Goal: Task Accomplishment & Management: Complete application form

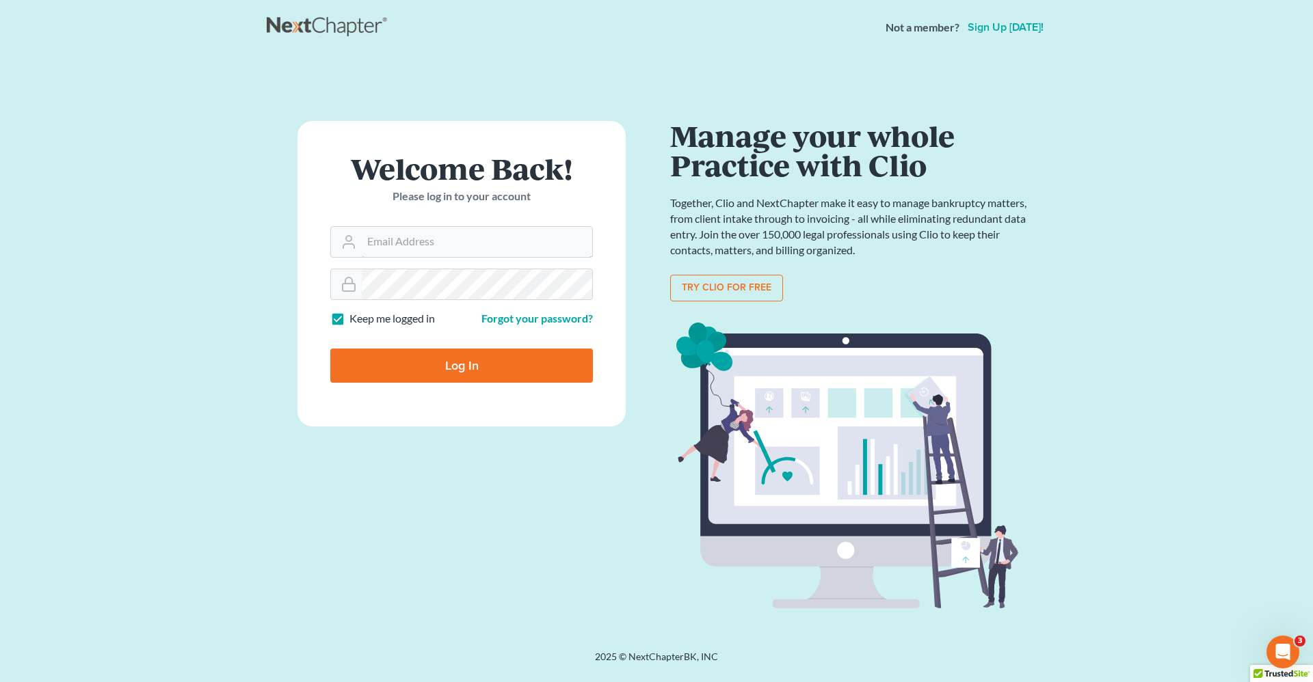
type input "[PERSON_NAME][EMAIL_ADDRESS][DOMAIN_NAME]"
click at [490, 358] on input "Log In" at bounding box center [461, 366] width 263 height 34
type input "Thinking..."
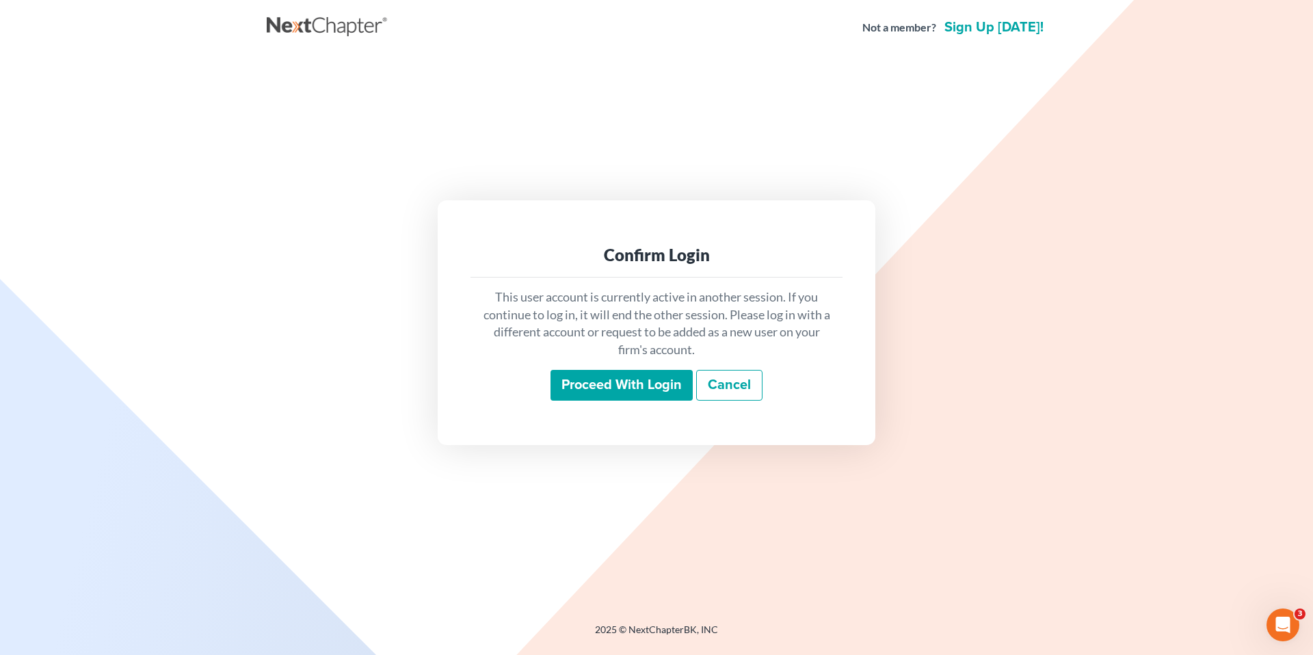
click at [607, 388] on input "Proceed with login" at bounding box center [621, 385] width 142 height 31
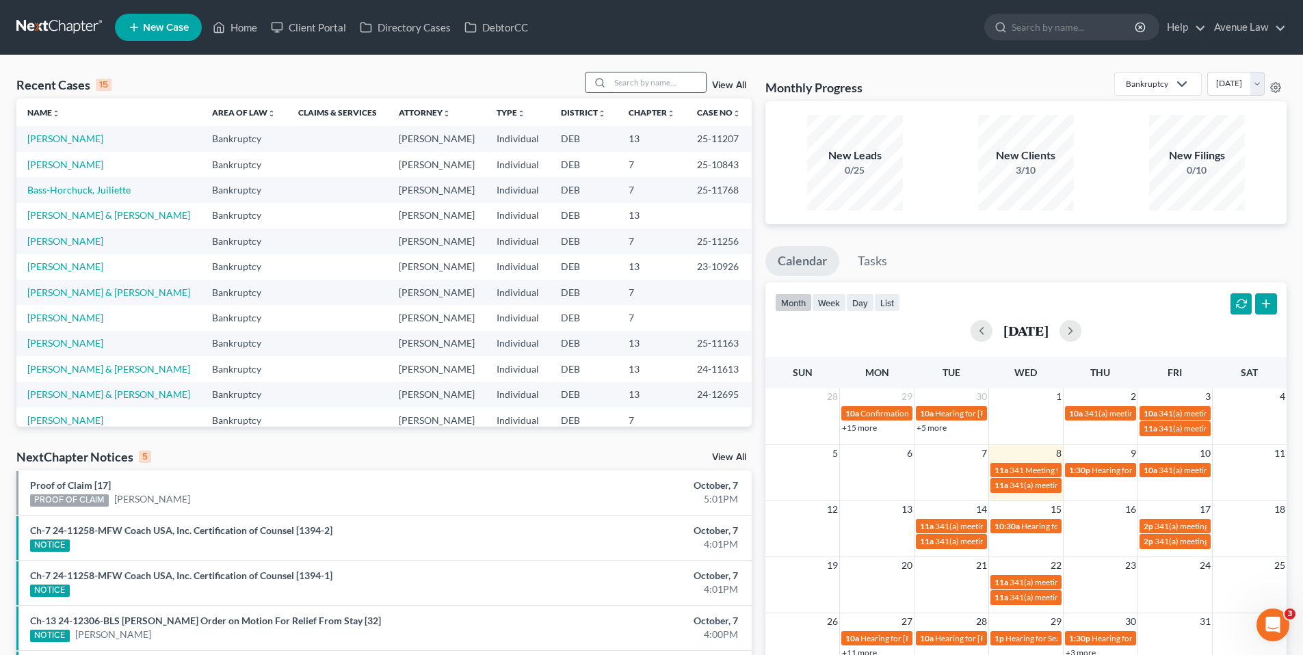
click at [624, 82] on input "search" at bounding box center [658, 82] width 96 height 20
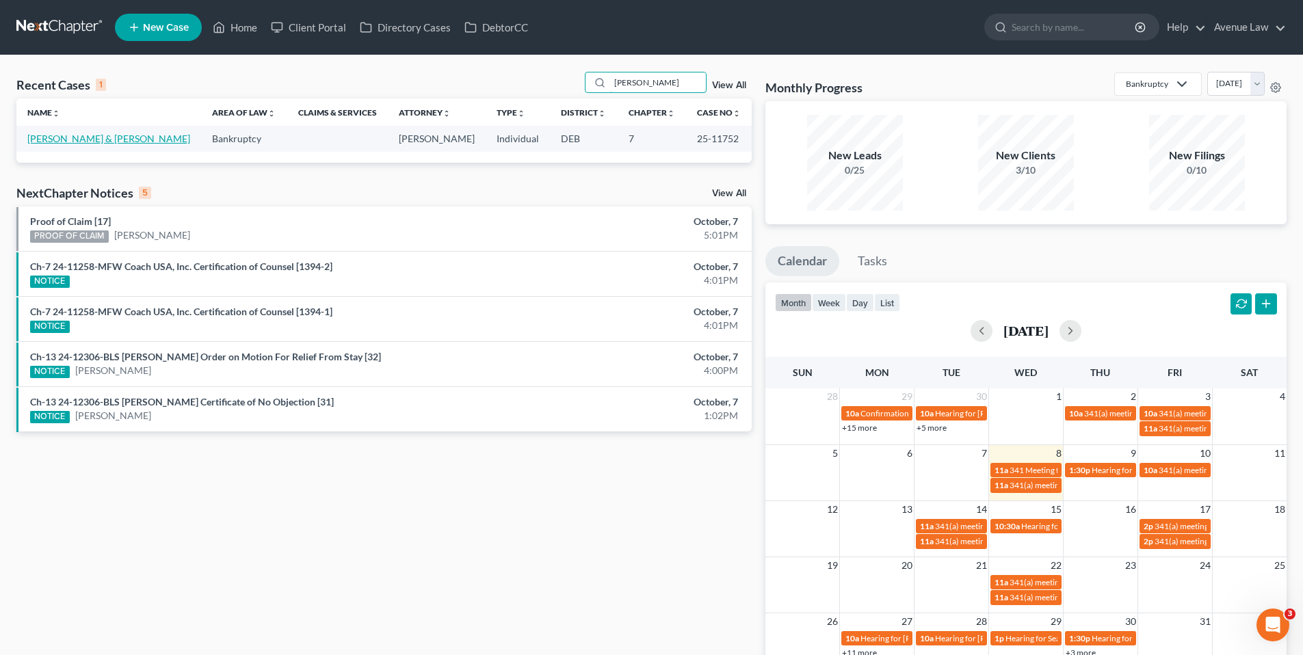
type input "[PERSON_NAME]"
click at [118, 136] on link "[PERSON_NAME] & [PERSON_NAME]" at bounding box center [108, 139] width 163 height 12
select select "0"
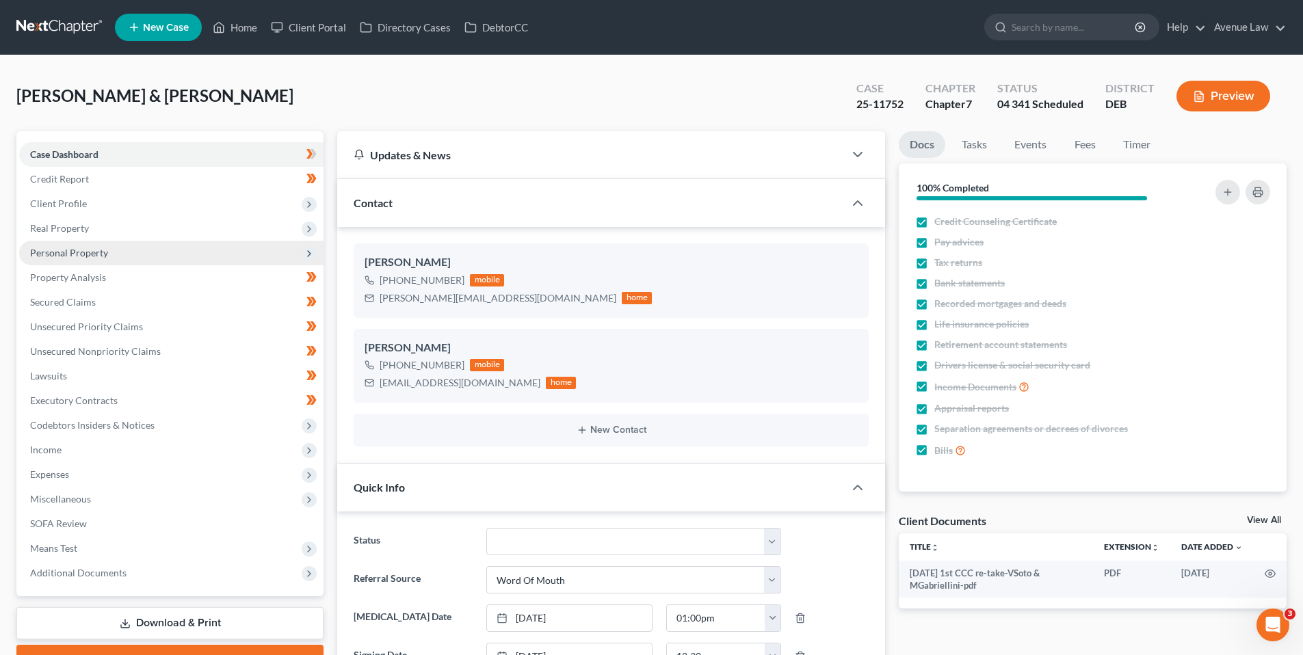
click at [69, 250] on span "Personal Property" at bounding box center [69, 253] width 78 height 12
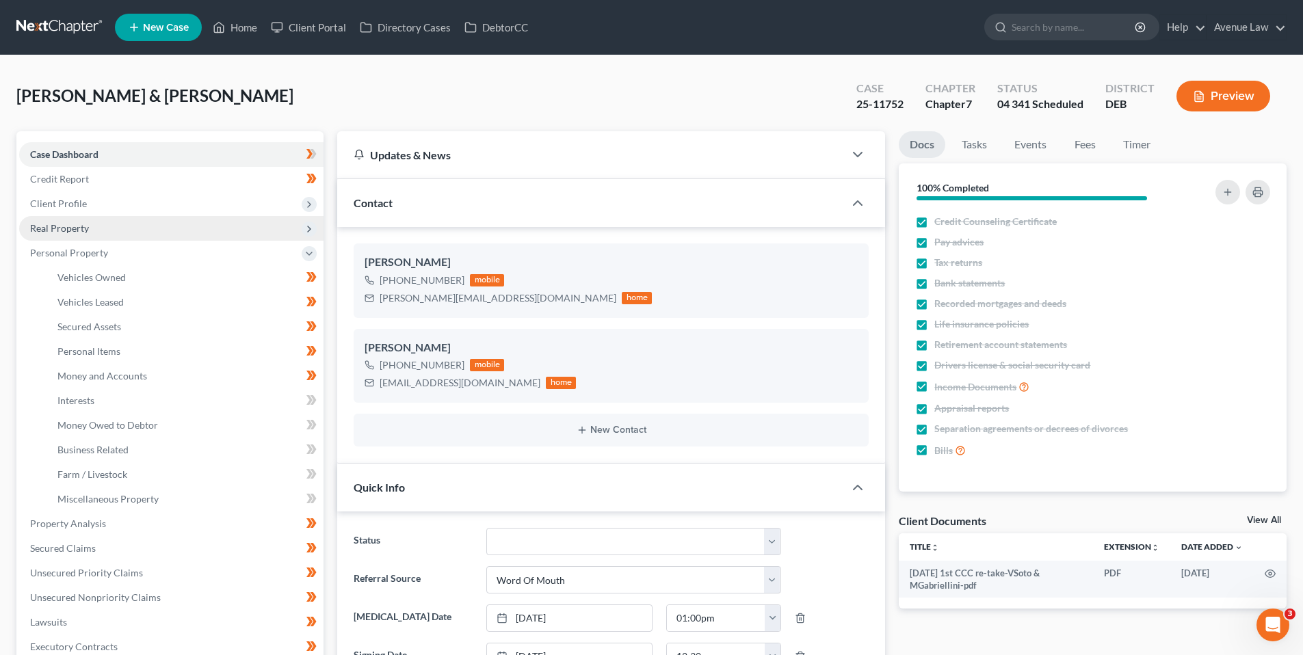
click at [65, 226] on span "Real Property" at bounding box center [59, 228] width 59 height 12
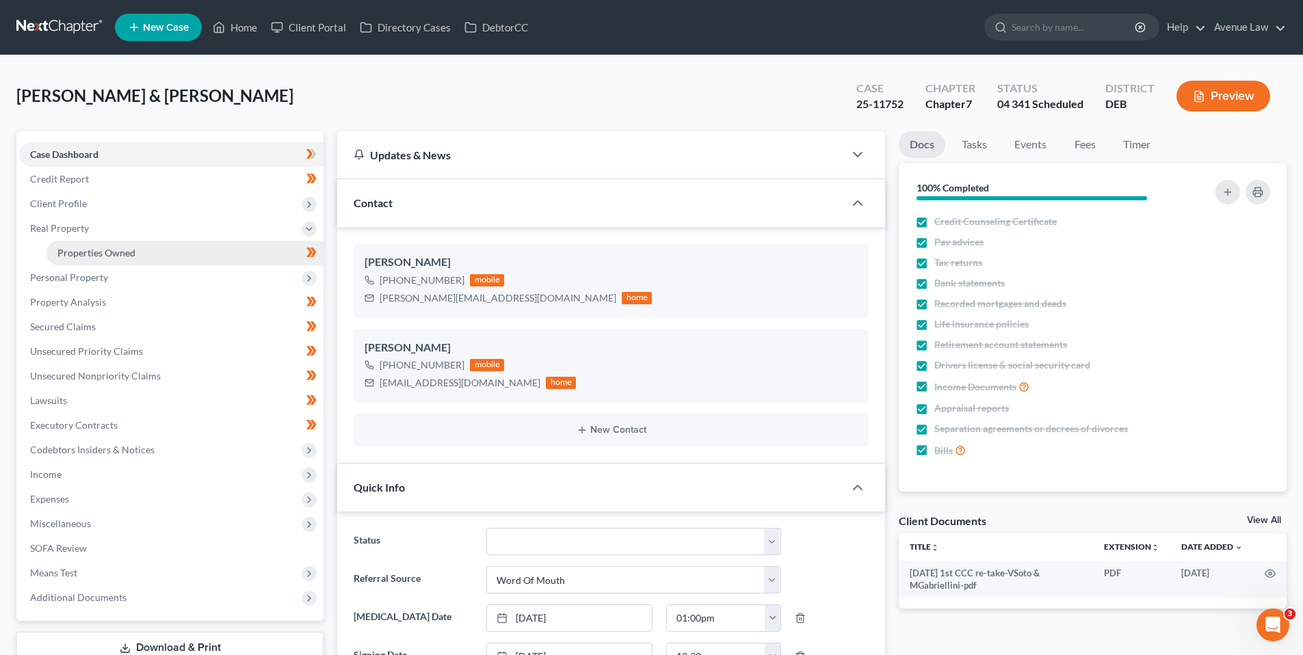
click at [77, 249] on span "Properties Owned" at bounding box center [96, 253] width 78 height 12
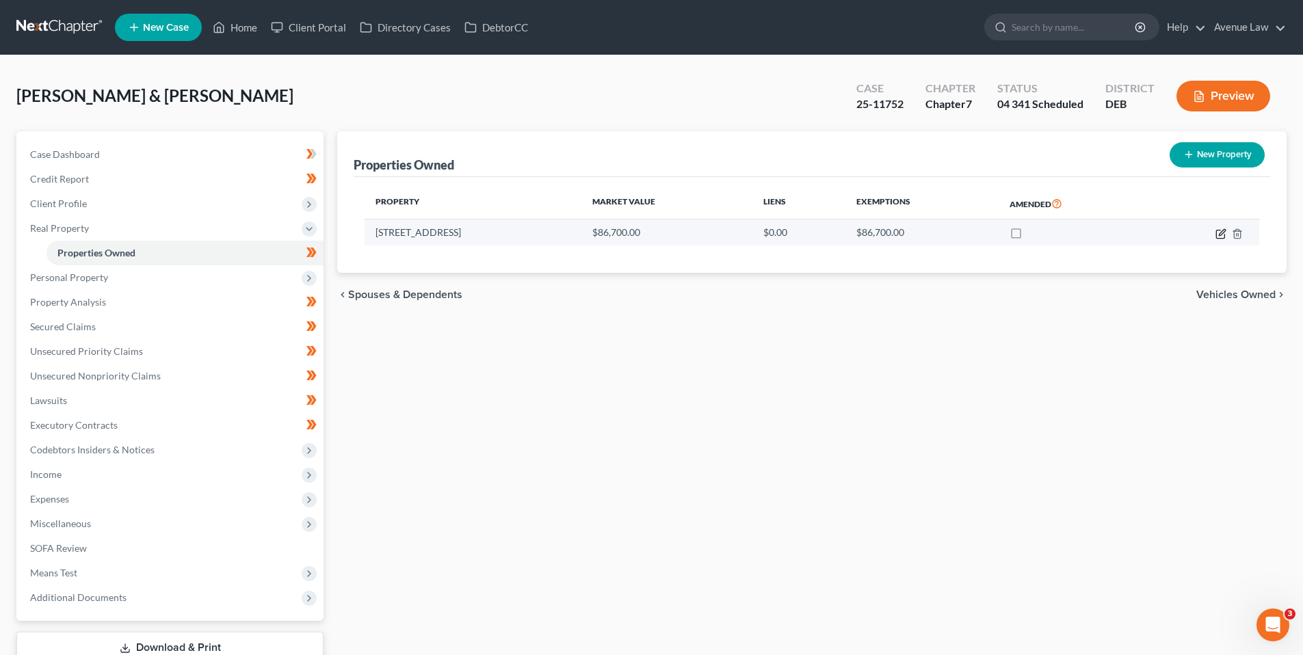
click at [1222, 235] on icon "button" at bounding box center [1220, 233] width 11 height 11
select select "7"
select select "3"
select select "1"
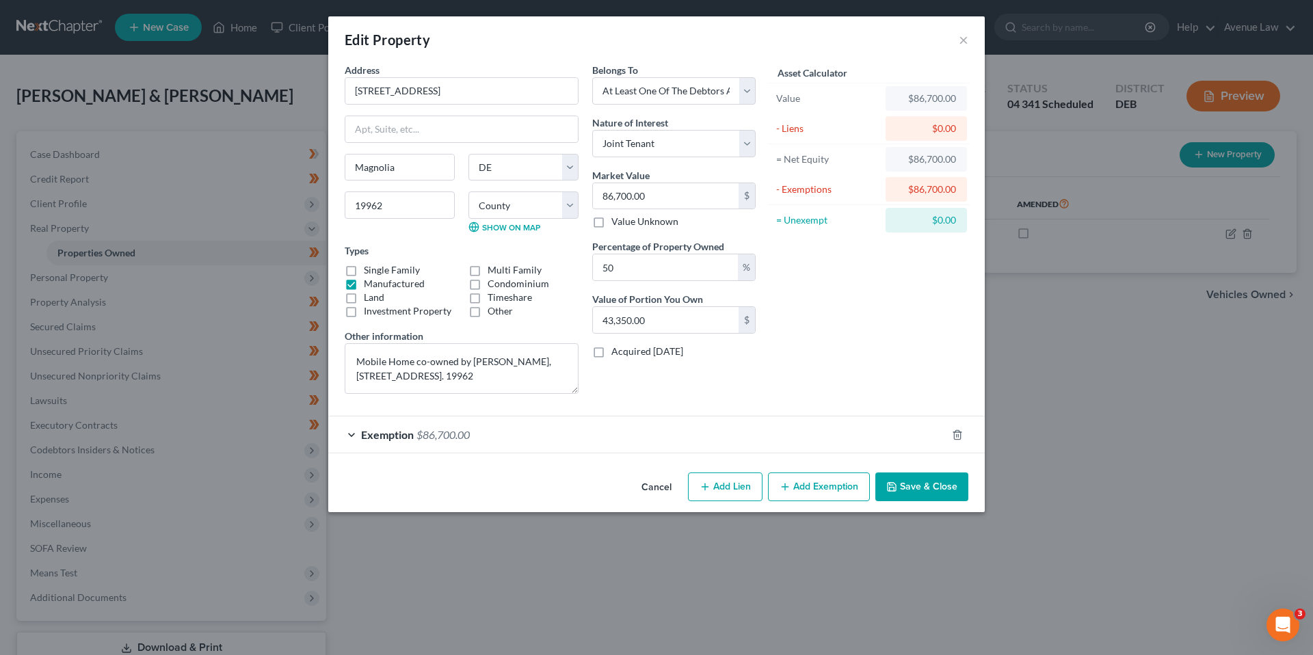
click at [657, 482] on button "Cancel" at bounding box center [656, 487] width 52 height 27
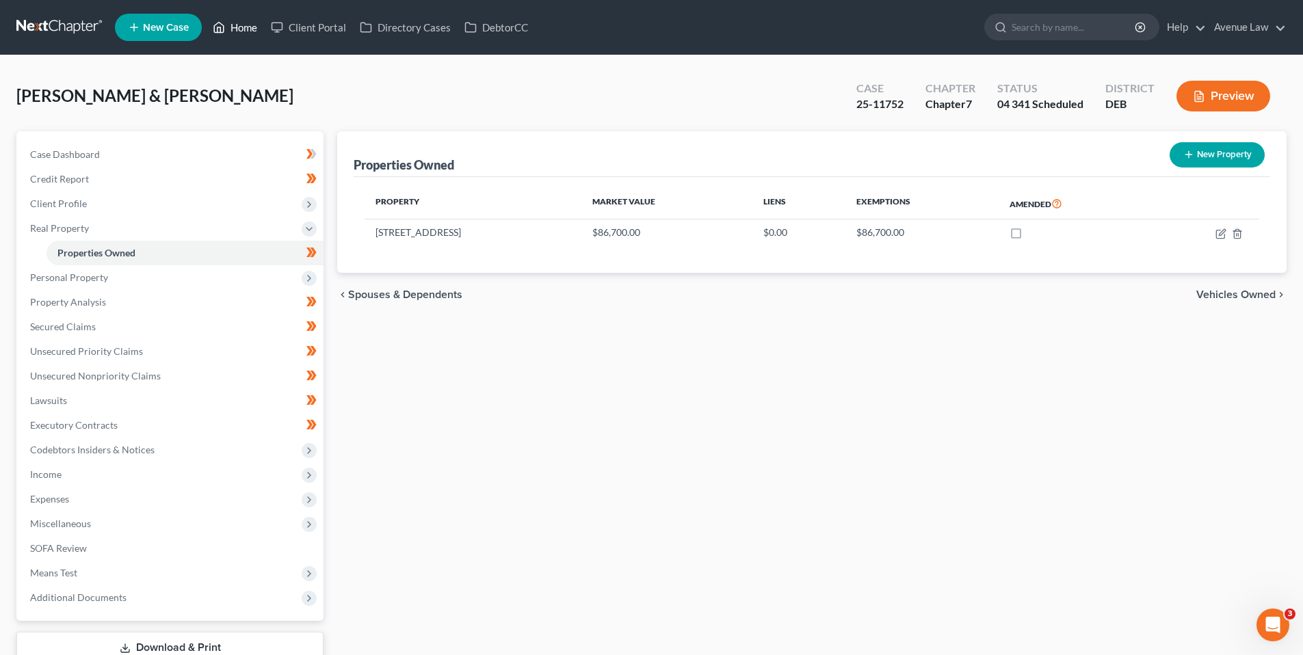
click at [243, 29] on link "Home" at bounding box center [235, 27] width 58 height 25
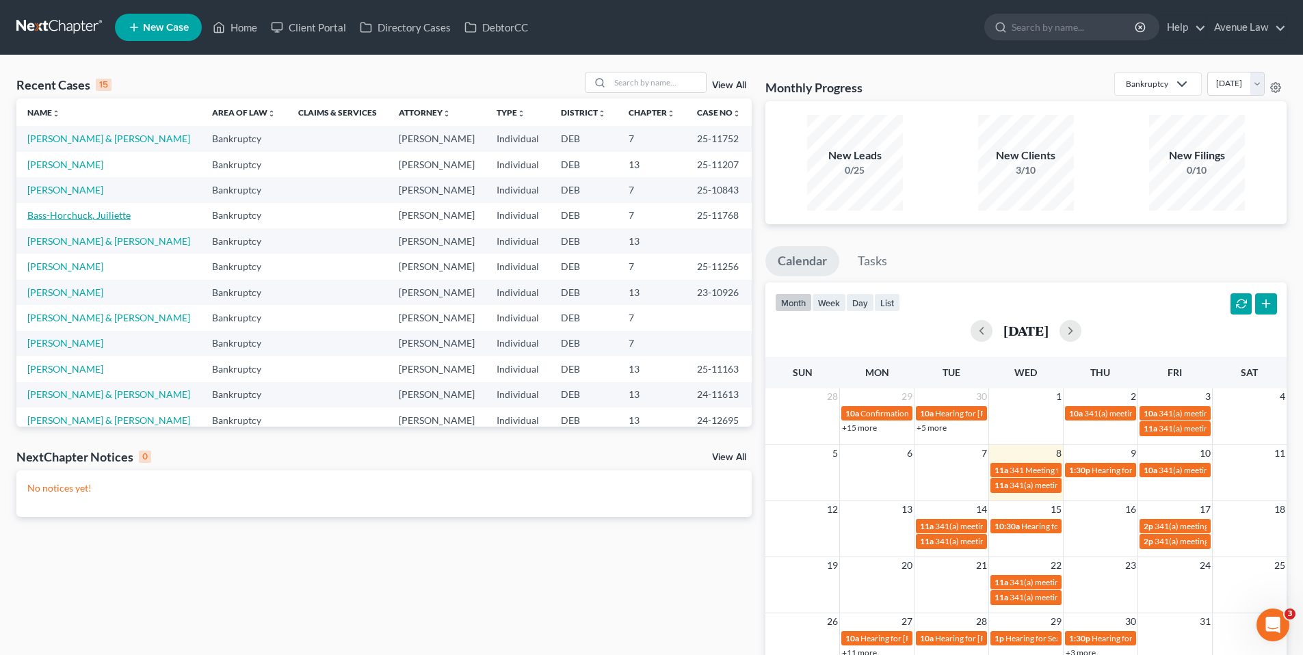
click at [81, 214] on link "Bass-Horchuck, Juiliette" at bounding box center [78, 215] width 103 height 12
select select "0"
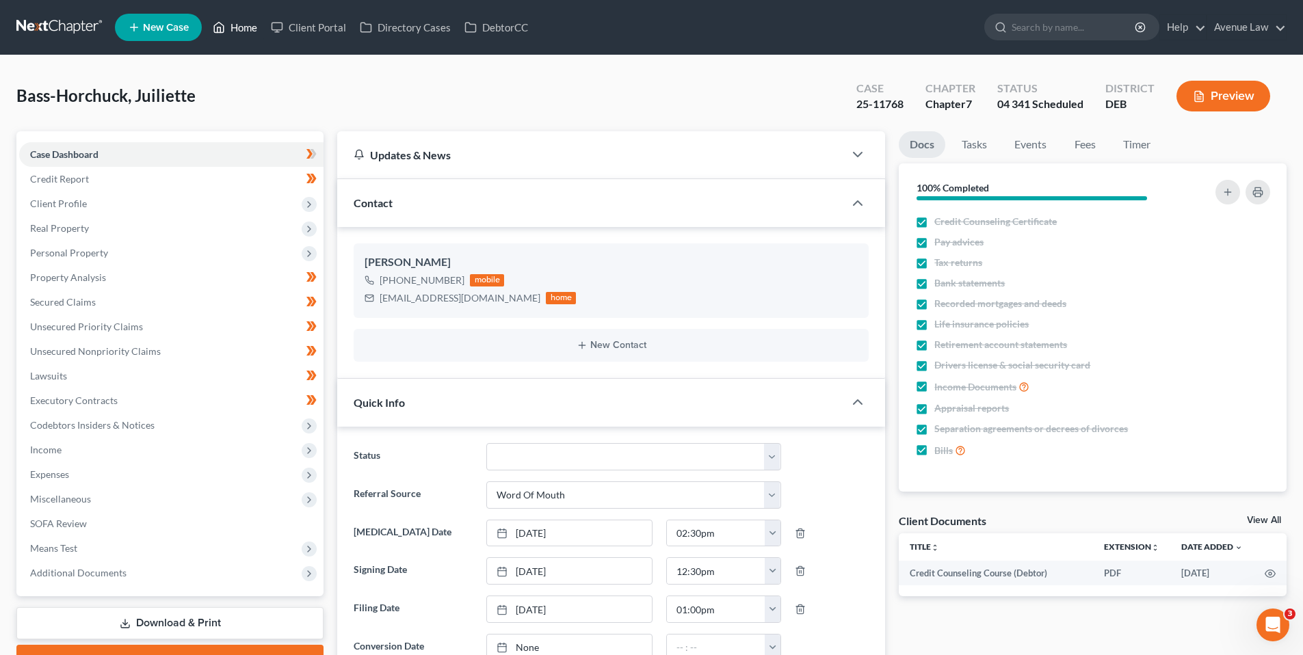
click at [244, 32] on link "Home" at bounding box center [235, 27] width 58 height 25
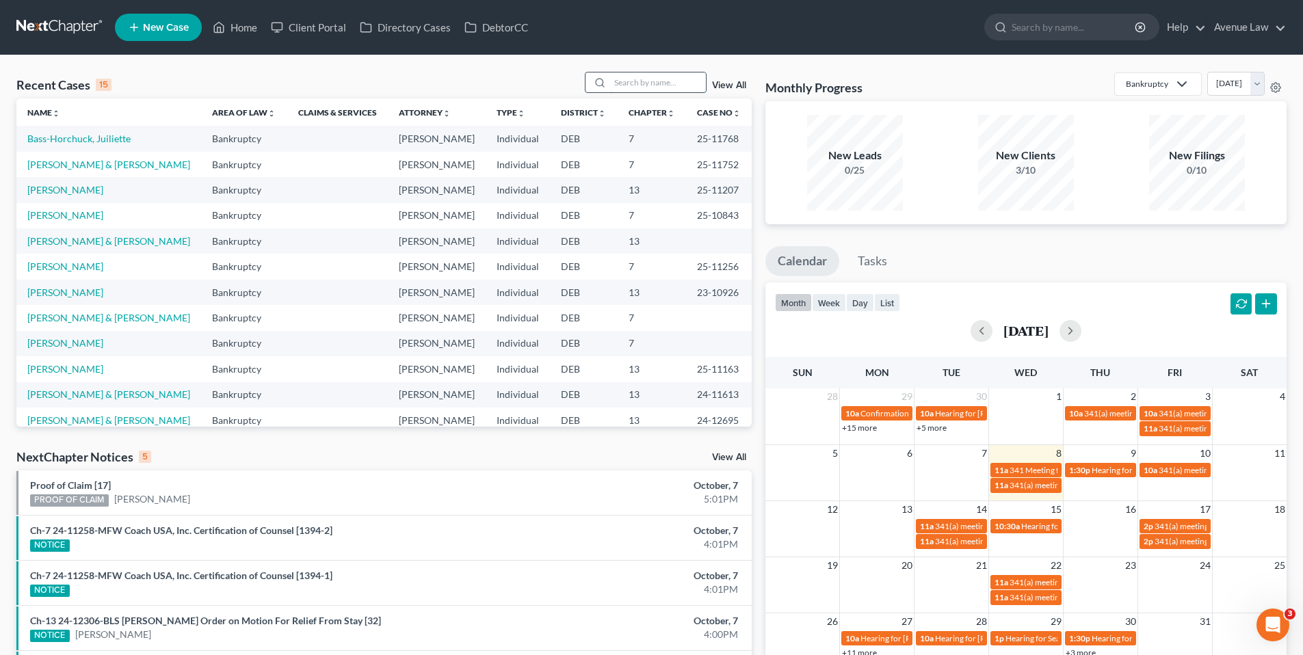
click at [669, 85] on input "search" at bounding box center [658, 82] width 96 height 20
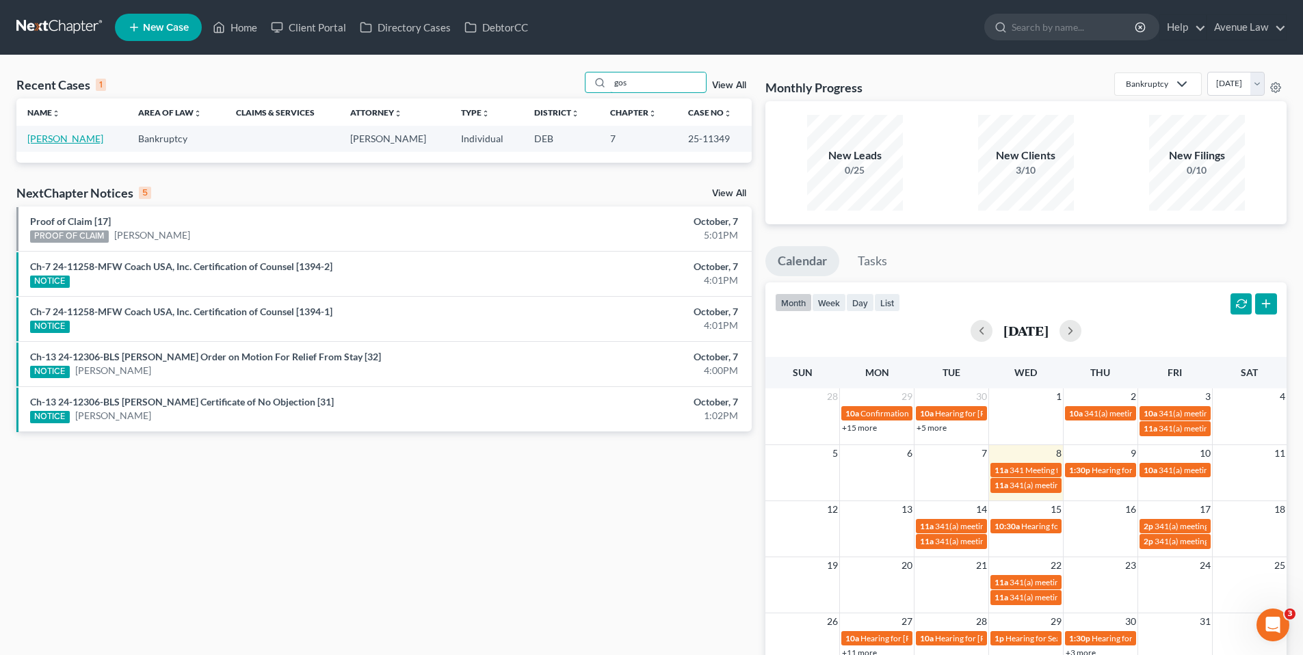
type input "gos"
click at [70, 144] on link "[PERSON_NAME]" at bounding box center [65, 139] width 76 height 12
select select "0"
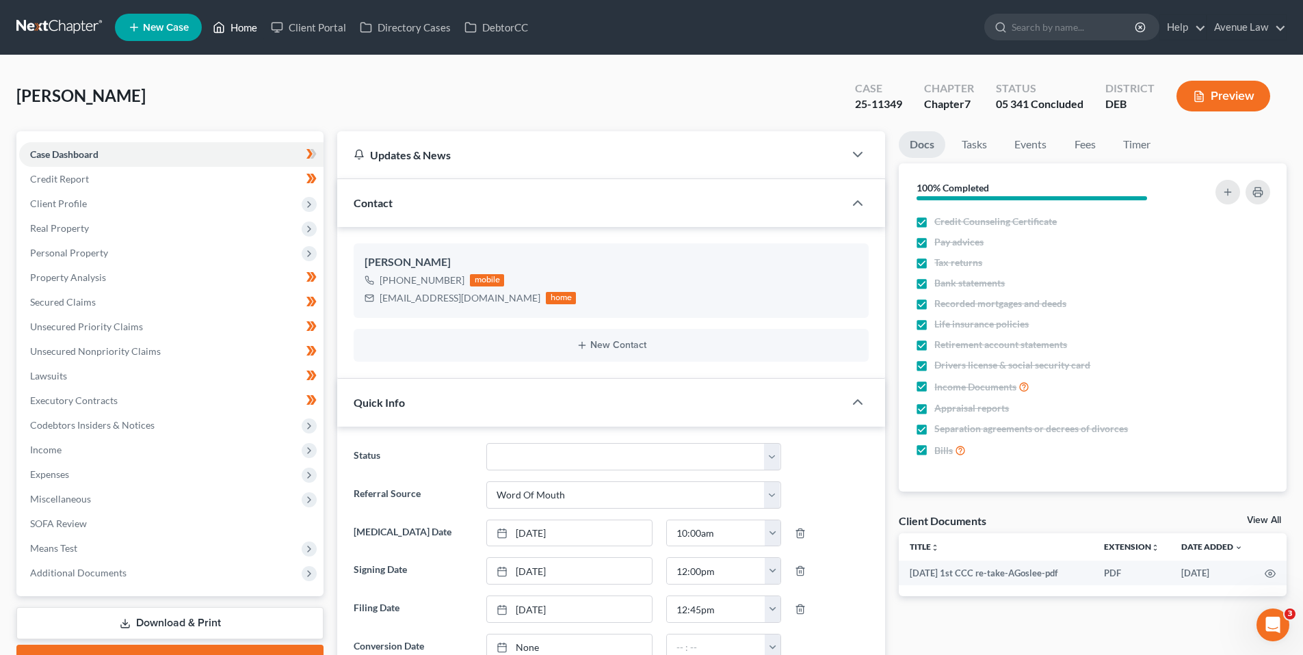
click at [241, 32] on link "Home" at bounding box center [235, 27] width 58 height 25
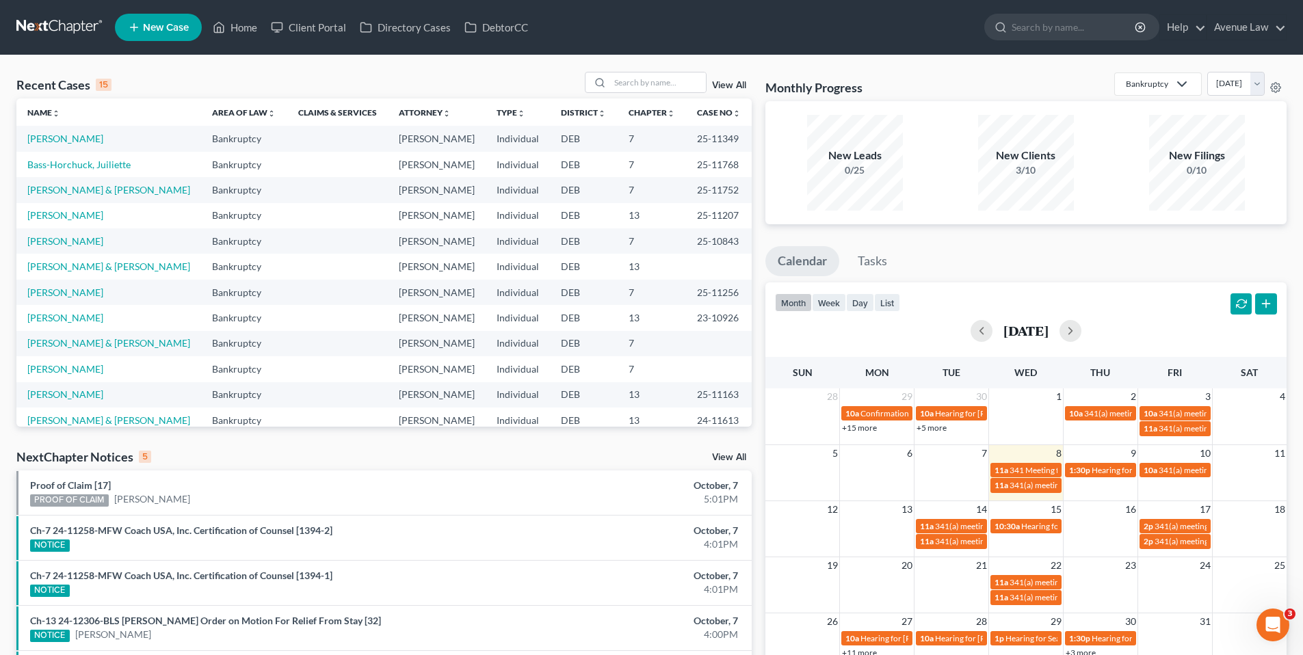
click at [725, 454] on link "View All" at bounding box center [729, 458] width 34 height 10
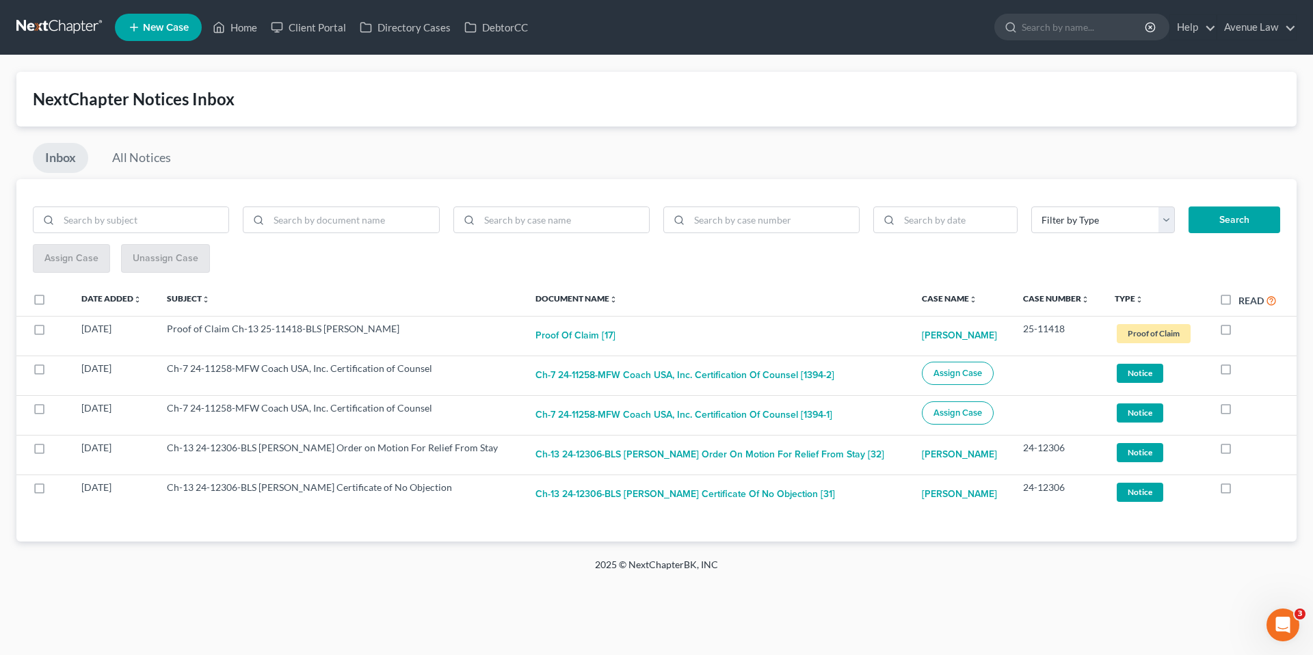
drag, startPoint x: 1223, startPoint y: 299, endPoint x: 1208, endPoint y: 291, distance: 16.5
click at [1238, 299] on label "Read" at bounding box center [1257, 301] width 38 height 16
click at [1244, 299] on input "Read" at bounding box center [1248, 297] width 9 height 9
checkbox input "true"
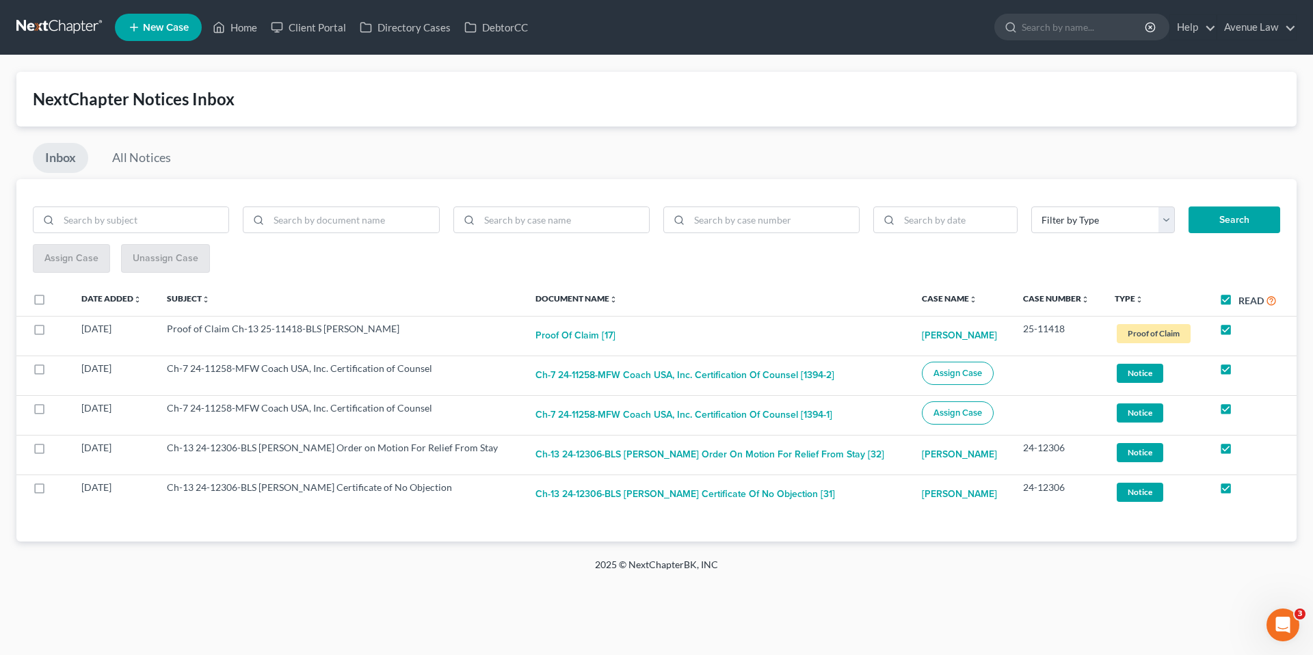
checkbox input "true"
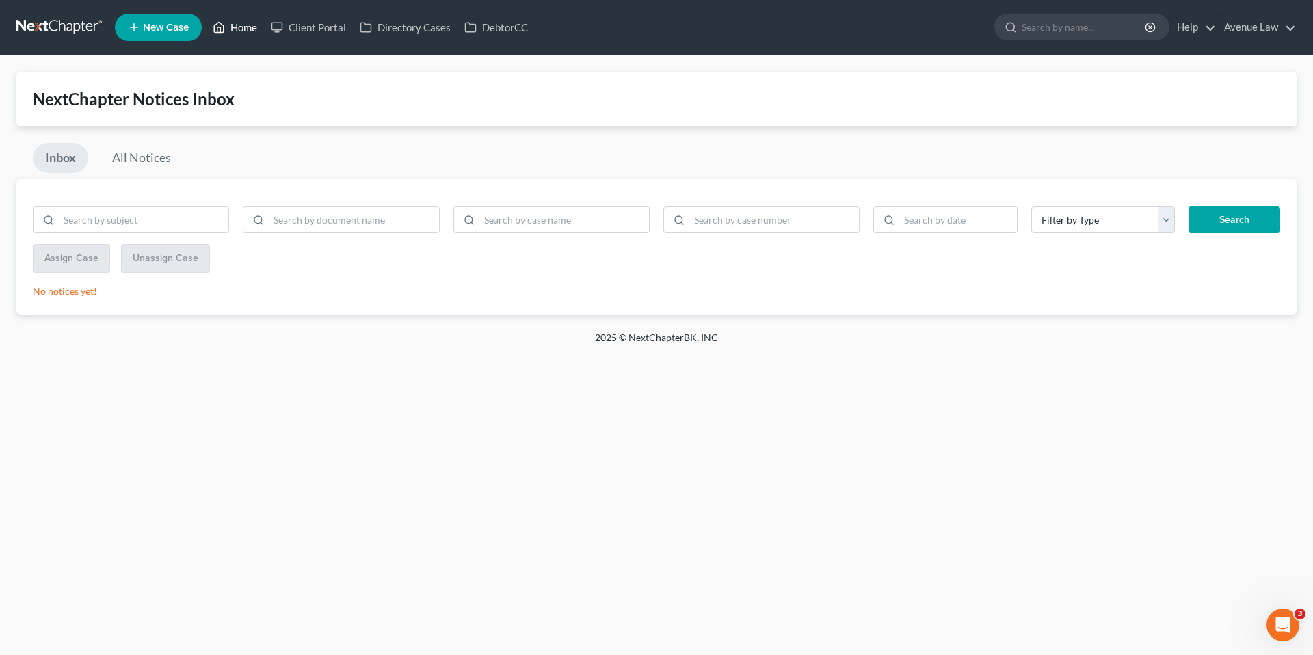
click at [253, 27] on link "Home" at bounding box center [235, 27] width 58 height 25
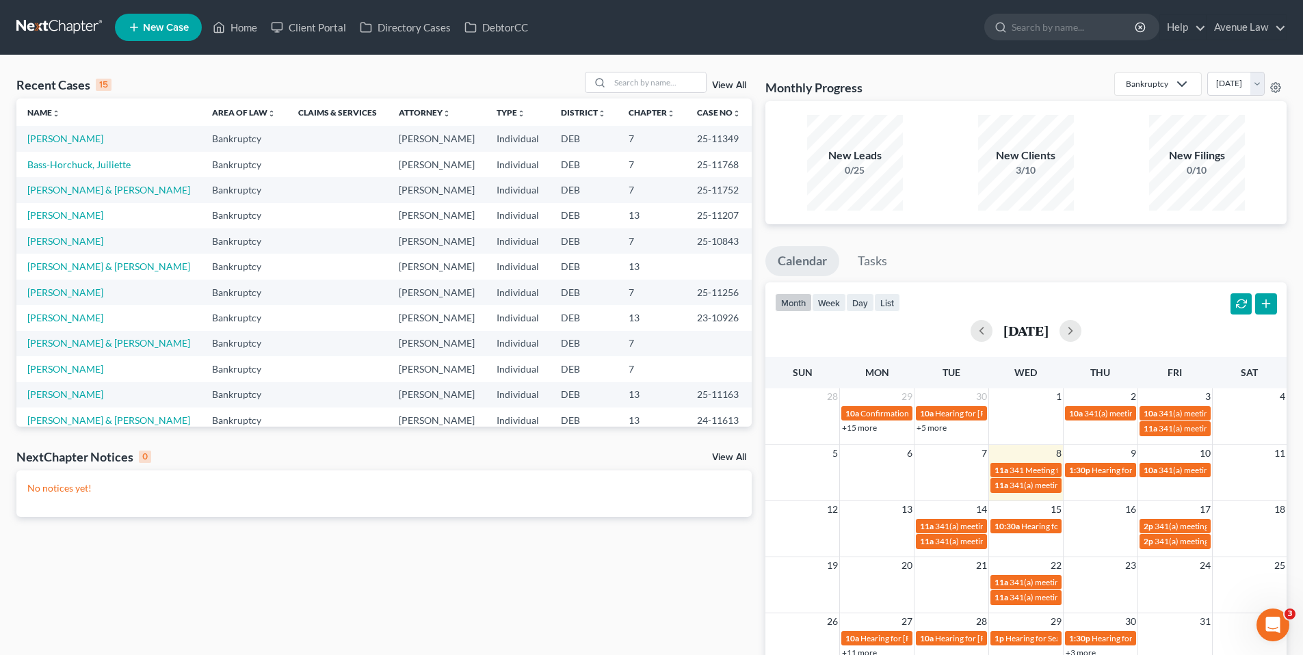
click at [183, 26] on span "New Case" at bounding box center [166, 28] width 46 height 10
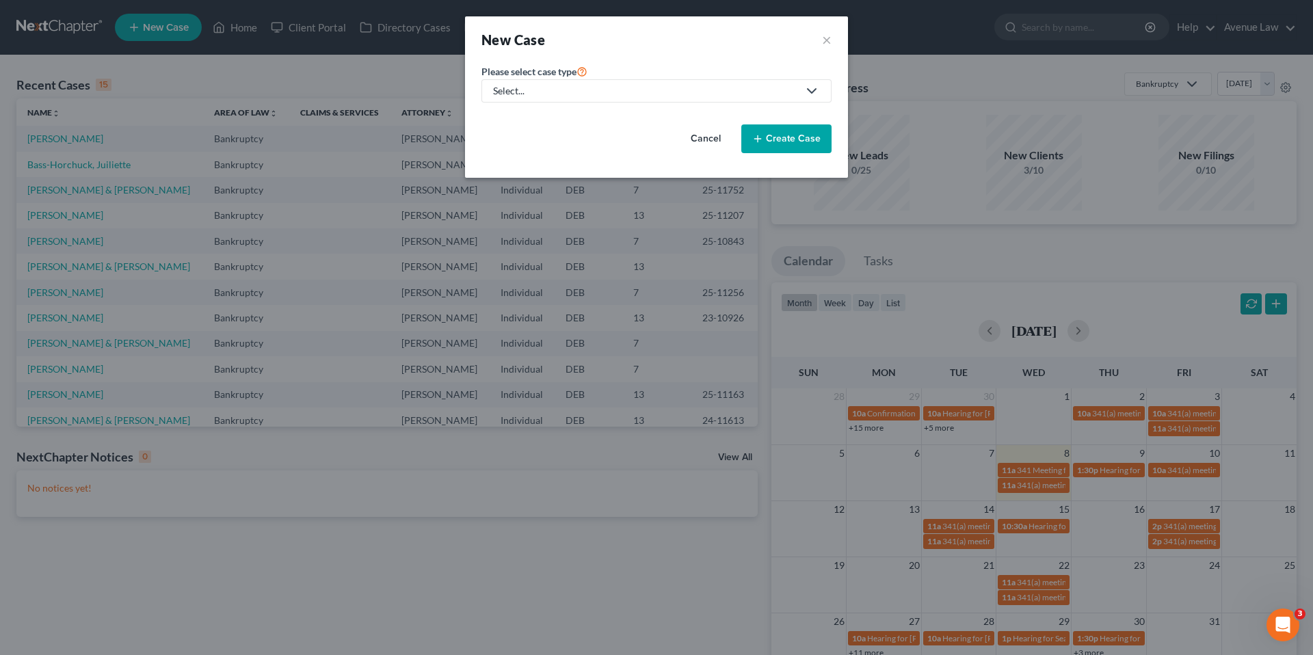
click at [631, 85] on div "Select..." at bounding box center [645, 91] width 305 height 14
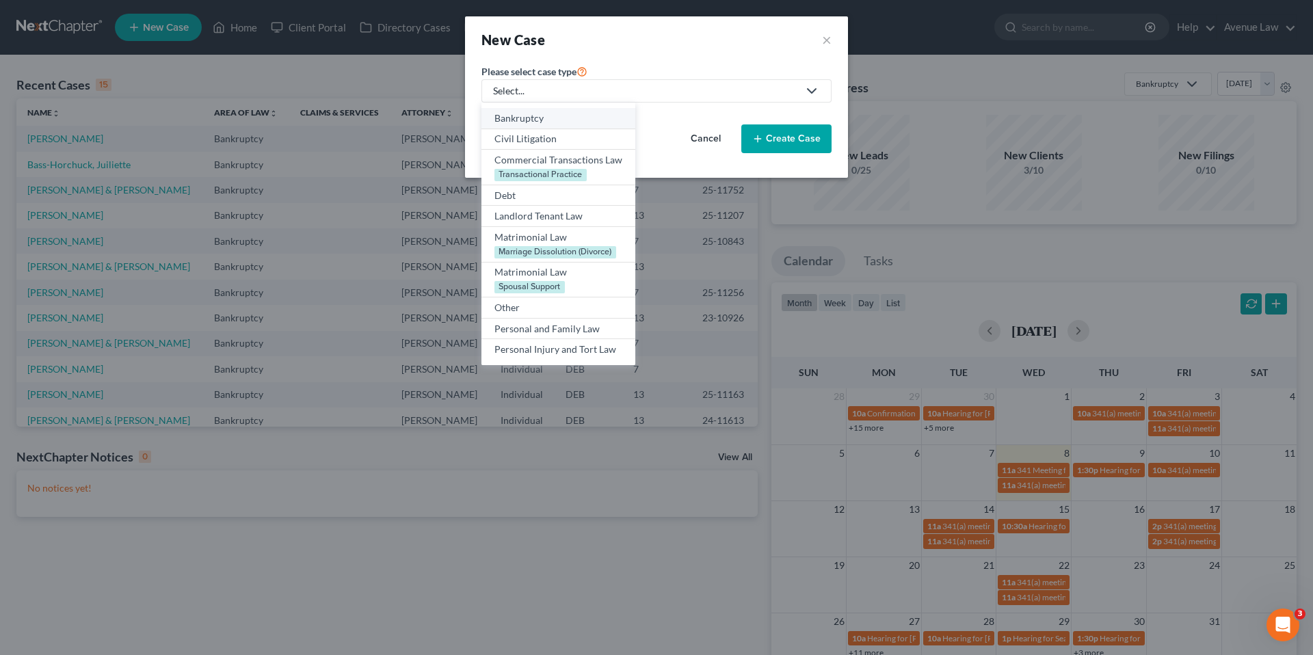
click at [527, 113] on div "Bankruptcy" at bounding box center [558, 118] width 128 height 14
select select "13"
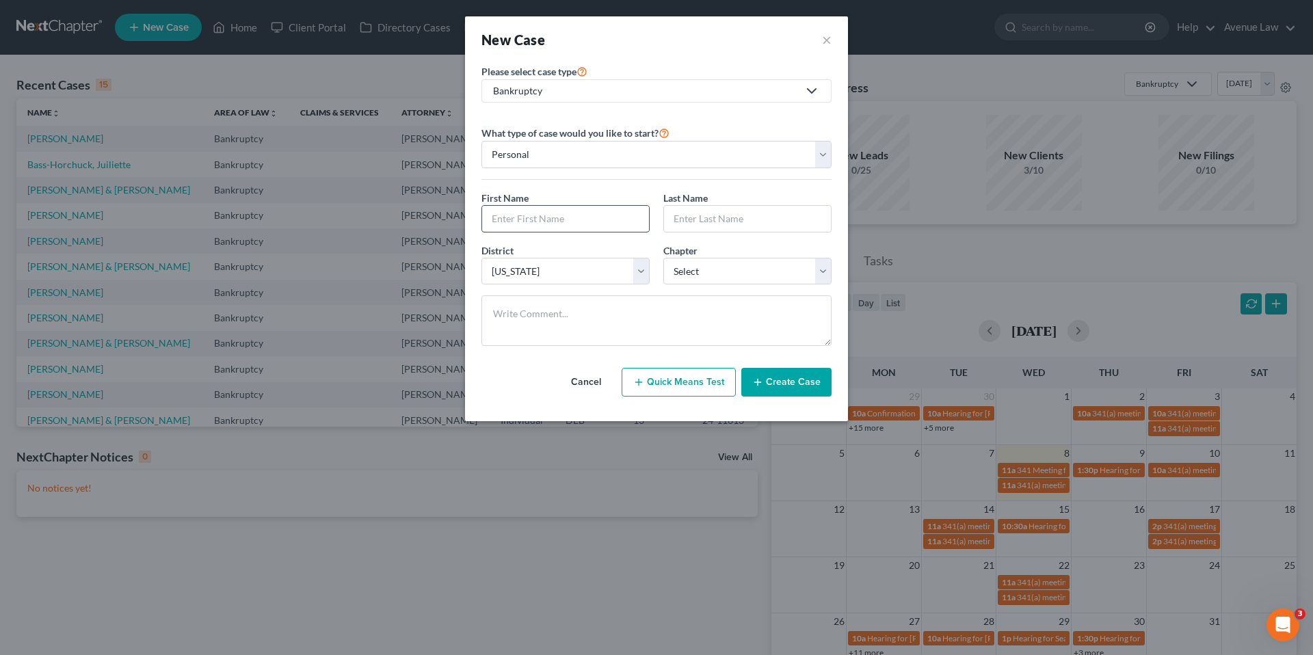
click at [542, 215] on input "text" at bounding box center [565, 219] width 167 height 26
type input "Marianne"
type input "Johnson"
click at [724, 268] on select "Select 7 11 12 13" at bounding box center [747, 271] width 168 height 27
select select "0"
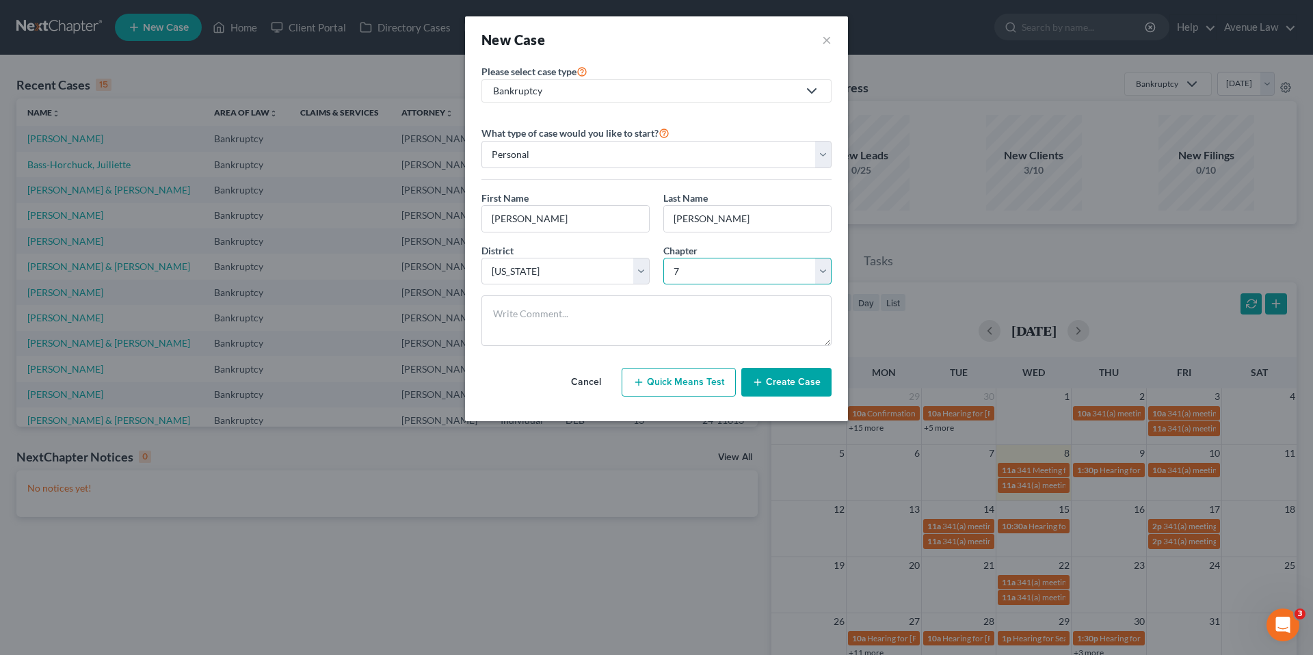
click at [663, 258] on select "Select 7 11 12 13" at bounding box center [747, 271] width 168 height 27
click at [794, 380] on button "Create Case" at bounding box center [786, 382] width 90 height 29
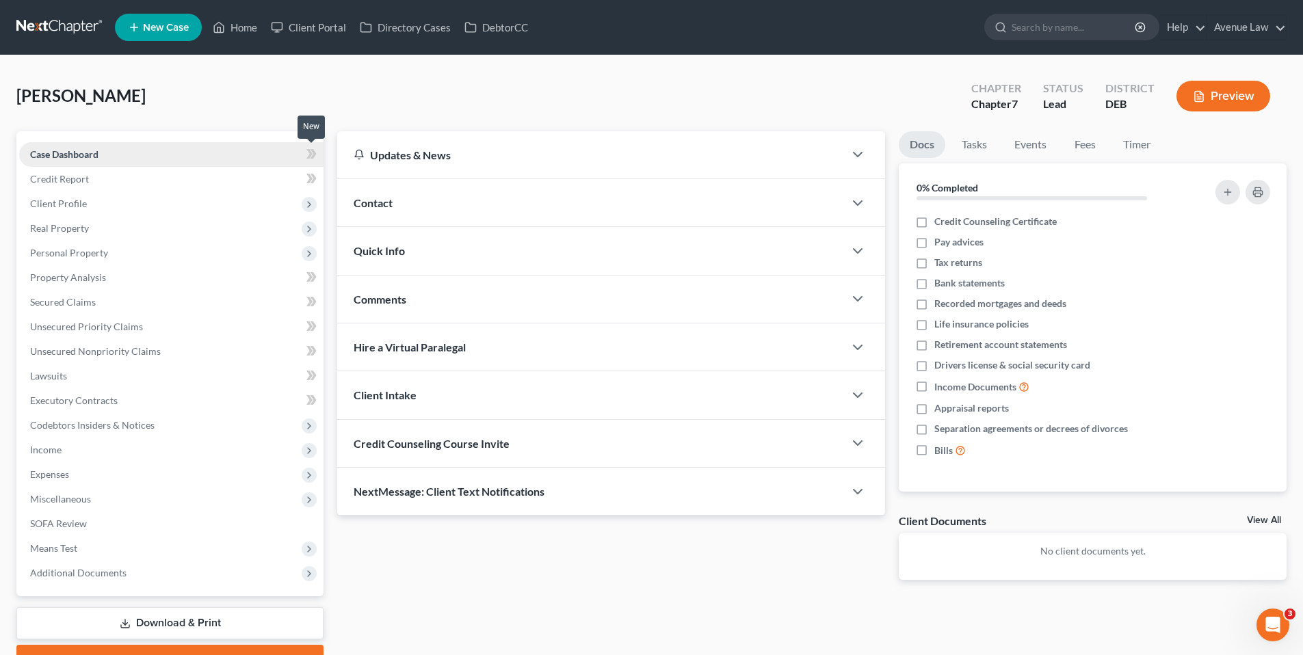
drag, startPoint x: 309, startPoint y: 152, endPoint x: 297, endPoint y: 152, distance: 12.3
click at [309, 152] on icon at bounding box center [309, 154] width 6 height 10
click at [68, 200] on span "Client Profile" at bounding box center [58, 204] width 57 height 12
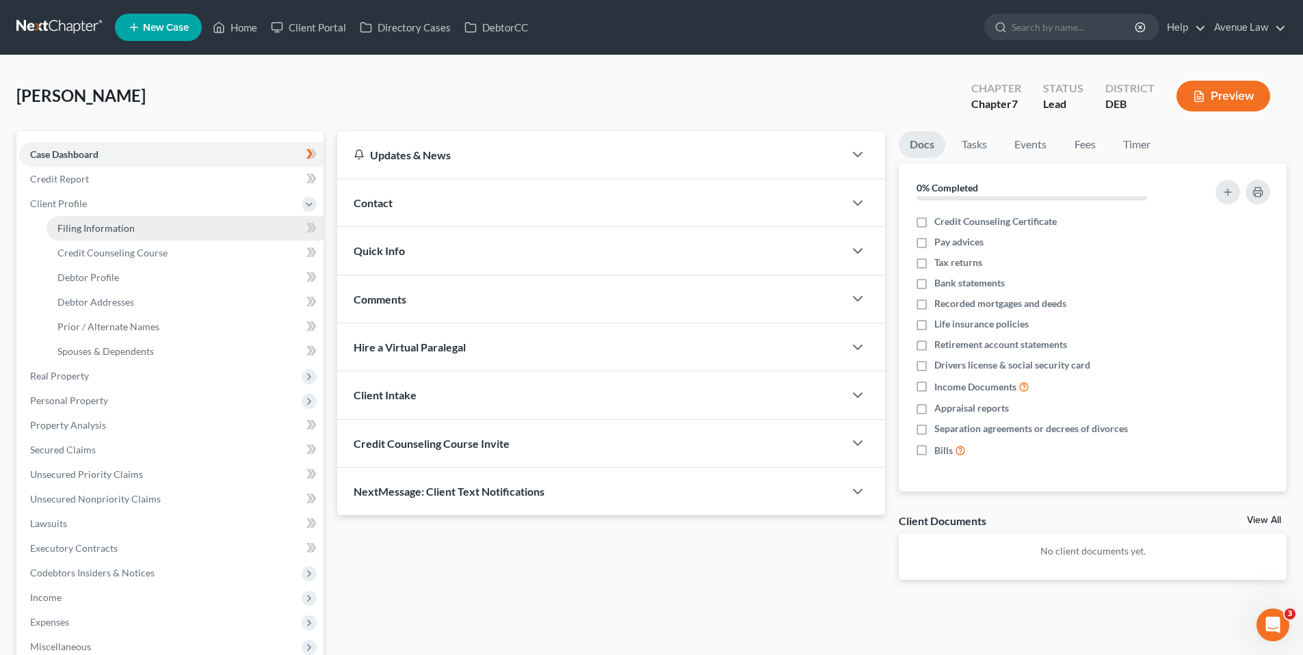
click at [110, 224] on span "Filing Information" at bounding box center [95, 228] width 77 height 12
select select "1"
select select "0"
select select "13"
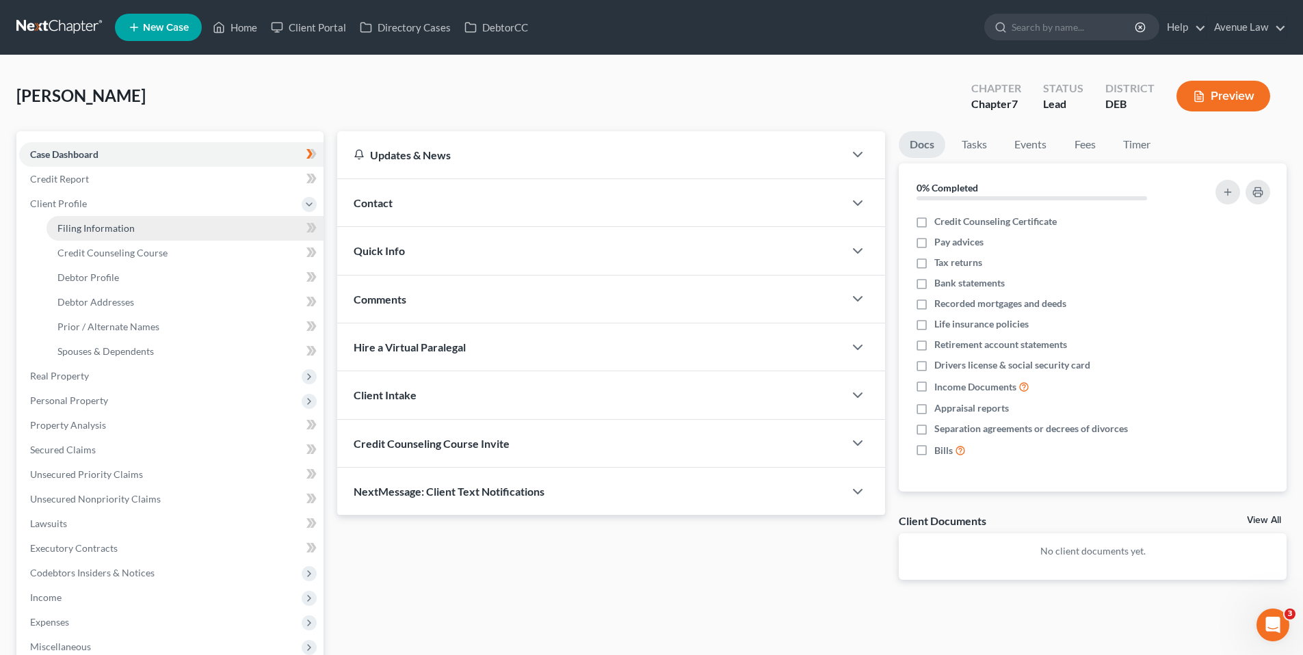
select select "7"
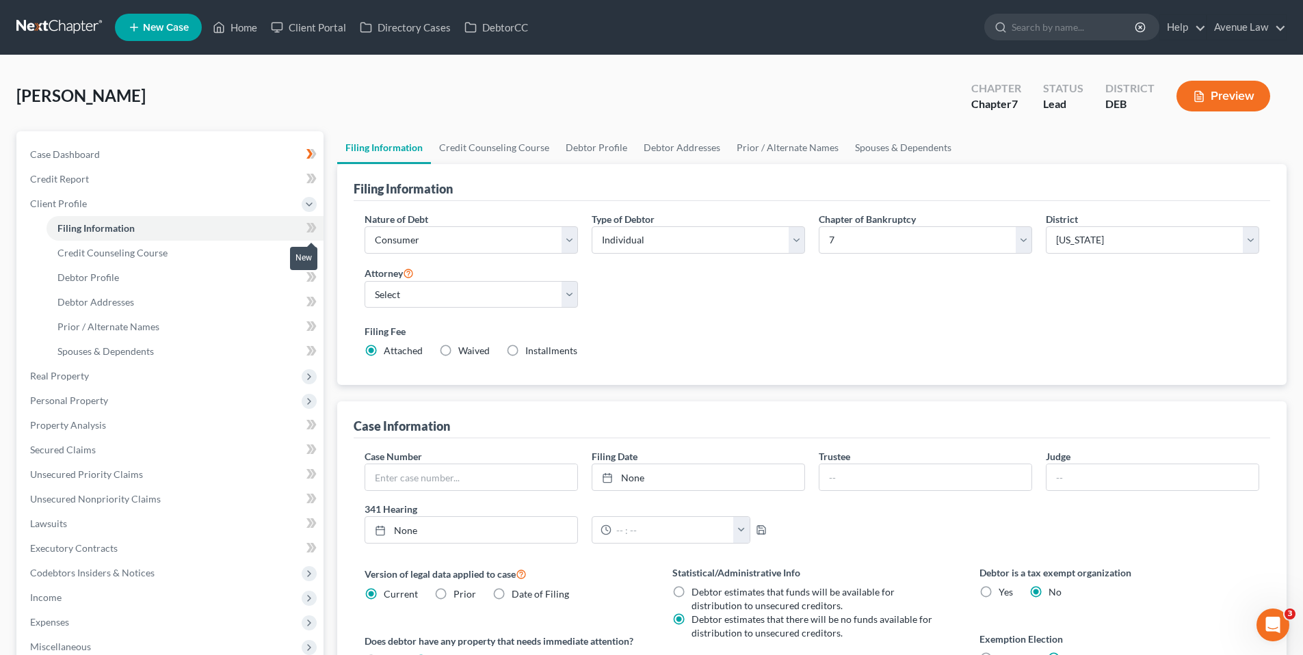
click at [306, 224] on span at bounding box center [312, 230] width 24 height 21
click at [111, 274] on span "Debtor Profile" at bounding box center [88, 277] width 62 height 12
select select "0"
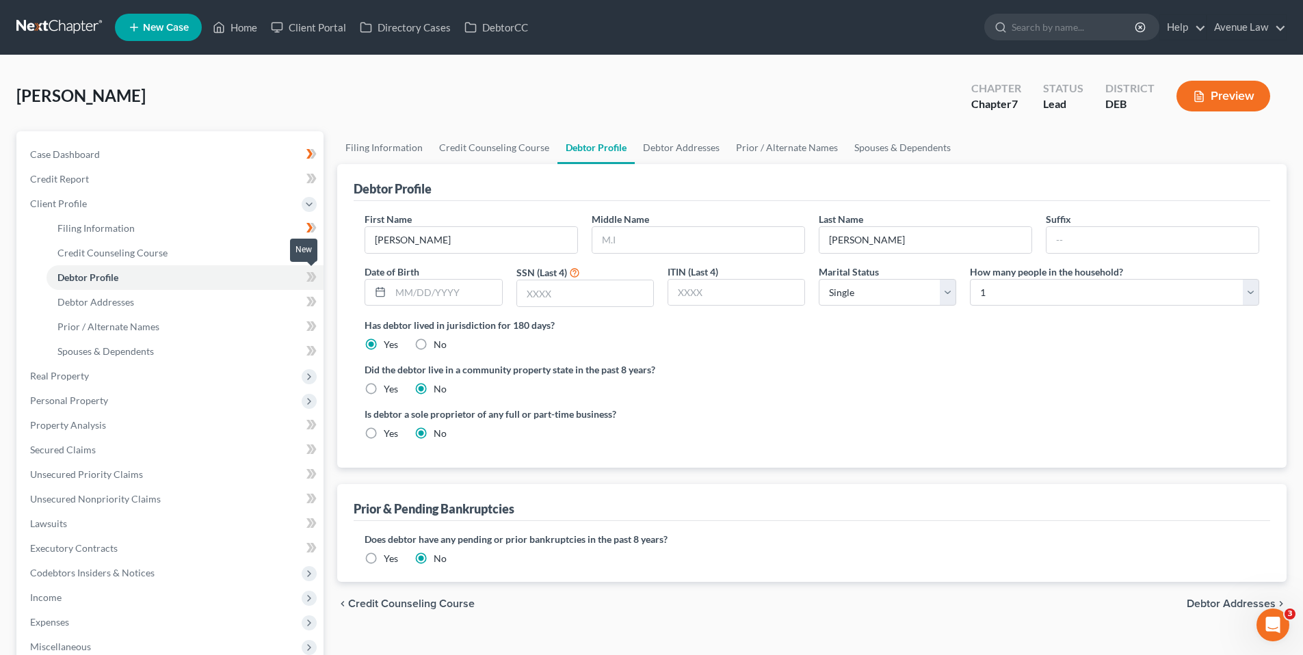
click at [313, 274] on icon at bounding box center [313, 277] width 6 height 10
click at [92, 303] on span "Debtor Addresses" at bounding box center [95, 302] width 77 height 12
select select "0"
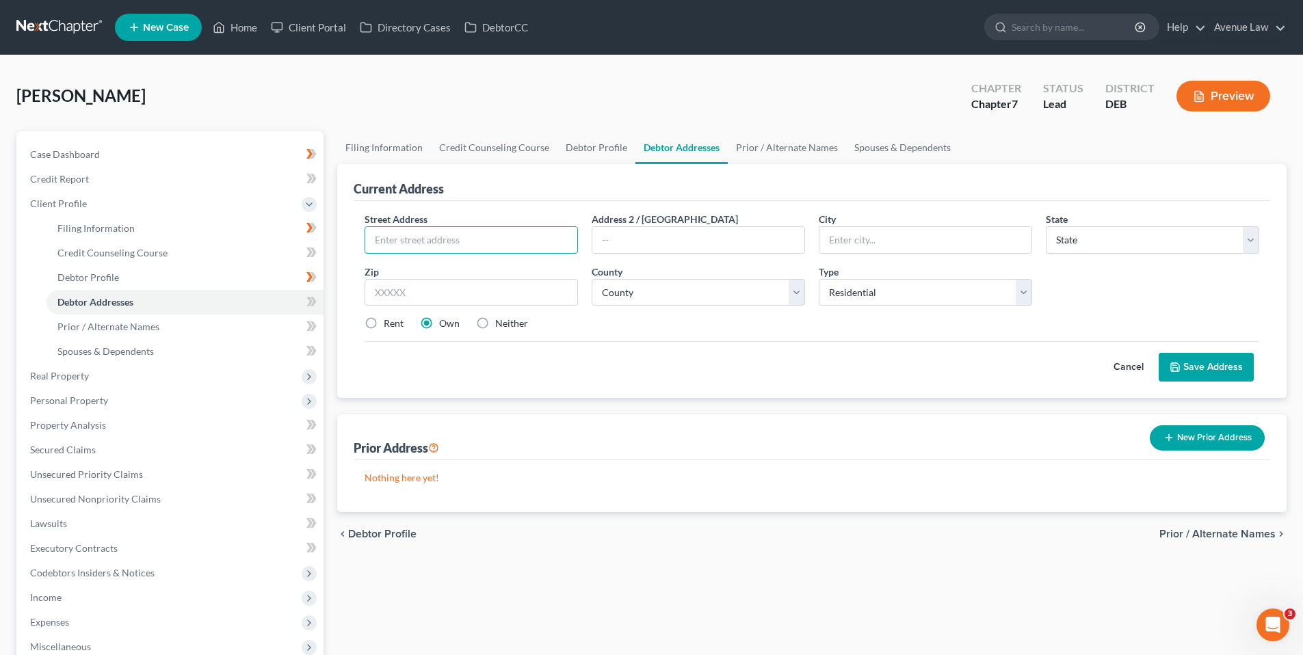
drag, startPoint x: 397, startPoint y: 240, endPoint x: 390, endPoint y: 200, distance: 41.0
click at [397, 240] on input "text" at bounding box center [471, 240] width 212 height 26
type input "250 Loblolly Pine Dr"
type input "Dover"
select select "7"
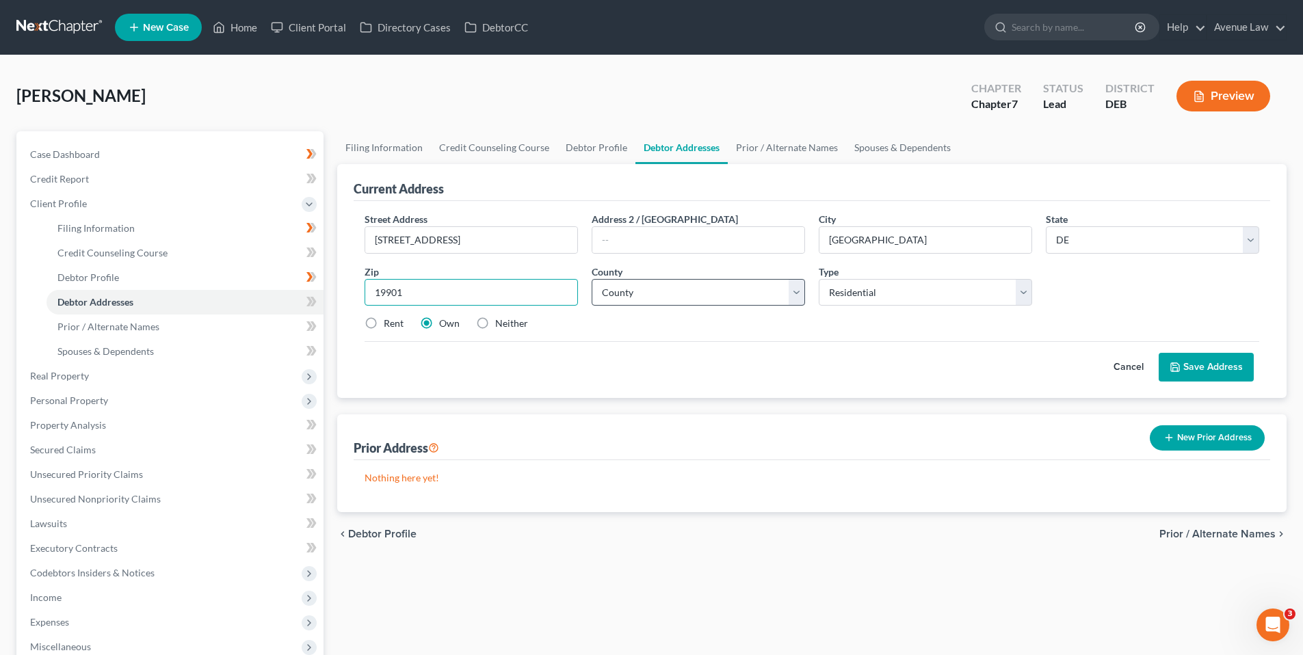
type input "19901"
click at [723, 297] on select "County Kent County New Castle County Sussex County" at bounding box center [697, 292] width 213 height 27
select select "0"
click at [591, 279] on select "County Kent County New Castle County Sussex County" at bounding box center [697, 292] width 213 height 27
click at [1205, 364] on button "Save Address" at bounding box center [1205, 367] width 95 height 29
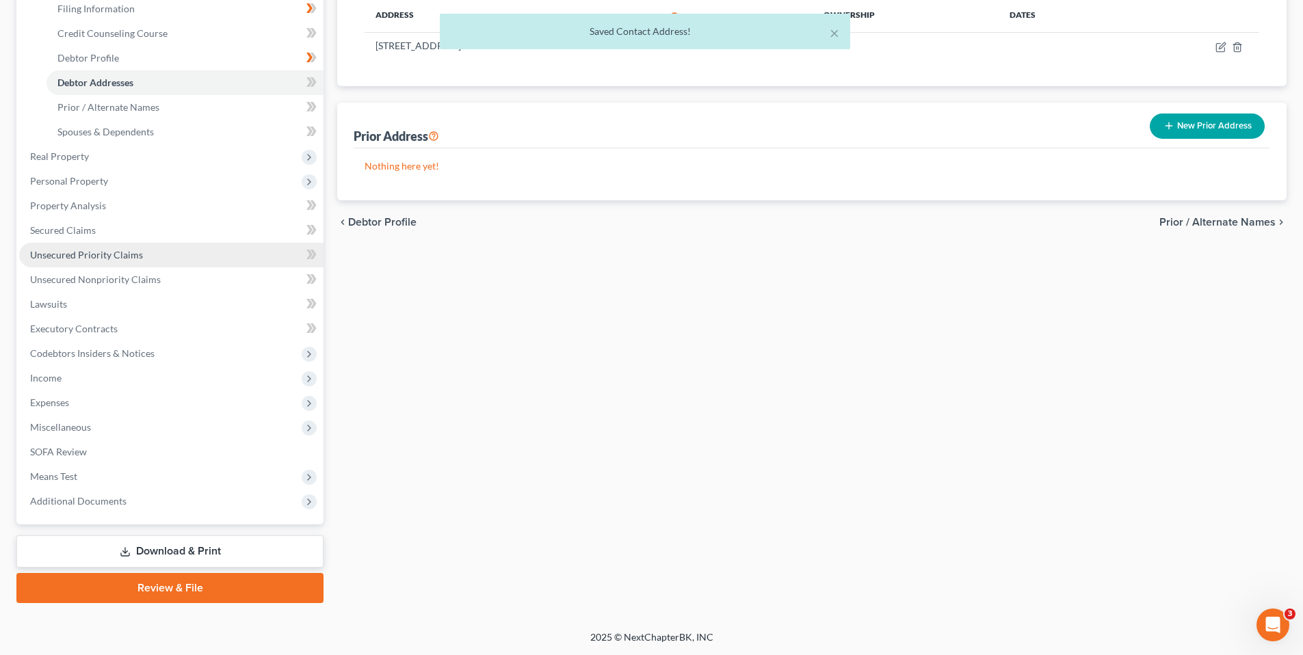
scroll to position [83, 0]
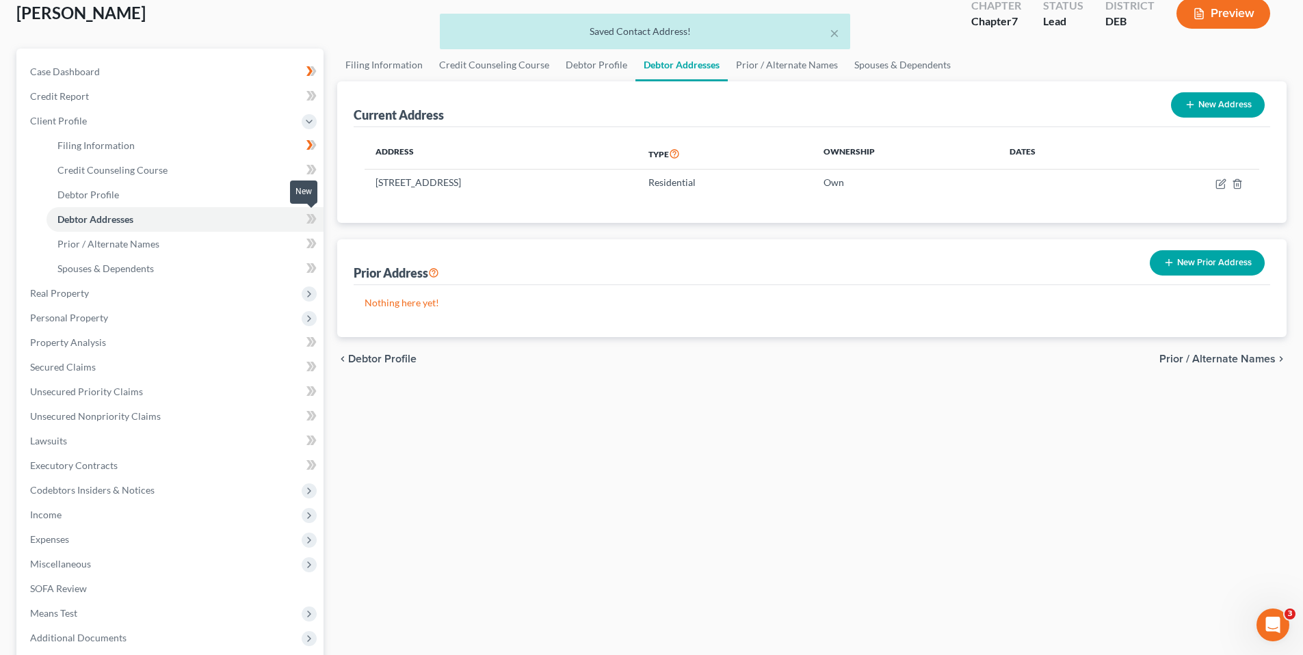
click at [311, 218] on icon at bounding box center [309, 219] width 6 height 10
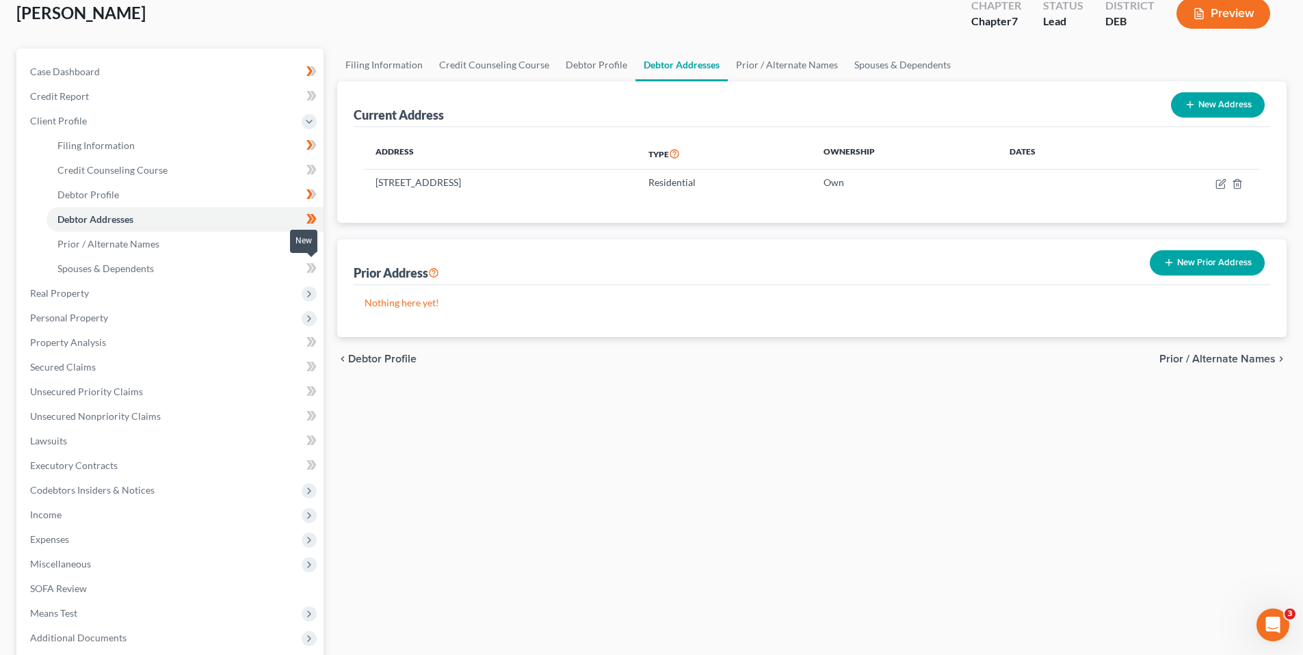
click at [310, 268] on icon at bounding box center [309, 268] width 6 height 10
click at [310, 267] on icon at bounding box center [309, 268] width 6 height 10
drag, startPoint x: 155, startPoint y: 242, endPoint x: 226, endPoint y: 256, distance: 73.1
click at [155, 242] on span "Prior / Alternate Names" at bounding box center [108, 244] width 102 height 12
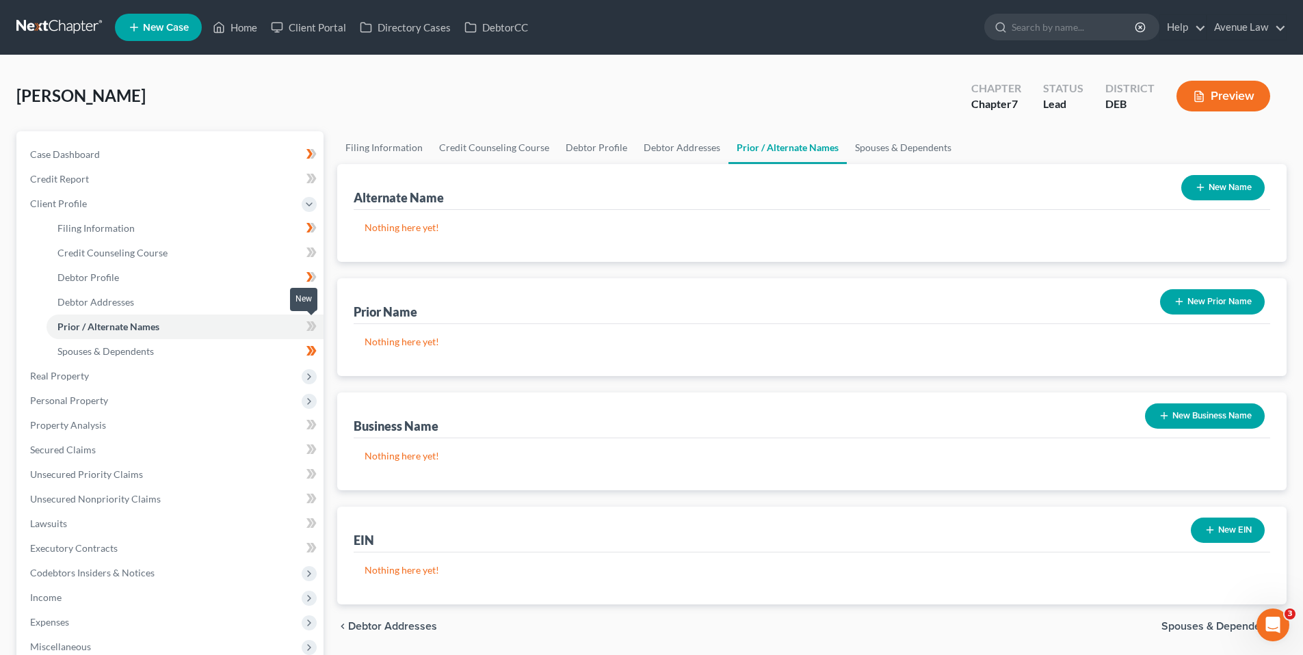
click at [316, 328] on icon at bounding box center [311, 326] width 10 height 17
click at [315, 328] on icon at bounding box center [311, 326] width 10 height 17
click at [42, 201] on span "Client Profile" at bounding box center [58, 204] width 57 height 12
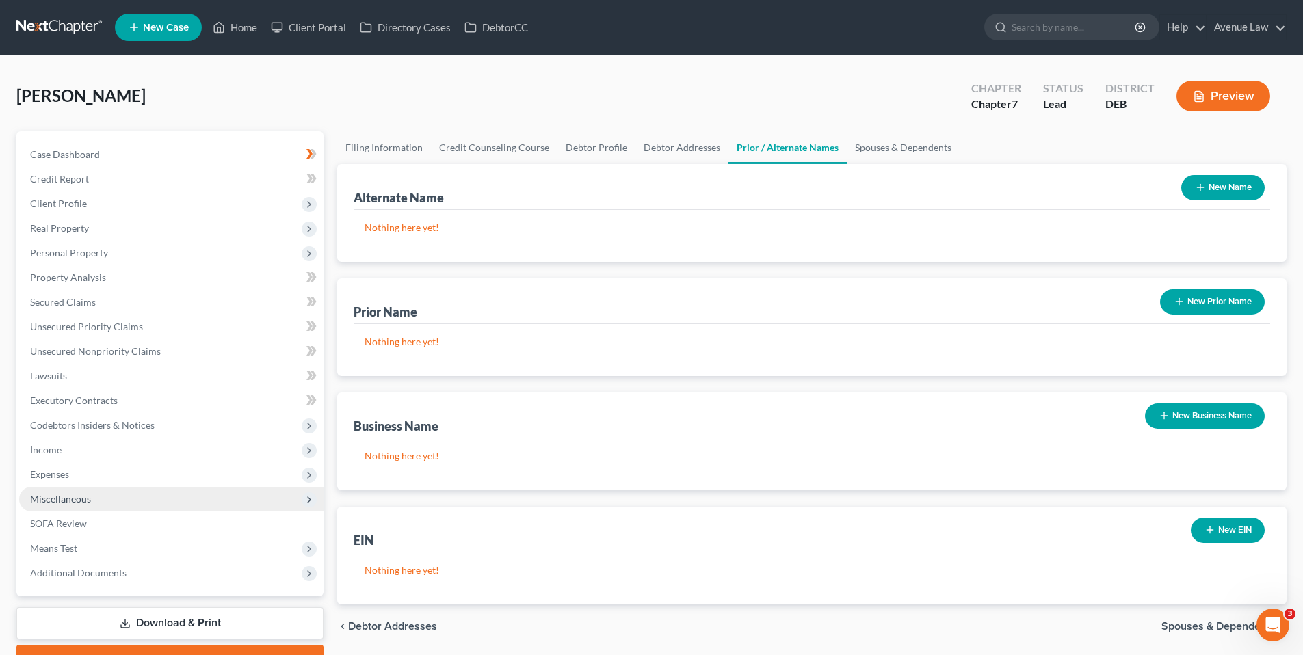
click at [54, 498] on span "Miscellaneous" at bounding box center [60, 499] width 61 height 12
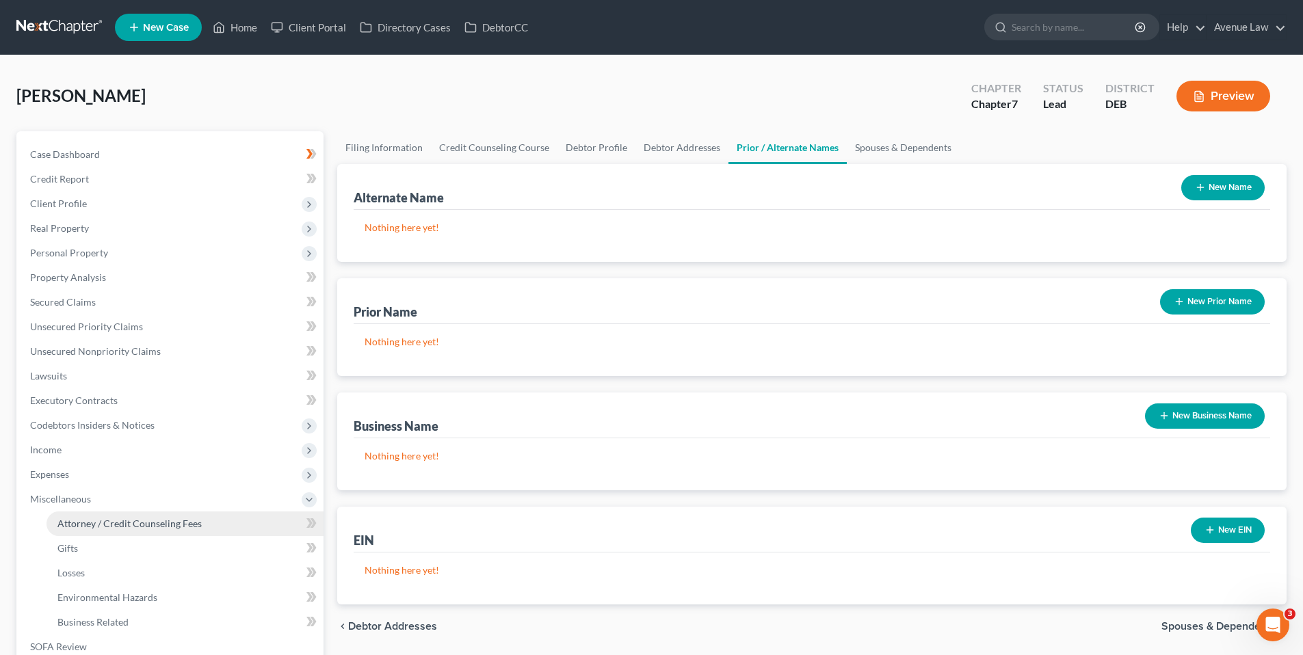
click at [68, 518] on span "Attorney / Credit Counseling Fees" at bounding box center [129, 524] width 144 height 12
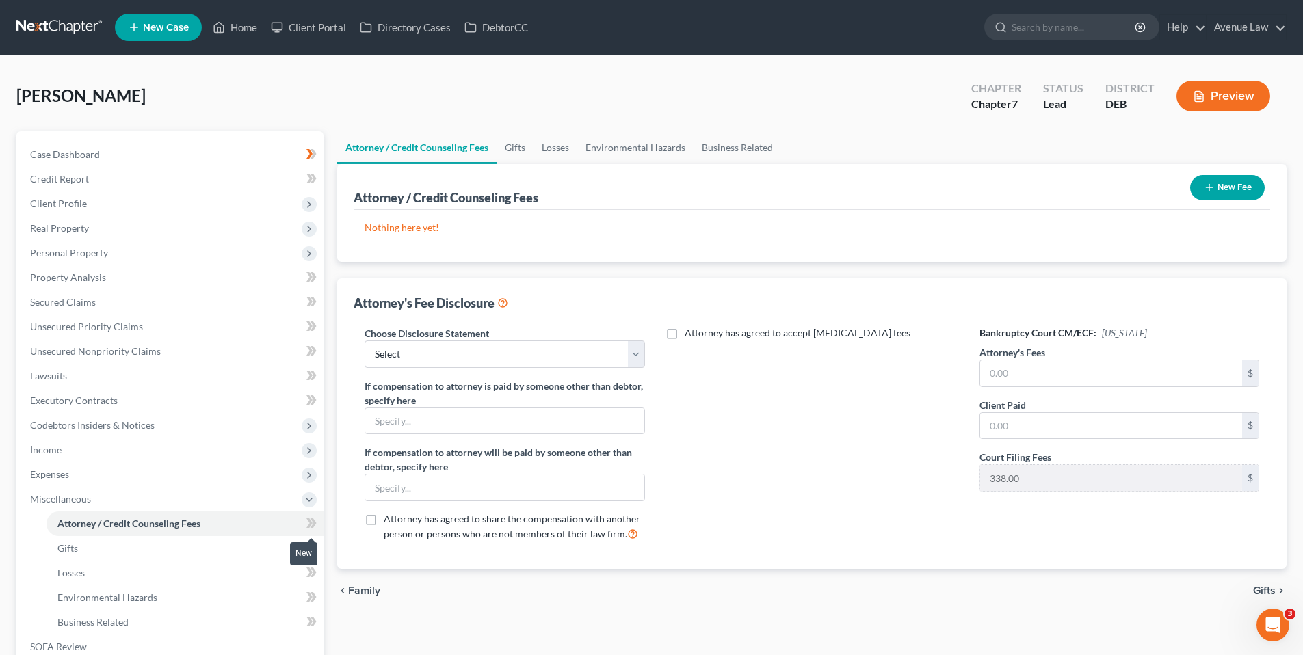
click at [305, 520] on span at bounding box center [312, 525] width 24 height 21
drag, startPoint x: 305, startPoint y: 520, endPoint x: 477, endPoint y: 357, distance: 237.5
click at [477, 357] on select "Select Bankruptcy Fee Disclosure" at bounding box center [504, 354] width 280 height 27
select select "0"
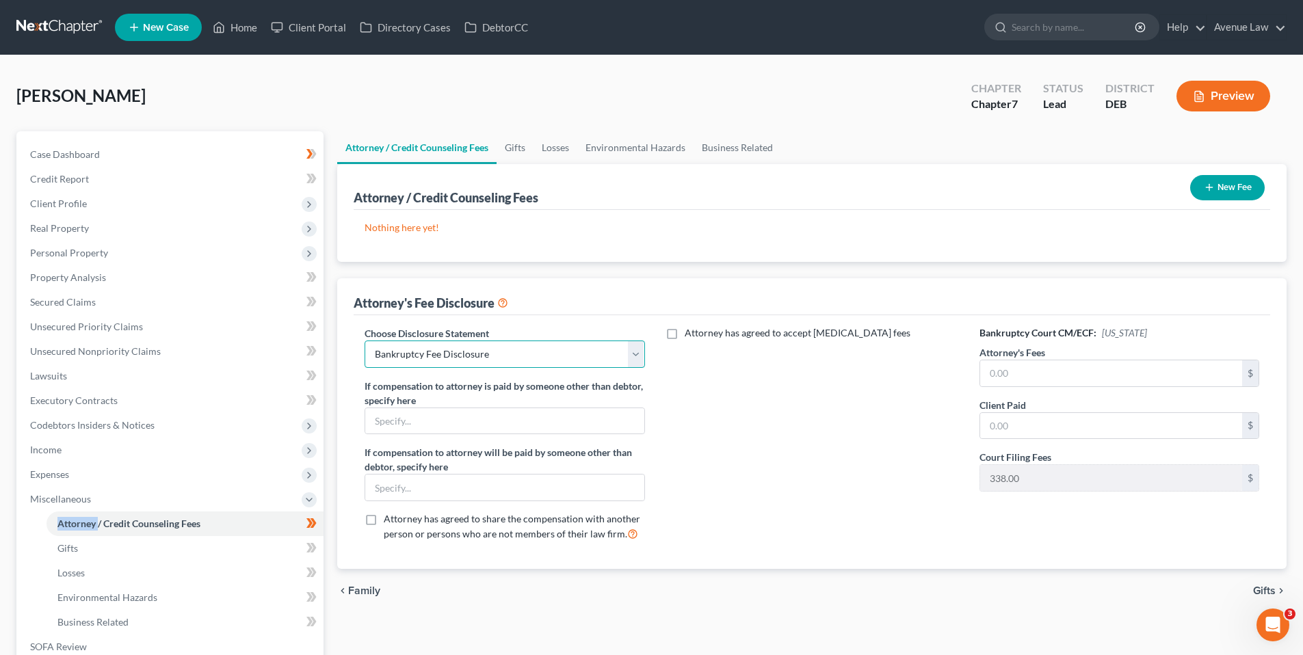
click at [364, 341] on select "Select Bankruptcy Fee Disclosure" at bounding box center [504, 354] width 280 height 27
click at [1011, 371] on input "text" at bounding box center [1111, 373] width 262 height 26
type input "1,462.00"
click at [1039, 421] on input "text" at bounding box center [1111, 426] width 262 height 26
type input "1,462.00"
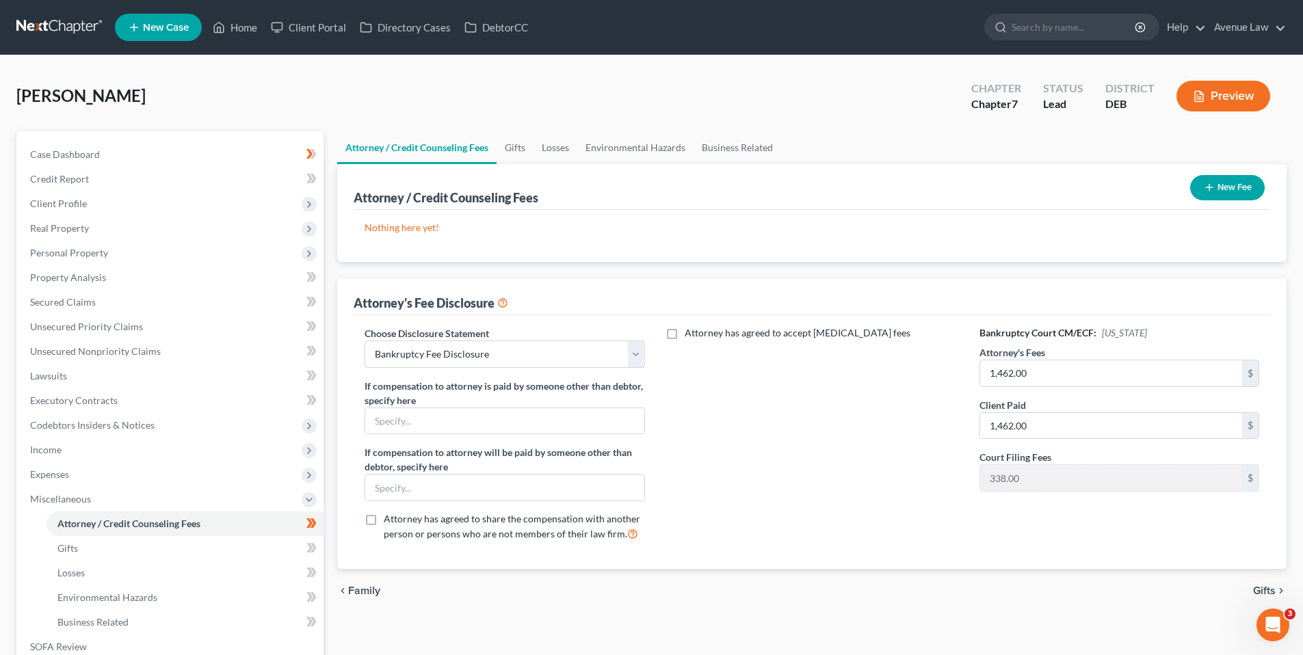
click at [1217, 187] on button "New Fee" at bounding box center [1227, 187] width 75 height 25
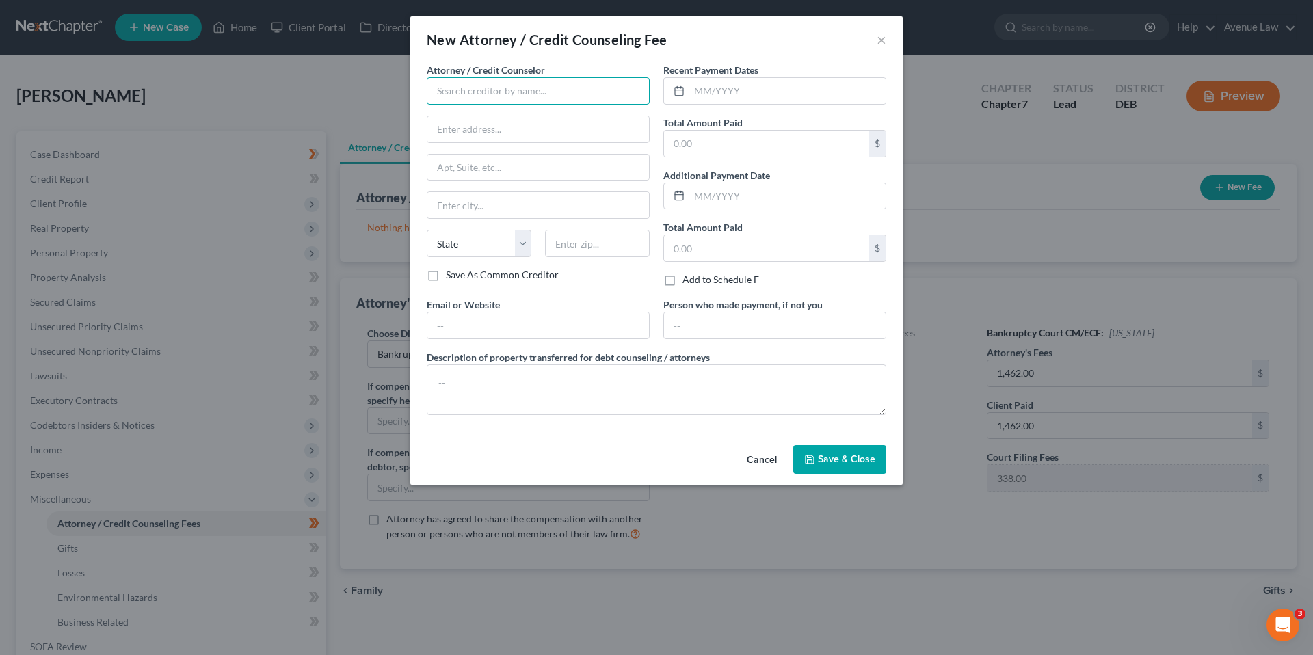
click at [531, 94] on input "text" at bounding box center [538, 90] width 223 height 27
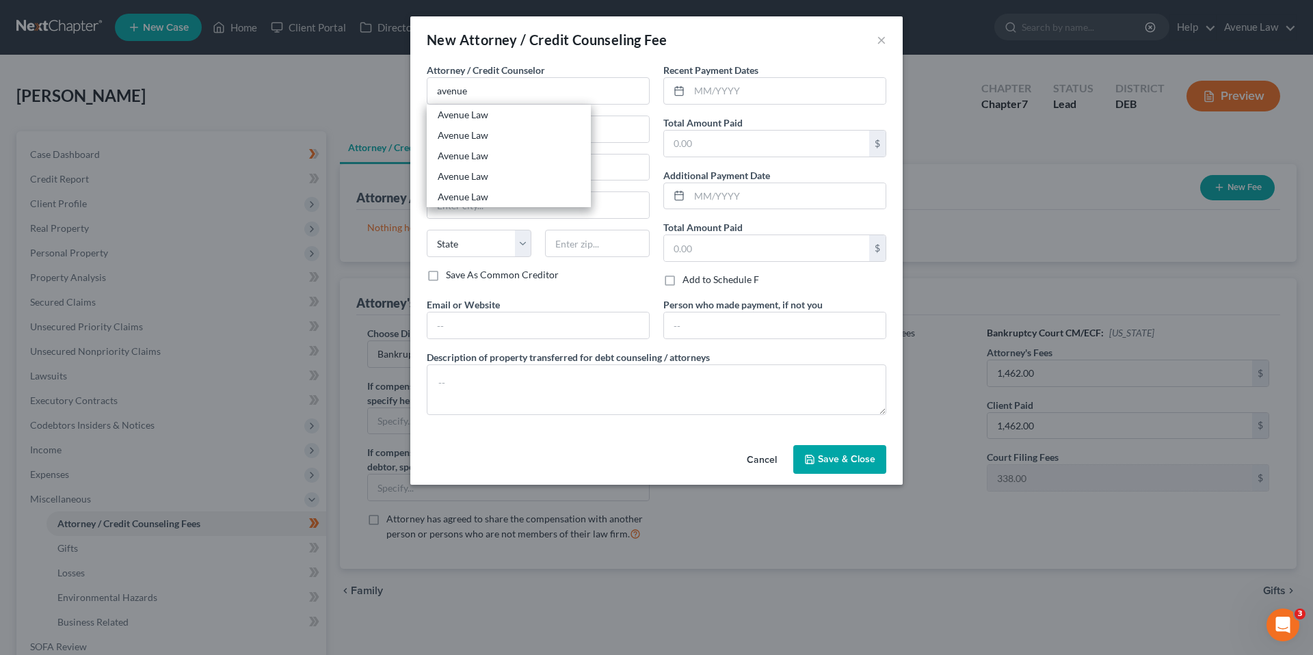
click at [445, 112] on div "Avenue Law" at bounding box center [509, 115] width 142 height 14
type input "Avenue Law"
type input "20184 Coastal Highway Ste 205"
type input "Rehoboth Beach"
select select "7"
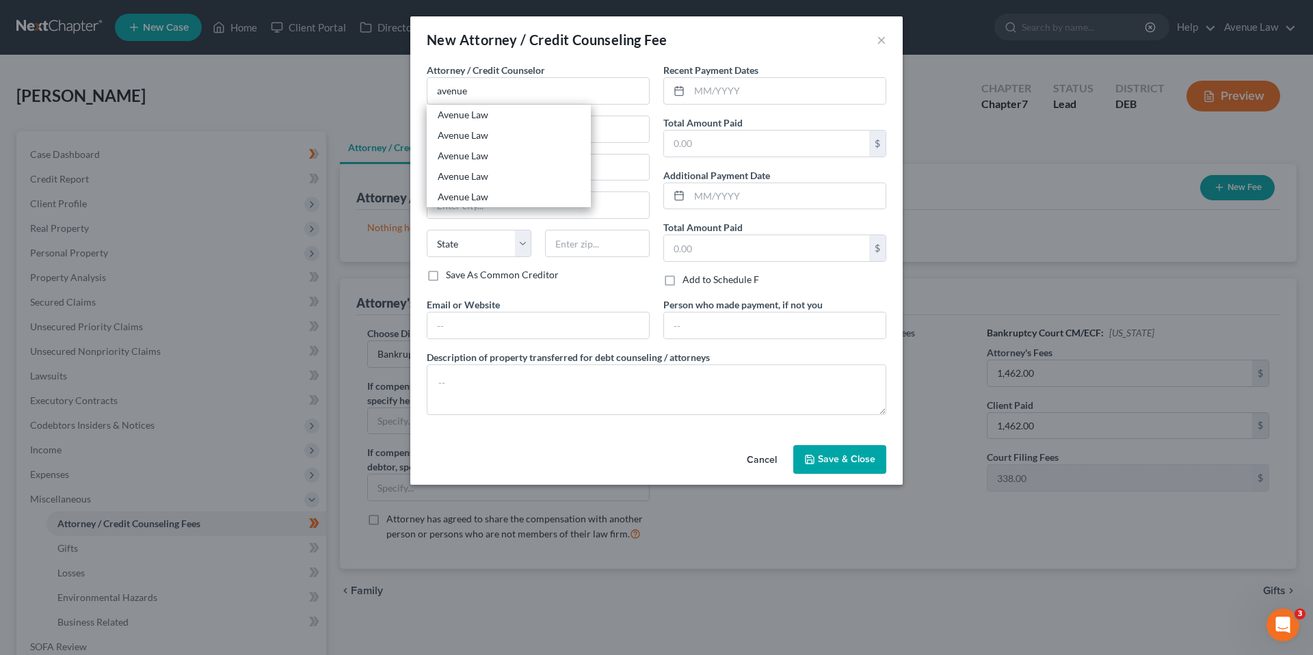
type input "19971"
click at [710, 144] on input "text" at bounding box center [766, 144] width 205 height 26
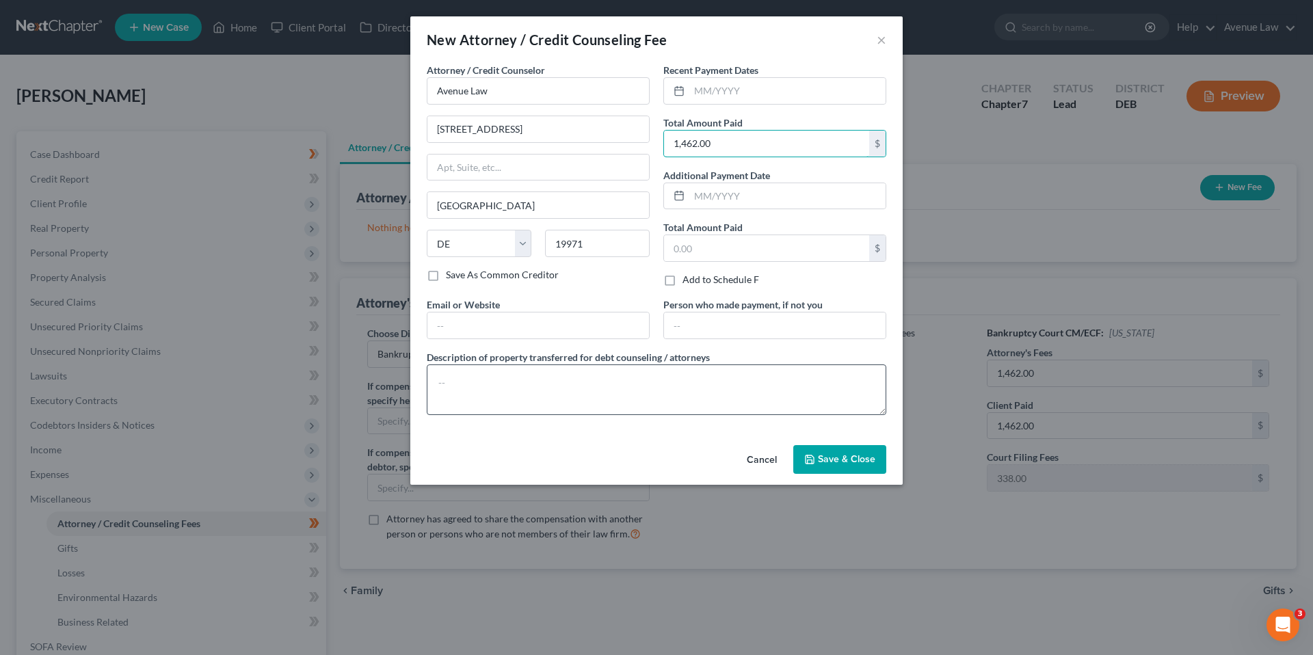
type input "1,462.00"
click at [494, 375] on textarea at bounding box center [657, 389] width 460 height 51
type textarea "Attorney Fees"
click at [818, 461] on button "Save & Close" at bounding box center [839, 459] width 93 height 29
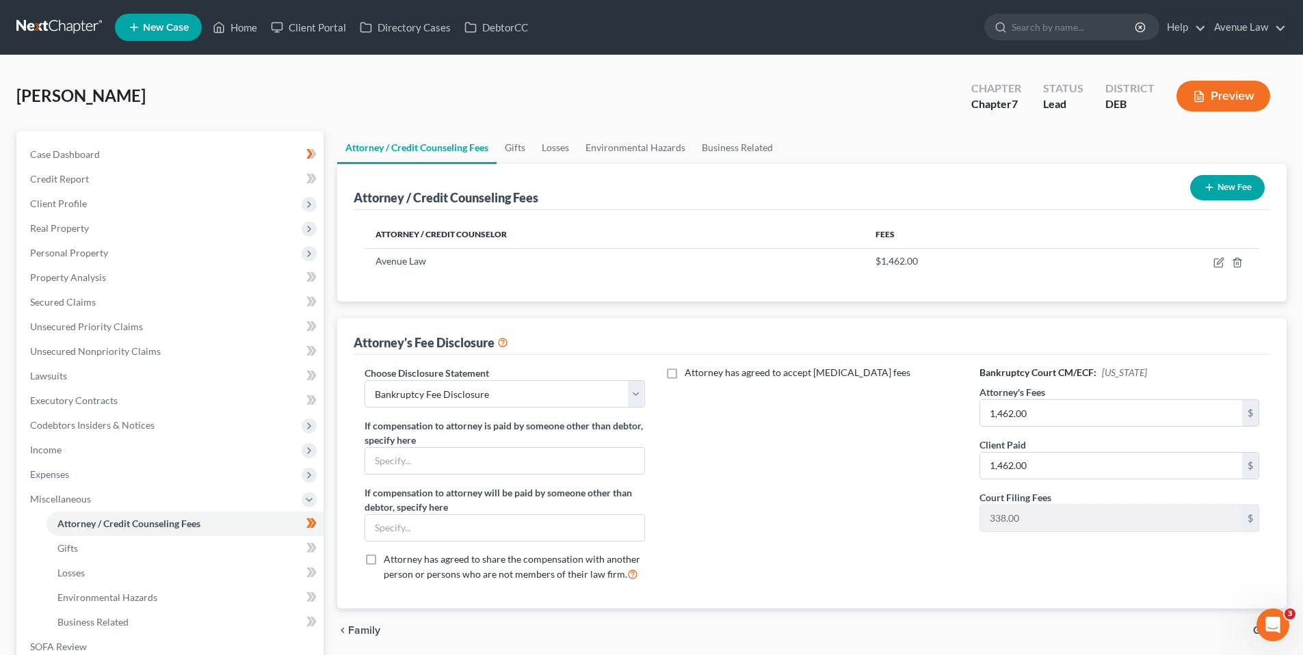
click at [1228, 179] on button "New Fee" at bounding box center [1227, 187] width 75 height 25
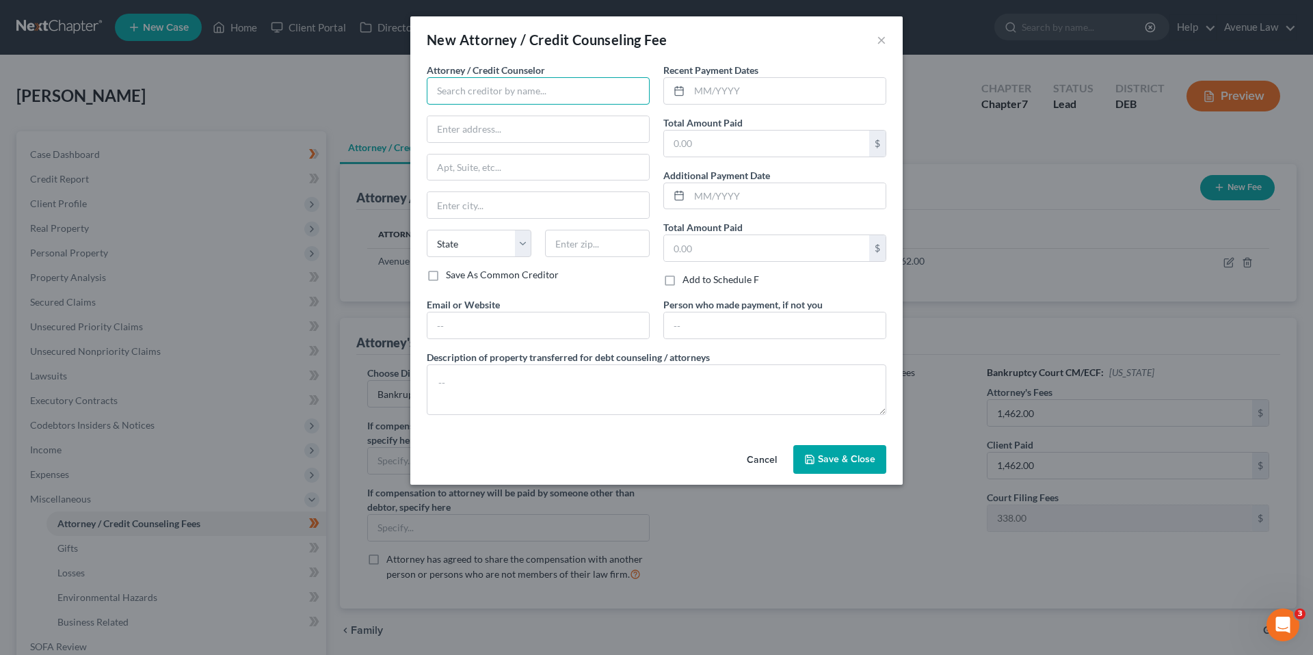
click at [558, 85] on input "text" at bounding box center [538, 90] width 223 height 27
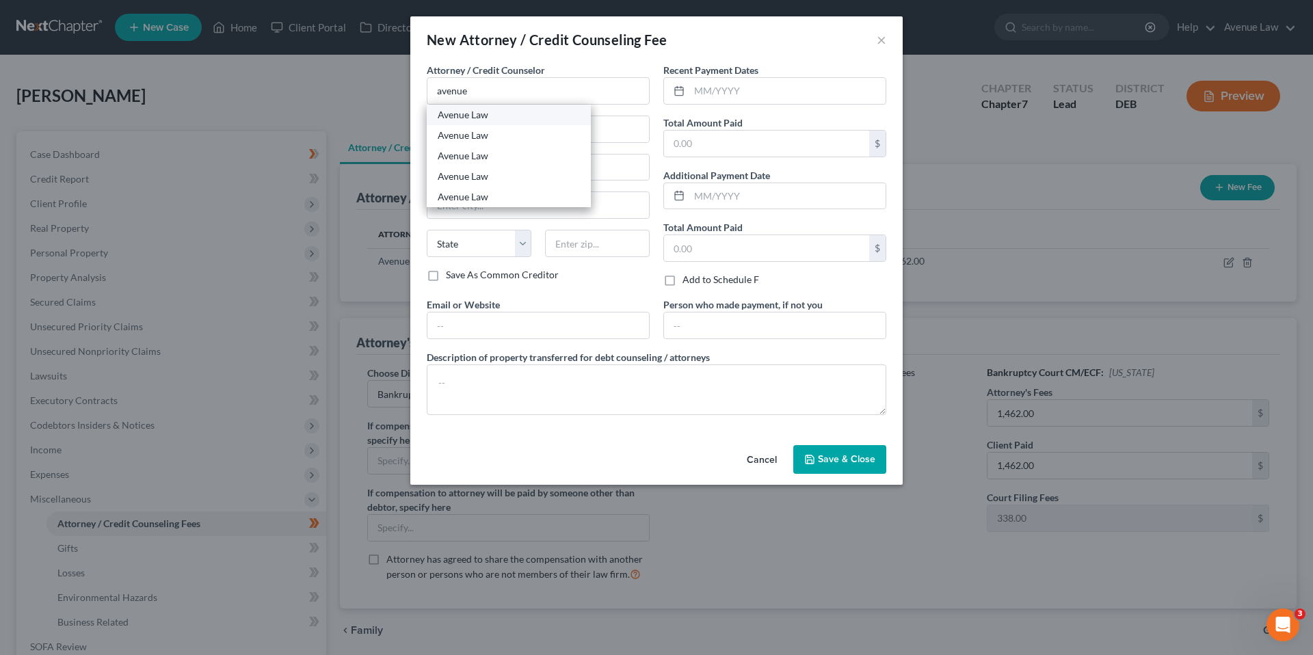
click at [441, 113] on div "Avenue Law" at bounding box center [509, 115] width 142 height 14
type input "Avenue Law"
type input "20184 Coastal Highway Ste 205"
type input "Rehoboth Beach"
select select "7"
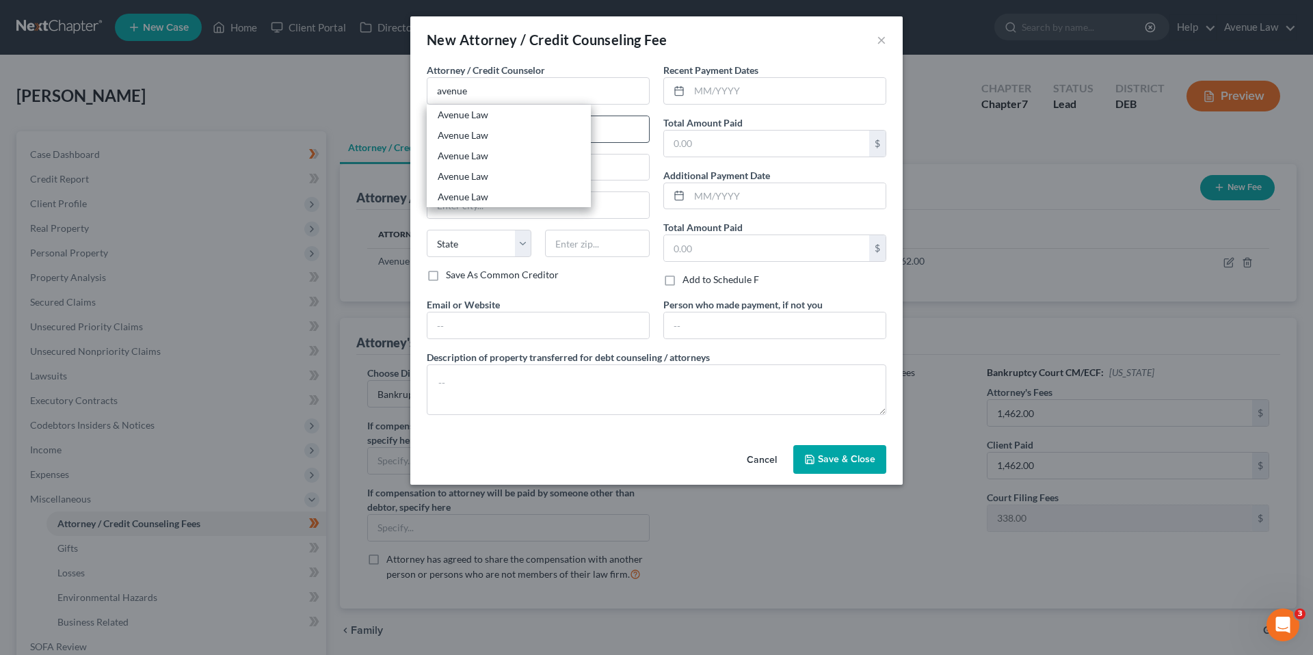
type input "19971"
click at [706, 150] on input "text" at bounding box center [766, 144] width 205 height 26
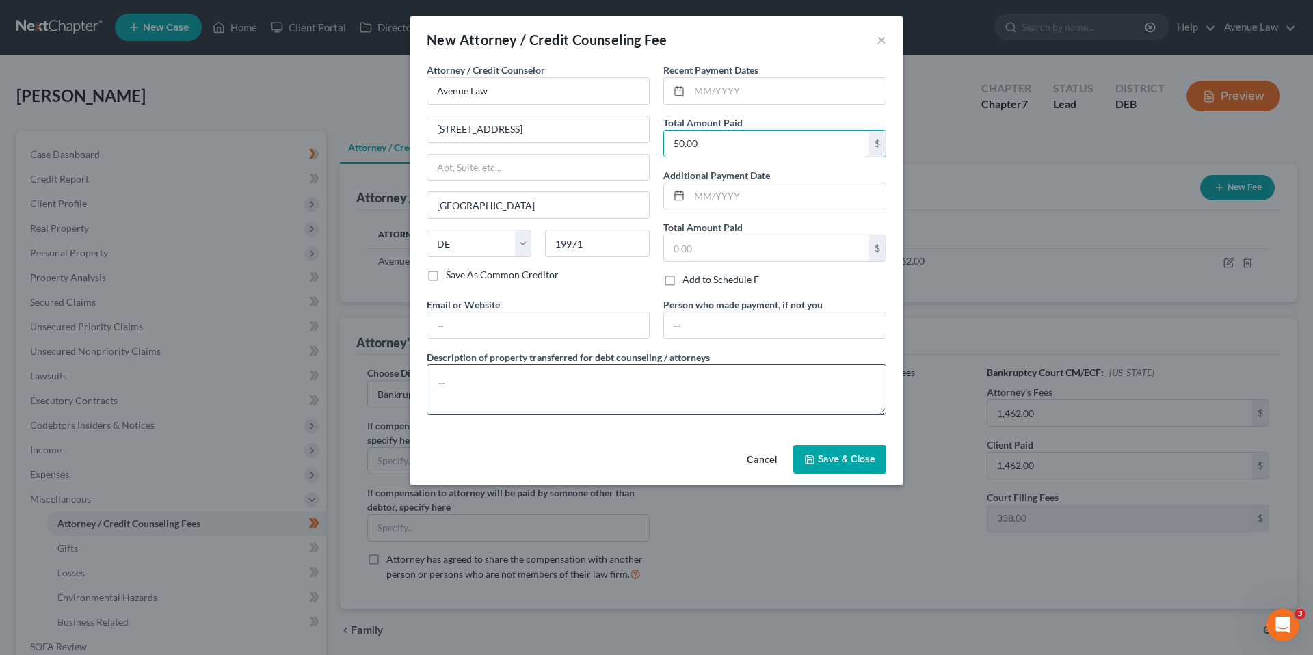
type input "50.00"
click at [479, 368] on textarea at bounding box center [657, 389] width 460 height 51
type textarea "Credit Matrix"
click at [838, 451] on button "Save & Close" at bounding box center [839, 459] width 93 height 29
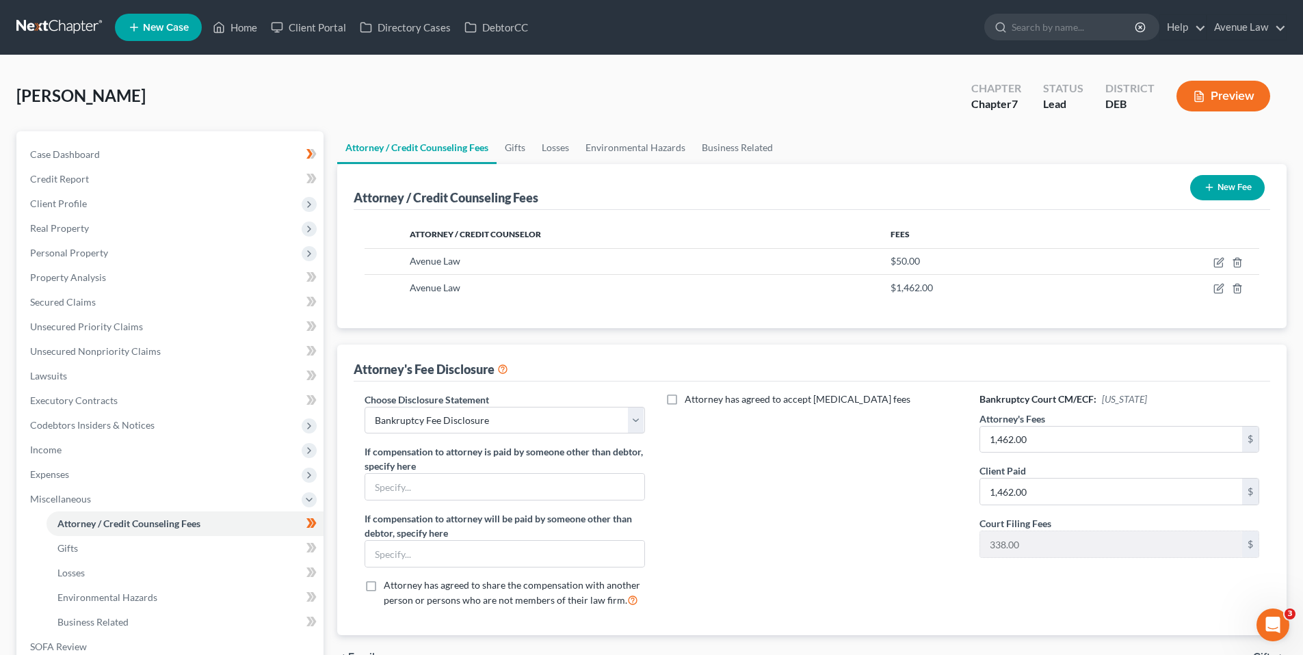
click at [1206, 190] on icon "button" at bounding box center [1209, 187] width 11 height 11
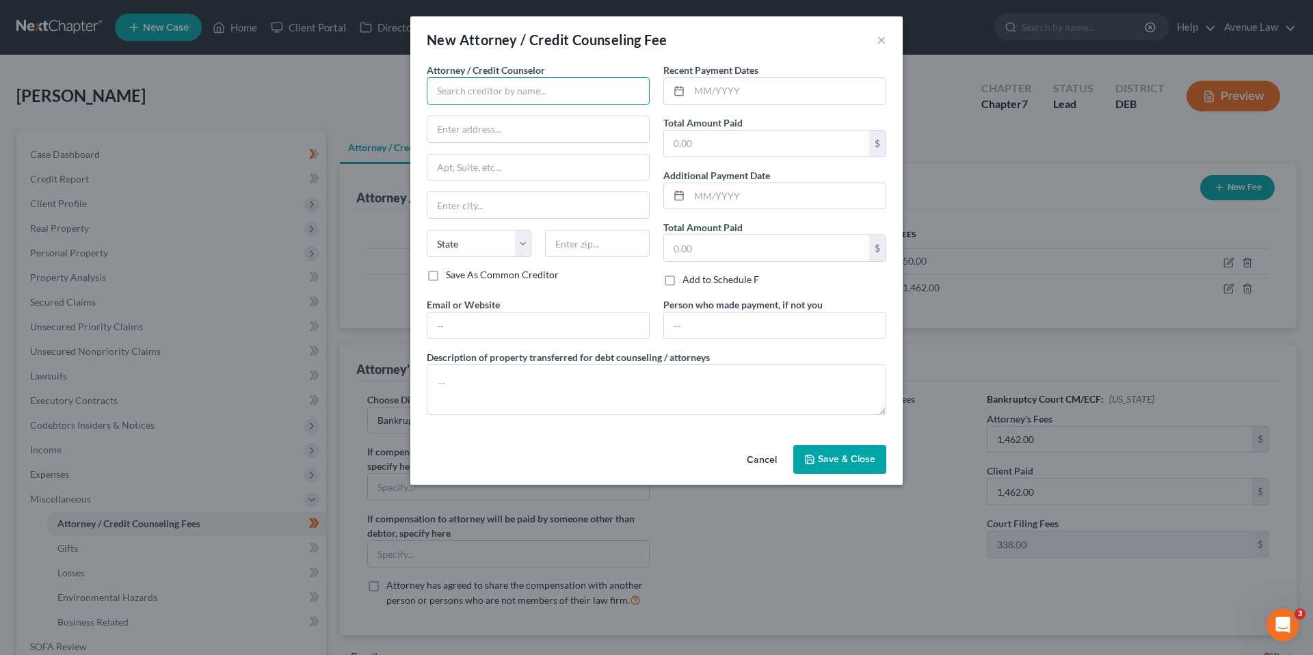
click at [462, 88] on input "text" at bounding box center [538, 90] width 223 height 27
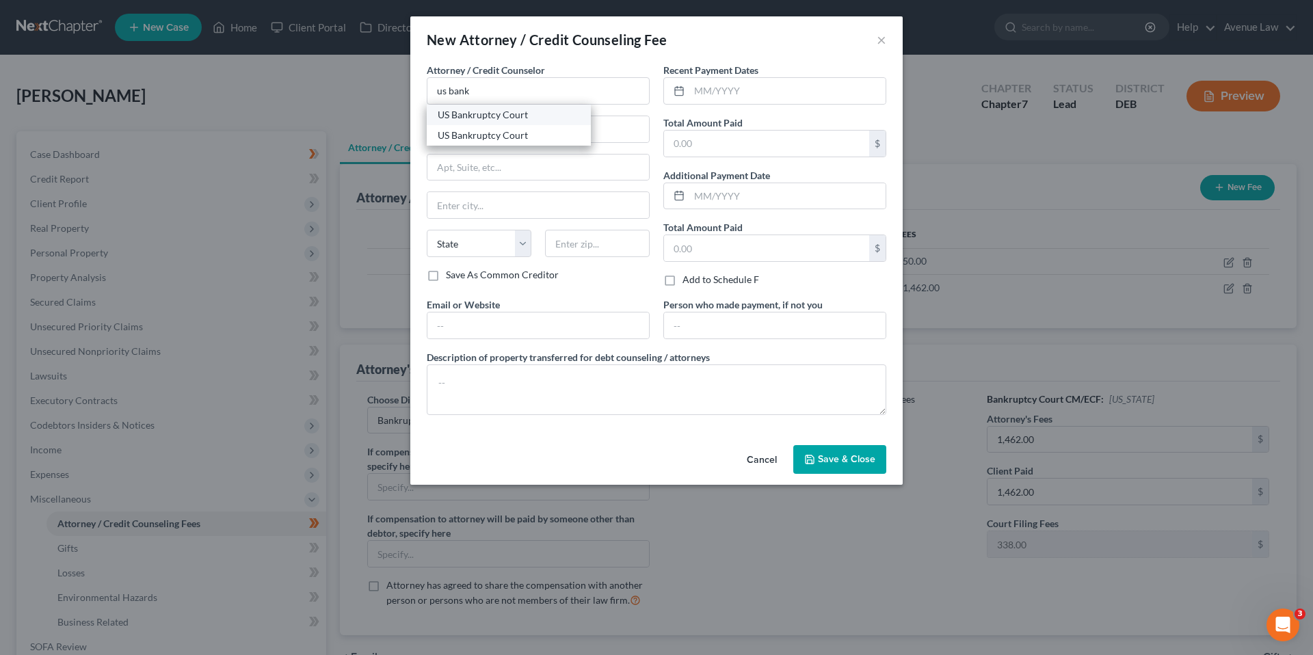
click at [488, 115] on div "US Bankruptcy Court" at bounding box center [509, 115] width 142 height 14
type input "US Bankruptcy Court"
select select "7"
click at [726, 142] on input "text" at bounding box center [766, 144] width 205 height 26
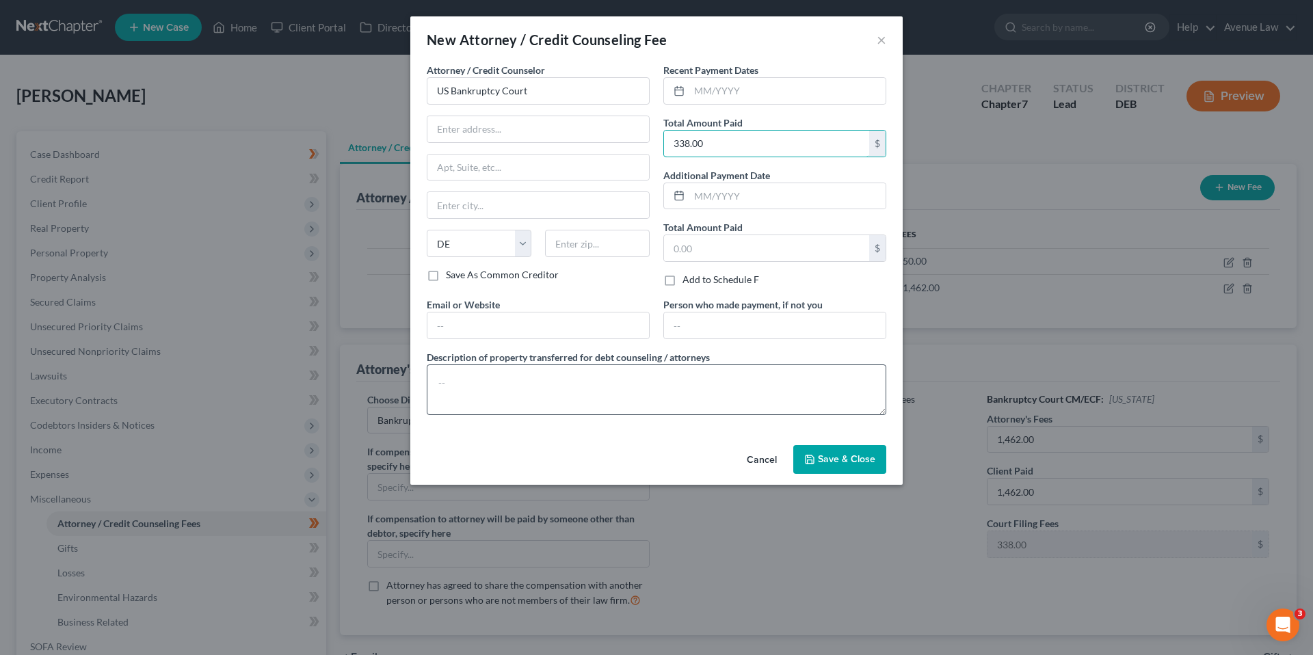
type input "338.00"
click at [563, 388] on textarea at bounding box center [657, 389] width 460 height 51
type textarea "Court Filing Fee"
click at [863, 457] on span "Save & Close" at bounding box center [846, 459] width 57 height 12
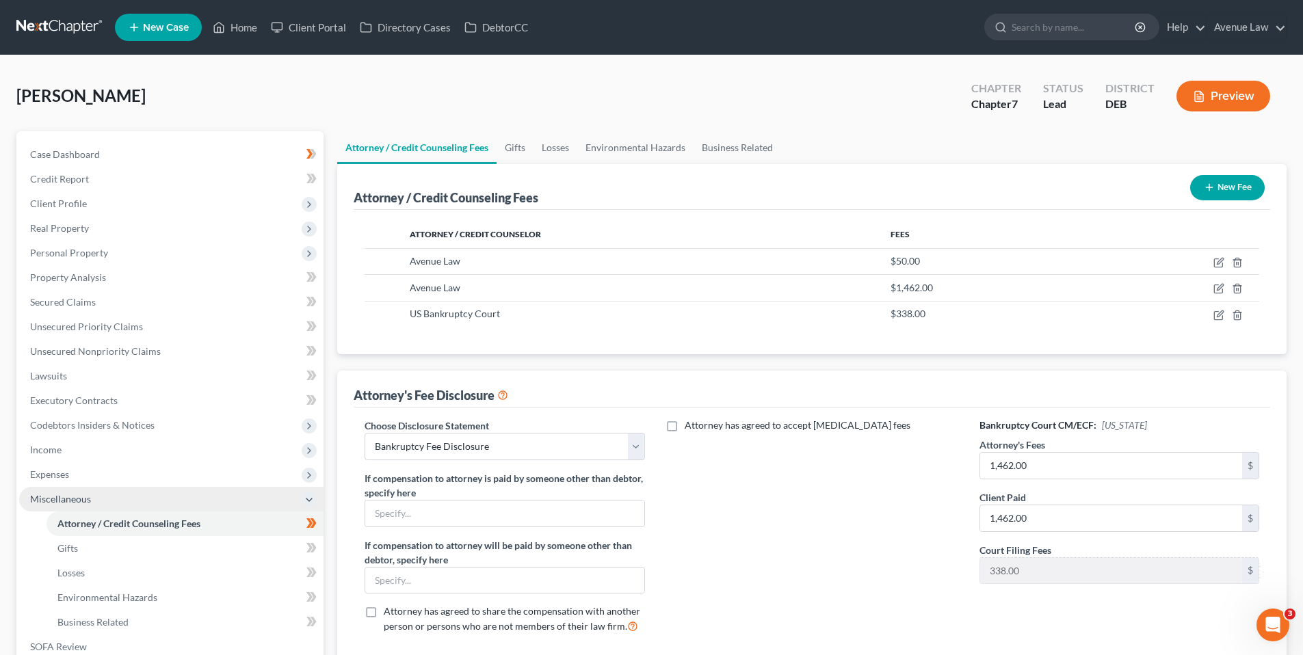
click at [66, 495] on span "Miscellaneous" at bounding box center [60, 499] width 61 height 12
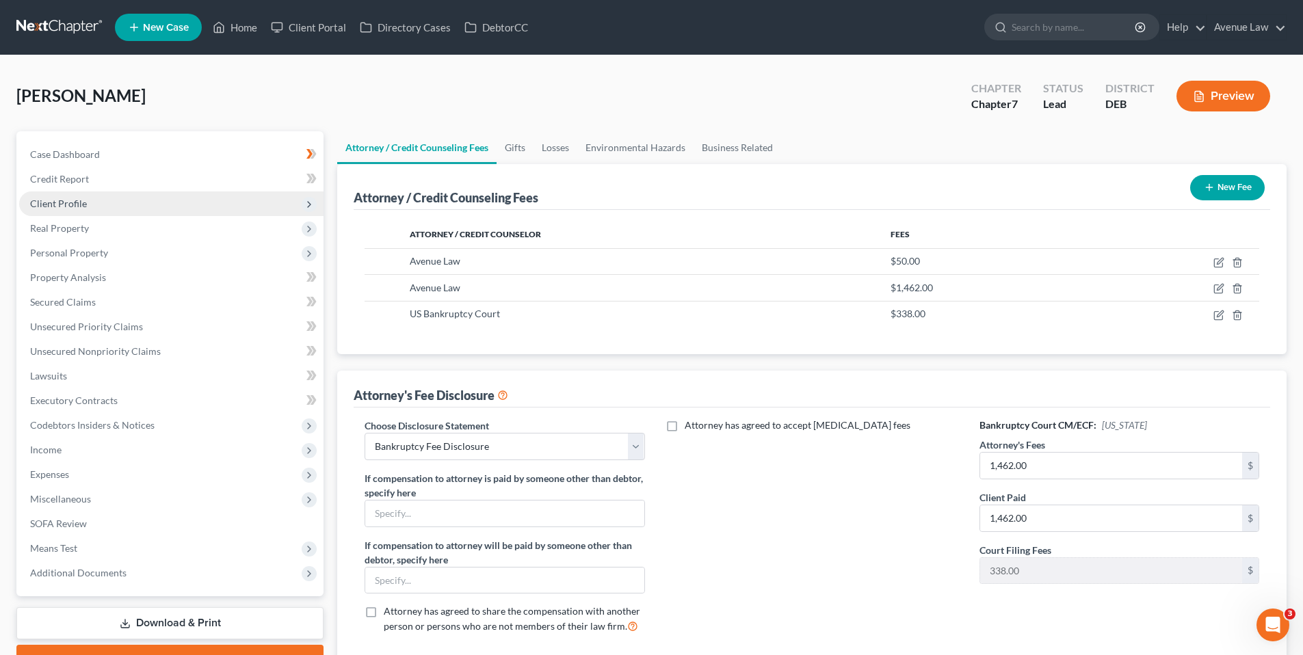
click at [83, 202] on span "Client Profile" at bounding box center [58, 204] width 57 height 12
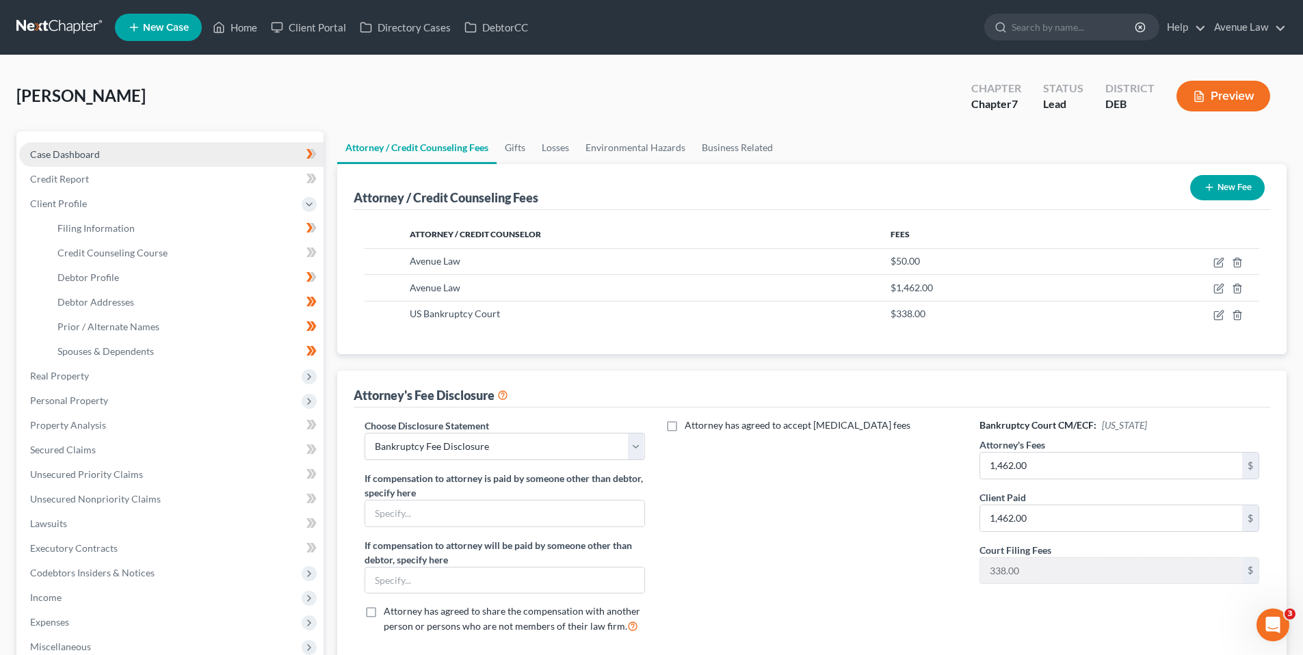
click at [78, 154] on span "Case Dashboard" at bounding box center [65, 154] width 70 height 12
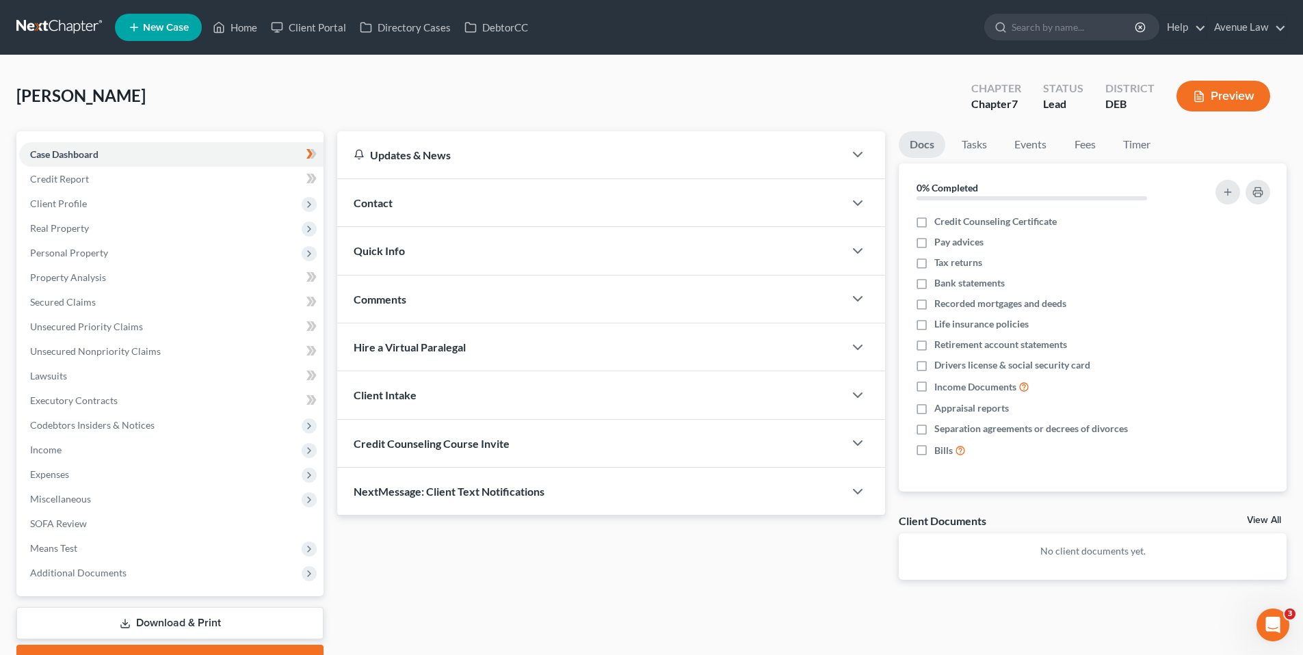
click at [391, 202] on span "Contact" at bounding box center [373, 202] width 39 height 13
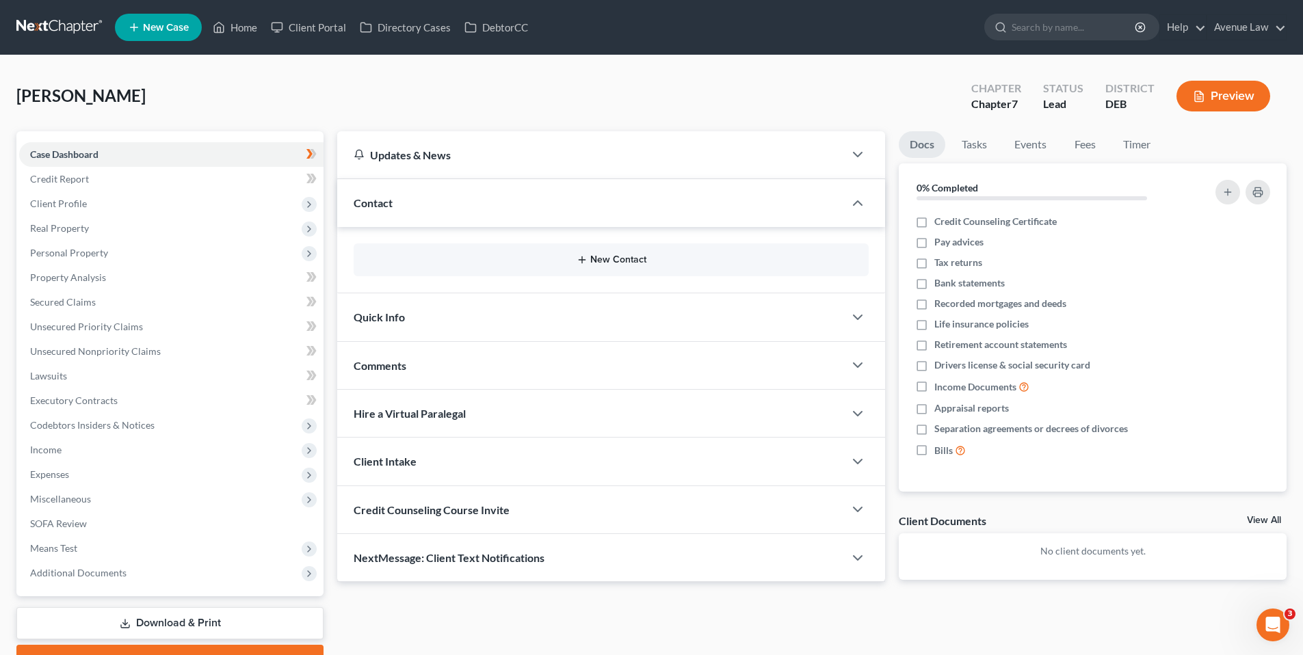
click at [610, 260] on button "New Contact" at bounding box center [610, 259] width 493 height 11
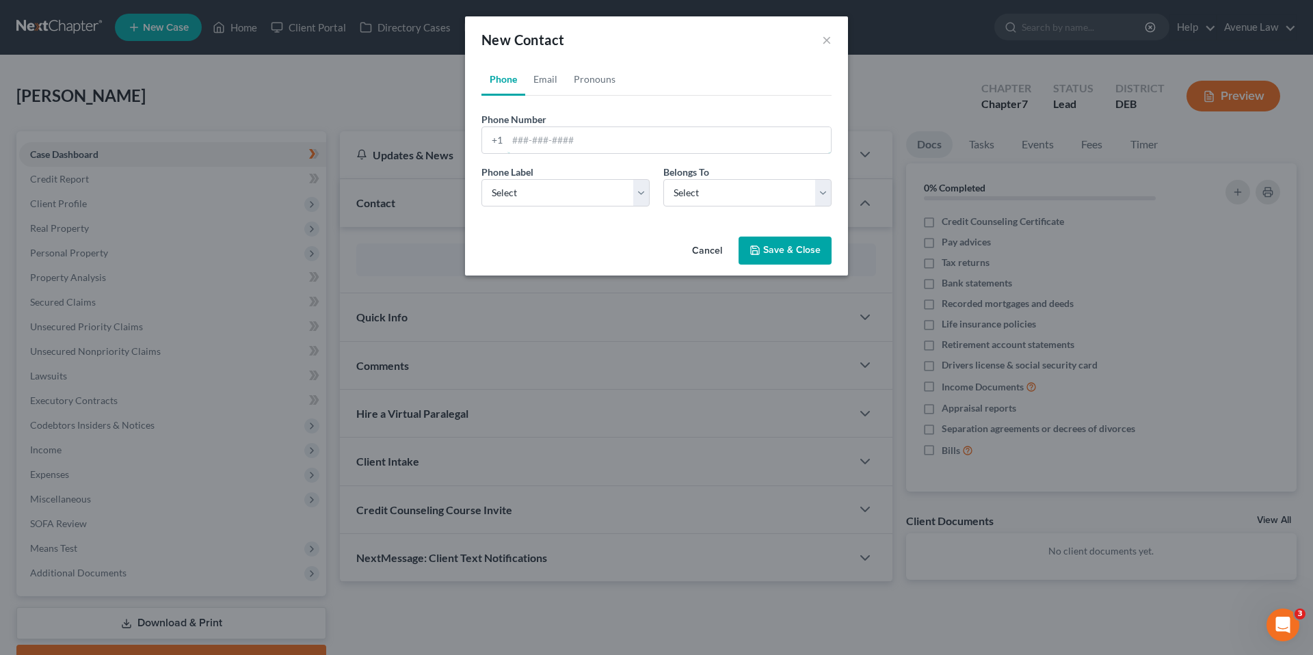
drag, startPoint x: 553, startPoint y: 140, endPoint x: 455, endPoint y: 106, distance: 102.9
click at [553, 140] on input "tel" at bounding box center [668, 140] width 323 height 26
type input "302-401-3032"
drag, startPoint x: 522, startPoint y: 190, endPoint x: 529, endPoint y: 198, distance: 9.7
click at [522, 190] on select "Select Mobile Home Work Other" at bounding box center [565, 192] width 168 height 27
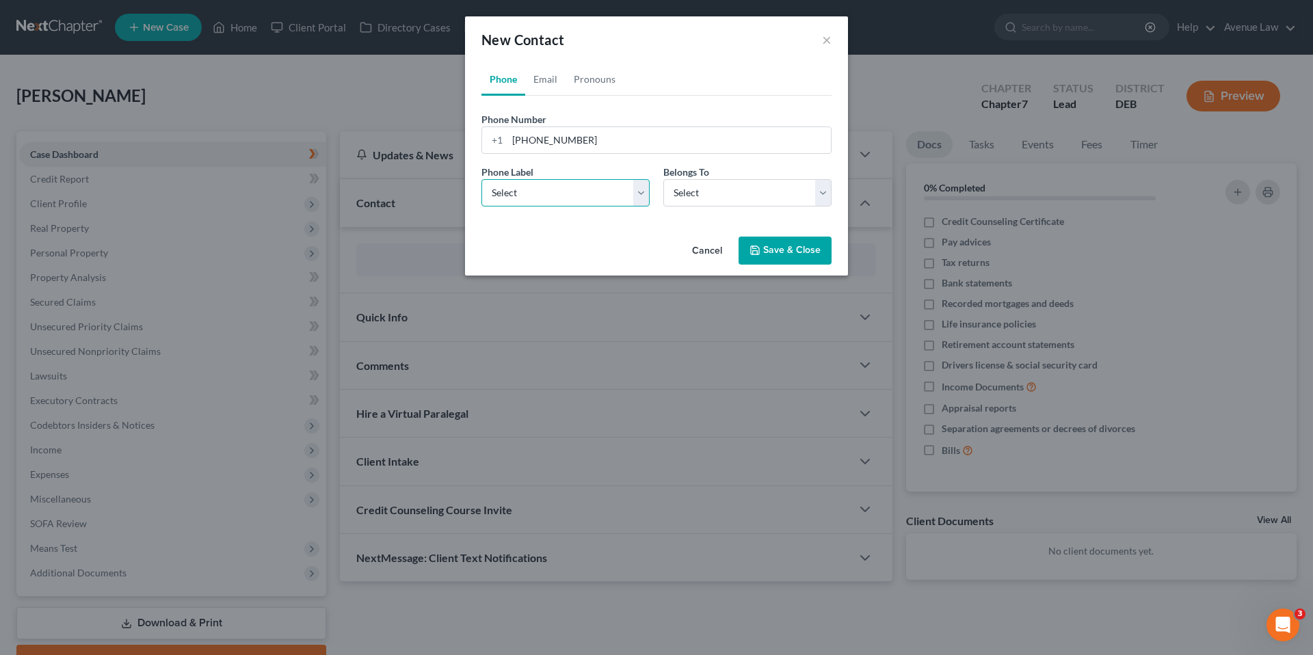
select select "0"
click at [481, 179] on select "Select Mobile Home Work Other" at bounding box center [565, 192] width 168 height 27
drag, startPoint x: 682, startPoint y: 193, endPoint x: 697, endPoint y: 209, distance: 21.8
click at [682, 193] on select "Select Client Other" at bounding box center [747, 192] width 168 height 27
select select "0"
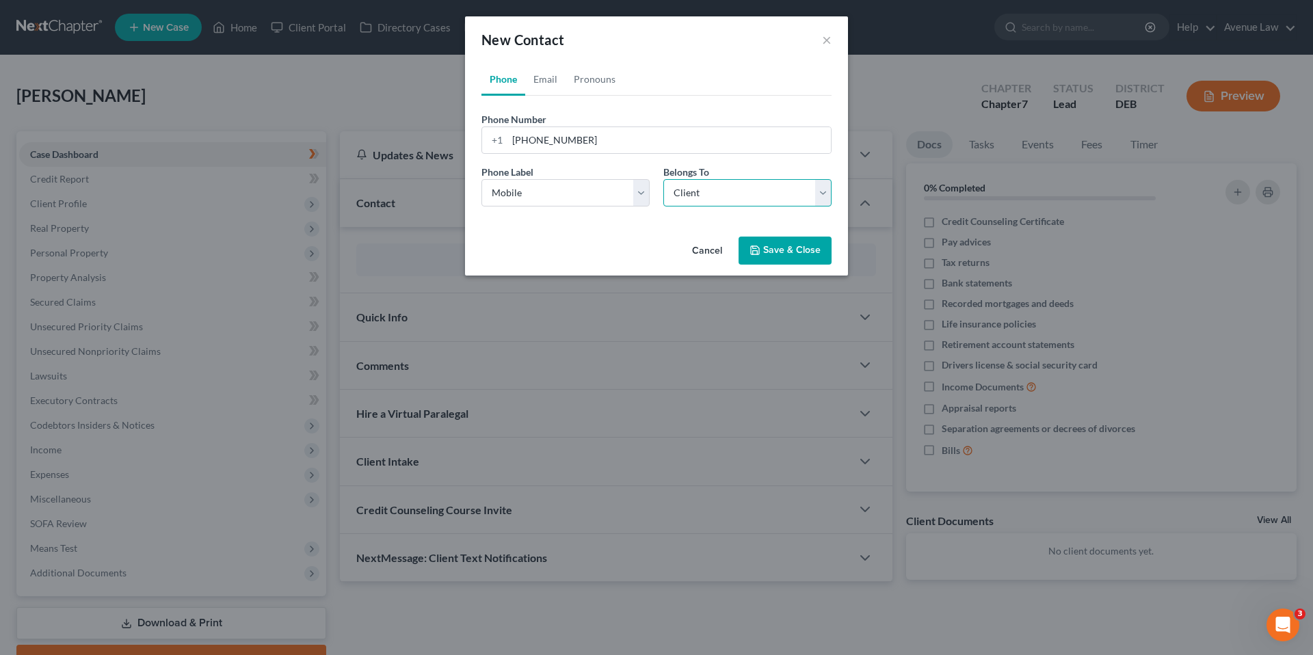
click at [663, 179] on select "Select Client Other" at bounding box center [747, 192] width 168 height 27
select select "0"
drag, startPoint x: 553, startPoint y: 76, endPoint x: 563, endPoint y: 100, distance: 26.0
click at [553, 76] on link "Email" at bounding box center [545, 79] width 40 height 33
click at [559, 139] on input "email" at bounding box center [668, 140] width 323 height 26
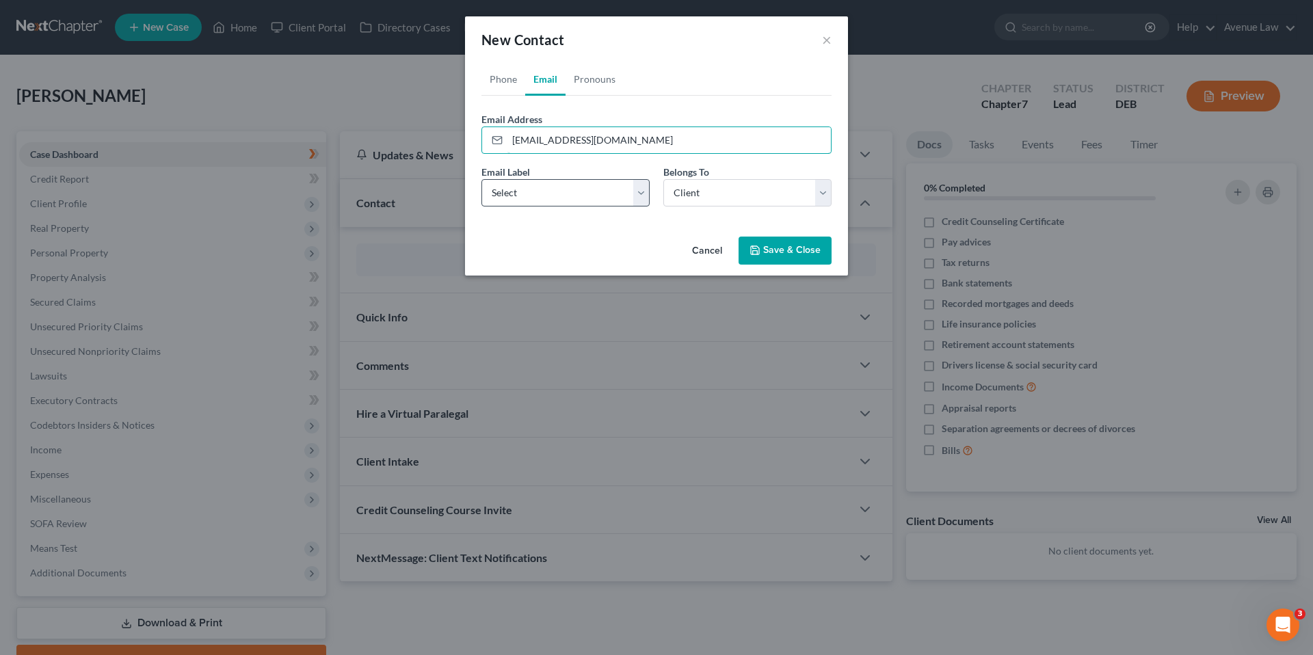
type input "mariatyra@yahoo.com"
click at [598, 194] on select "Select Home Work Other" at bounding box center [565, 192] width 168 height 27
select select "0"
click at [481, 179] on select "Select Home Work Other" at bounding box center [565, 192] width 168 height 27
drag, startPoint x: 710, startPoint y: 197, endPoint x: 710, endPoint y: 207, distance: 9.6
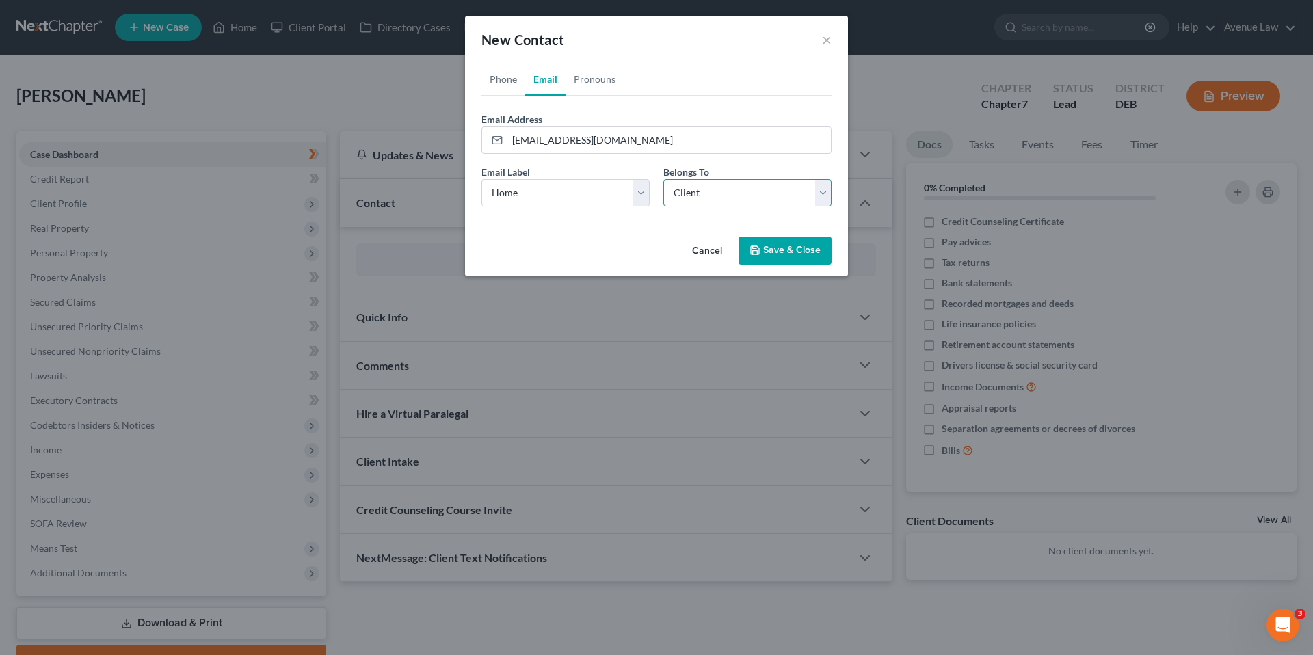
click at [710, 197] on select "Select Client Other" at bounding box center [747, 192] width 168 height 27
click at [663, 179] on select "Select Client Other" at bounding box center [747, 192] width 168 height 27
click at [764, 249] on button "Save & Close" at bounding box center [785, 251] width 93 height 29
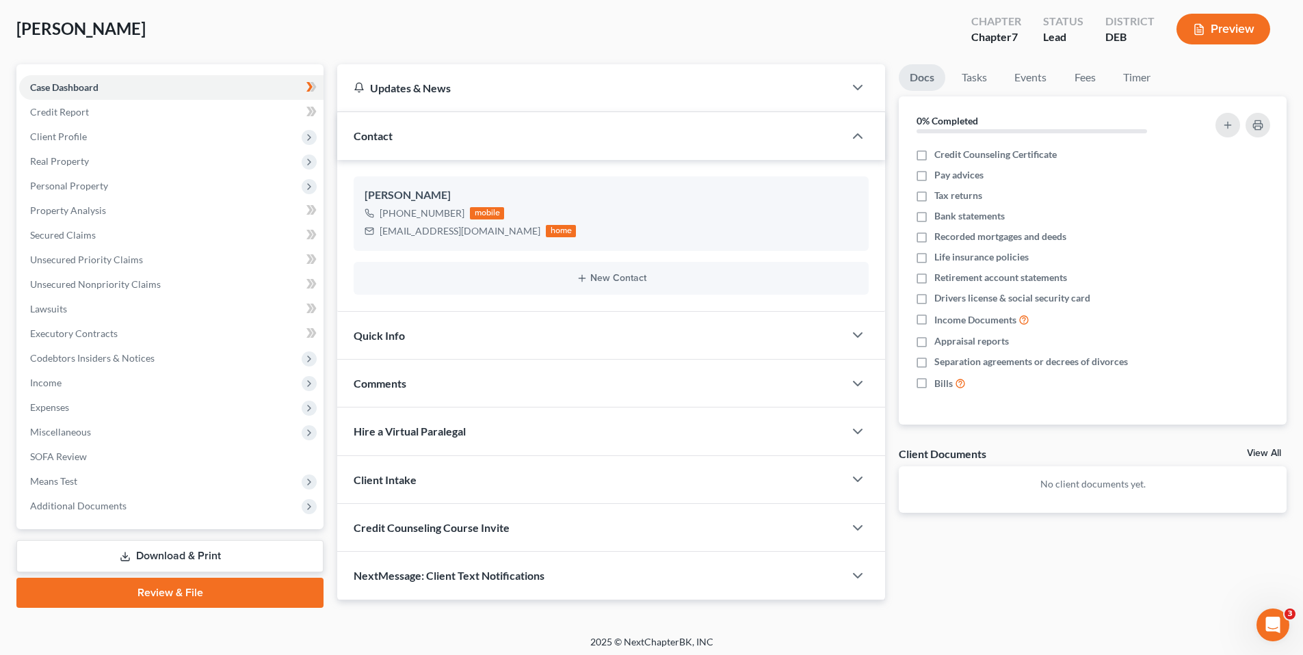
scroll to position [72, 0]
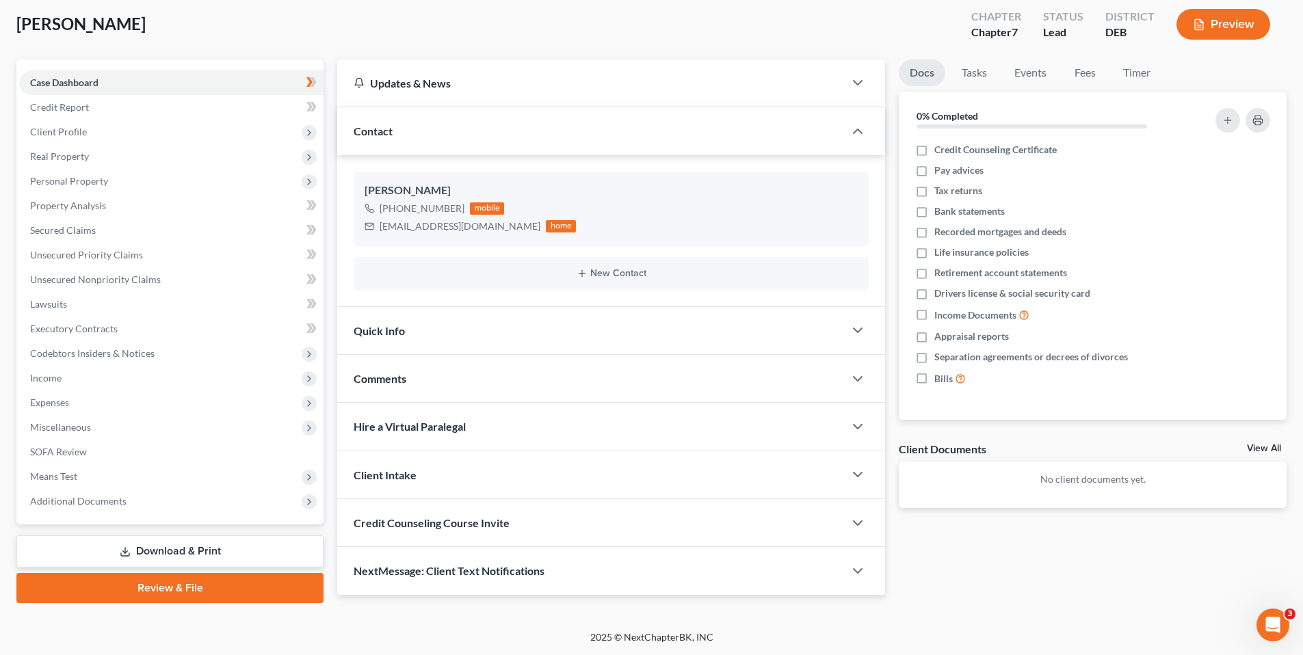
click at [423, 519] on span "Credit Counseling Course Invite" at bounding box center [432, 522] width 156 height 13
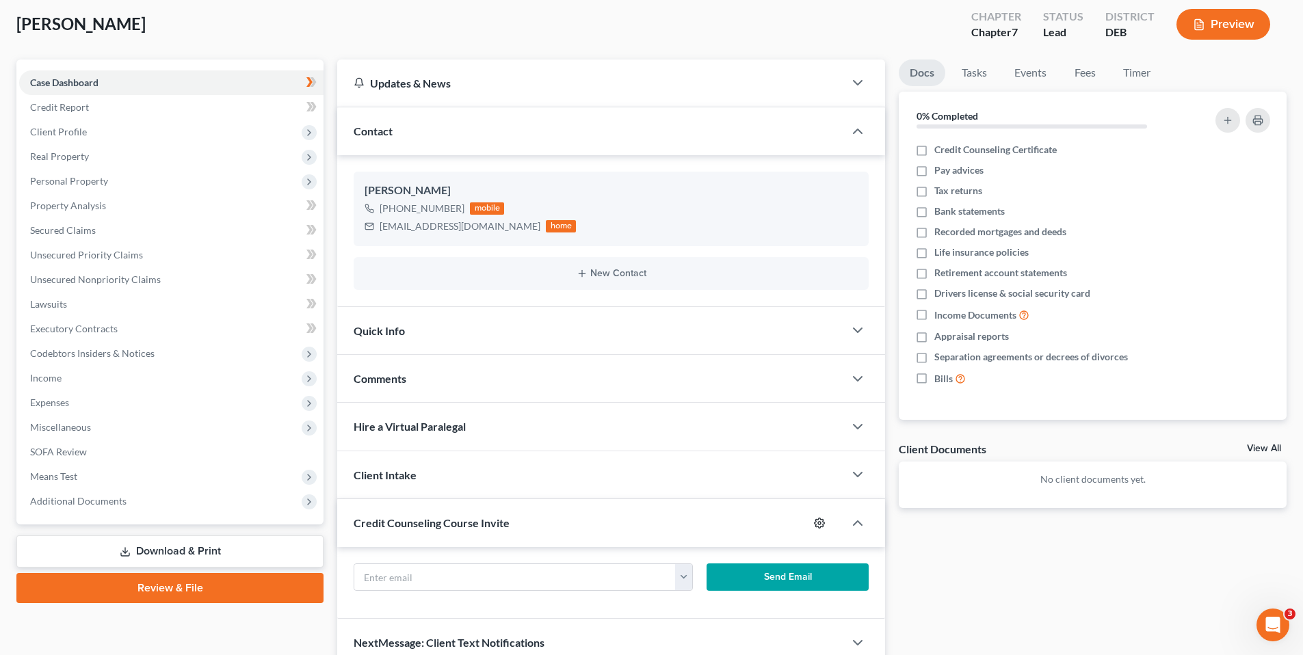
click at [819, 524] on circle "button" at bounding box center [819, 523] width 3 height 3
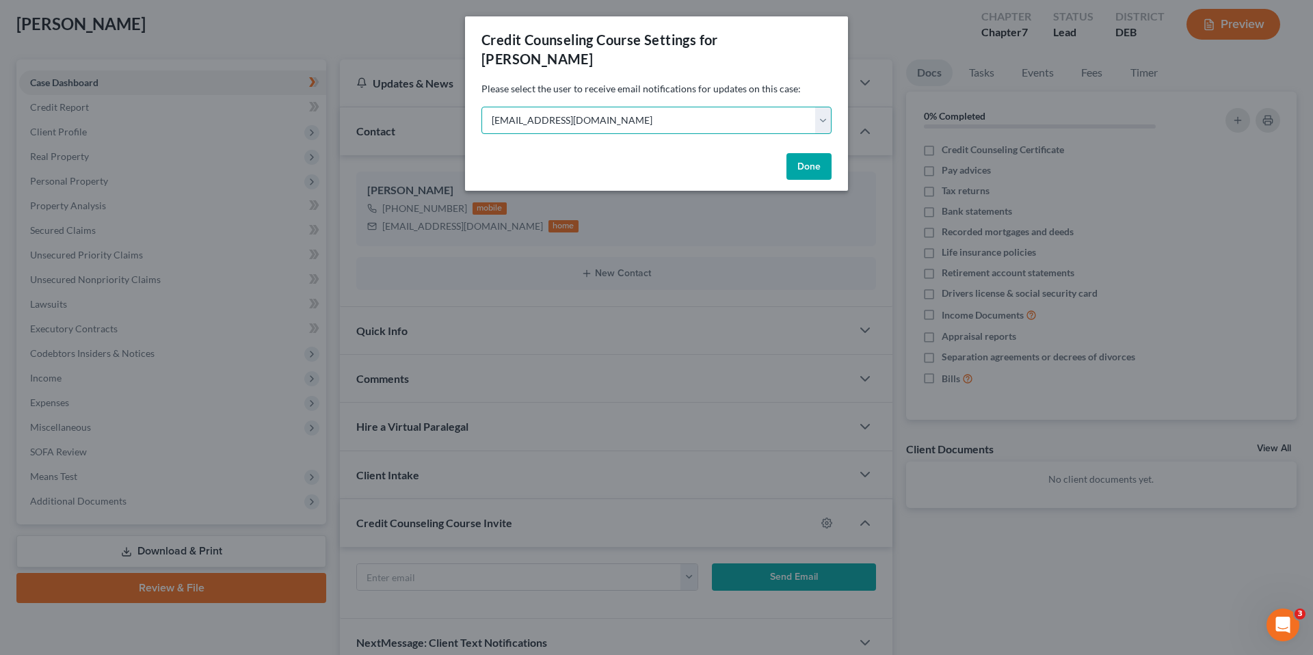
click at [823, 118] on select "Select [EMAIL_ADDRESS][DOMAIN_NAME] [PERSON_NAME][DOMAIN_NAME][EMAIL_ADDRESS][D…" at bounding box center [656, 120] width 350 height 27
select select "1"
click at [481, 107] on select "Select [EMAIL_ADDRESS][DOMAIN_NAME] [PERSON_NAME][DOMAIN_NAME][EMAIL_ADDRESS][D…" at bounding box center [656, 120] width 350 height 27
drag, startPoint x: 806, startPoint y: 162, endPoint x: 796, endPoint y: 185, distance: 25.1
click at [805, 162] on button "Done" at bounding box center [808, 166] width 45 height 27
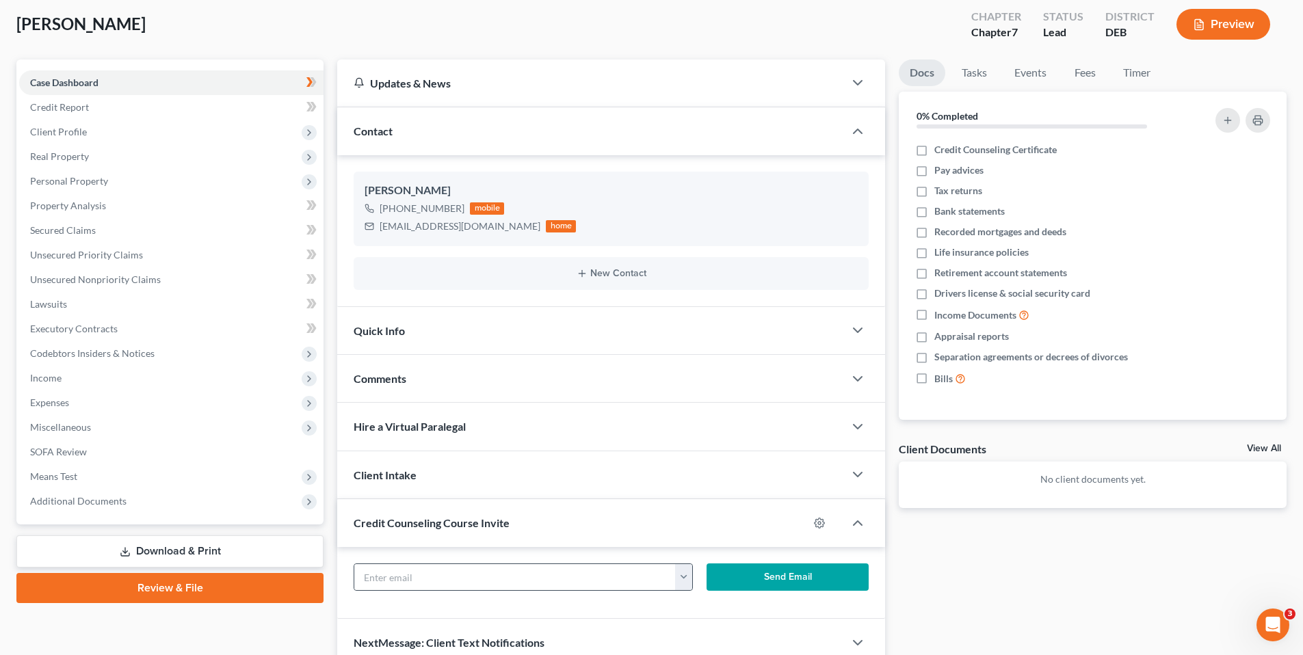
click at [684, 578] on button "button" at bounding box center [683, 577] width 17 height 26
click at [696, 609] on link "mariatyra@yahoo.com" at bounding box center [768, 607] width 187 height 23
type input "mariatyra@yahoo.com"
click at [741, 576] on button "Send Email" at bounding box center [787, 576] width 163 height 27
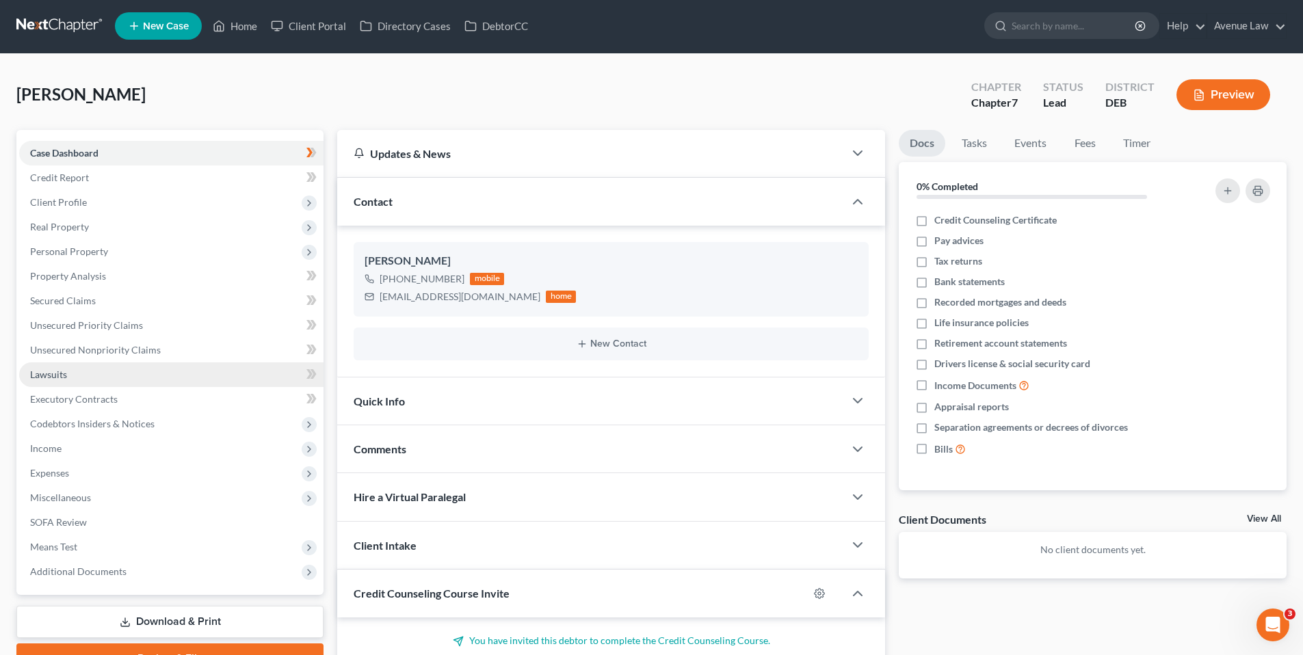
scroll to position [0, 0]
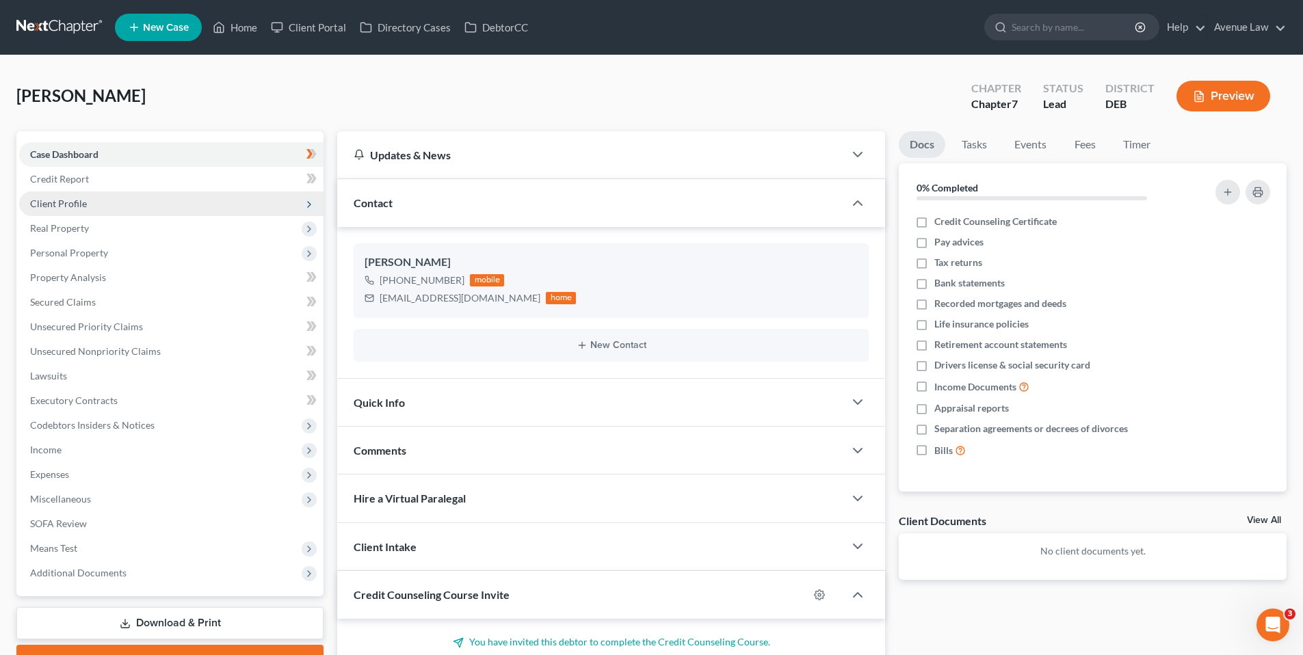
click at [64, 199] on span "Client Profile" at bounding box center [58, 204] width 57 height 12
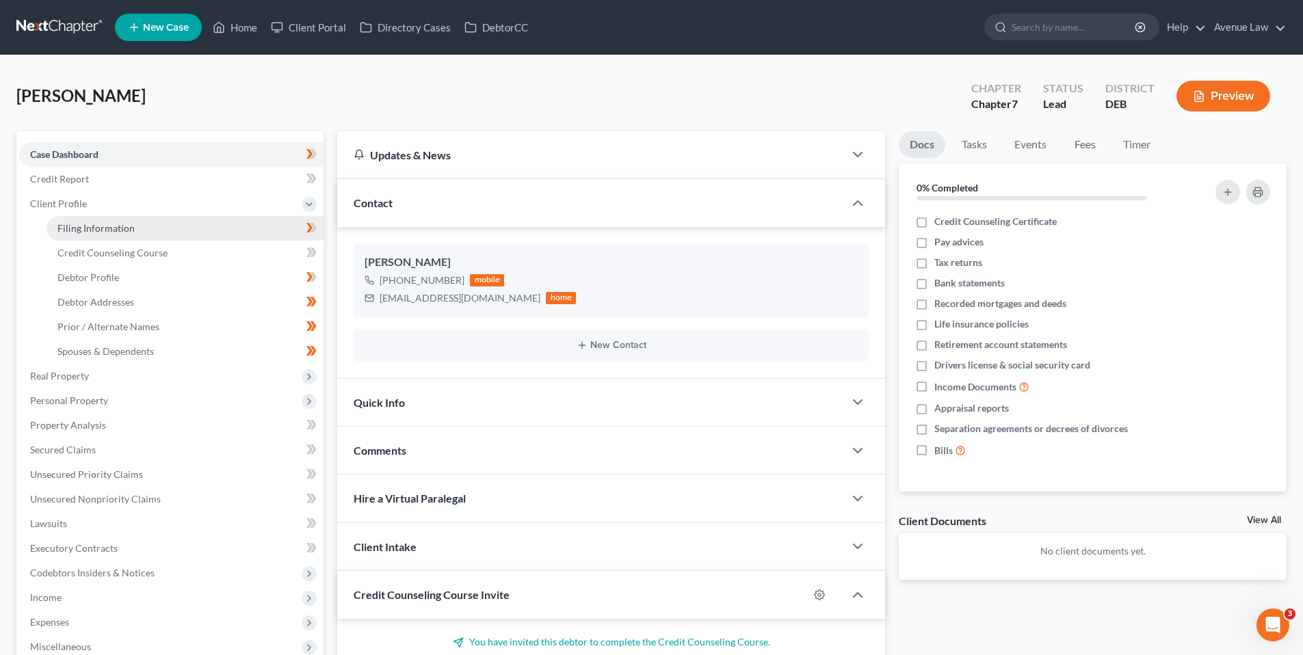
click at [89, 224] on span "Filing Information" at bounding box center [95, 228] width 77 height 12
select select "1"
select select "0"
select select "13"
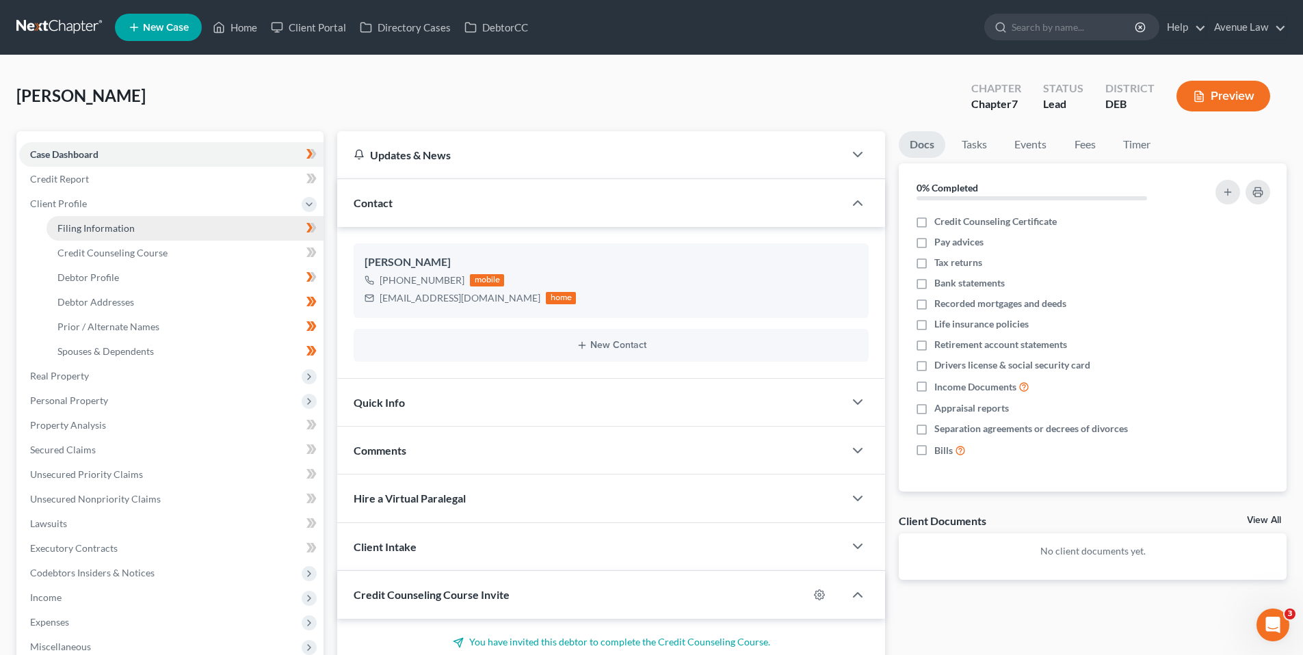
select select "0"
select select "7"
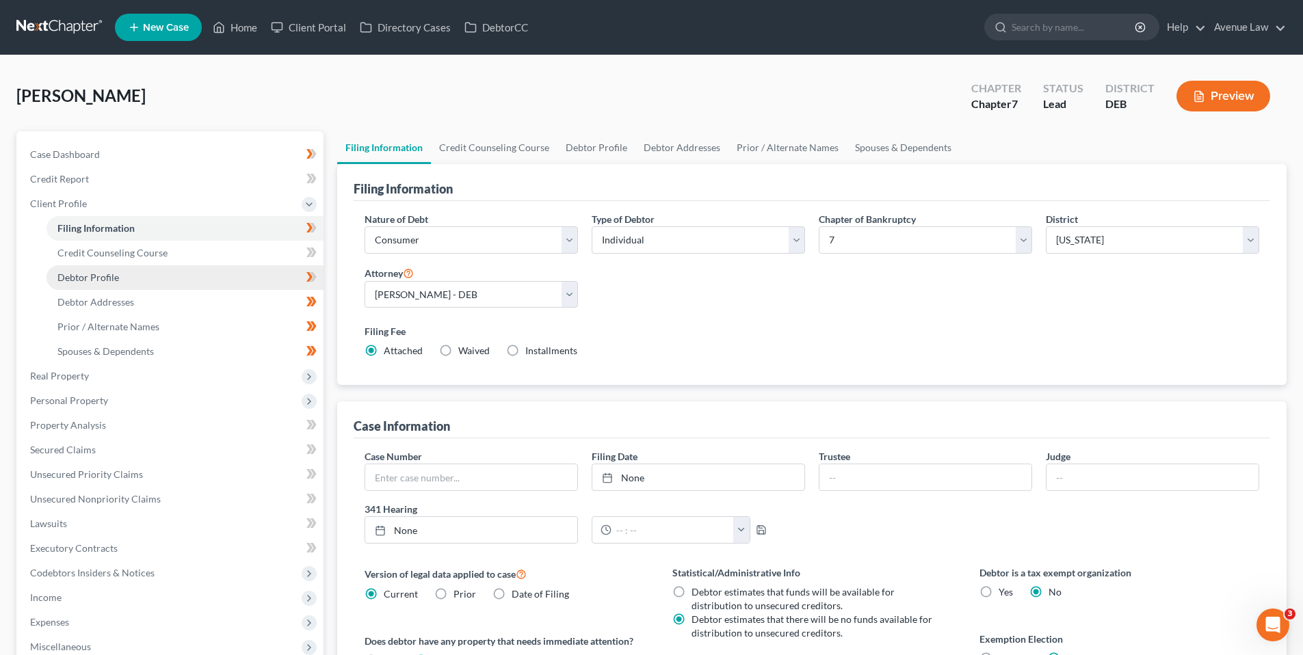
click at [91, 273] on span "Debtor Profile" at bounding box center [88, 277] width 62 height 12
select select "0"
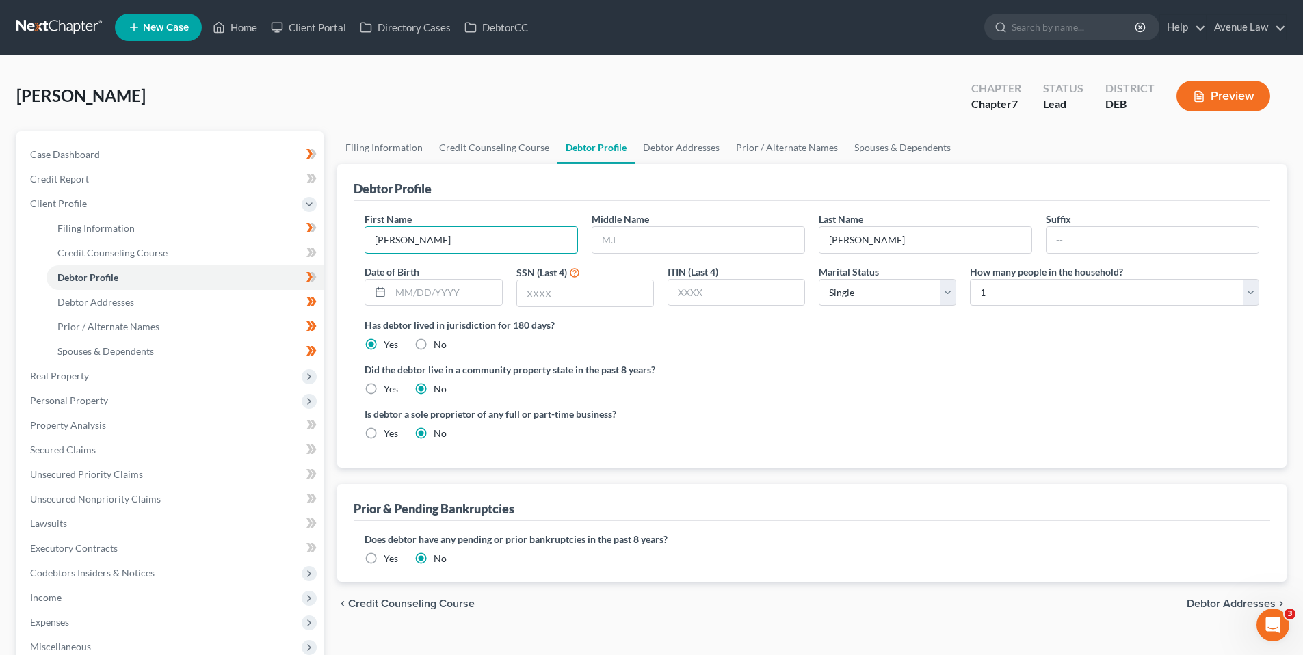
drag, startPoint x: 429, startPoint y: 245, endPoint x: 353, endPoint y: 232, distance: 77.7
click at [367, 236] on input "Marianne" at bounding box center [471, 240] width 212 height 26
type input "Maria"
click at [501, 190] on div "Debtor Profile" at bounding box center [812, 182] width 916 height 37
click at [60, 199] on span "Client Profile" at bounding box center [58, 204] width 57 height 12
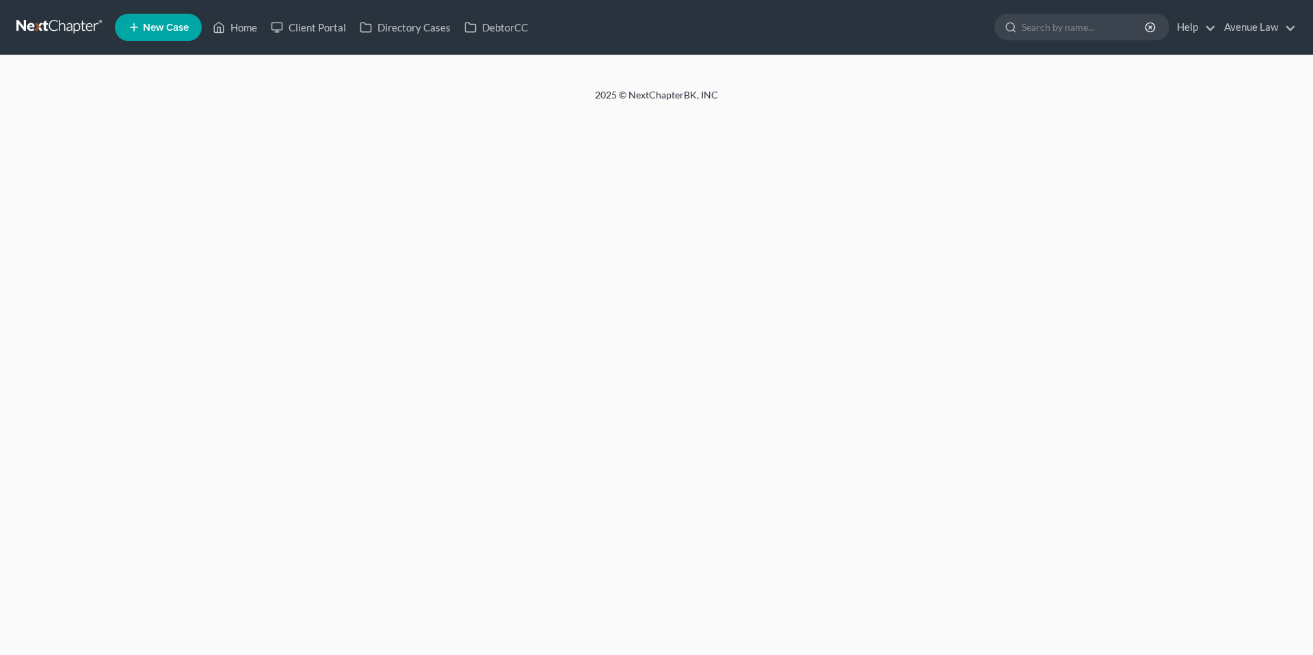
select select "0"
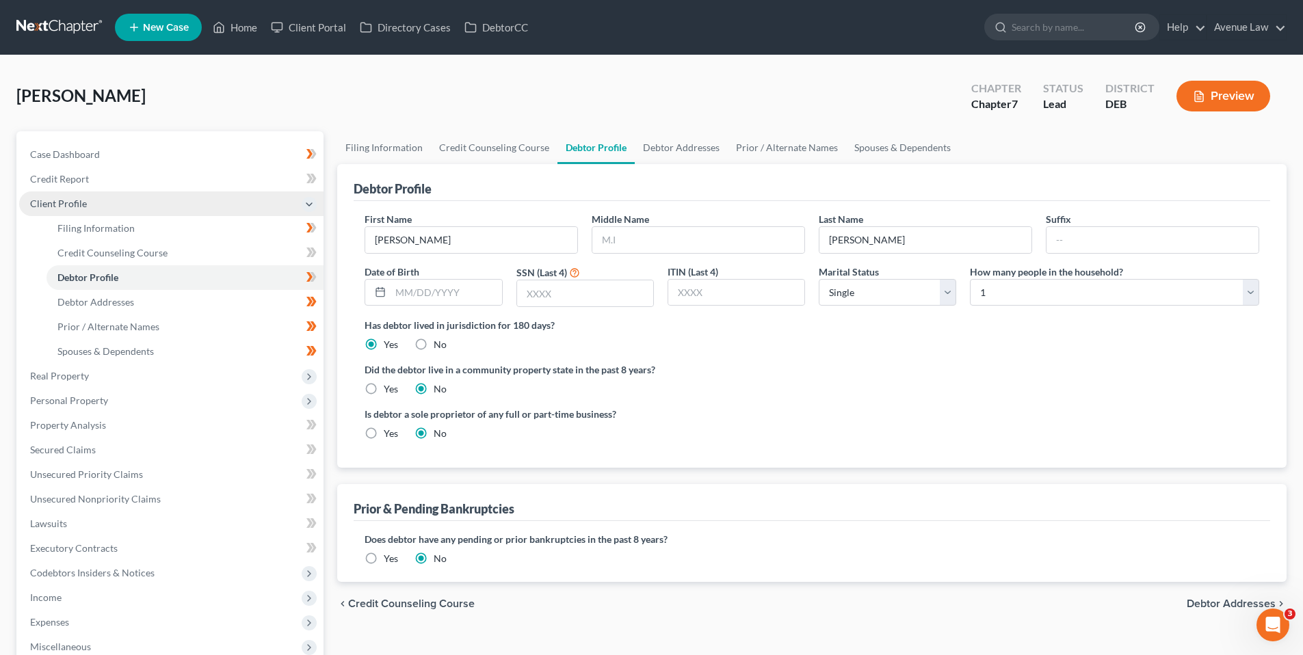
click at [50, 205] on span "Client Profile" at bounding box center [58, 204] width 57 height 12
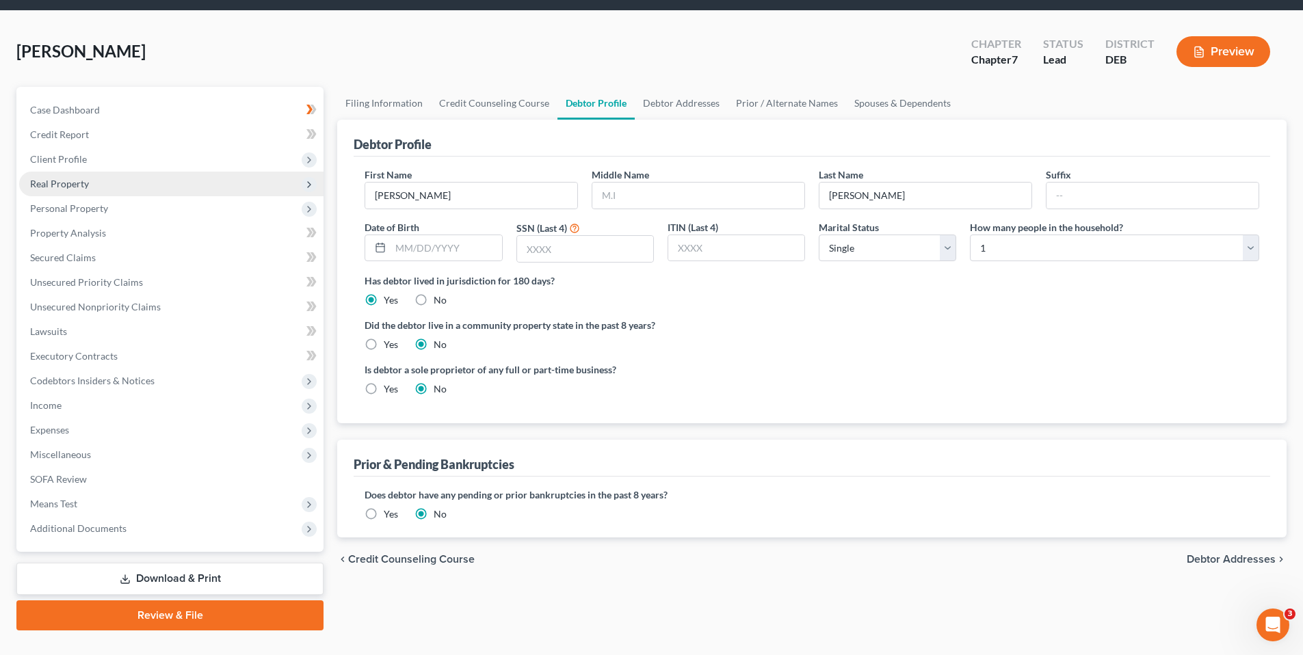
scroll to position [68, 0]
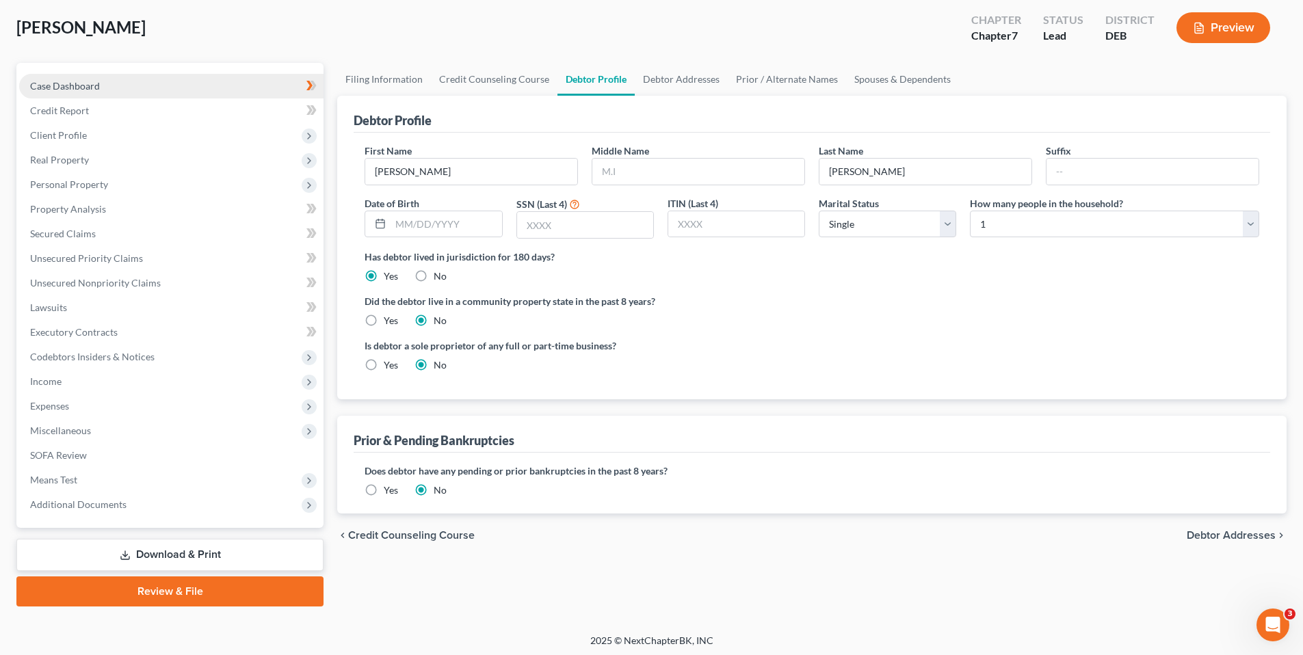
click at [83, 88] on span "Case Dashboard" at bounding box center [65, 86] width 70 height 12
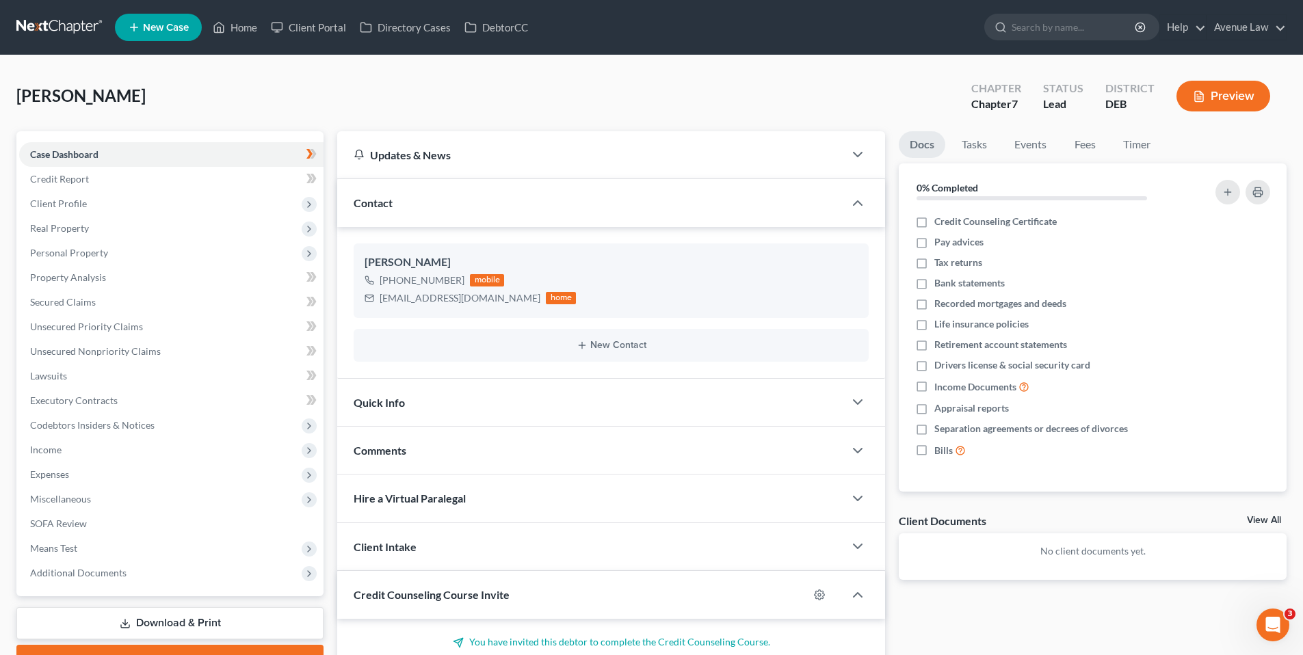
click at [381, 400] on span "Quick Info" at bounding box center [379, 402] width 51 height 13
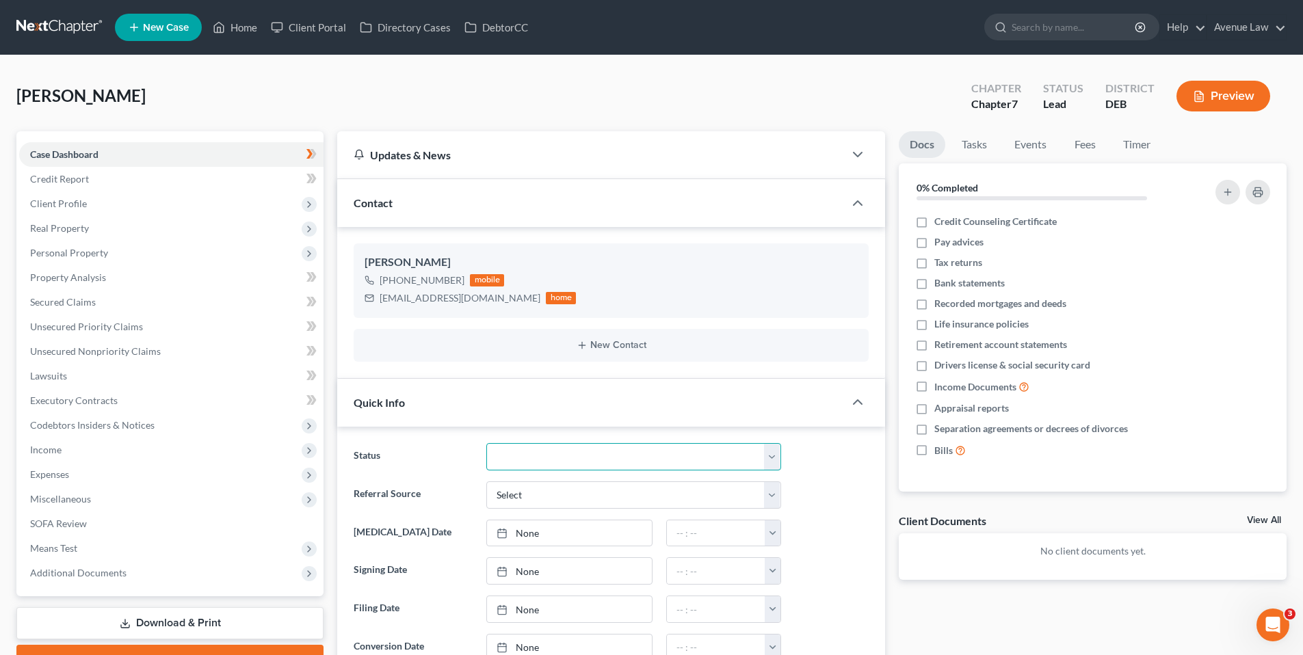
click at [534, 462] on select "01 Data Entry 02 Ready for Review and File 03 Filed 04 341 Scheduled 05 341 Con…" at bounding box center [633, 456] width 295 height 27
select select "0"
click at [486, 443] on select "01 Data Entry 02 Ready for Review and File 03 Filed 04 341 Scheduled 05 341 Con…" at bounding box center [633, 456] width 295 height 27
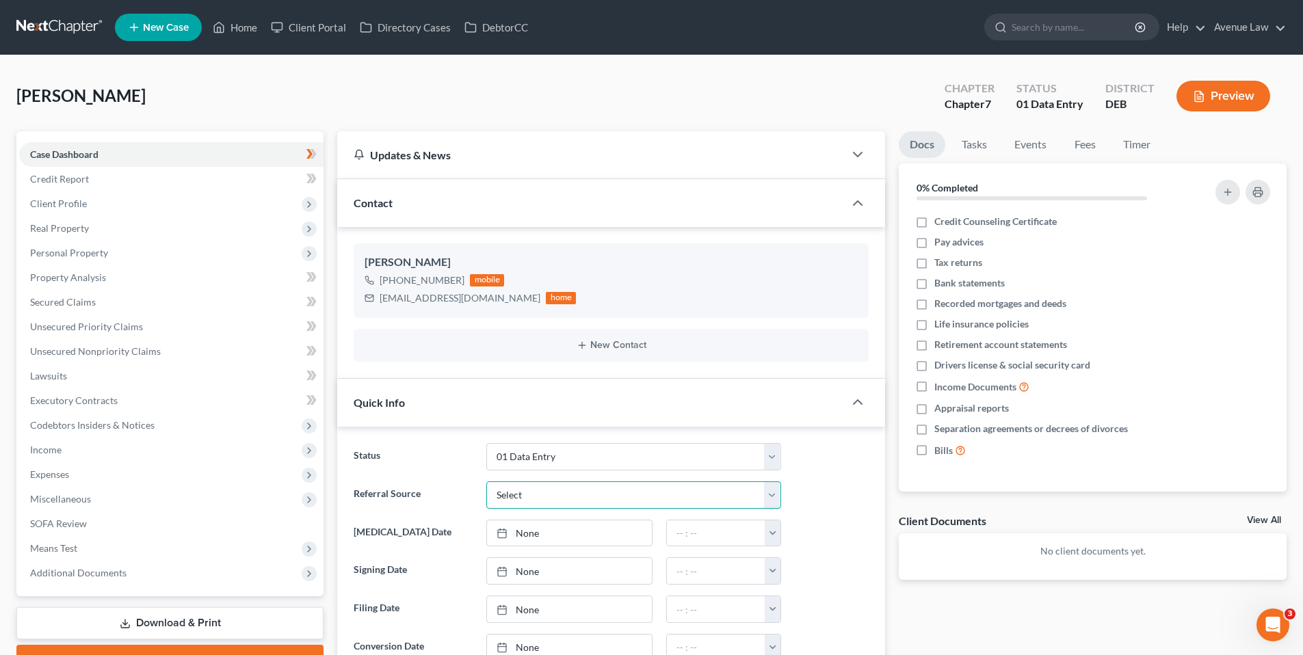
click at [532, 490] on select "Select Word Of Mouth Previous Clients Direct Mail Website Google Search Modern …" at bounding box center [633, 494] width 295 height 27
select select "0"
click at [486, 481] on select "Select Word Of Mouth Previous Clients Direct Mail Website Google Search Modern …" at bounding box center [633, 494] width 295 height 27
type input "[DATE]"
click at [537, 531] on link "[DATE]" at bounding box center [569, 533] width 165 height 26
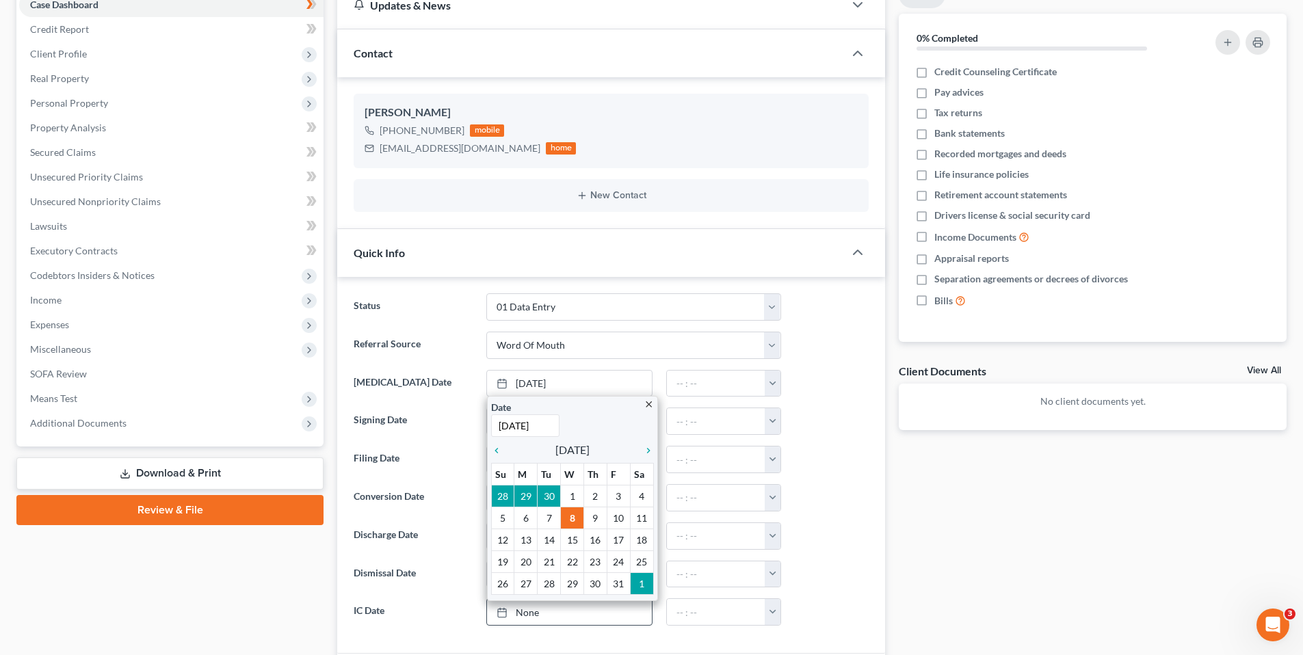
scroll to position [205, 0]
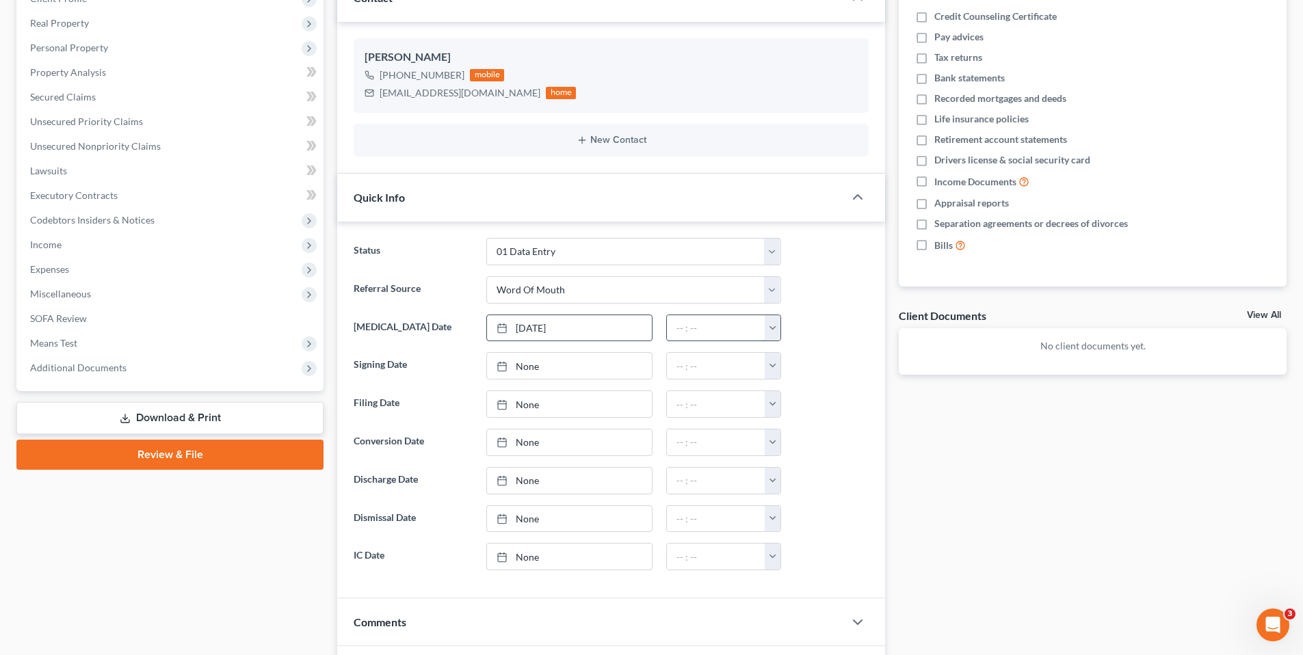
click at [734, 336] on input "text" at bounding box center [716, 328] width 98 height 26
click at [773, 330] on button "button" at bounding box center [772, 328] width 16 height 26
click at [801, 455] on link "11:00am" at bounding box center [802, 453] width 77 height 23
type input "11:00am"
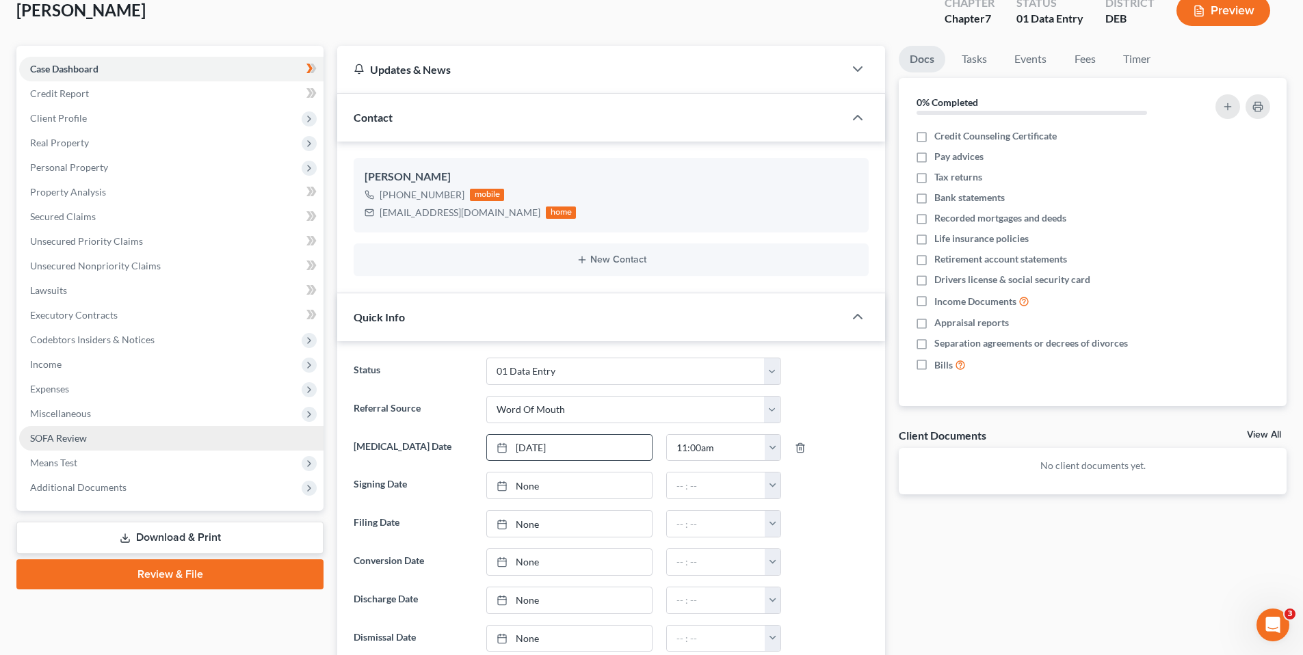
scroll to position [0, 0]
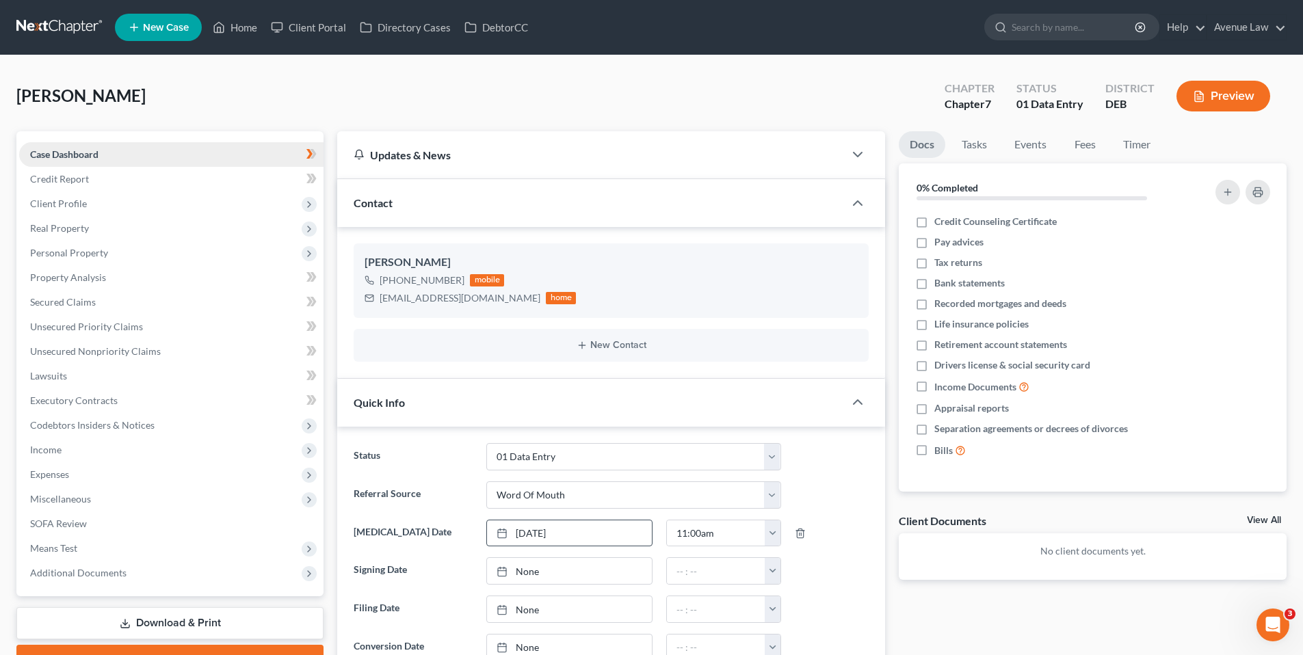
click at [71, 150] on span "Case Dashboard" at bounding box center [64, 154] width 68 height 12
click at [241, 26] on link "Home" at bounding box center [235, 27] width 58 height 25
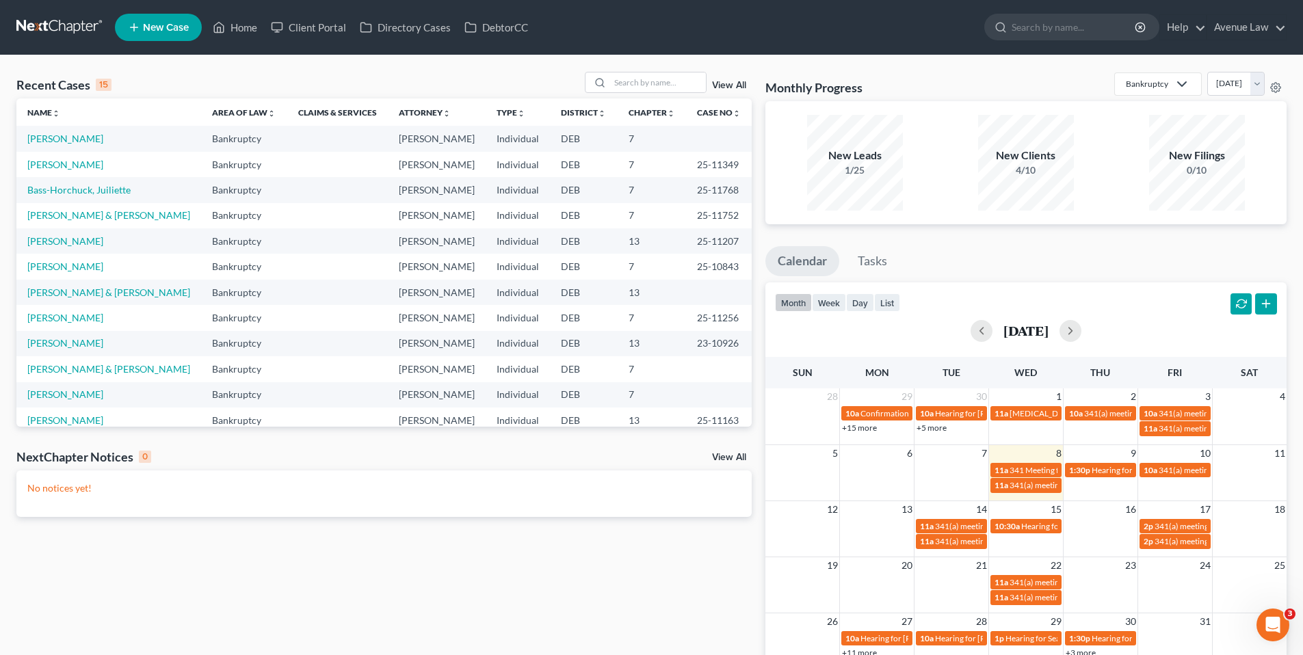
click at [143, 25] on span "New Case" at bounding box center [166, 28] width 46 height 10
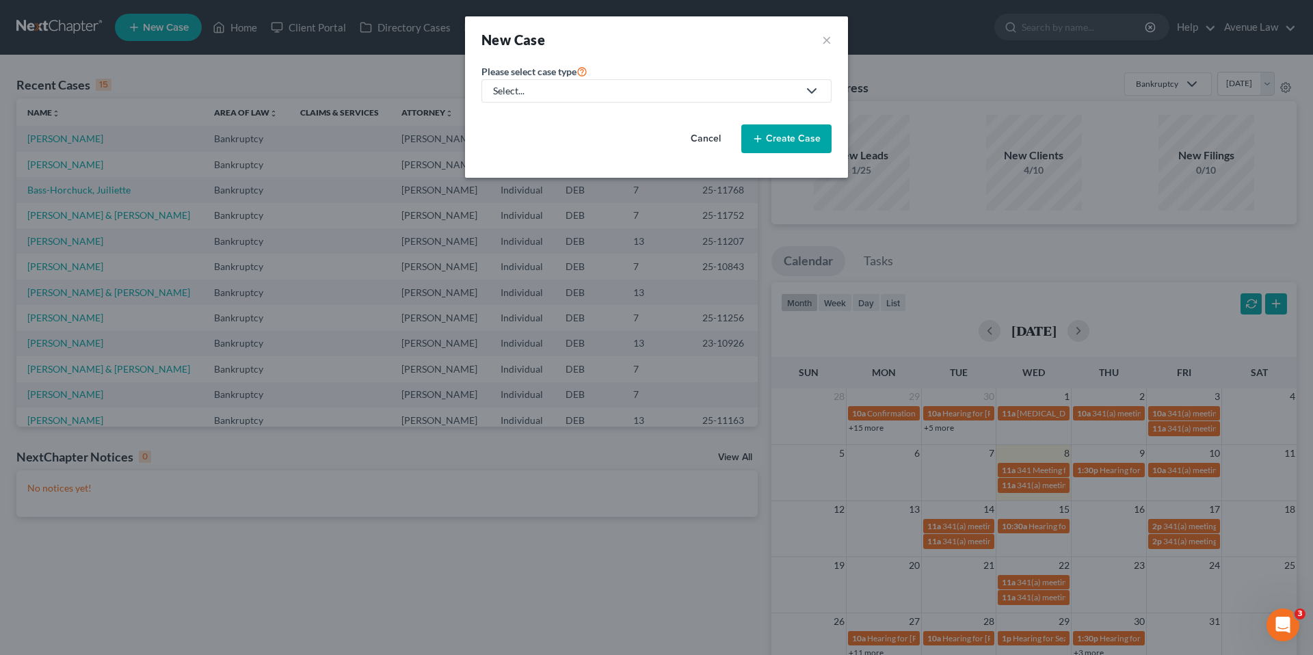
click at [530, 84] on div "Select..." at bounding box center [645, 91] width 305 height 14
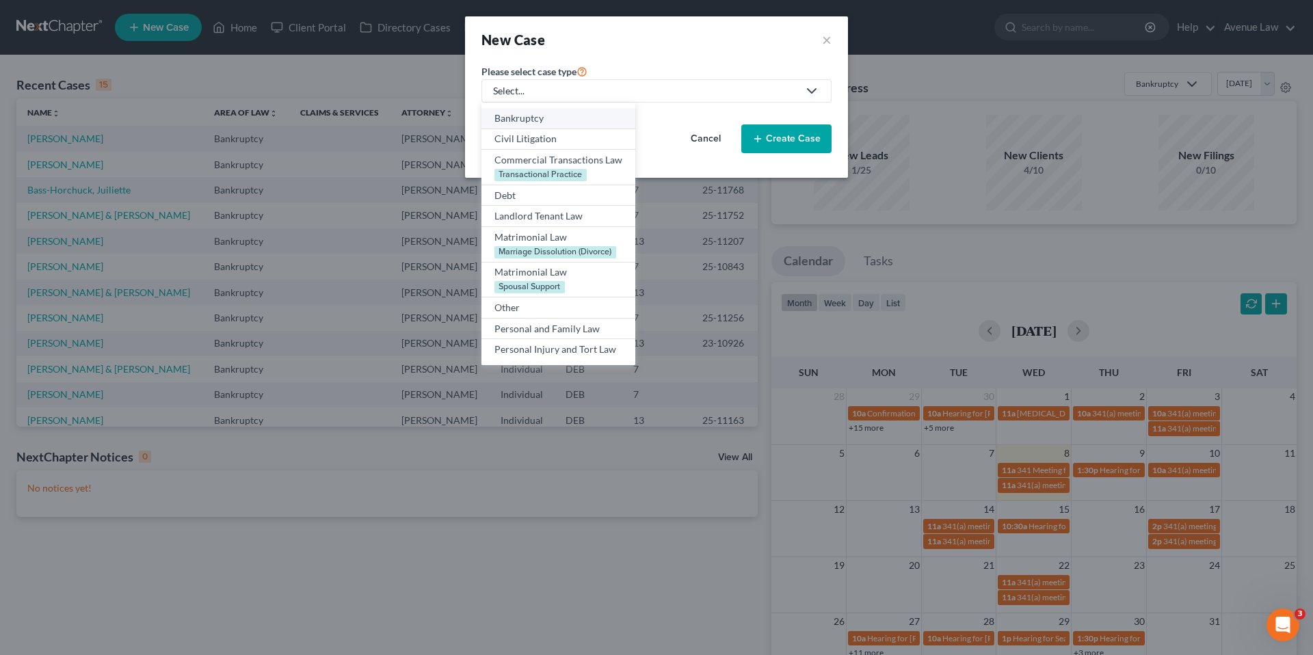
click at [528, 116] on div "Bankruptcy" at bounding box center [558, 118] width 128 height 14
select select "13"
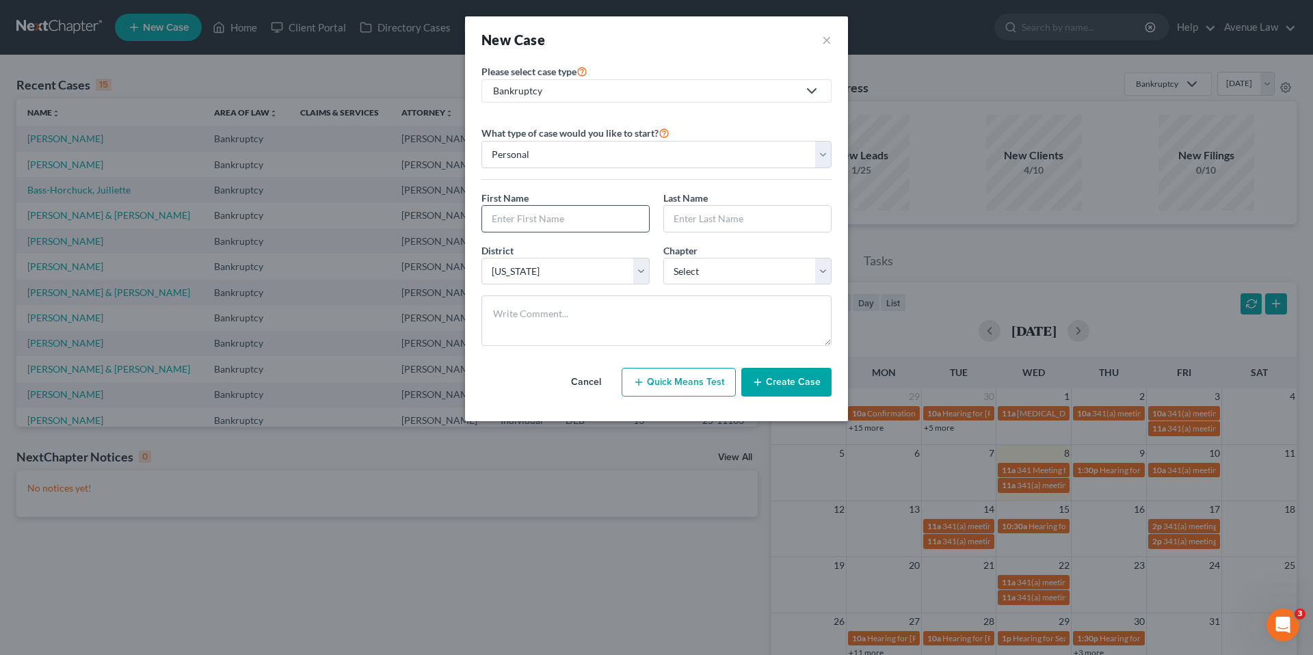
click at [579, 221] on input "text" at bounding box center [565, 219] width 167 height 26
type input "Manuel"
click at [693, 220] on input "text" at bounding box center [747, 219] width 167 height 26
type input "Chavez"
click at [775, 271] on select "Select 7 11 12 13" at bounding box center [747, 271] width 168 height 27
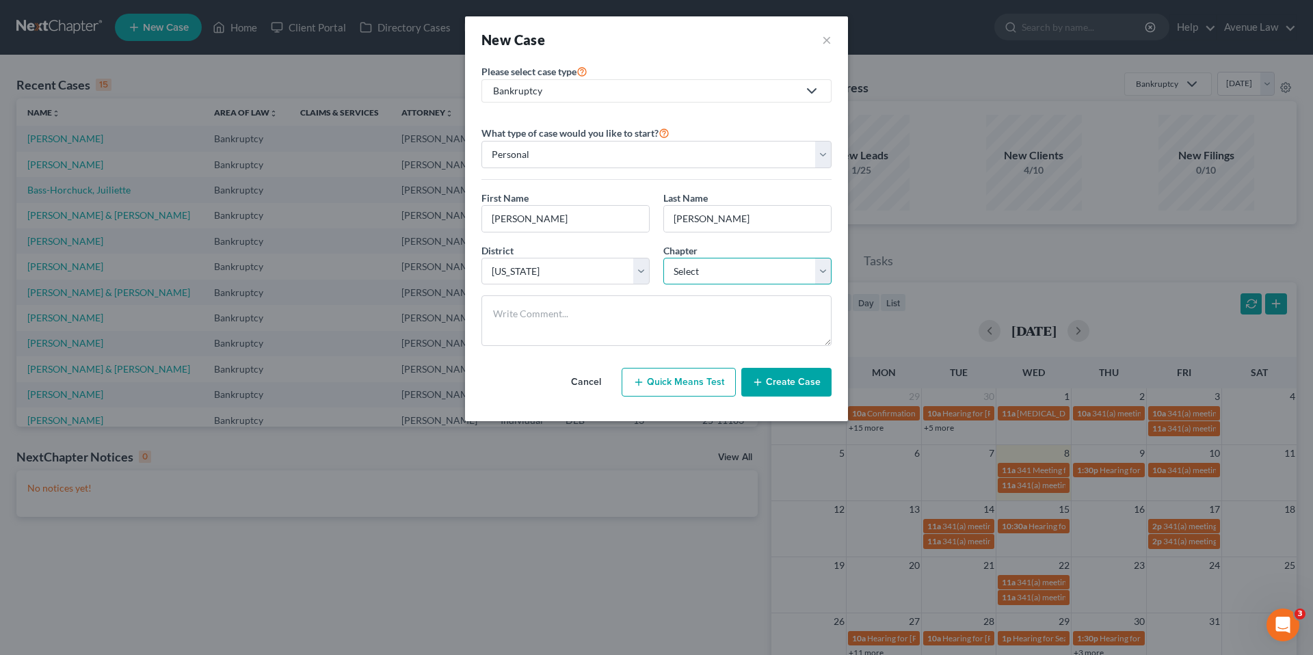
select select "3"
click at [663, 258] on select "Select 7 11 12 13" at bounding box center [747, 271] width 168 height 27
click at [776, 382] on button "Create Case" at bounding box center [786, 382] width 90 height 29
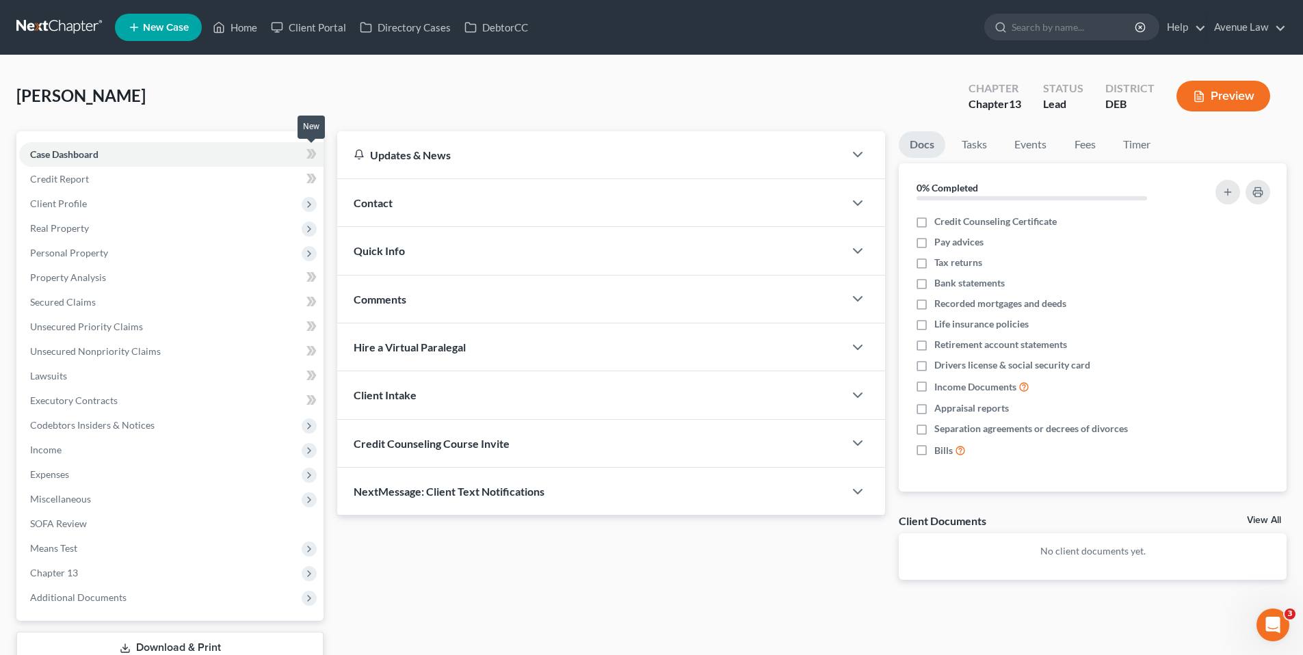
click at [308, 151] on icon at bounding box center [309, 154] width 6 height 10
click at [68, 200] on span "Client Profile" at bounding box center [58, 204] width 57 height 12
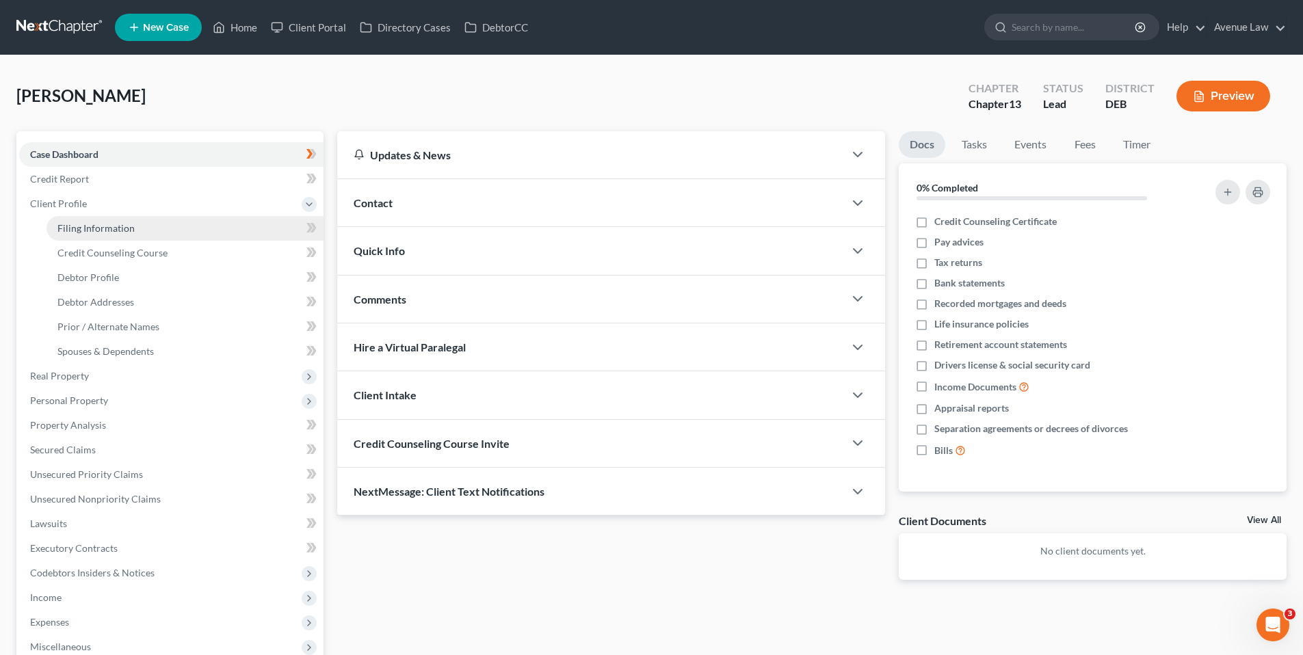
click at [88, 225] on span "Filing Information" at bounding box center [95, 228] width 77 height 12
select select "1"
select select "0"
select select "3"
select select "13"
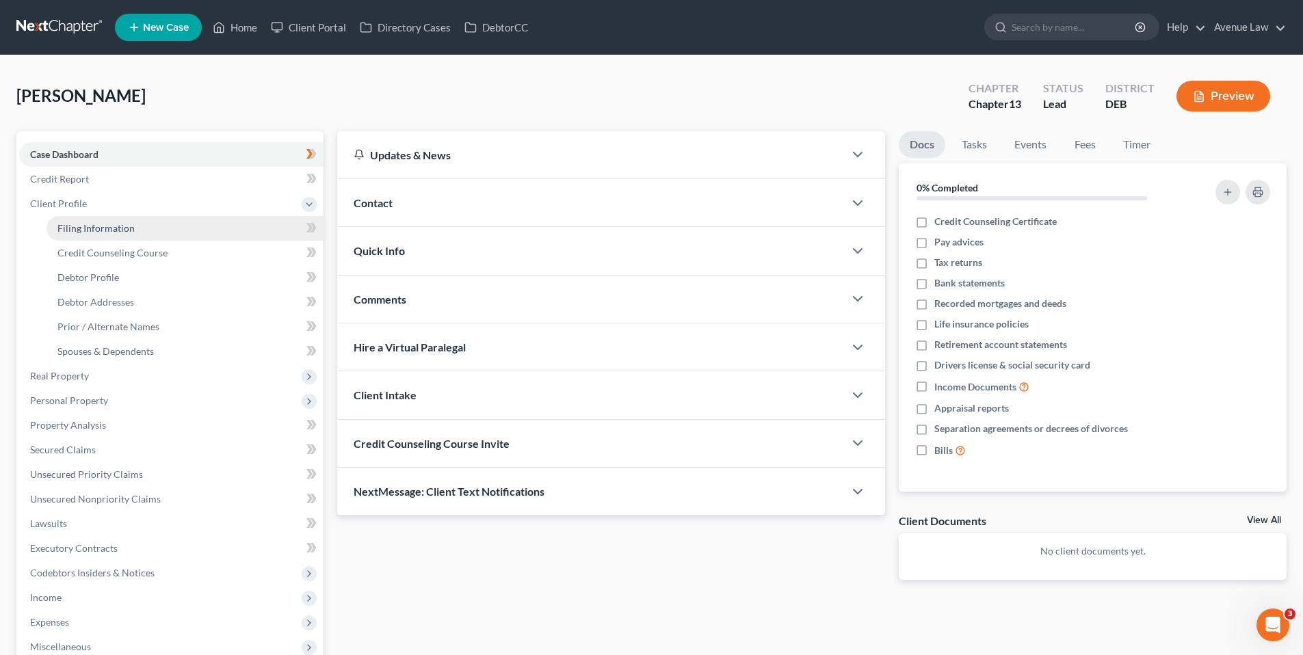
select select "7"
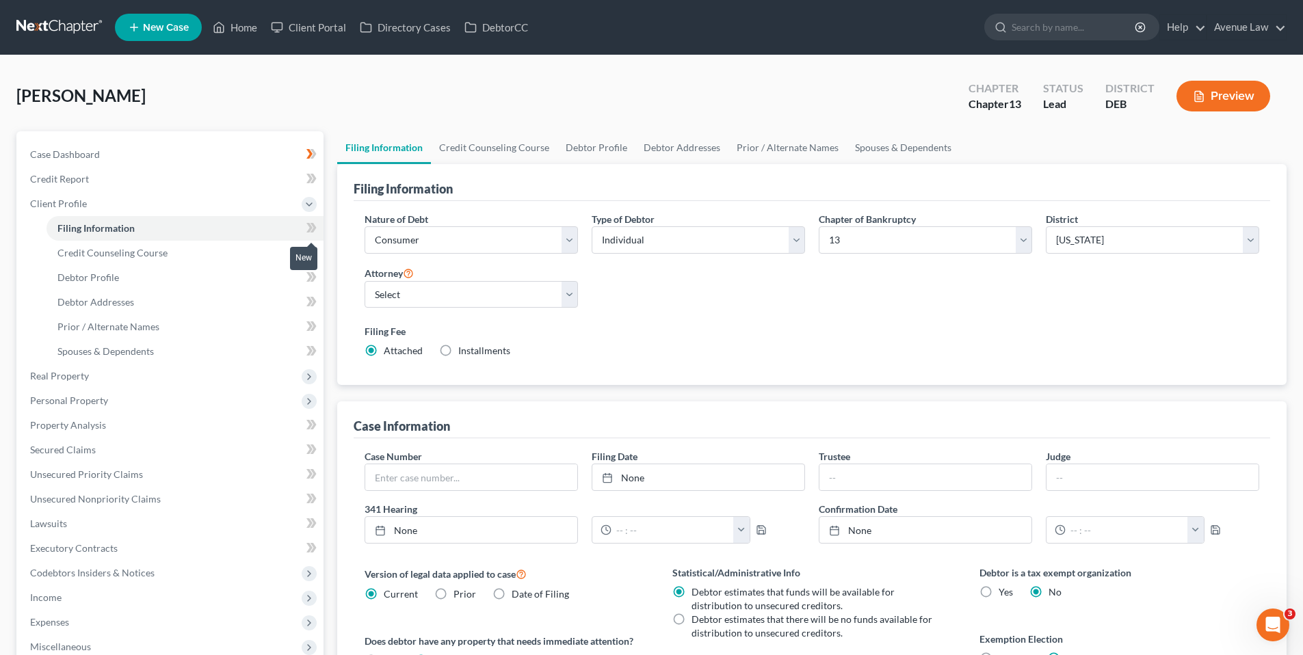
click at [306, 223] on icon at bounding box center [311, 228] width 10 height 17
click at [797, 239] on select "Select Individual Joint" at bounding box center [697, 239] width 213 height 27
select select "1"
click at [591, 226] on select "Select Individual Joint" at bounding box center [697, 239] width 213 height 27
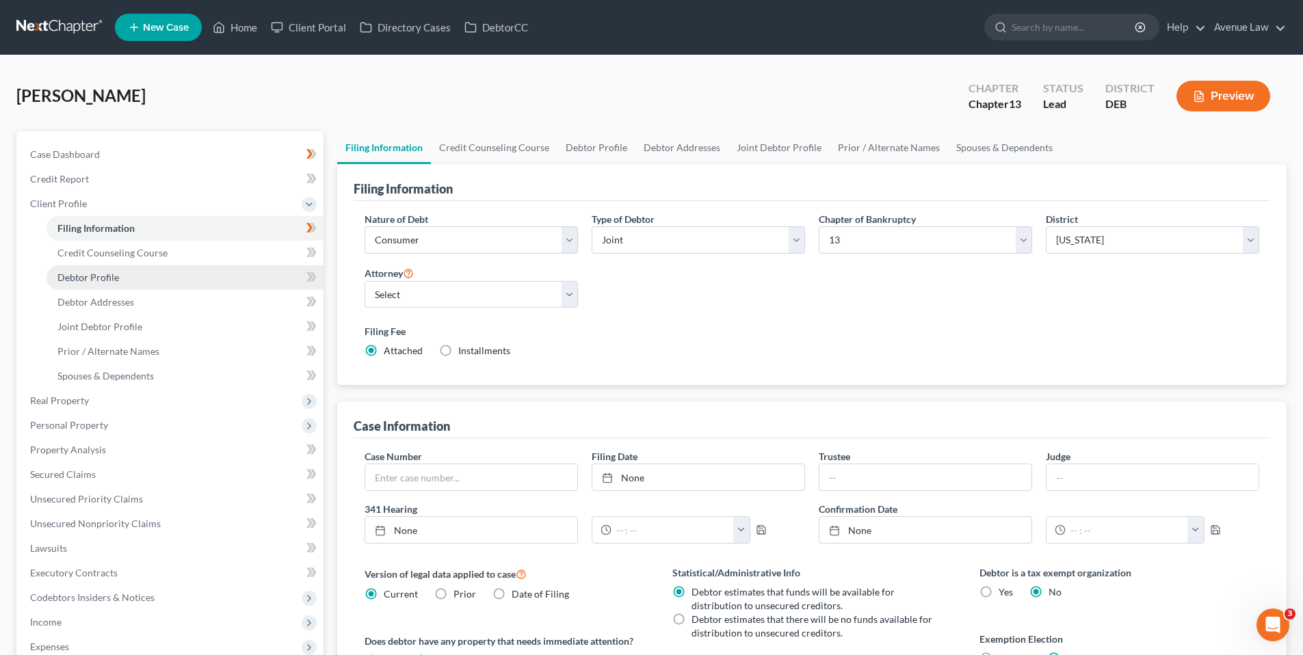
click at [96, 274] on span "Debtor Profile" at bounding box center [88, 277] width 62 height 12
select select "1"
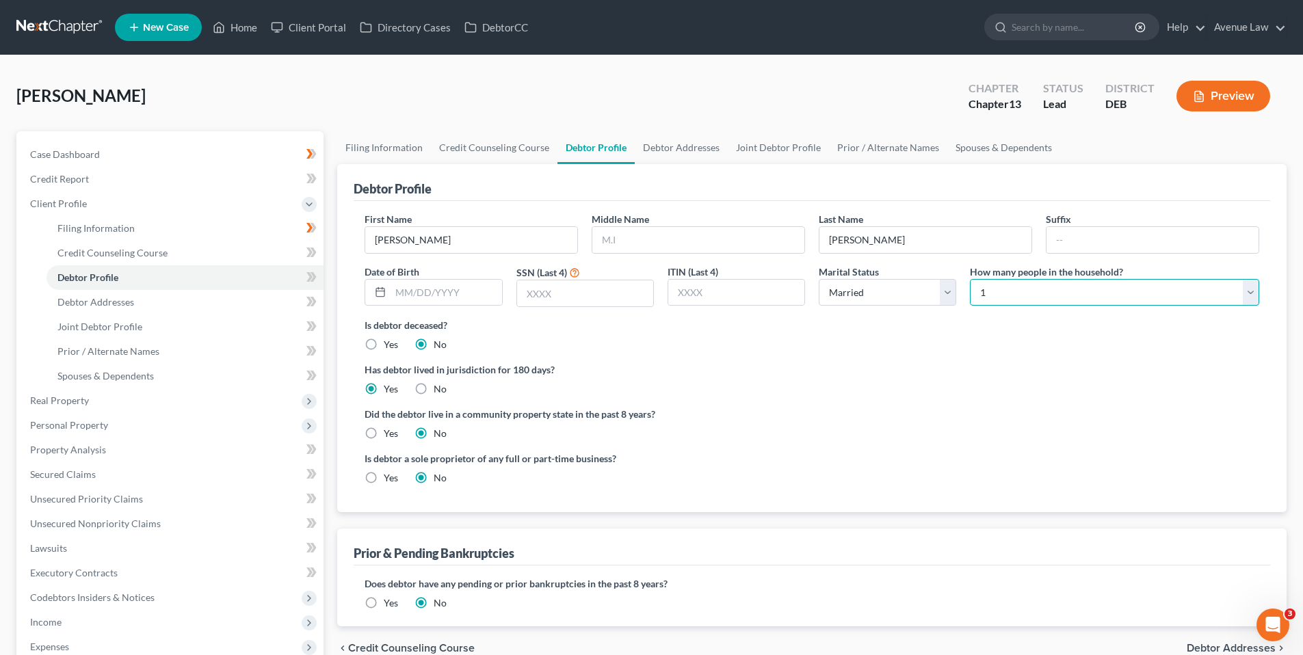
click at [1023, 291] on select "Select 1 2 3 4 5 6 7 8 9 10 11 12 13 14 15 16 17 18 19 20" at bounding box center [1114, 292] width 289 height 27
select select "1"
click at [970, 279] on select "Select 1 2 3 4 5 6 7 8 9 10 11 12 13 14 15 16 17 18 19 20" at bounding box center [1114, 292] width 289 height 27
click at [308, 276] on icon at bounding box center [311, 277] width 10 height 17
click at [84, 298] on span "Debtor Addresses" at bounding box center [95, 302] width 77 height 12
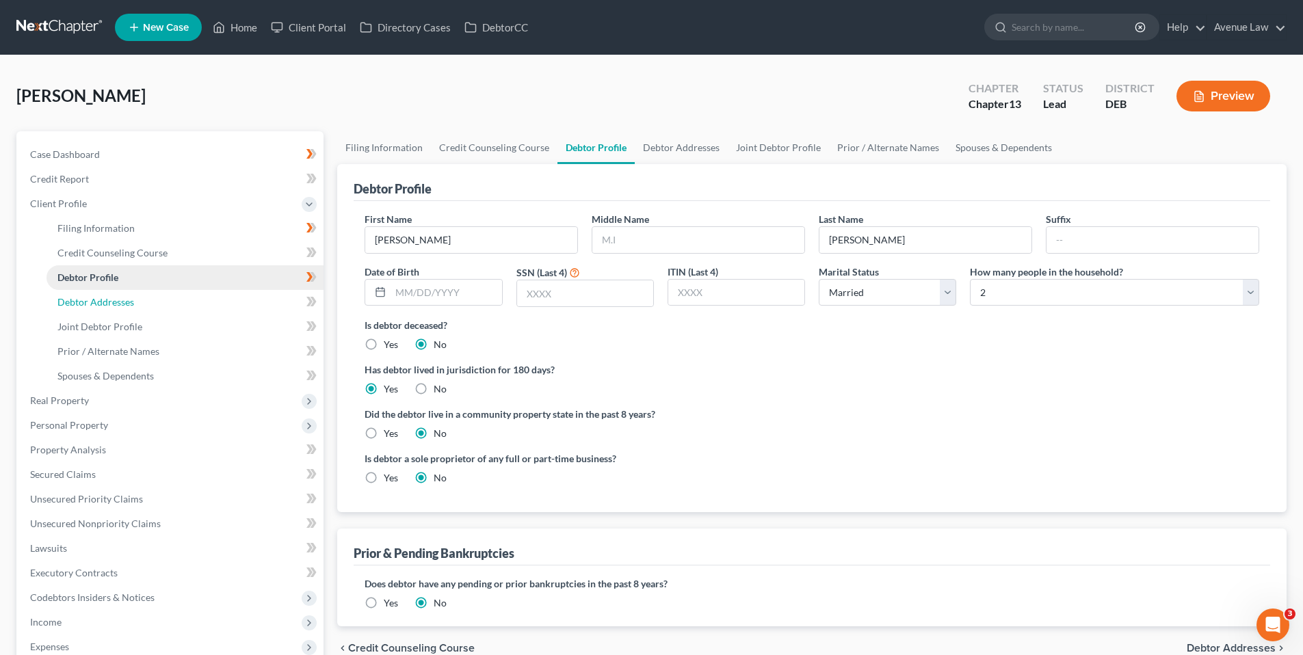
select select "0"
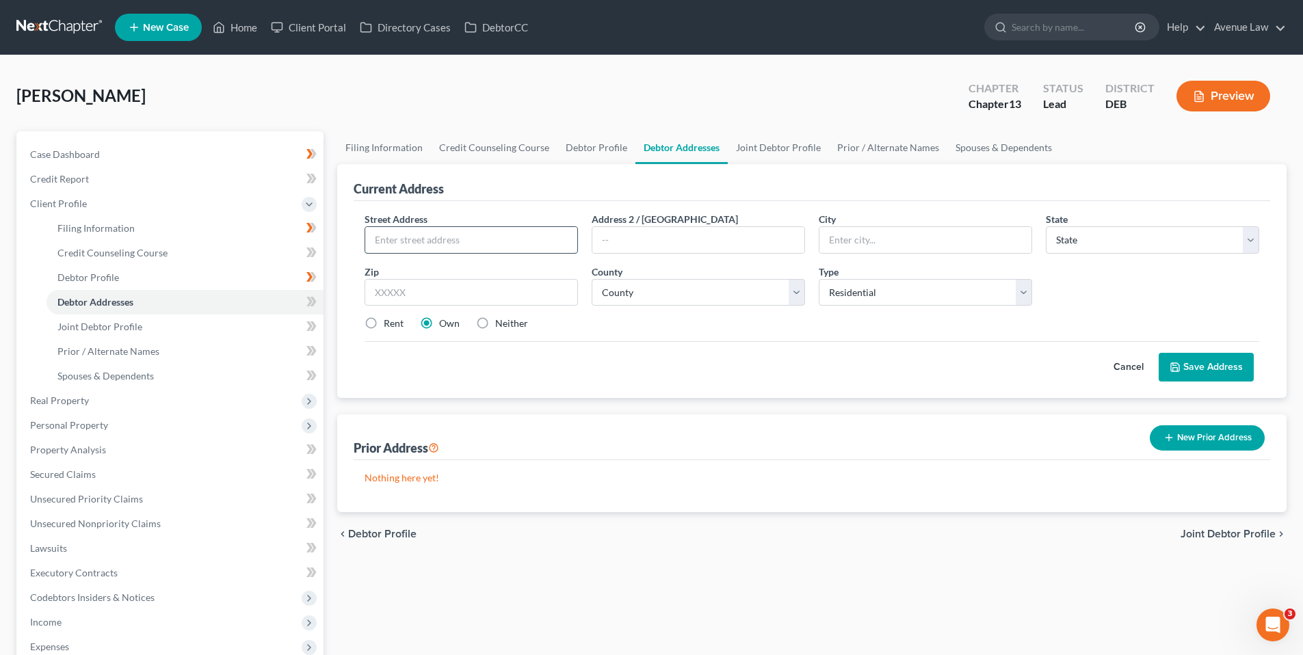
click at [397, 241] on input "text" at bounding box center [471, 240] width 212 height 26
type input "165 Tybalt Lane"
type input "Dover"
select select "7"
type input "19901"
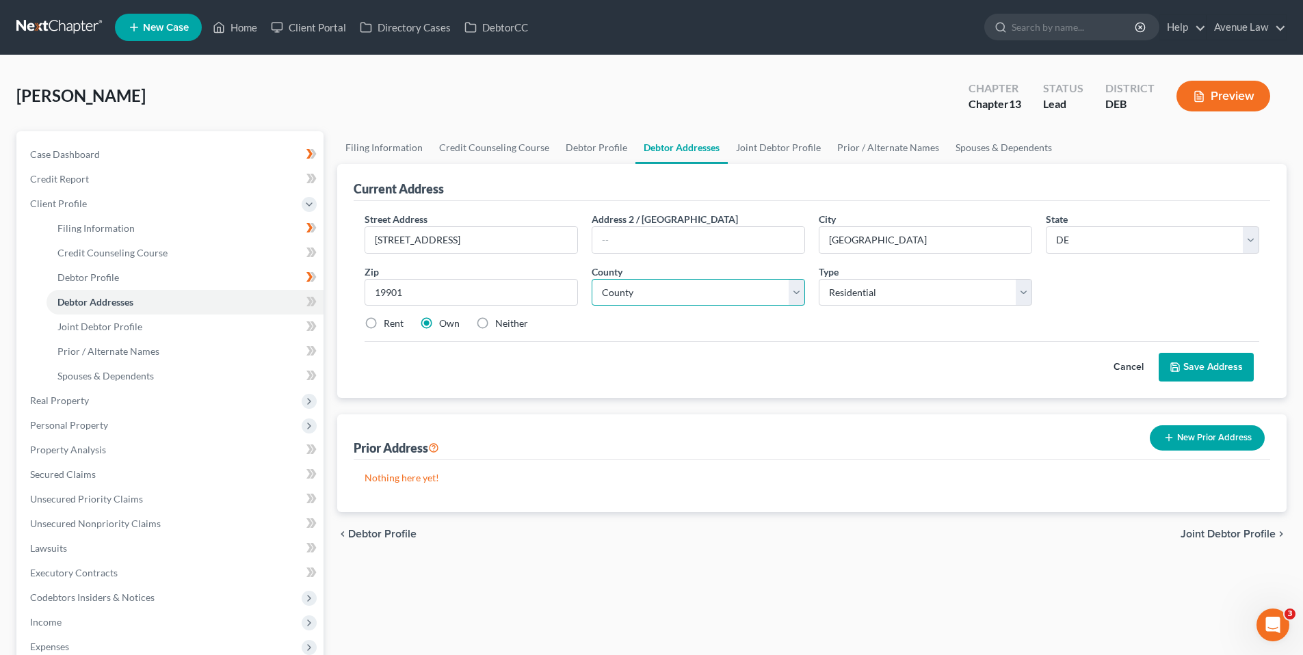
click at [663, 297] on select "County Kent County New Castle County Sussex County" at bounding box center [697, 292] width 213 height 27
select select "0"
click at [591, 279] on select "County Kent County New Castle County Sussex County" at bounding box center [697, 292] width 213 height 27
click at [1225, 366] on button "Save Address" at bounding box center [1205, 367] width 95 height 29
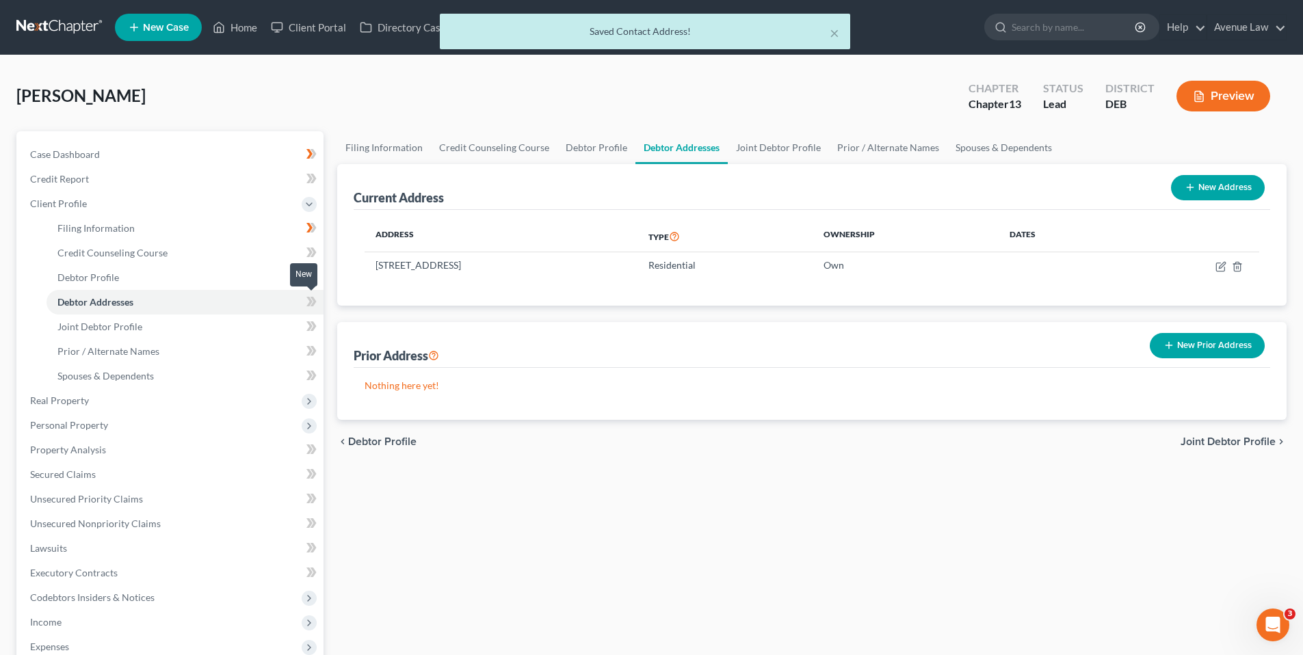
click at [310, 302] on icon at bounding box center [309, 302] width 6 height 10
click at [308, 302] on icon at bounding box center [311, 301] width 10 height 17
click at [98, 323] on span "Joint Debtor Profile" at bounding box center [99, 327] width 85 height 12
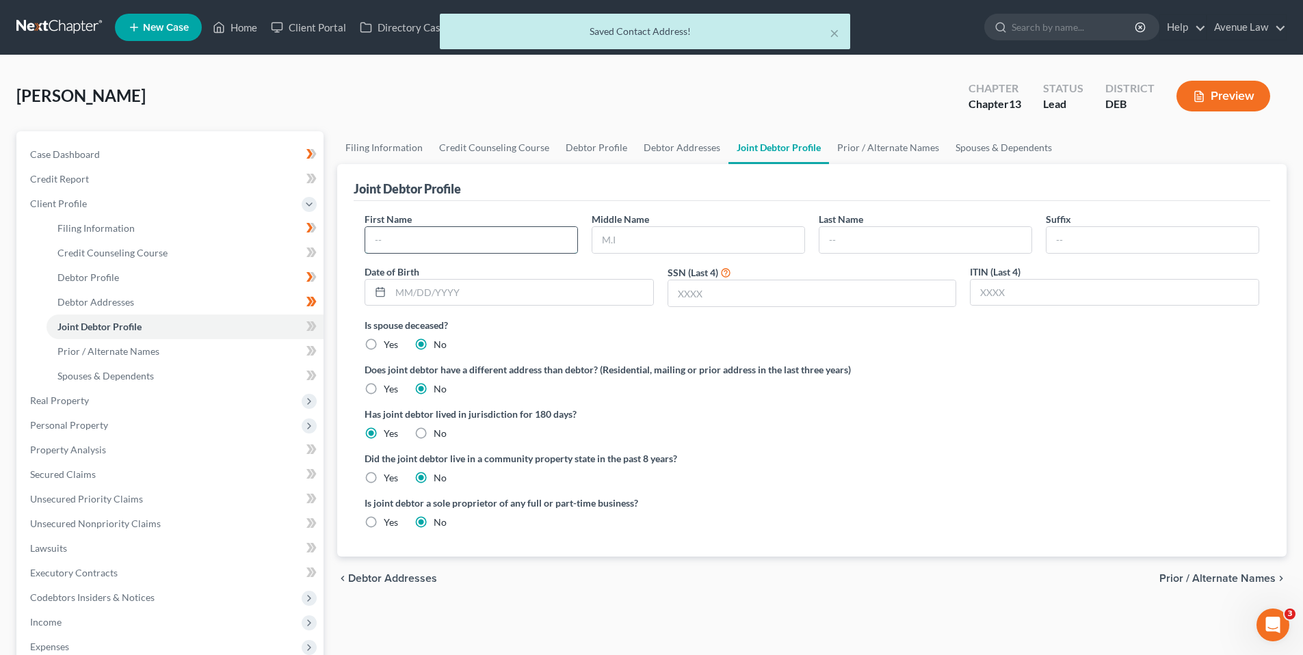
click at [407, 237] on input "text" at bounding box center [471, 240] width 212 height 26
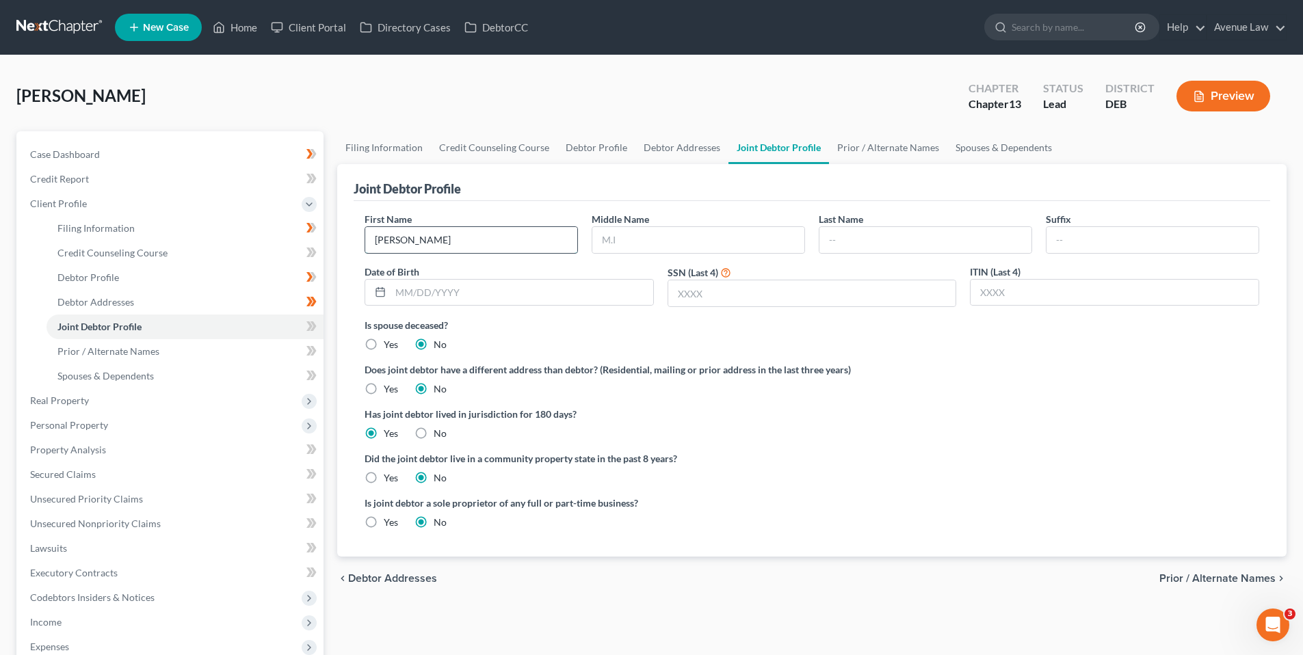
type input "Melanie"
type input "Chavez"
click at [315, 325] on icon at bounding box center [313, 326] width 6 height 10
click at [312, 351] on icon at bounding box center [309, 351] width 6 height 10
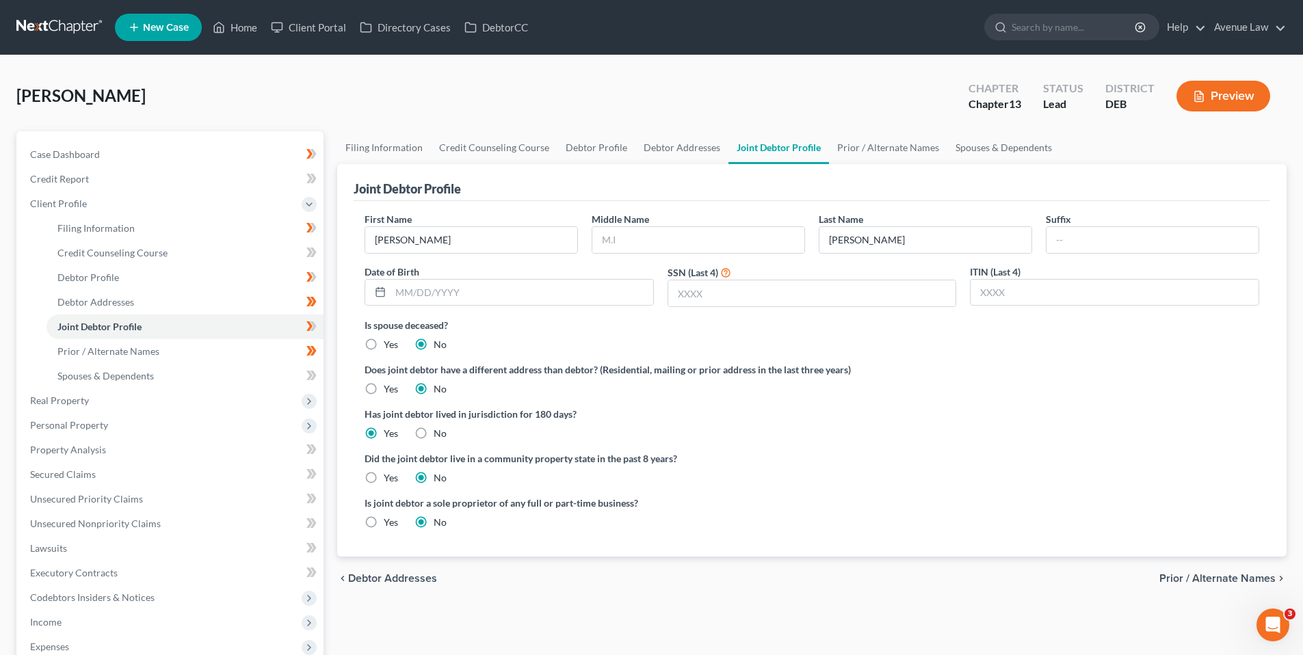
drag, startPoint x: 312, startPoint y: 351, endPoint x: 313, endPoint y: 377, distance: 26.0
click at [313, 377] on icon at bounding box center [311, 375] width 10 height 17
click at [68, 200] on span "Client Profile" at bounding box center [58, 204] width 57 height 12
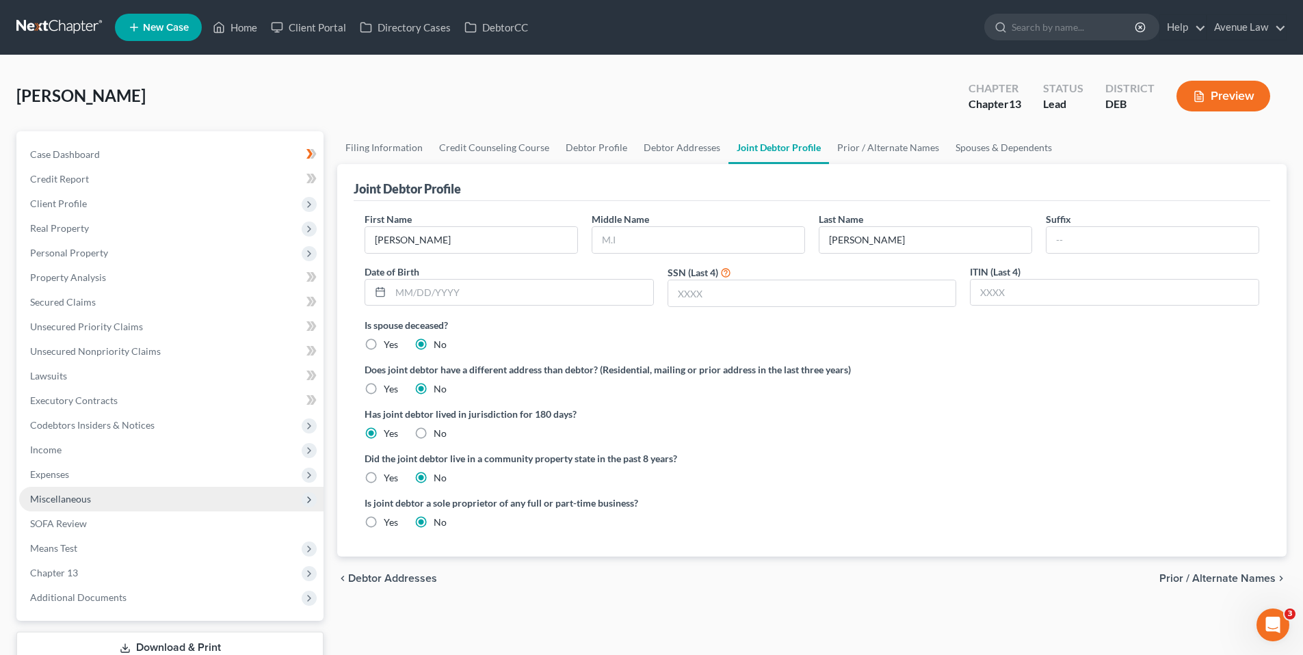
click at [75, 500] on span "Miscellaneous" at bounding box center [60, 499] width 61 height 12
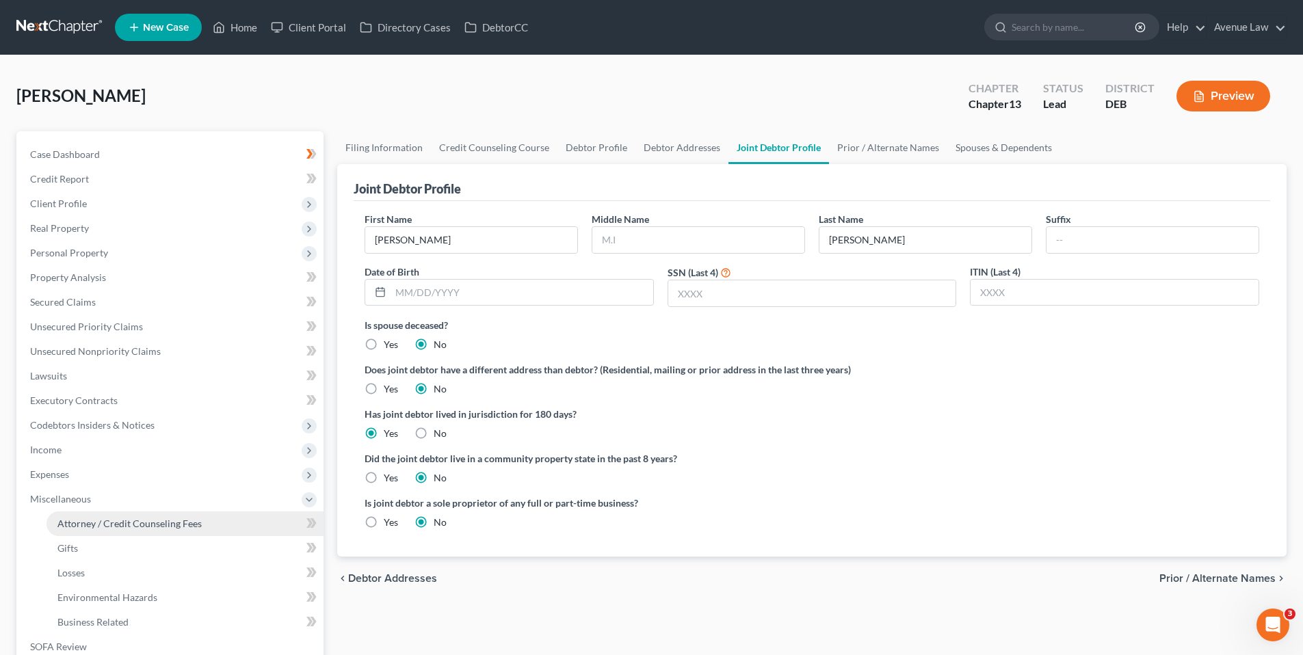
click at [81, 522] on span "Attorney / Credit Counseling Fees" at bounding box center [129, 524] width 144 height 12
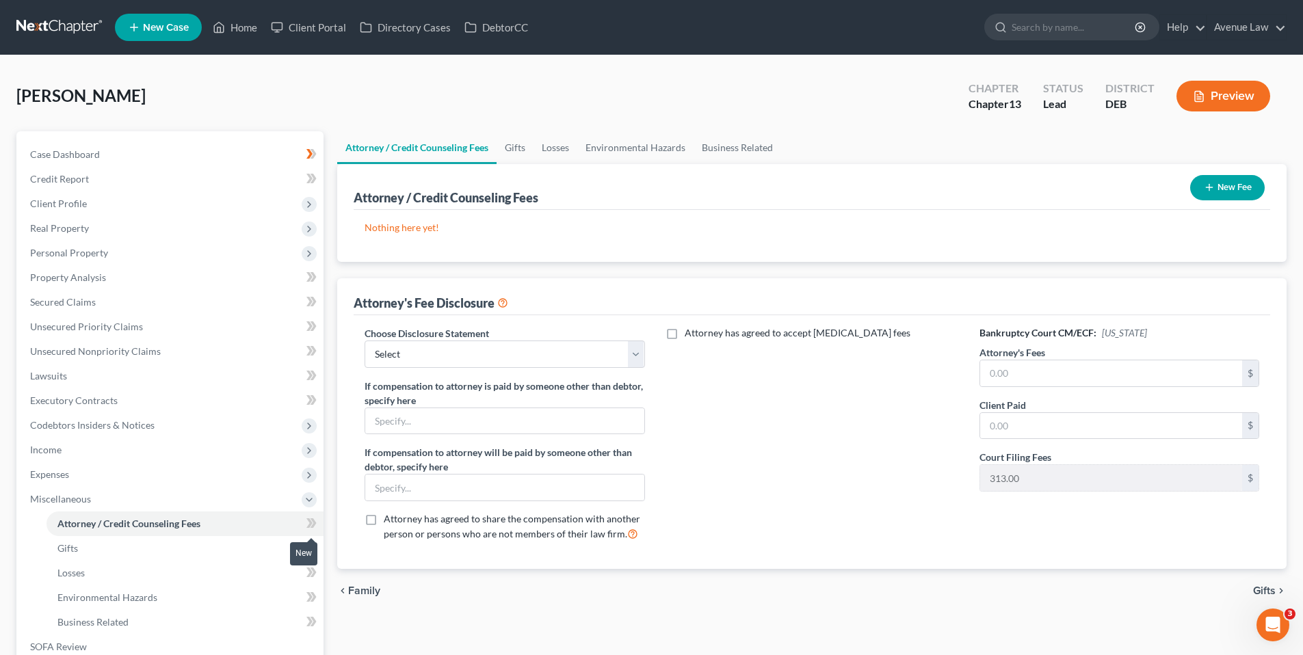
click at [308, 521] on icon at bounding box center [311, 523] width 10 height 17
drag, startPoint x: 308, startPoint y: 521, endPoint x: 431, endPoint y: 356, distance: 205.7
click at [431, 356] on select "Select Bankruptcy Fee Disclosure" at bounding box center [504, 354] width 280 height 27
select select "0"
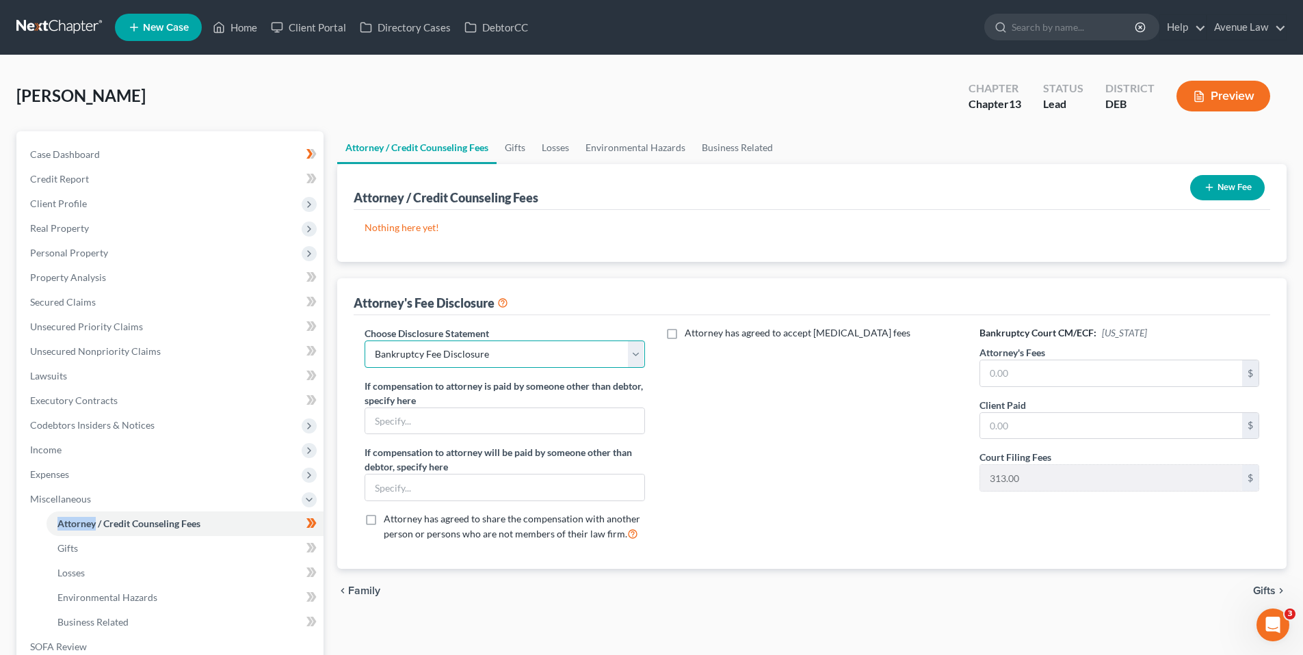
click at [364, 341] on select "Select Bankruptcy Fee Disclosure" at bounding box center [504, 354] width 280 height 27
click at [1008, 371] on input "text" at bounding box center [1111, 373] width 262 height 26
click at [1066, 368] on input "text" at bounding box center [1111, 373] width 262 height 26
type input "5,000.00"
click at [1011, 424] on input "text" at bounding box center [1111, 426] width 262 height 26
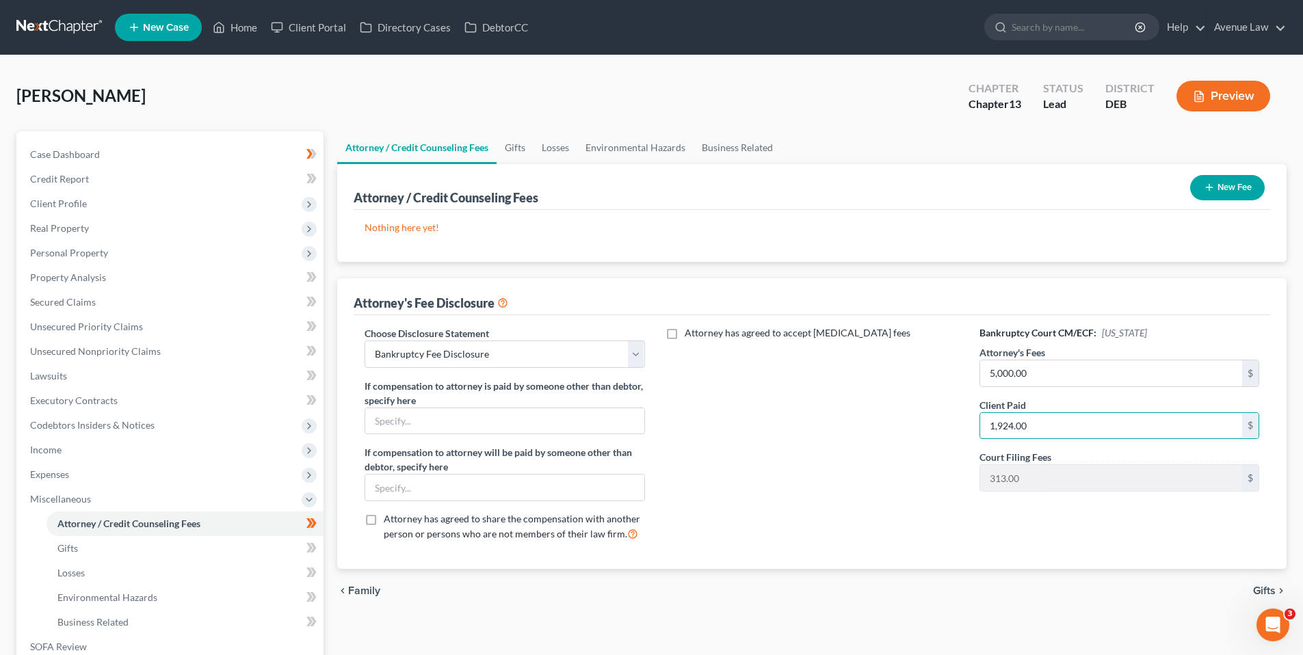
type input "1,924.00"
click at [1219, 188] on button "New Fee" at bounding box center [1227, 187] width 75 height 25
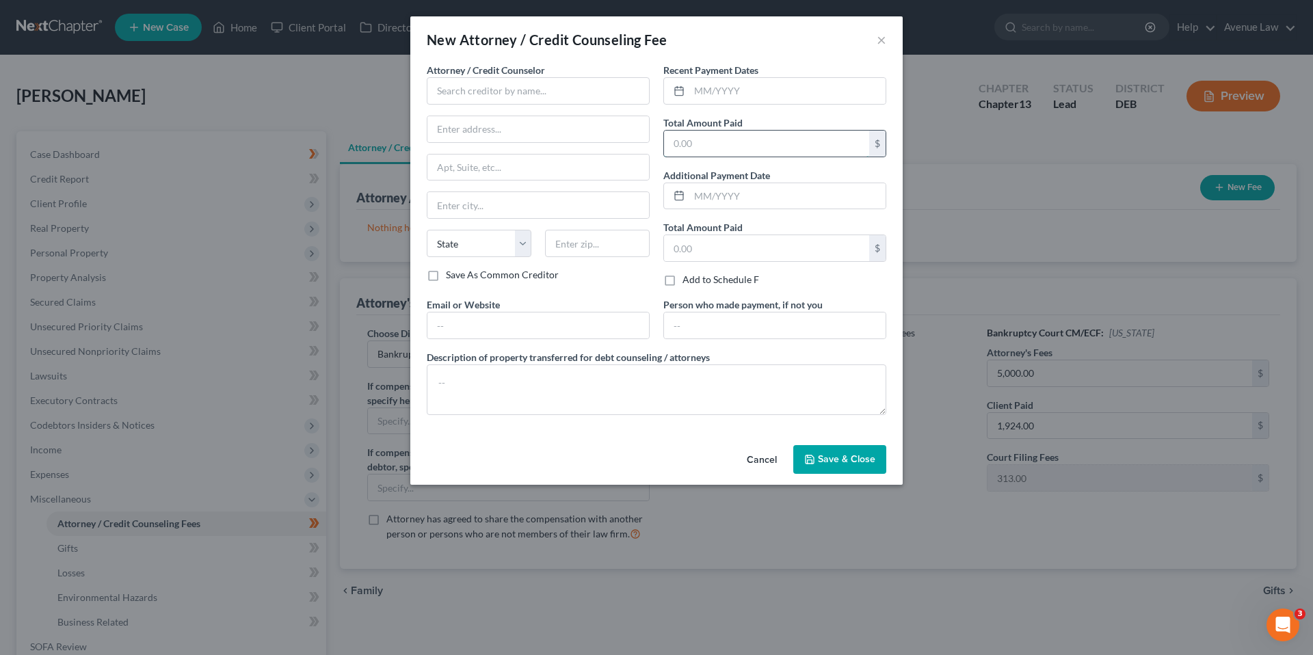
click at [688, 143] on input "text" at bounding box center [766, 144] width 205 height 26
type input "4,587.00"
click at [516, 88] on input "text" at bounding box center [538, 90] width 223 height 27
click at [442, 113] on div "Avenue Law" at bounding box center [509, 115] width 142 height 14
type input "Avenue Law"
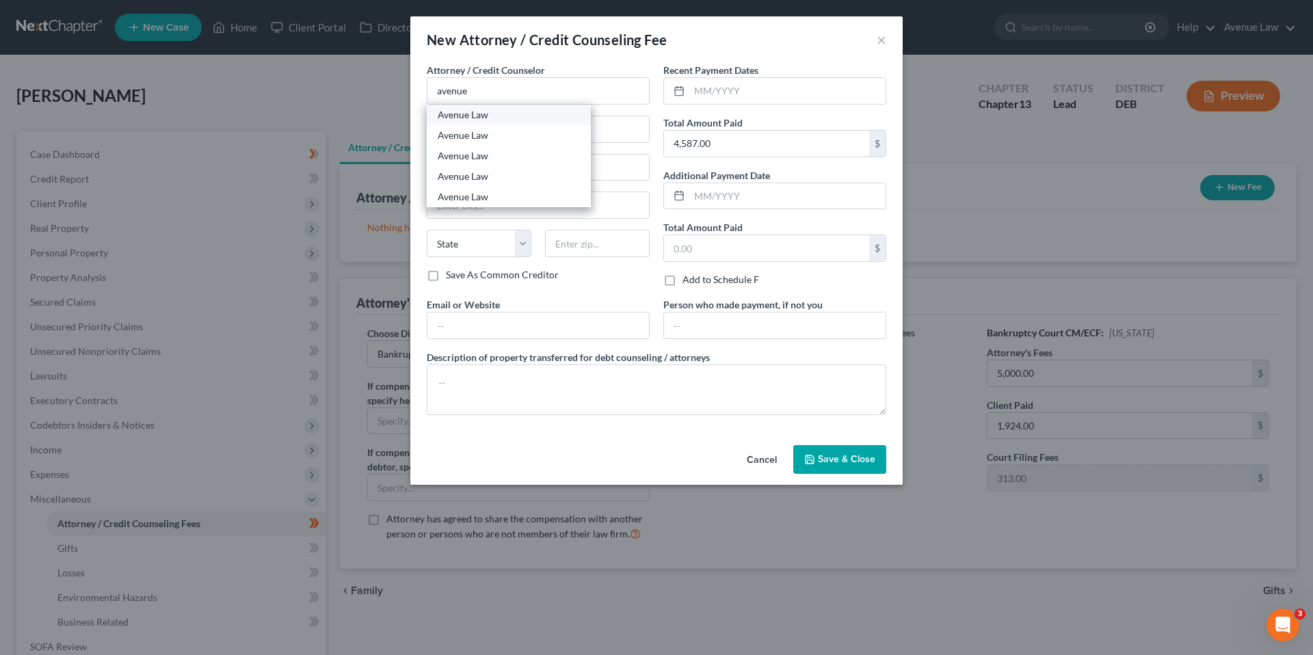
type input "20184 Coastal Highway Ste 205"
type input "Rehoboth Beach"
select select "7"
type input "19971"
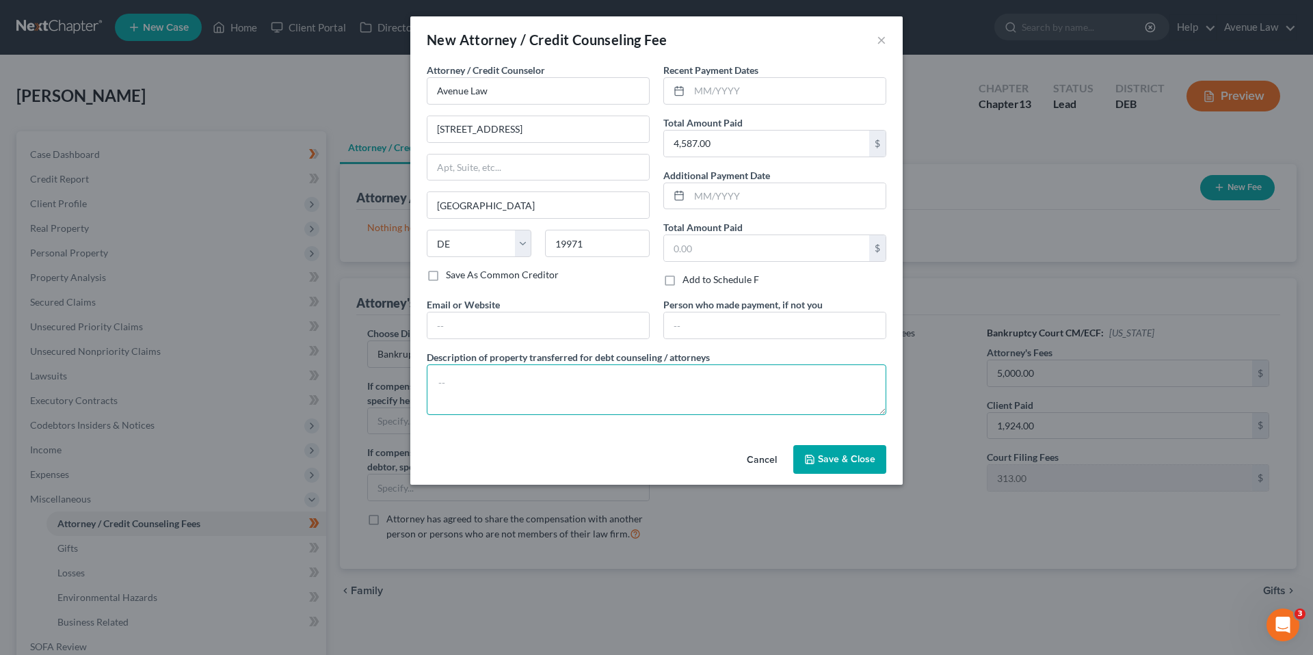
click at [452, 379] on textarea at bounding box center [657, 389] width 460 height 51
type textarea "Attorney Fees"
drag, startPoint x: 832, startPoint y: 462, endPoint x: 946, endPoint y: 378, distance: 140.9
click at [833, 461] on span "Save & Close" at bounding box center [846, 459] width 57 height 12
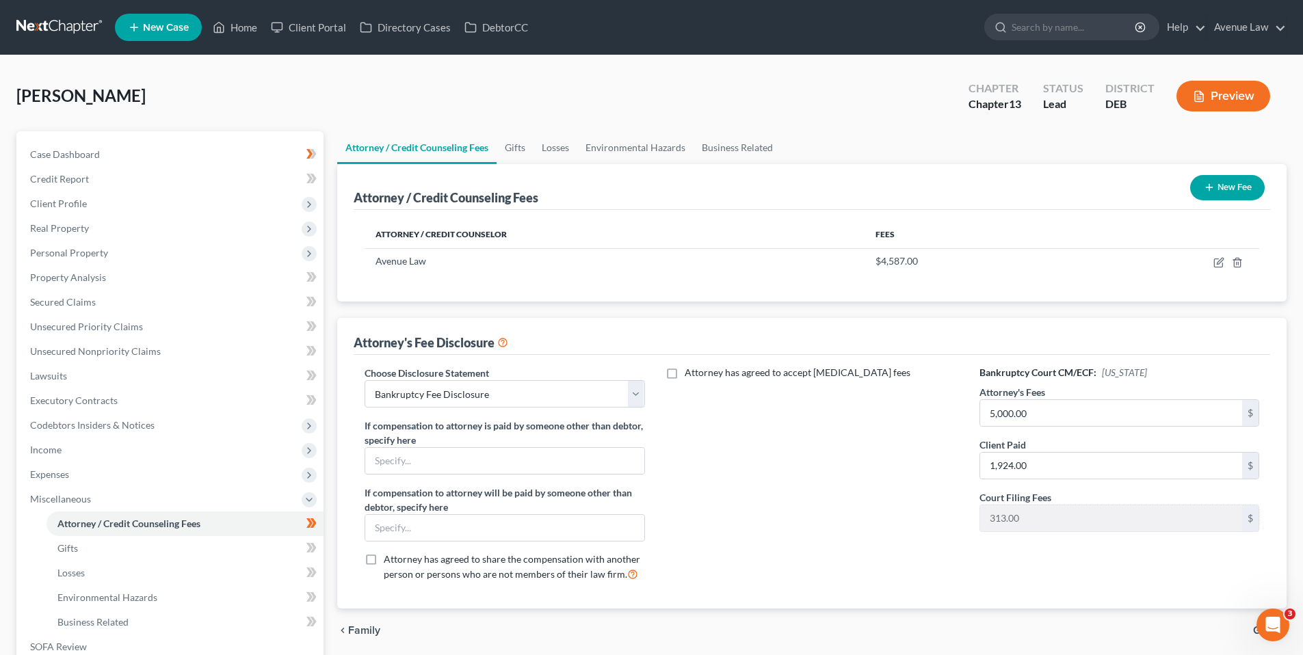
click at [1223, 182] on button "New Fee" at bounding box center [1227, 187] width 75 height 25
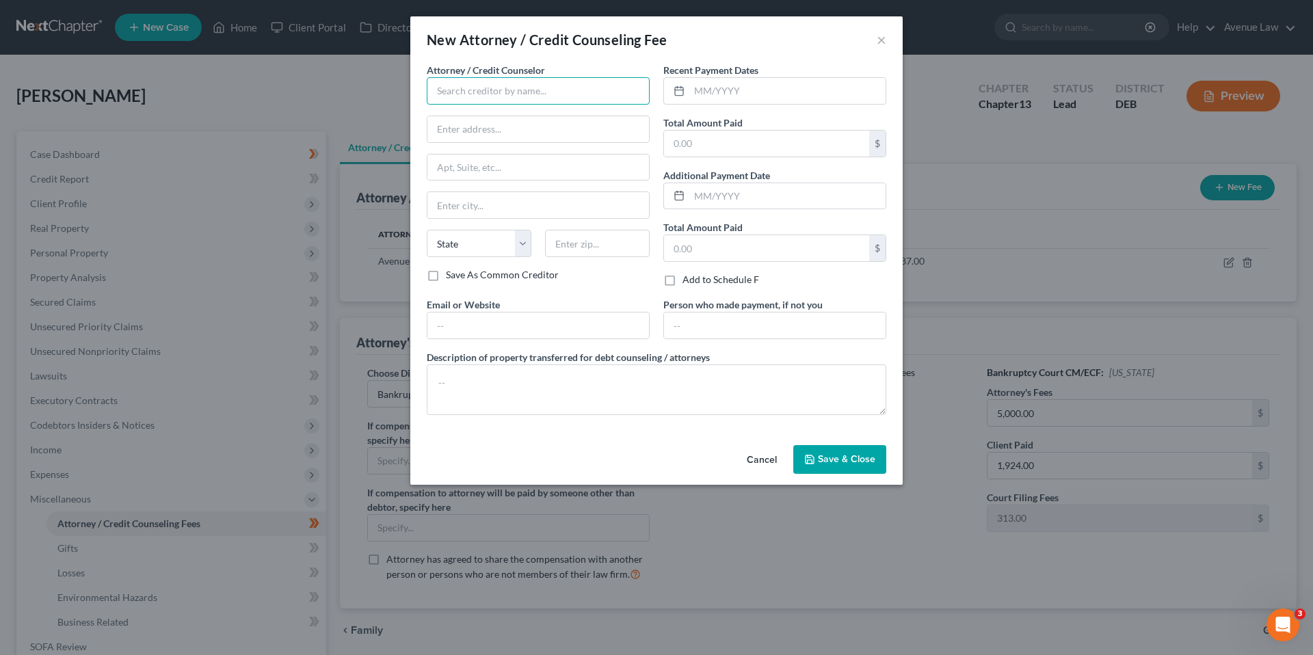
click at [541, 91] on input "text" at bounding box center [538, 90] width 223 height 27
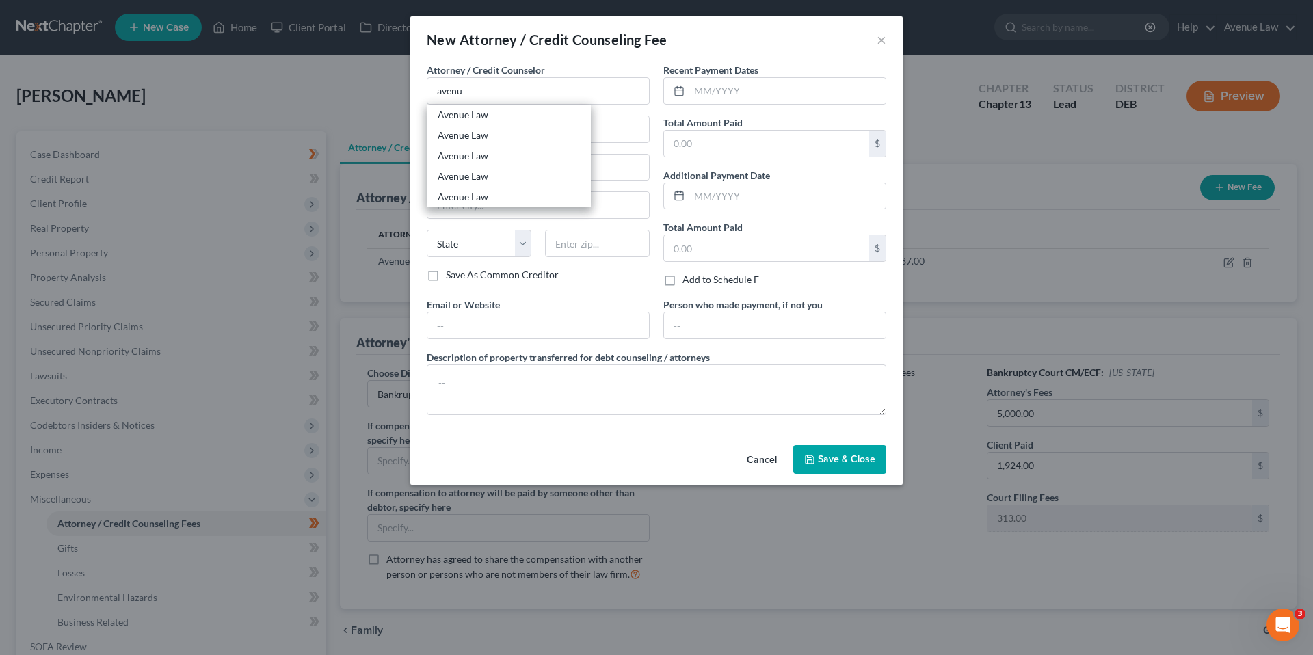
click at [444, 112] on div "Avenue Law" at bounding box center [509, 115] width 142 height 14
type input "Avenue Law"
type input "20184 Coastal Highway Ste 205"
type input "Rehoboth Beach"
select select "7"
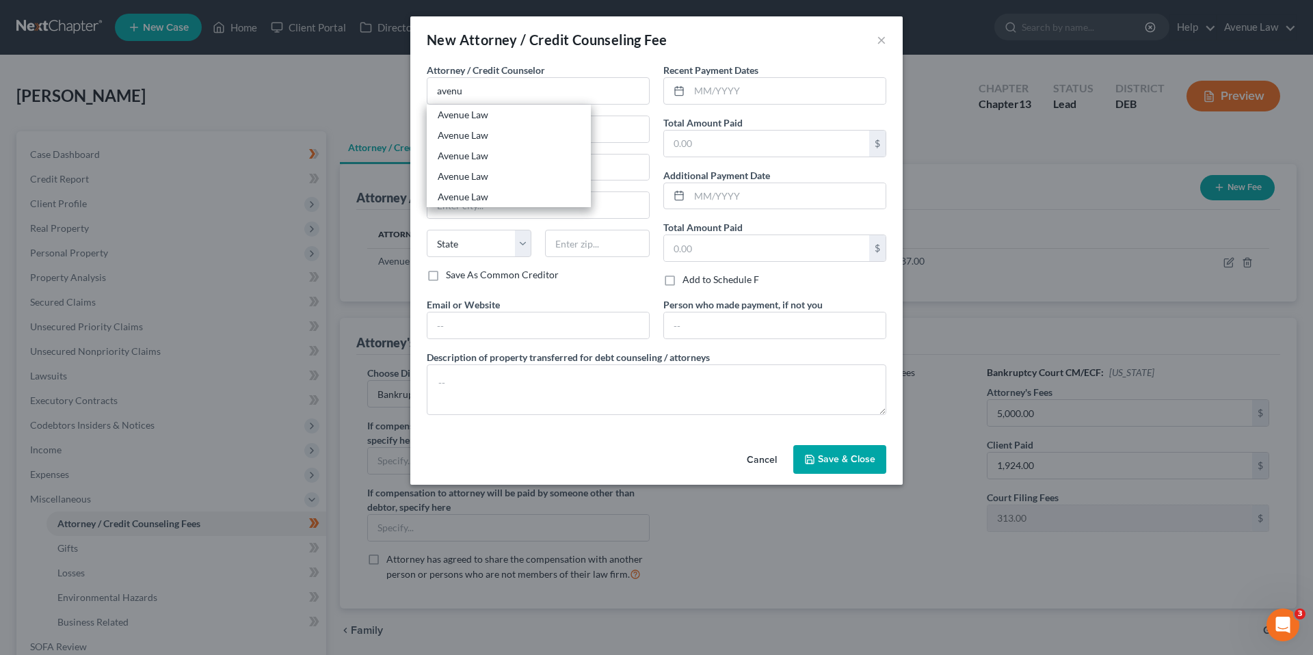
type input "19971"
click at [721, 150] on input "text" at bounding box center [766, 144] width 205 height 26
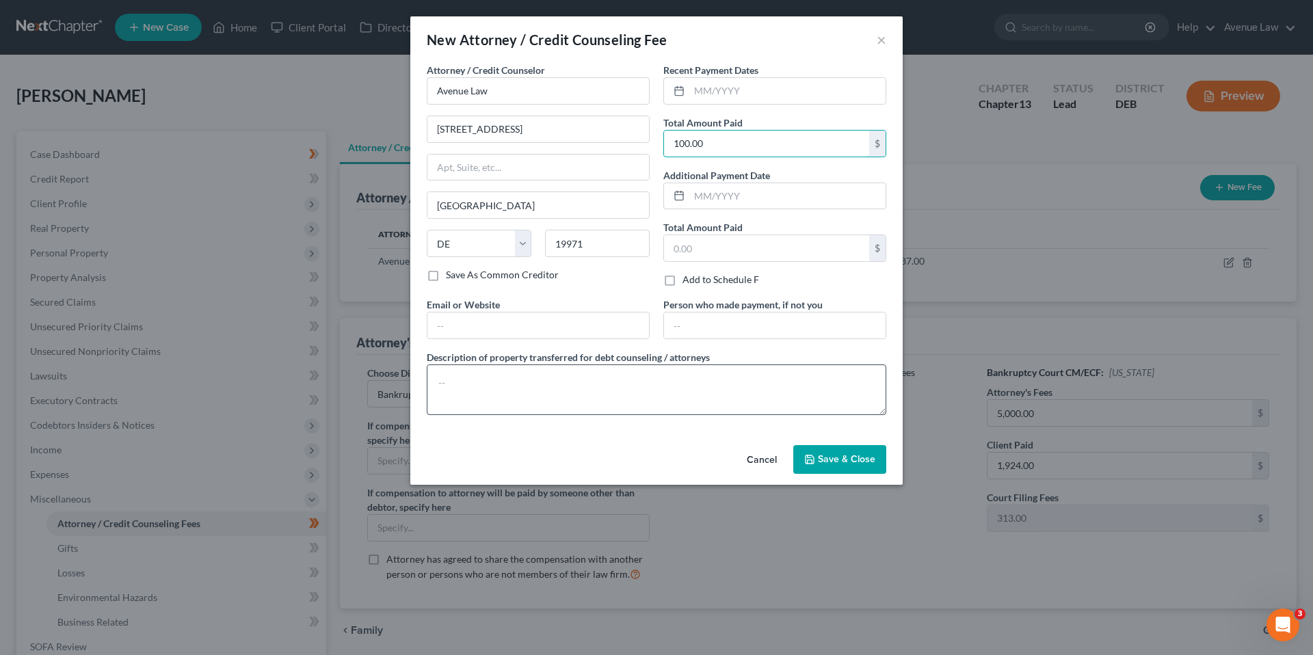
type input "100.00"
click at [514, 382] on textarea at bounding box center [657, 389] width 460 height 51
type textarea "Joint Credit Report"
click at [839, 455] on span "Save & Close" at bounding box center [846, 459] width 57 height 12
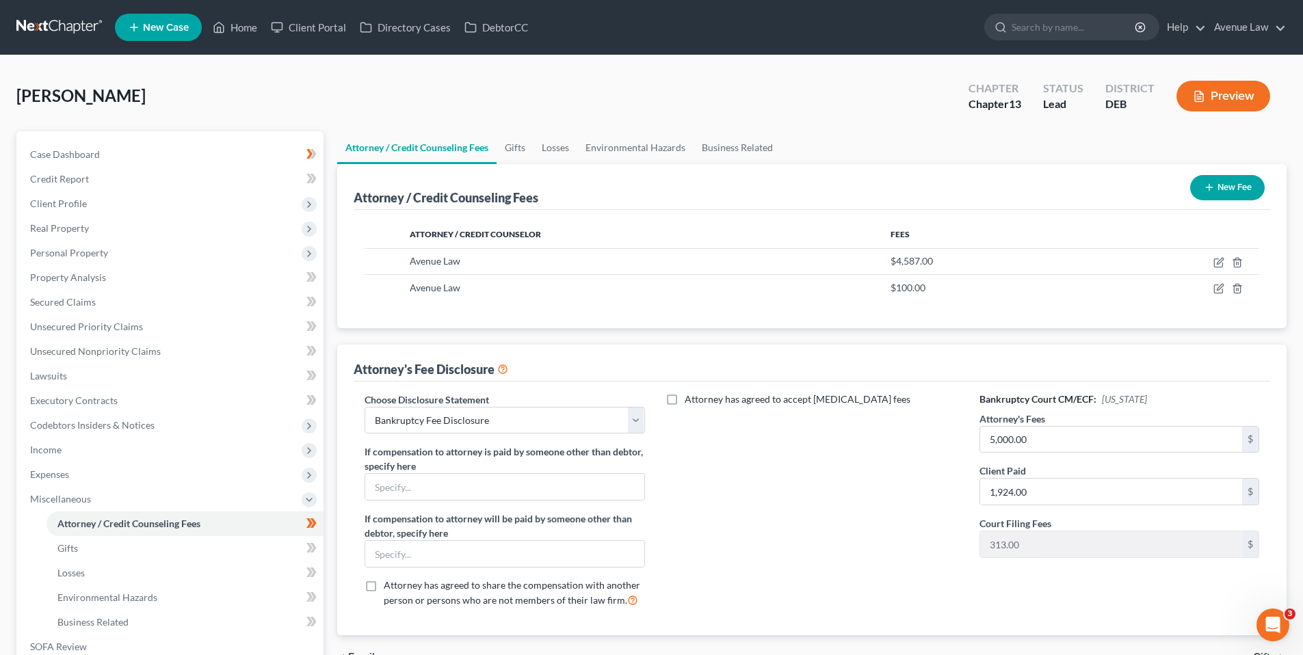
click at [1210, 185] on icon "button" at bounding box center [1209, 187] width 11 height 11
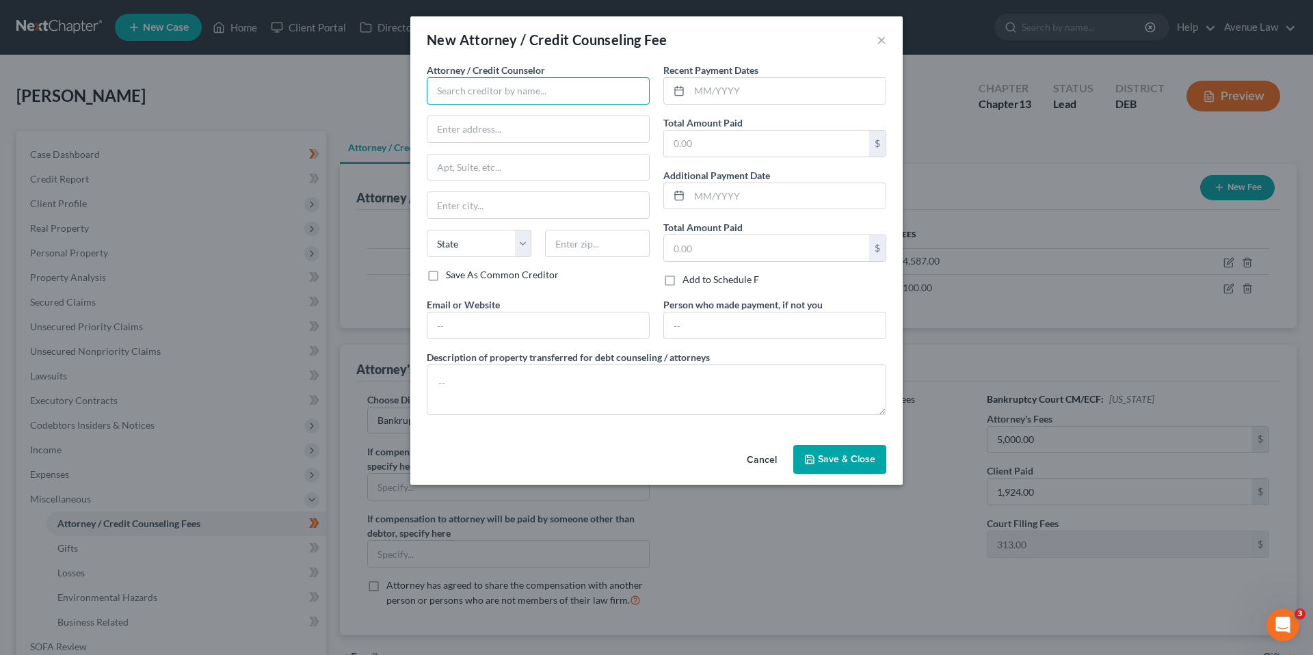
click at [460, 85] on input "text" at bounding box center [538, 90] width 223 height 27
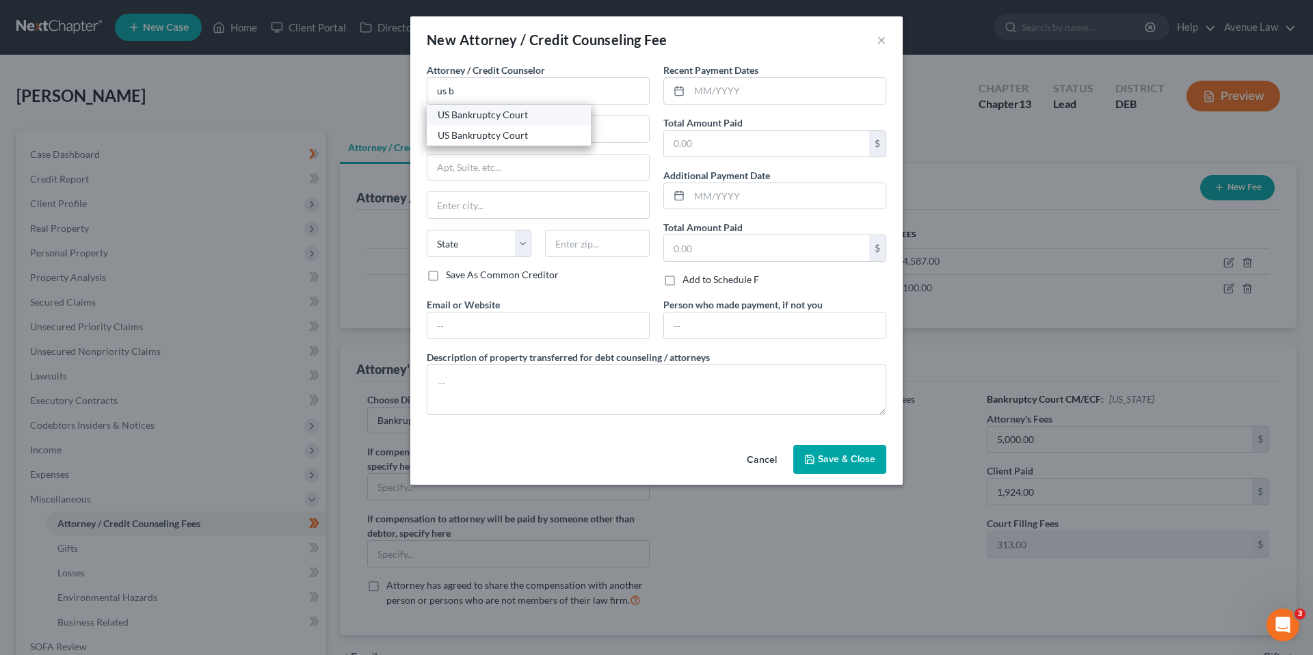
click at [459, 116] on div "US Bankruptcy Court" at bounding box center [509, 115] width 142 height 14
type input "US Bankruptcy Court"
select select "7"
click at [697, 143] on input "text" at bounding box center [766, 144] width 205 height 26
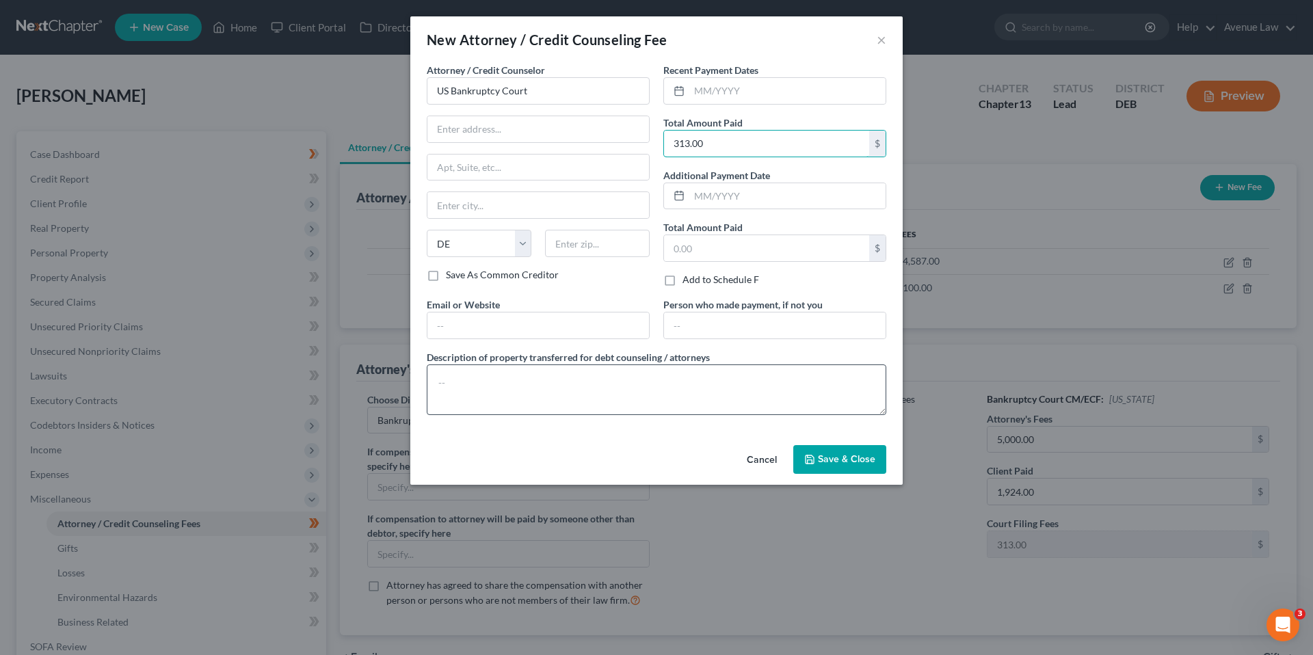
type input "313.00"
click at [481, 376] on textarea at bounding box center [657, 389] width 460 height 51
type textarea "Court Filing Fee"
click at [871, 452] on button "Save & Close" at bounding box center [839, 459] width 93 height 29
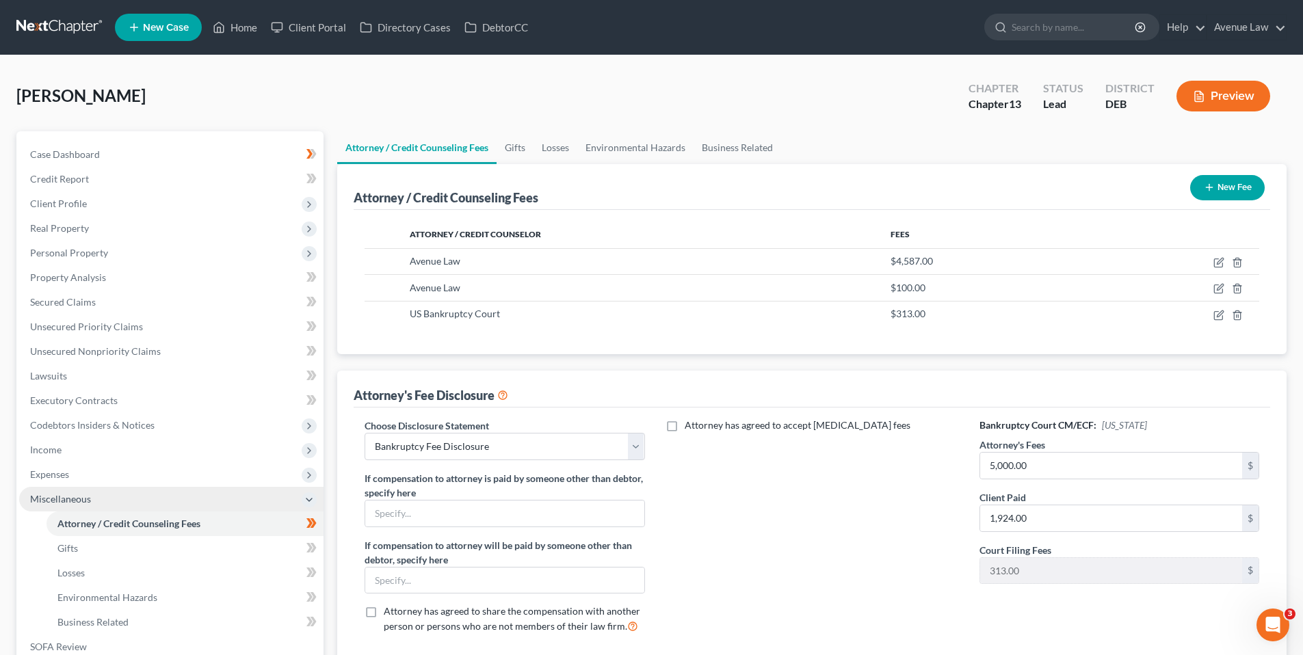
click at [74, 499] on span "Miscellaneous" at bounding box center [60, 499] width 61 height 12
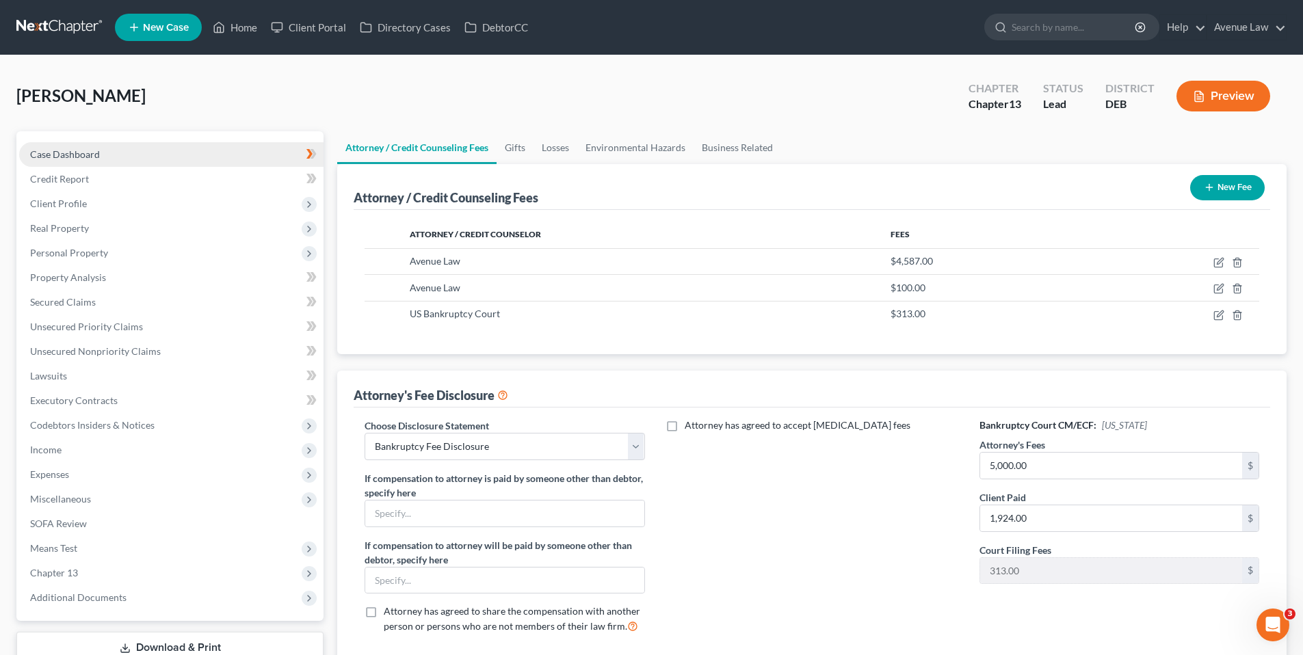
click at [83, 151] on span "Case Dashboard" at bounding box center [65, 154] width 70 height 12
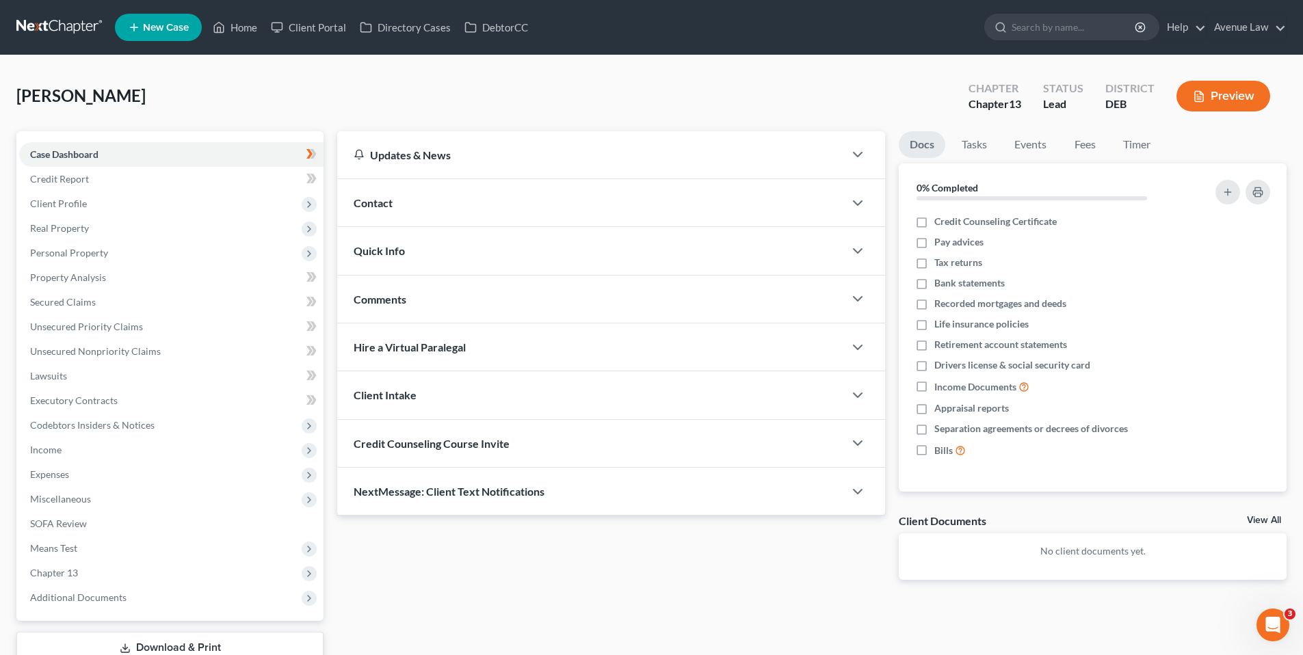
click at [397, 395] on span "Client Intake" at bounding box center [385, 394] width 63 height 13
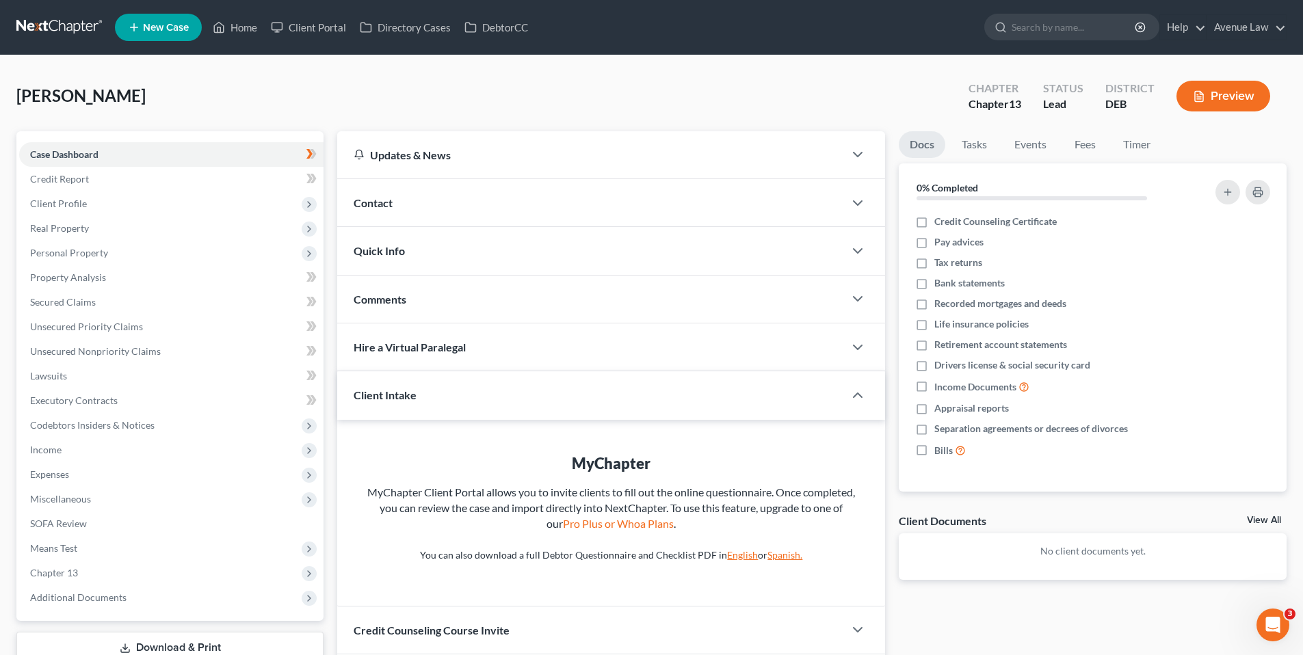
click at [388, 392] on span "Client Intake" at bounding box center [385, 394] width 63 height 13
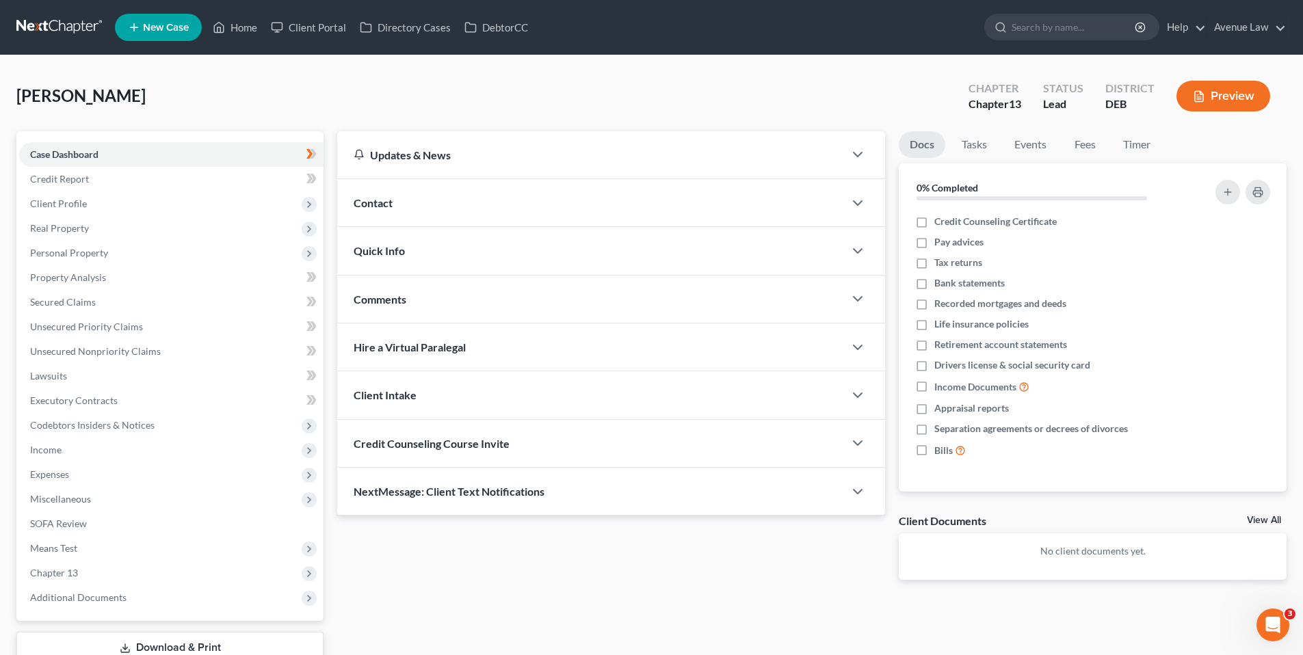
click at [384, 248] on span "Quick Info" at bounding box center [379, 250] width 51 height 13
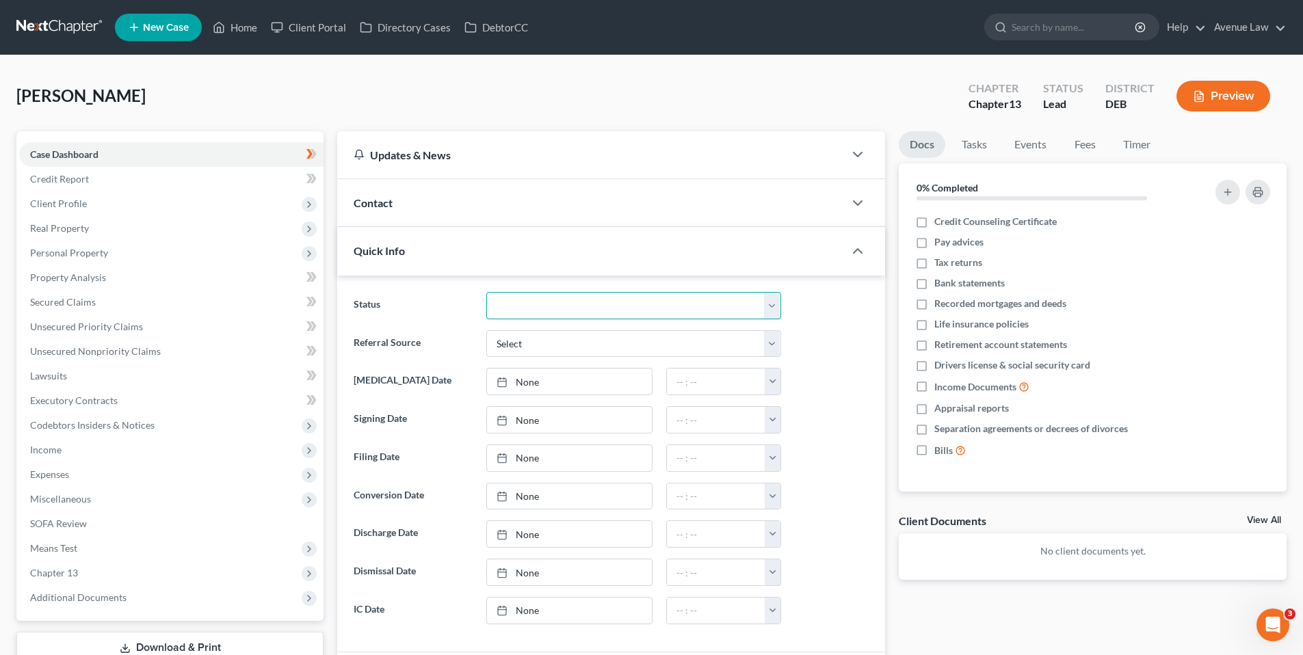
click at [526, 303] on select "01 Data Entry 02 Ready for Review and File 03 Filed 04 341 Scheduled 05 341 Con…" at bounding box center [633, 305] width 295 height 27
select select "0"
click at [486, 292] on select "01 Data Entry 02 Ready for Review and File 03 Filed 04 341 Scheduled 05 341 Con…" at bounding box center [633, 305] width 295 height 27
click at [581, 341] on select "Select Word Of Mouth Previous Clients Direct Mail Website Google Search Modern …" at bounding box center [633, 343] width 295 height 27
select select "0"
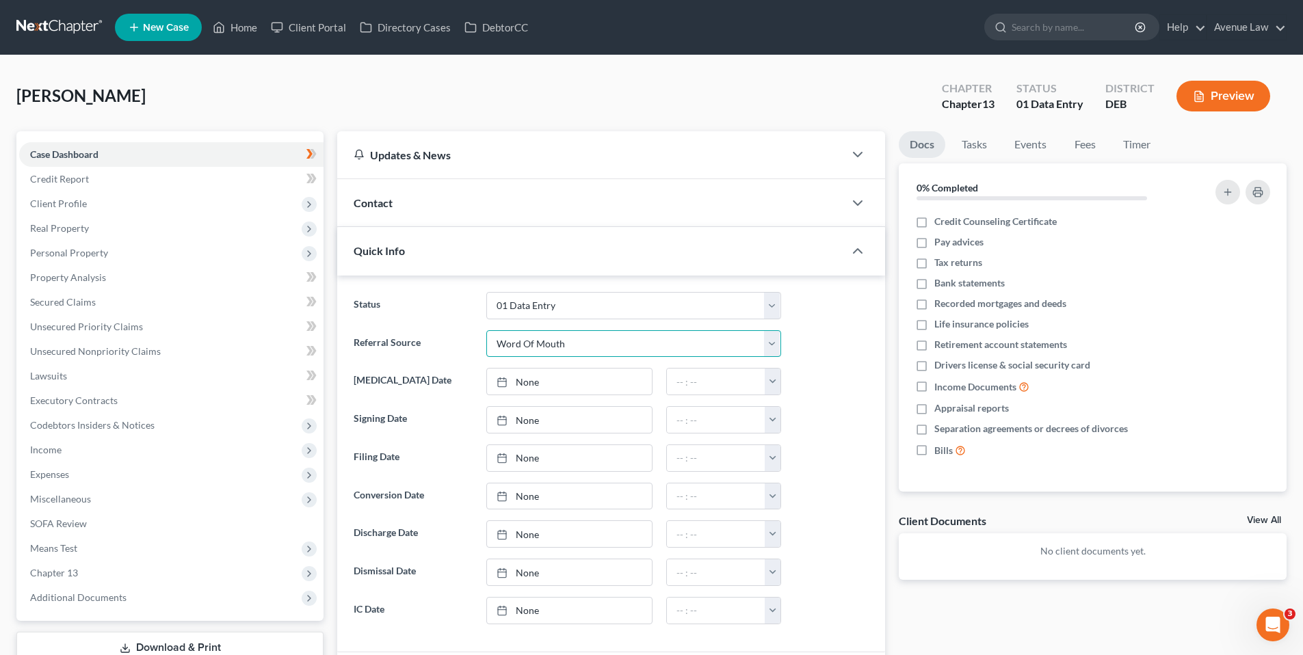
click at [486, 330] on select "Select Word Of Mouth Previous Clients Direct Mail Website Google Search Modern …" at bounding box center [633, 343] width 295 height 27
click at [548, 384] on link "[DATE]" at bounding box center [569, 382] width 165 height 26
drag, startPoint x: 576, startPoint y: 498, endPoint x: 583, endPoint y: 484, distance: 15.3
click at [689, 384] on input "text" at bounding box center [716, 382] width 98 height 26
click at [771, 381] on button "button" at bounding box center [772, 382] width 16 height 26
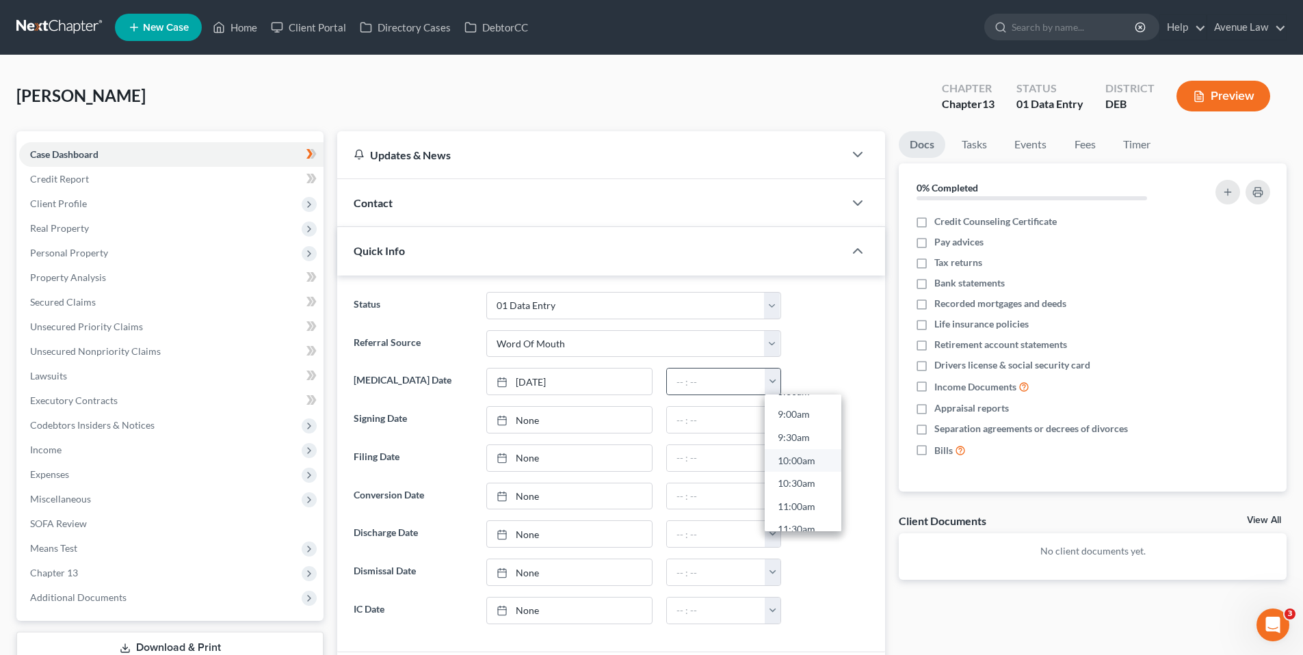
scroll to position [752, 0]
drag, startPoint x: 788, startPoint y: 481, endPoint x: 769, endPoint y: 477, distance: 20.4
click at [788, 481] on link "6:00pm" at bounding box center [802, 486] width 77 height 23
type input "6:00pm"
click at [408, 81] on div "Chavez, Manuel Upgraded Chapter Chapter 13 Status 01 Data Entry District DEB Pr…" at bounding box center [651, 101] width 1270 height 59
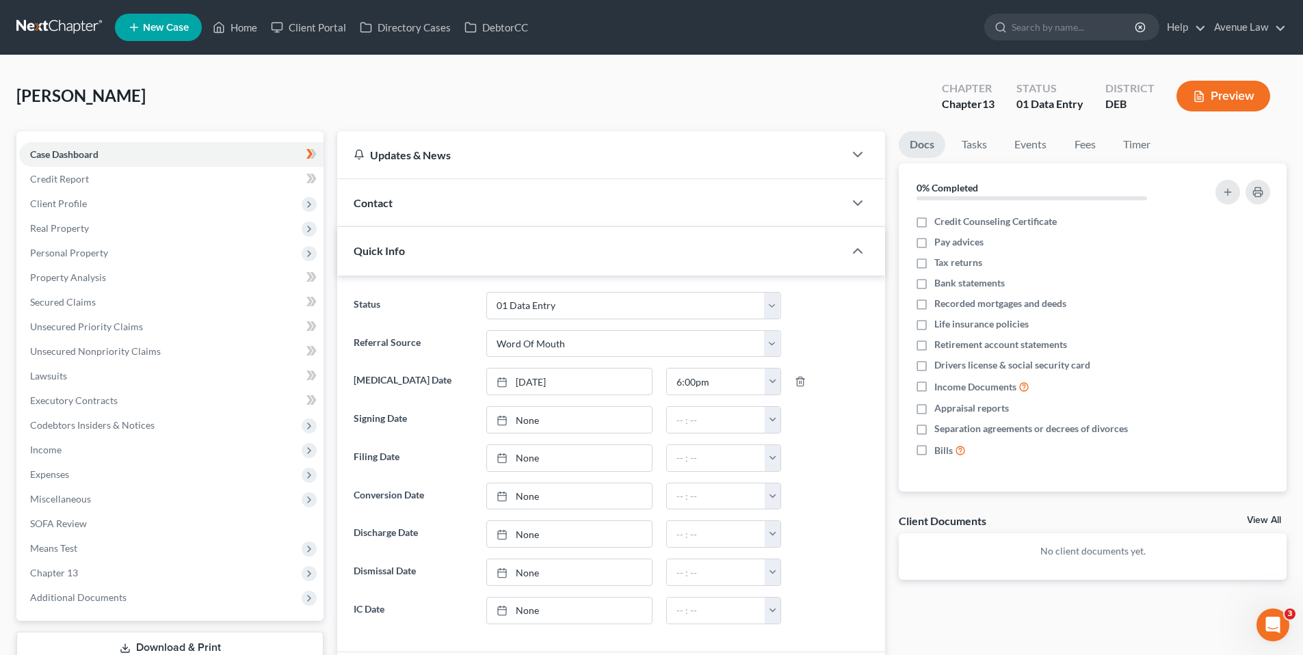
click at [374, 202] on span "Contact" at bounding box center [373, 202] width 39 height 13
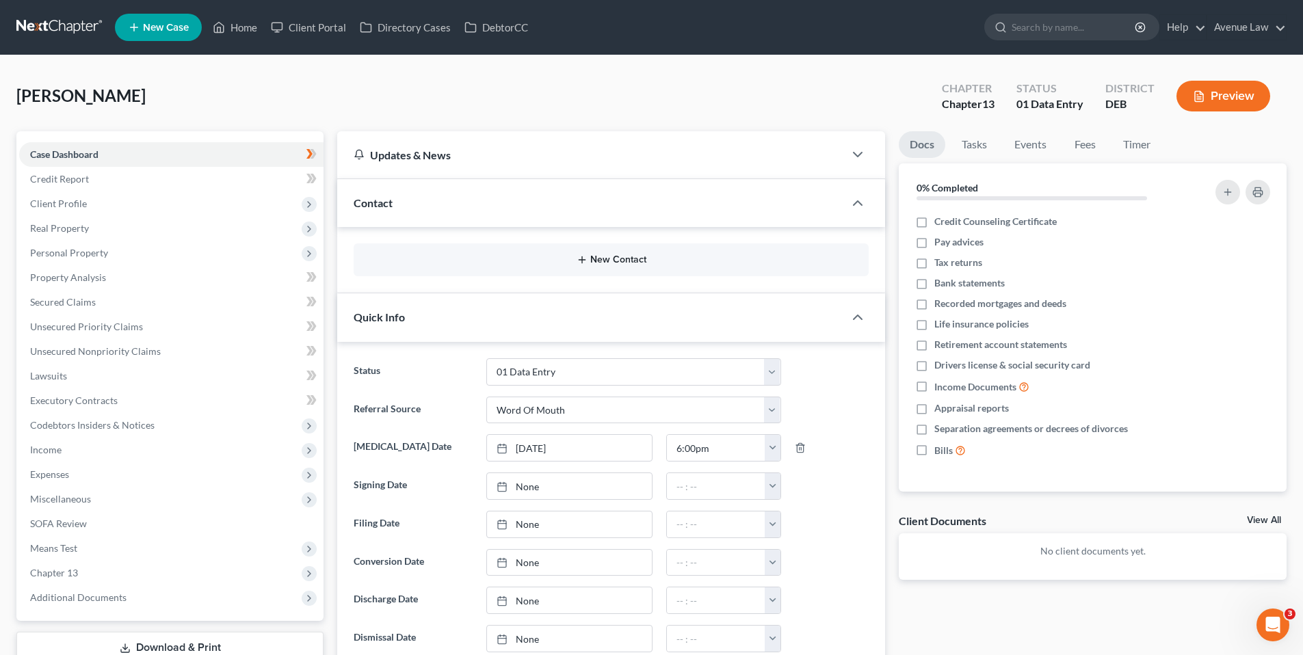
click at [620, 258] on button "New Contact" at bounding box center [610, 259] width 493 height 11
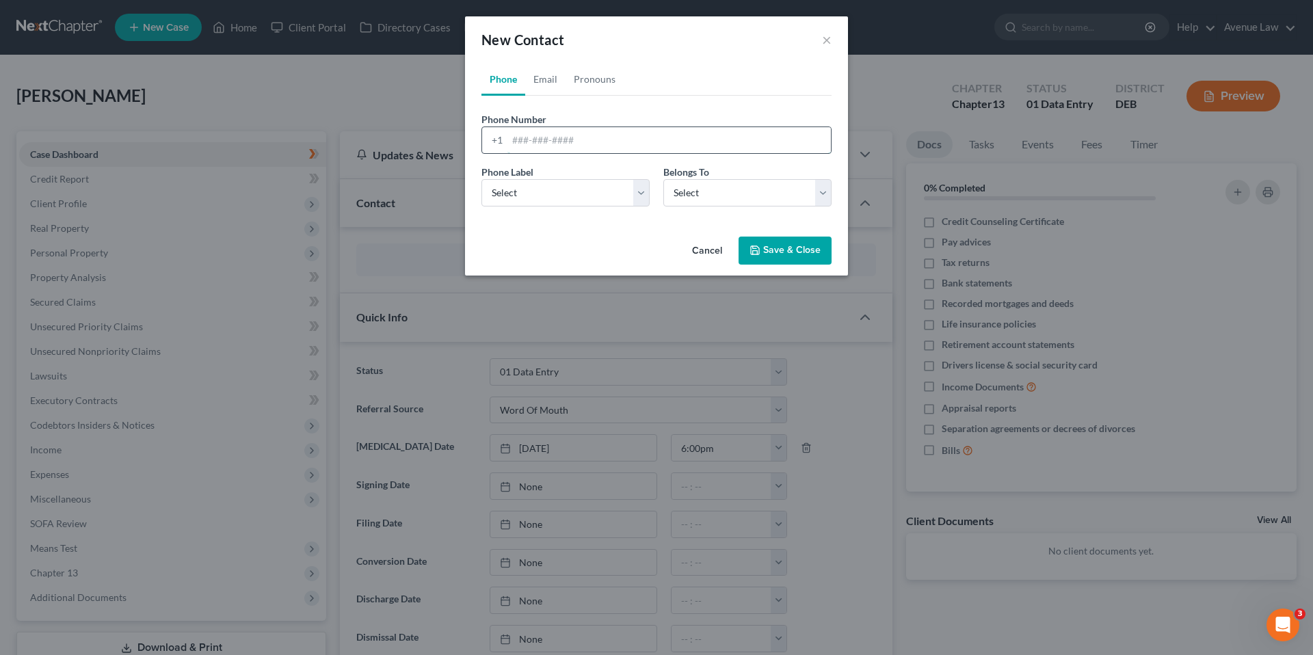
click at [541, 139] on input "tel" at bounding box center [668, 140] width 323 height 26
type input "719-200-7297"
click at [581, 189] on select "Select Mobile Home Work Other" at bounding box center [565, 192] width 168 height 27
select select "0"
click at [481, 179] on select "Select Mobile Home Work Other" at bounding box center [565, 192] width 168 height 27
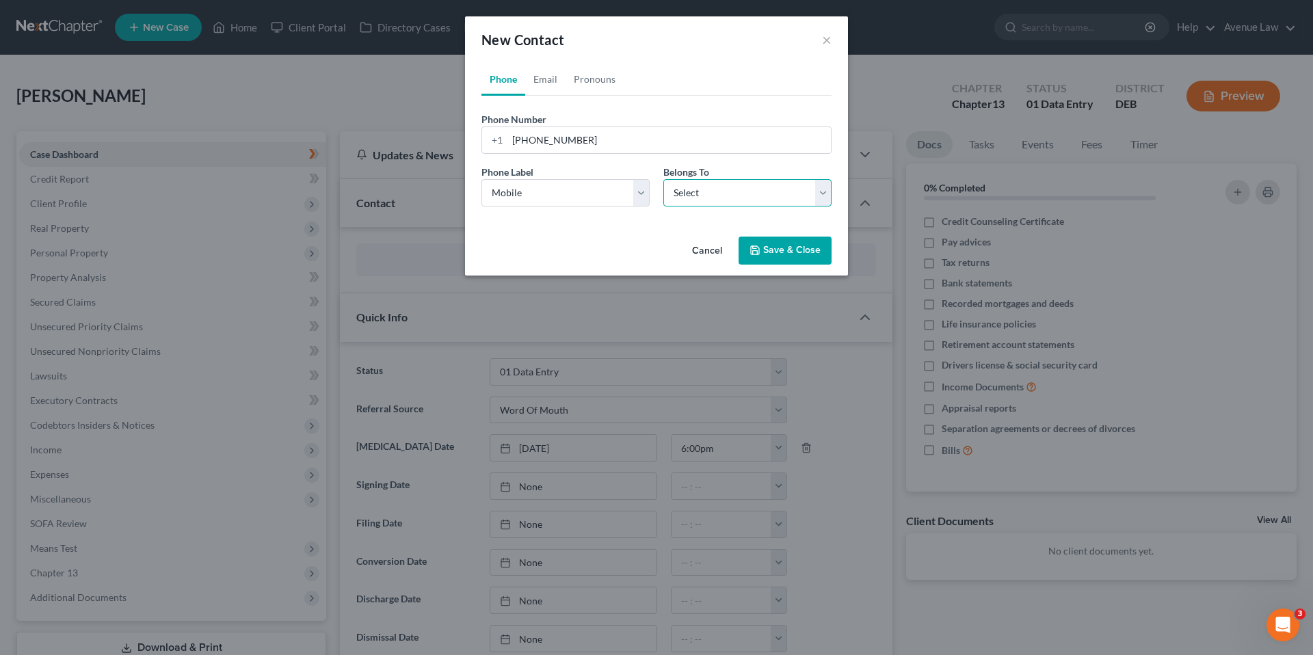
click at [717, 189] on select "Select Client Spouse Other" at bounding box center [747, 192] width 168 height 27
select select "0"
click at [663, 179] on select "Select Client Spouse Other" at bounding box center [747, 192] width 168 height 27
select select "0"
click at [540, 75] on link "Email" at bounding box center [545, 79] width 40 height 33
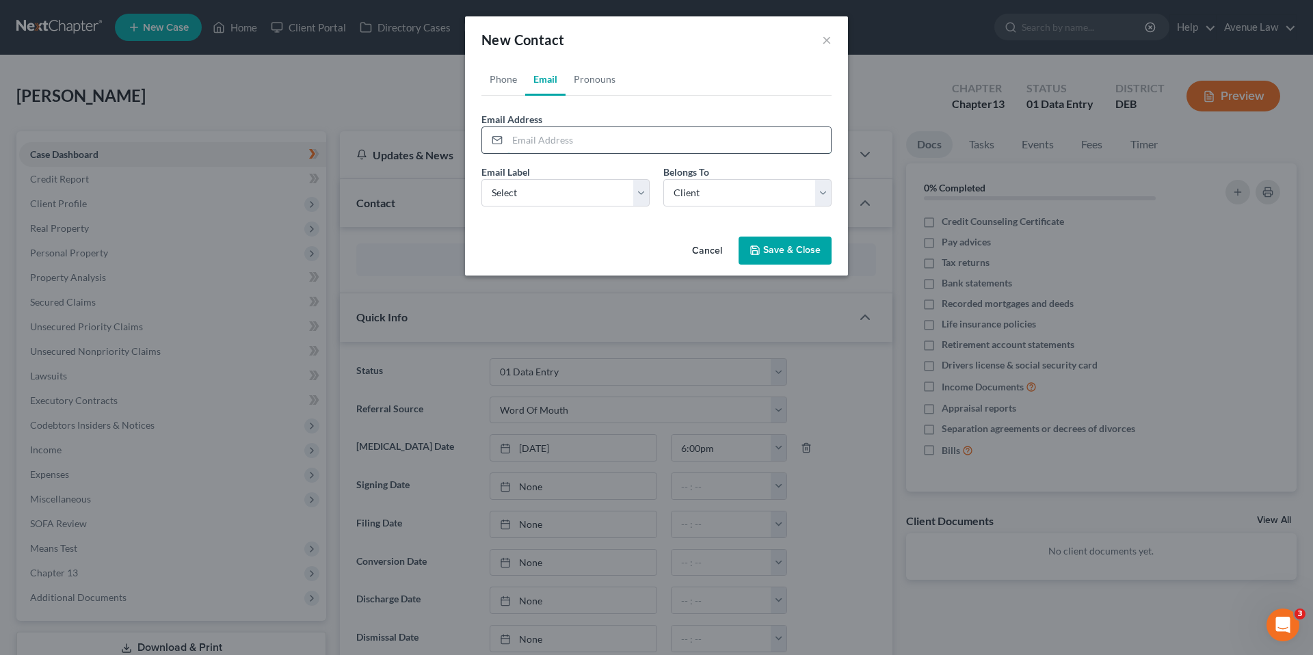
click at [583, 142] on input "email" at bounding box center [668, 140] width 323 height 26
type input "[EMAIL_ADDRESS][DOMAIN_NAME]"
click at [576, 197] on select "Select Home Work Other" at bounding box center [565, 192] width 168 height 27
select select "0"
click at [481, 179] on select "Select Home Work Other" at bounding box center [565, 192] width 168 height 27
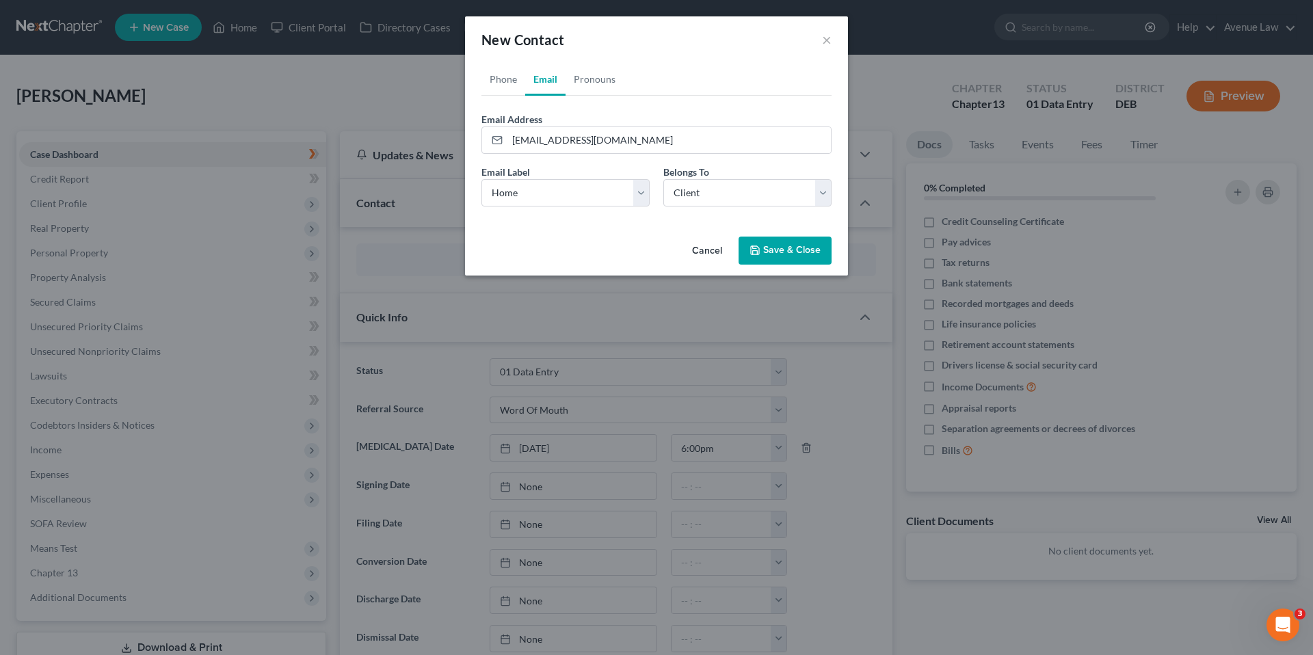
click at [797, 254] on button "Save & Close" at bounding box center [785, 251] width 93 height 29
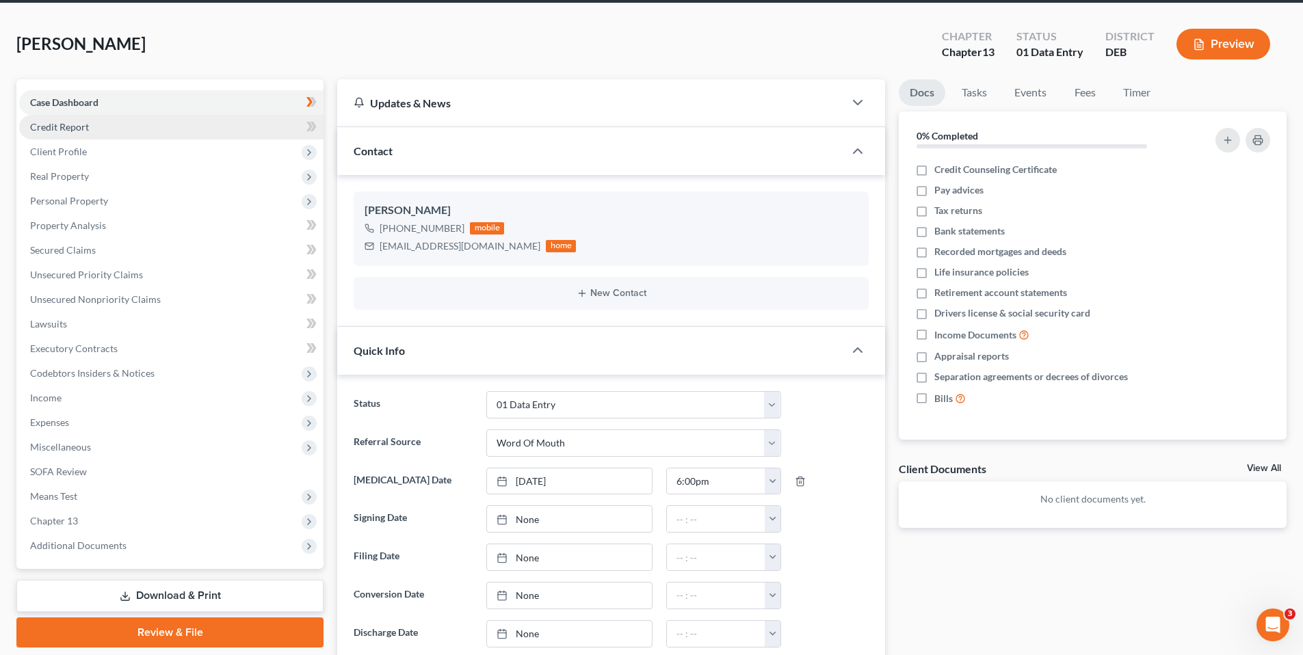
scroll to position [0, 0]
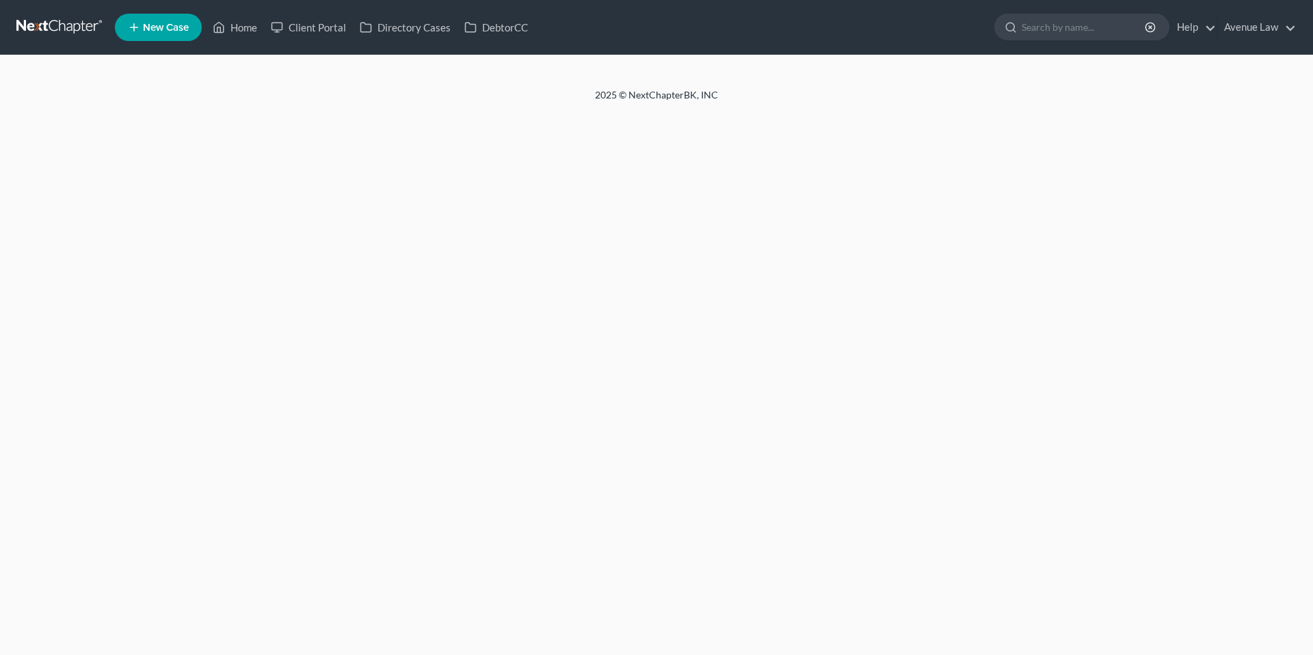
select select "0"
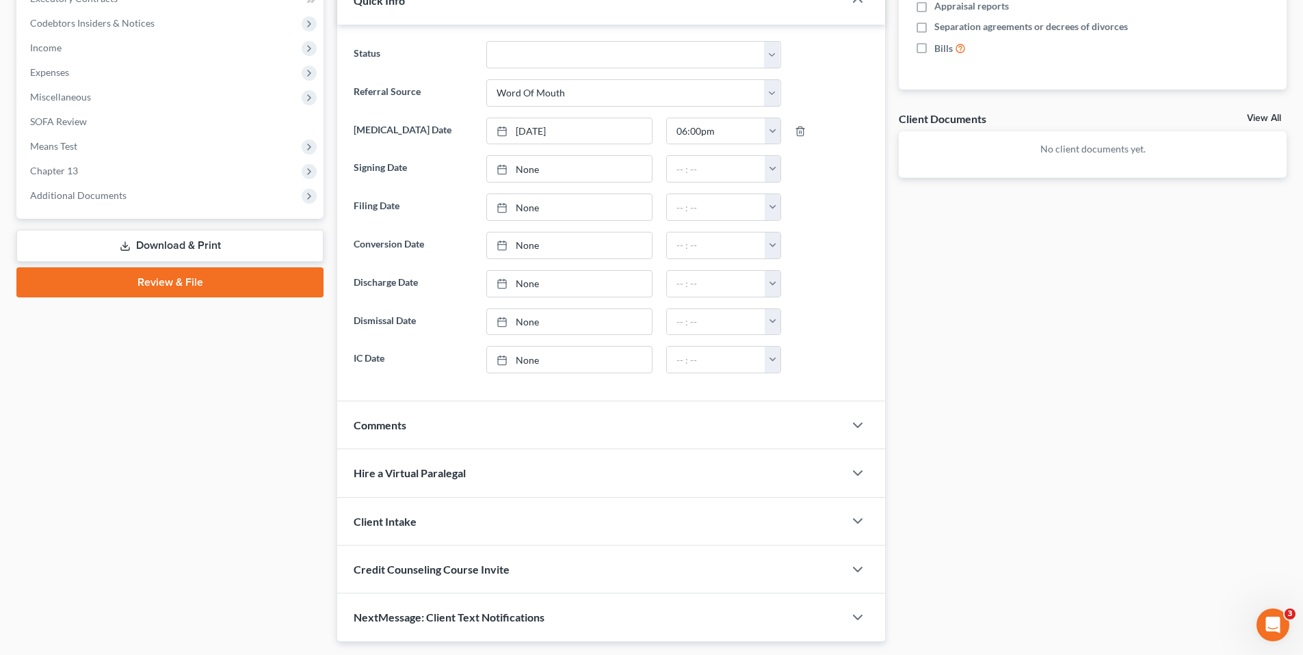
scroll to position [441, 0]
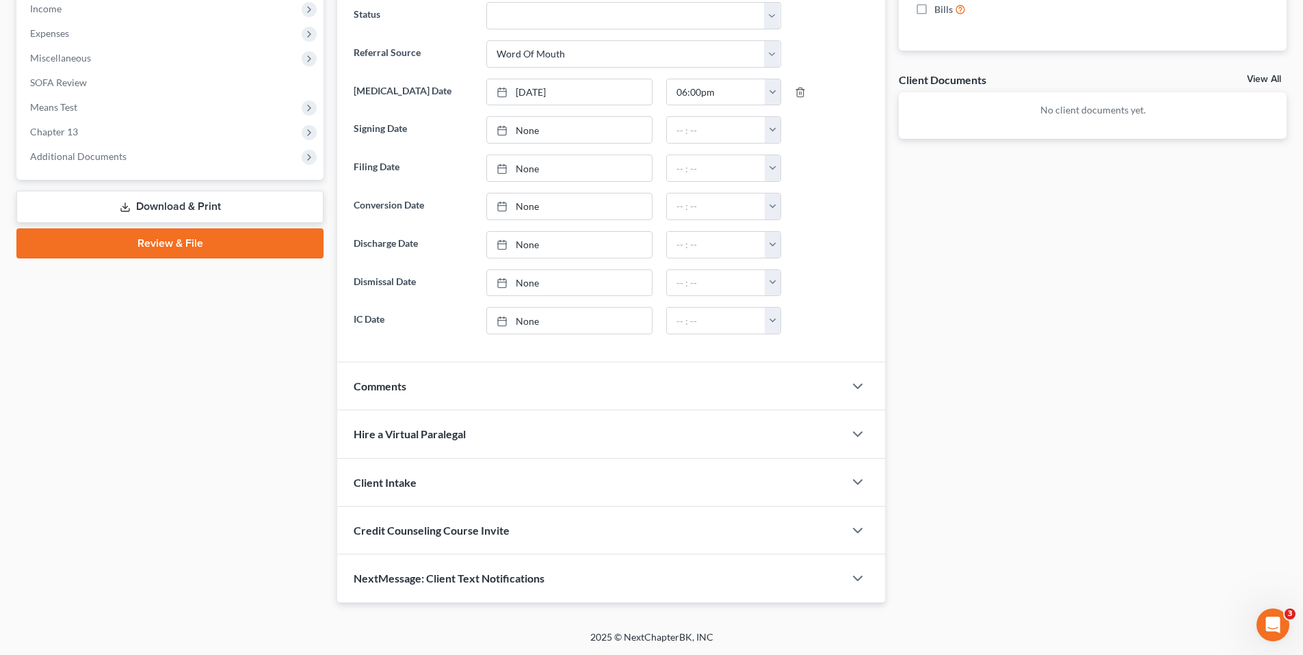
click at [428, 531] on span "Credit Counseling Course Invite" at bounding box center [432, 530] width 156 height 13
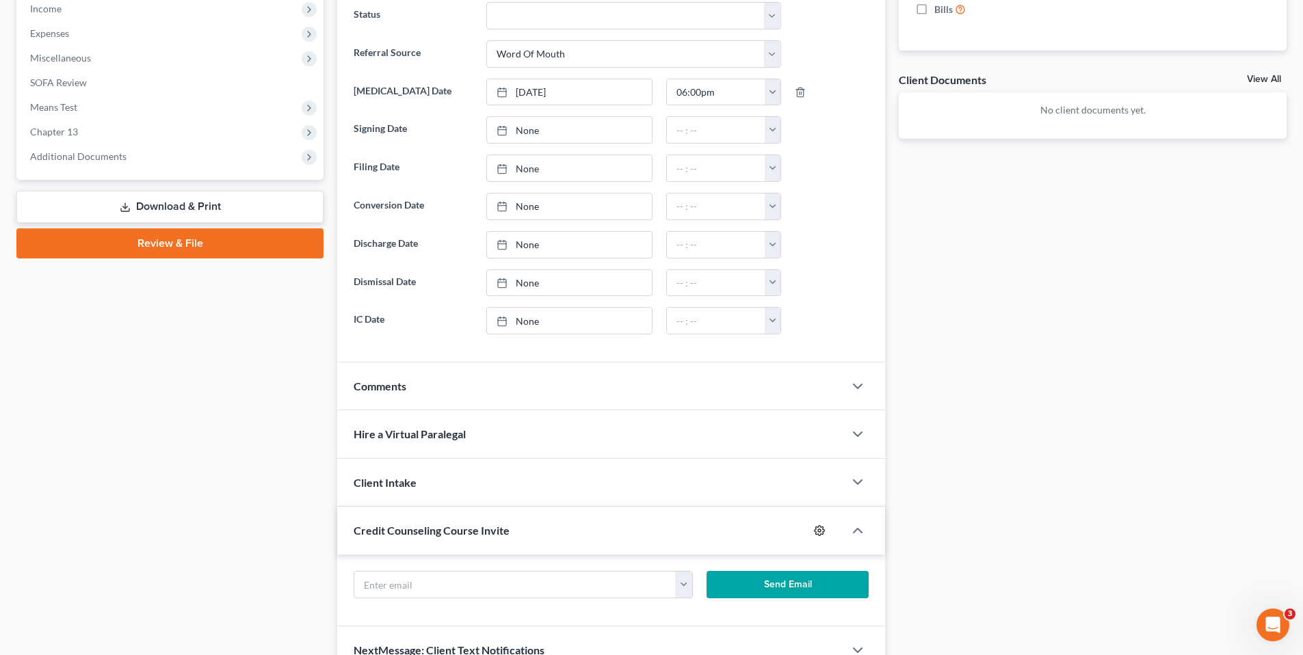
click at [819, 529] on circle "button" at bounding box center [819, 530] width 3 height 3
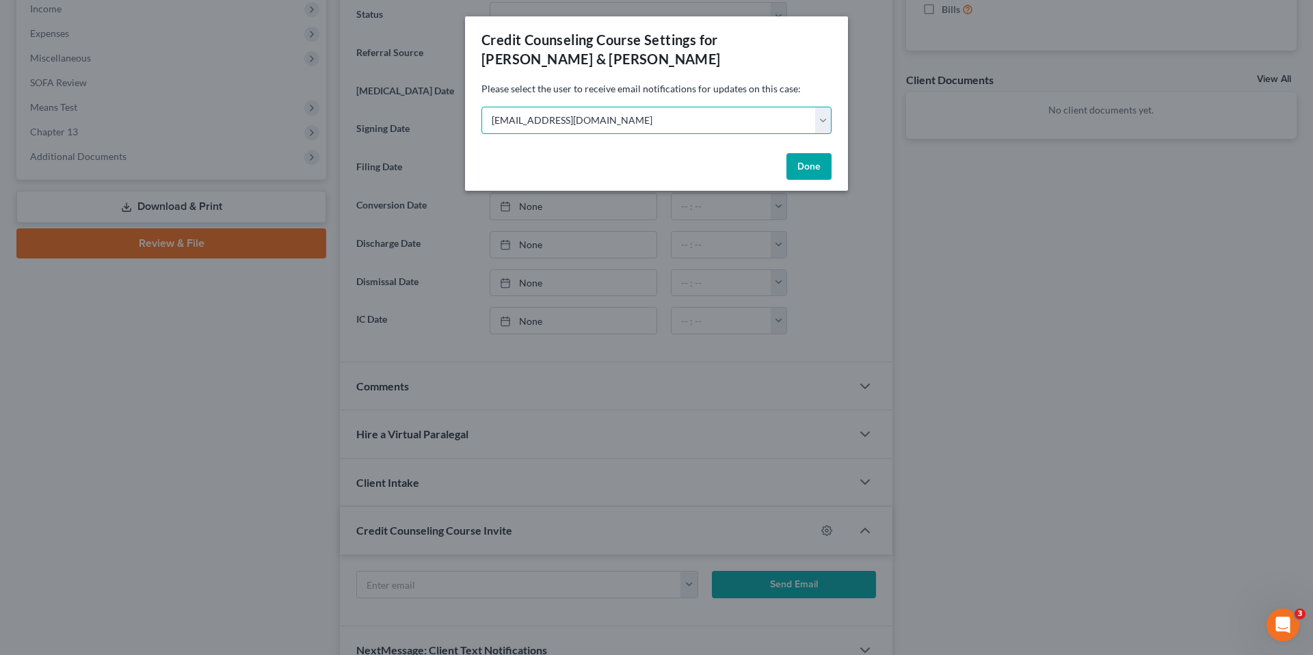
click at [806, 118] on select "Select [EMAIL_ADDRESS][DOMAIN_NAME] [PERSON_NAME][DOMAIN_NAME][EMAIL_ADDRESS][D…" at bounding box center [656, 120] width 350 height 27
select select "1"
click at [481, 107] on select "Select [EMAIL_ADDRESS][DOMAIN_NAME] [PERSON_NAME][DOMAIN_NAME][EMAIL_ADDRESS][D…" at bounding box center [656, 120] width 350 height 27
click at [799, 166] on button "Done" at bounding box center [808, 166] width 45 height 27
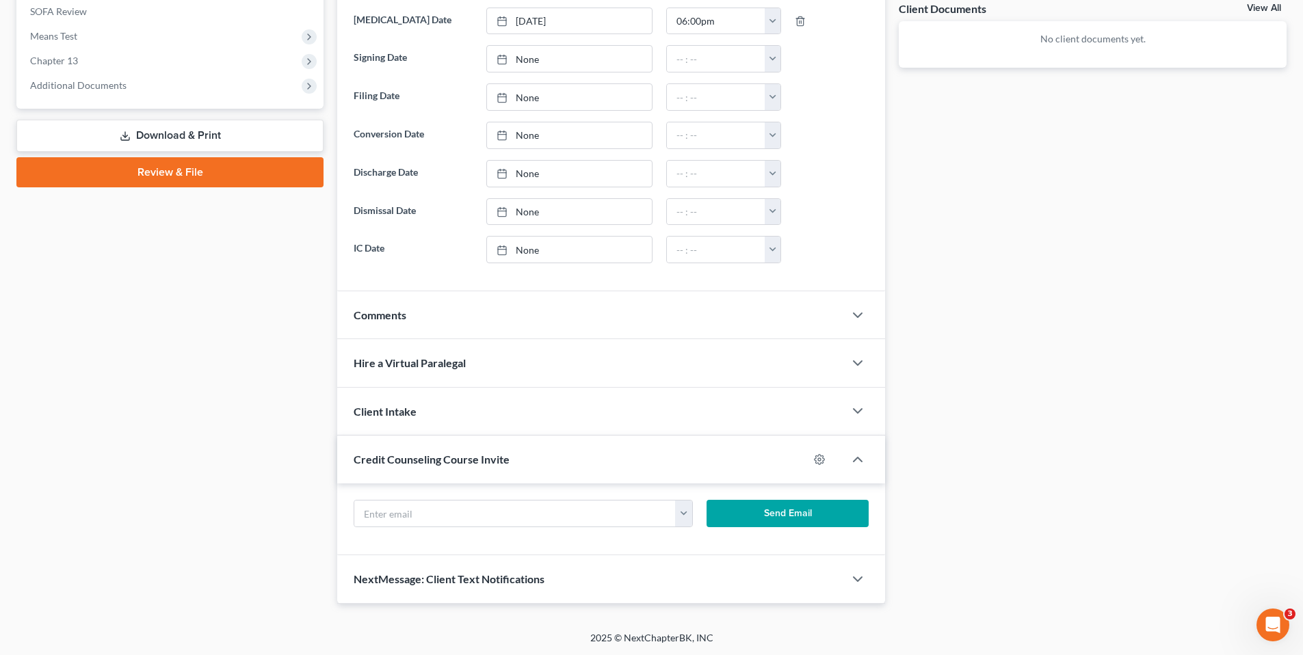
scroll to position [513, 0]
click at [684, 515] on button "button" at bounding box center [683, 513] width 17 height 26
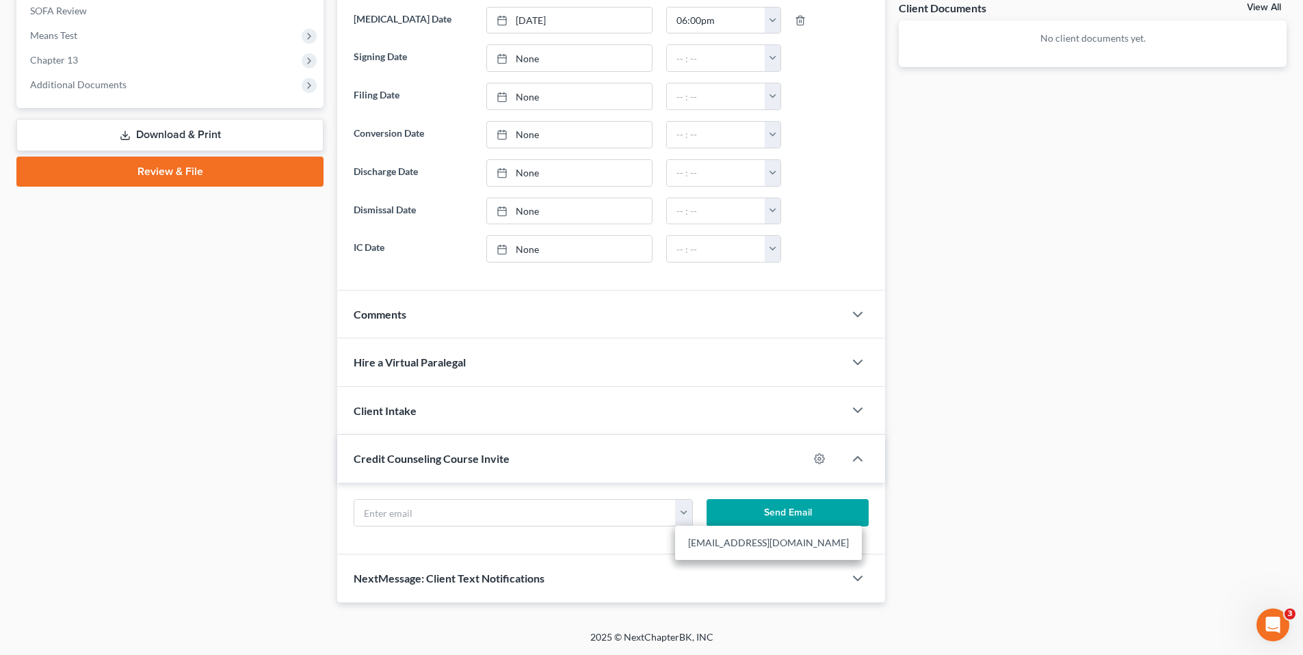
drag, startPoint x: 701, startPoint y: 546, endPoint x: 707, endPoint y: 531, distance: 16.3
click at [702, 544] on link "[EMAIL_ADDRESS][DOMAIN_NAME]" at bounding box center [768, 542] width 187 height 23
type input "[EMAIL_ADDRESS][DOMAIN_NAME]"
drag, startPoint x: 733, startPoint y: 507, endPoint x: 724, endPoint y: 505, distance: 9.1
click at [733, 507] on button "Send Email" at bounding box center [787, 512] width 163 height 27
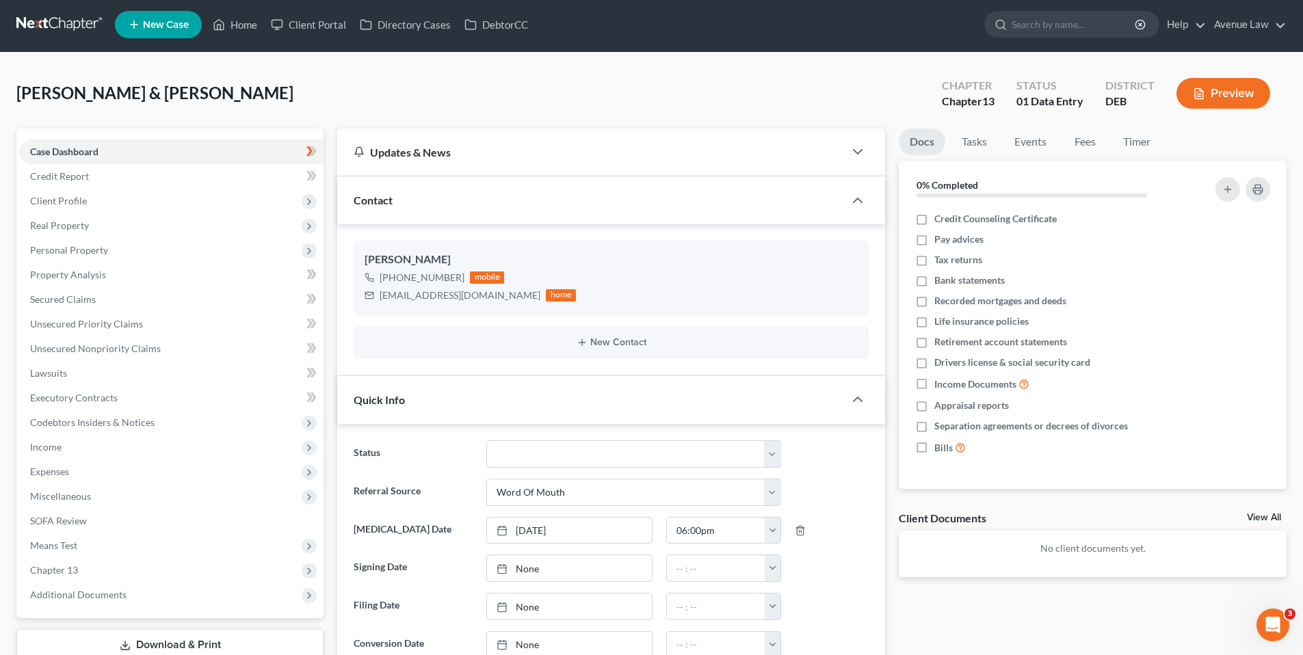
scroll to position [0, 0]
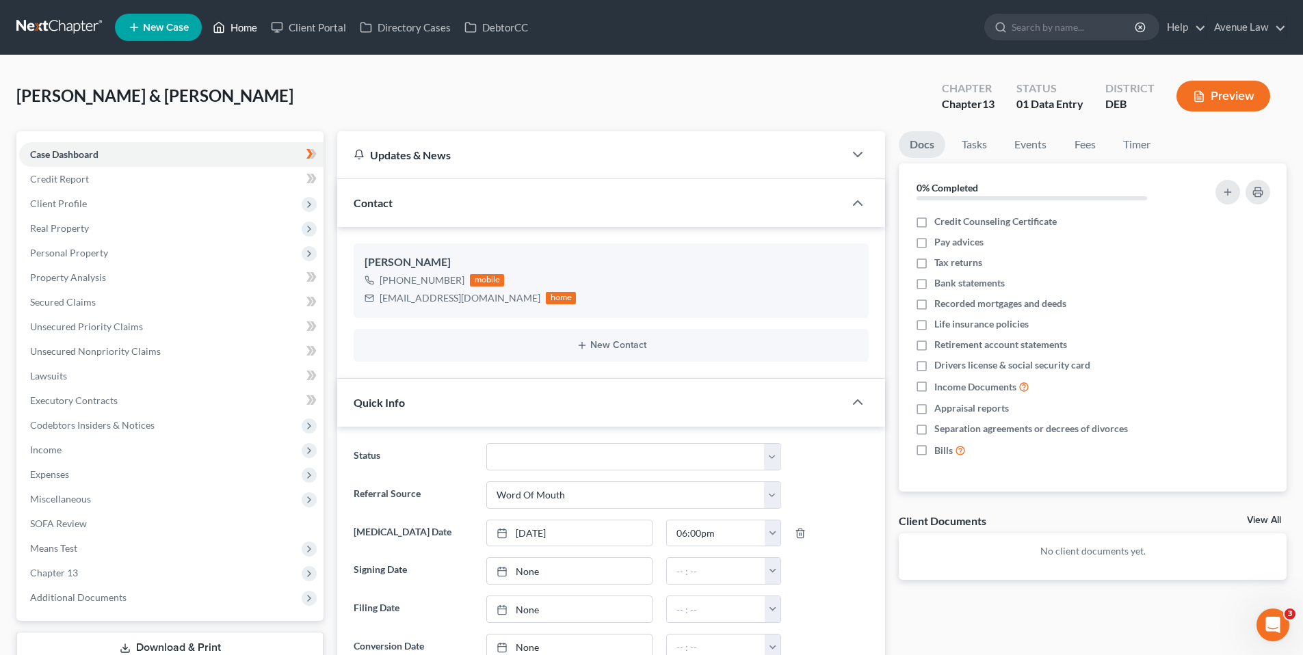
drag, startPoint x: 250, startPoint y: 26, endPoint x: 256, endPoint y: 29, distance: 7.4
click at [250, 26] on link "Home" at bounding box center [235, 27] width 58 height 25
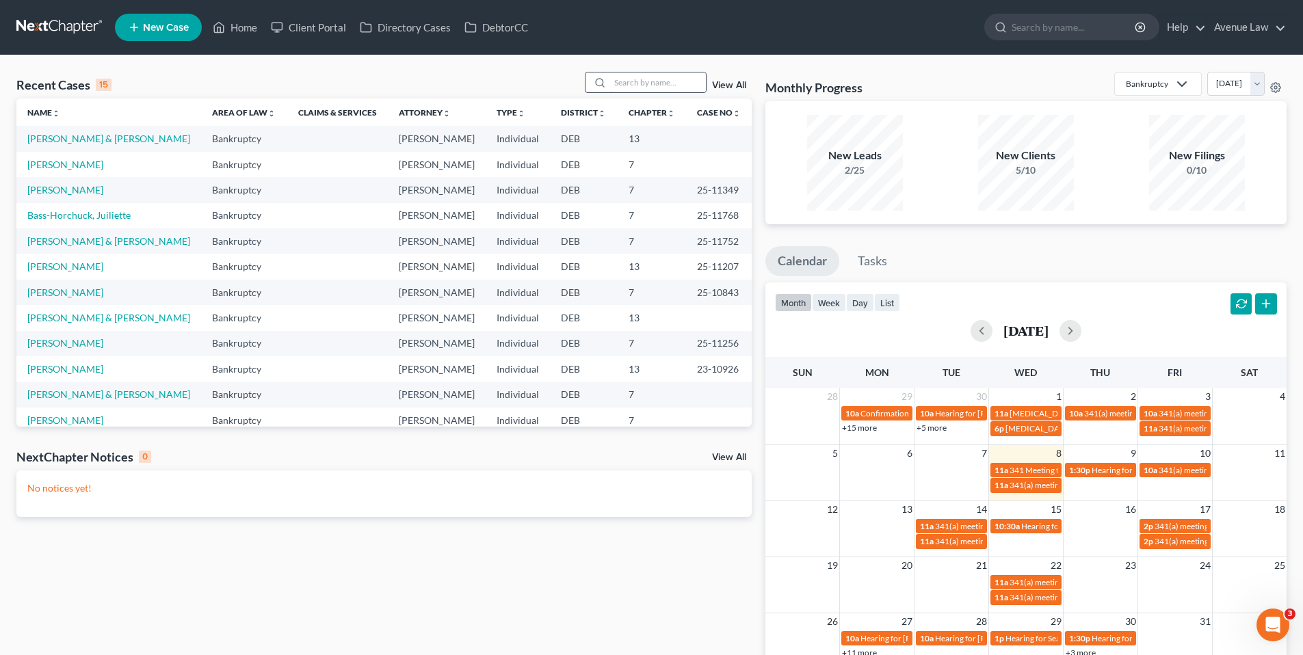
click at [686, 84] on input "search" at bounding box center [658, 82] width 96 height 20
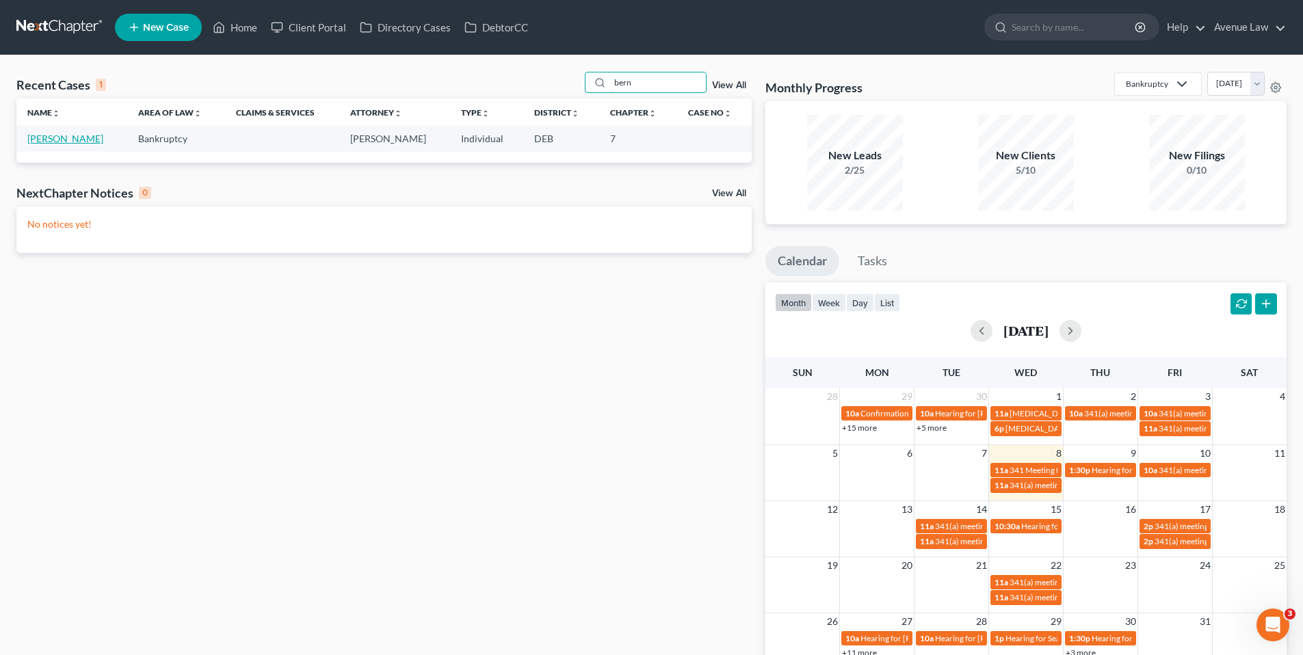
type input "bern"
click at [92, 135] on link "[PERSON_NAME]" at bounding box center [65, 139] width 76 height 12
select select "0"
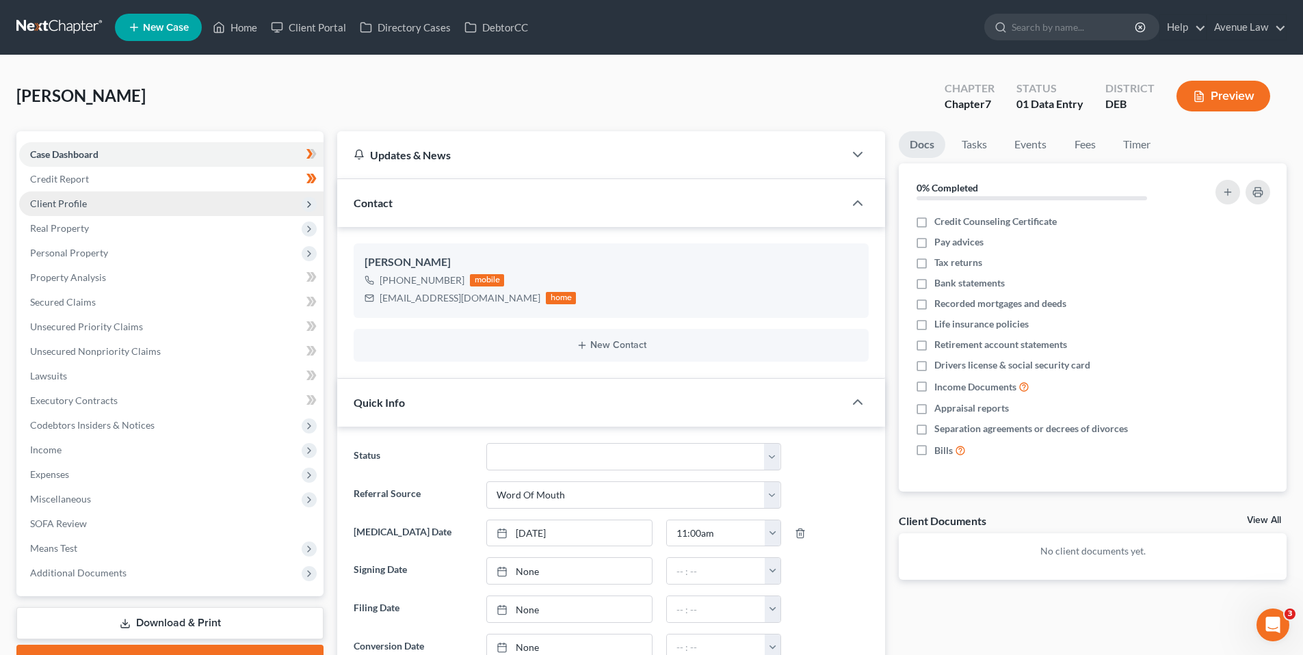
click at [66, 205] on span "Client Profile" at bounding box center [58, 204] width 57 height 12
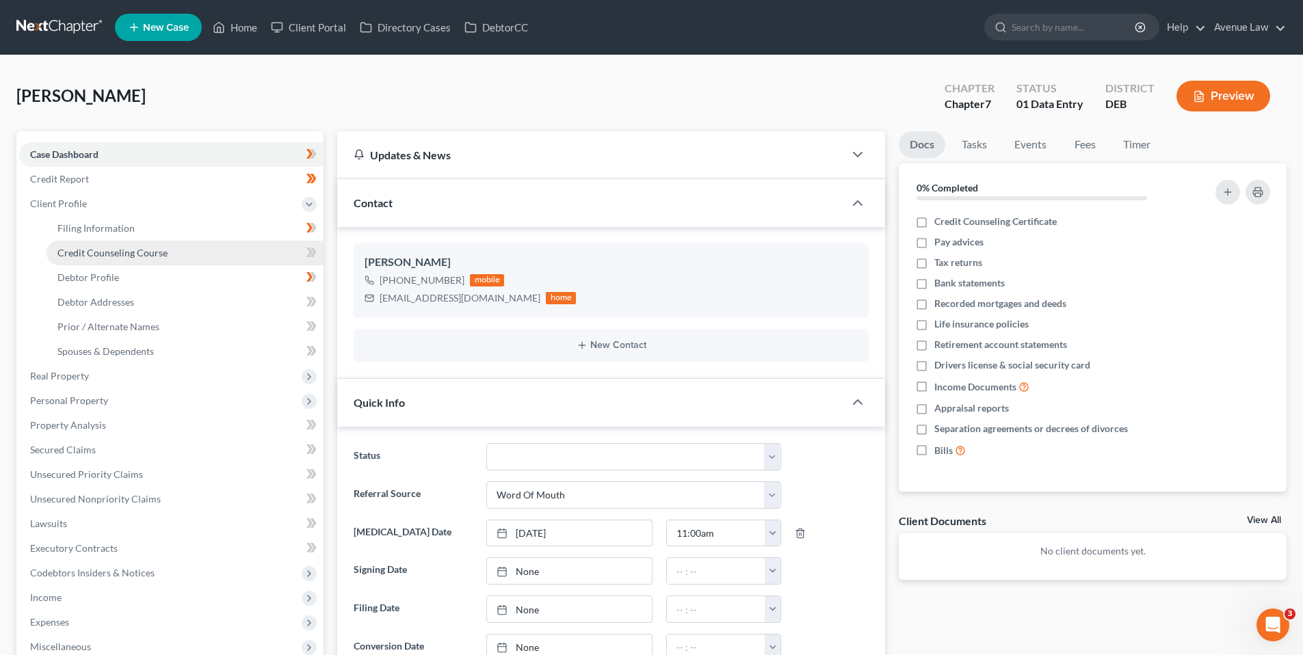
click at [77, 248] on span "Credit Counseling Course" at bounding box center [112, 253] width 110 height 12
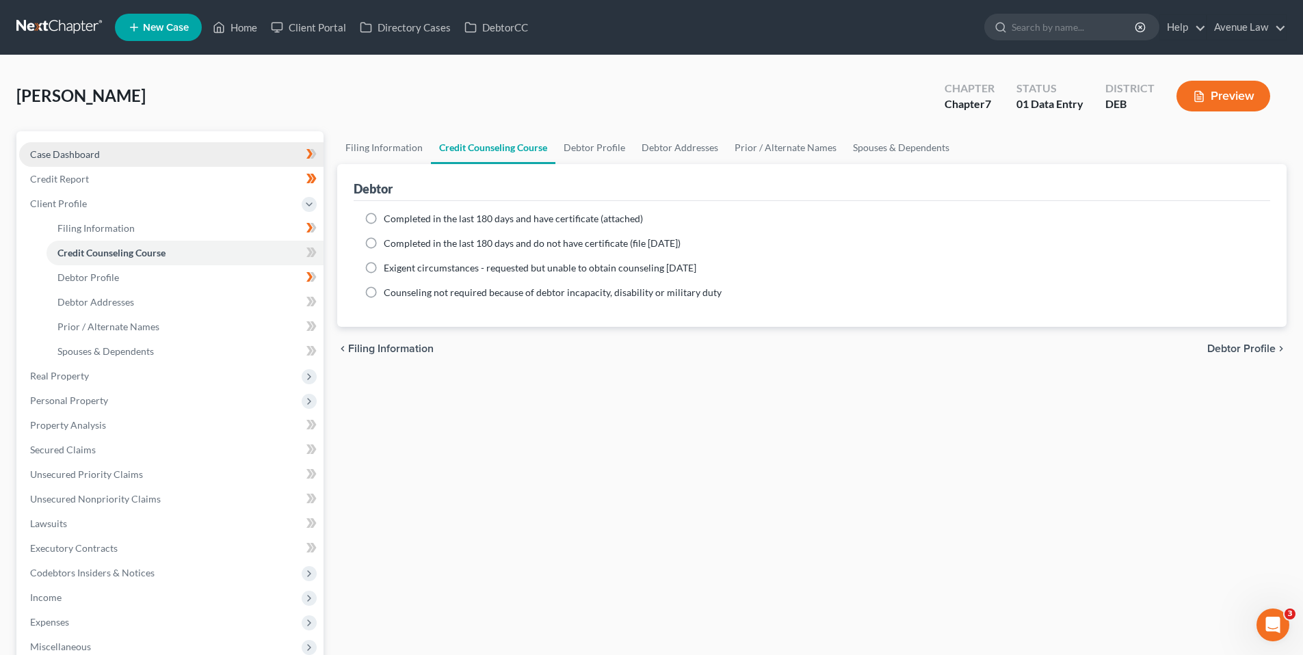
click at [66, 151] on span "Case Dashboard" at bounding box center [65, 154] width 70 height 12
select select "0"
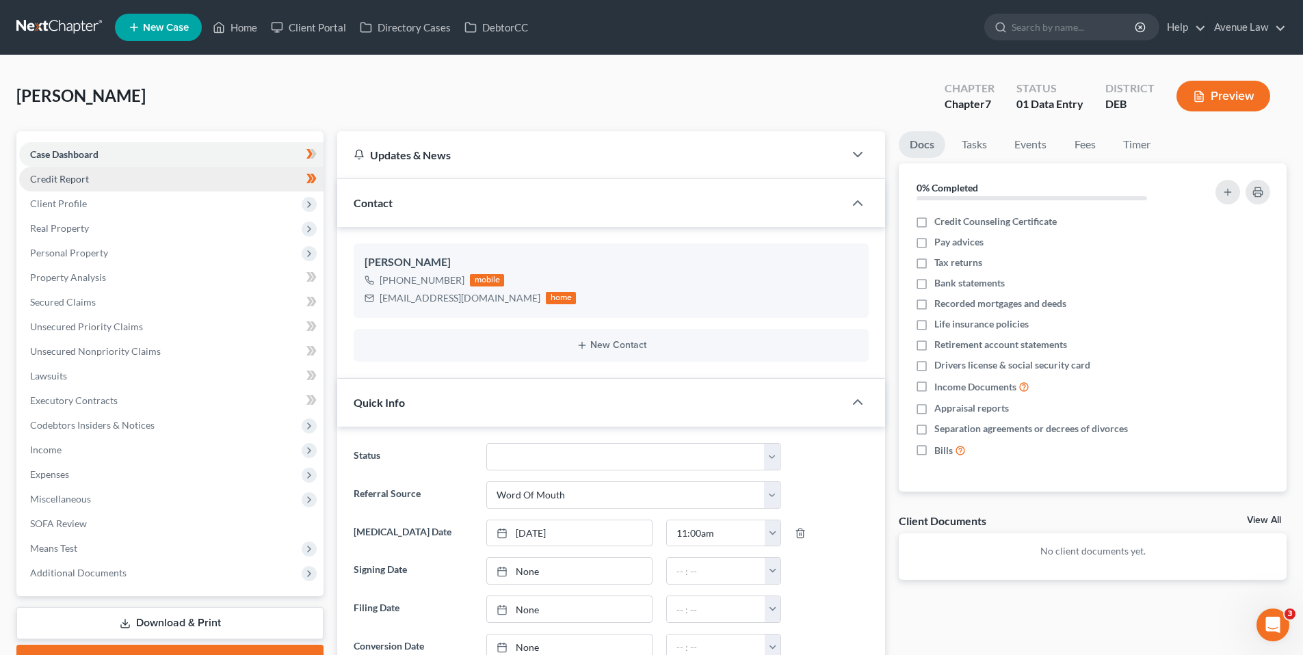
click at [66, 178] on span "Credit Report" at bounding box center [59, 179] width 59 height 12
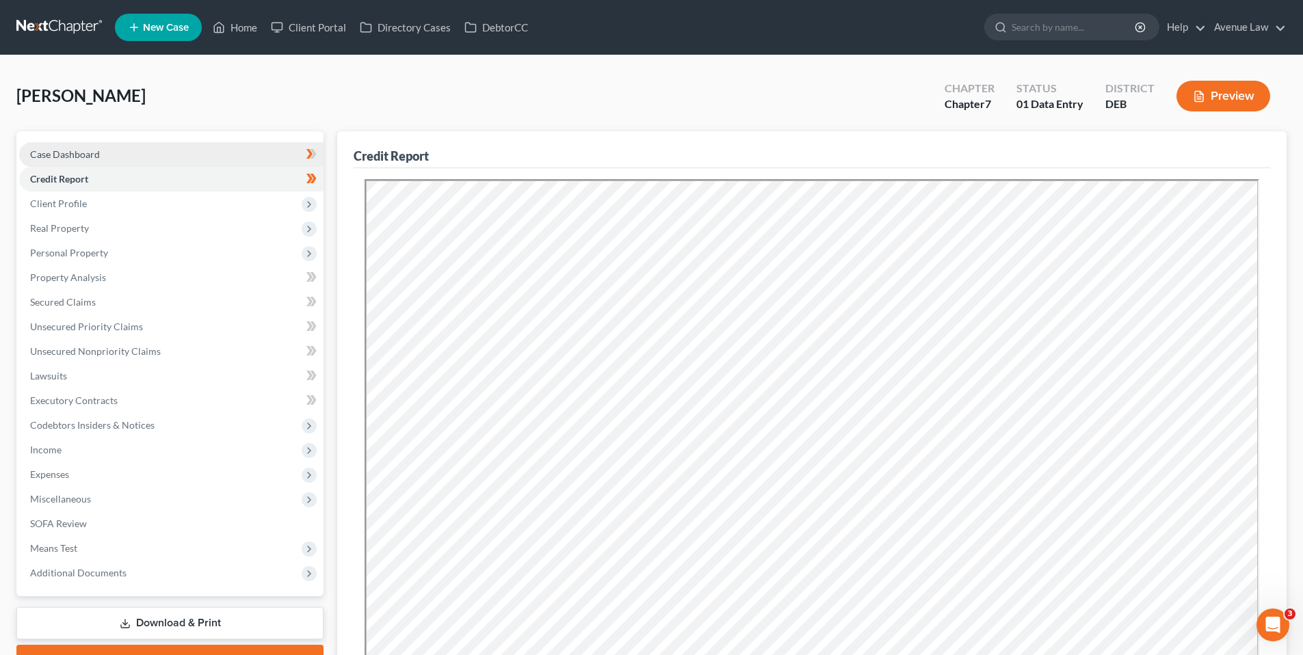
click at [74, 151] on span "Case Dashboard" at bounding box center [65, 154] width 70 height 12
select select "0"
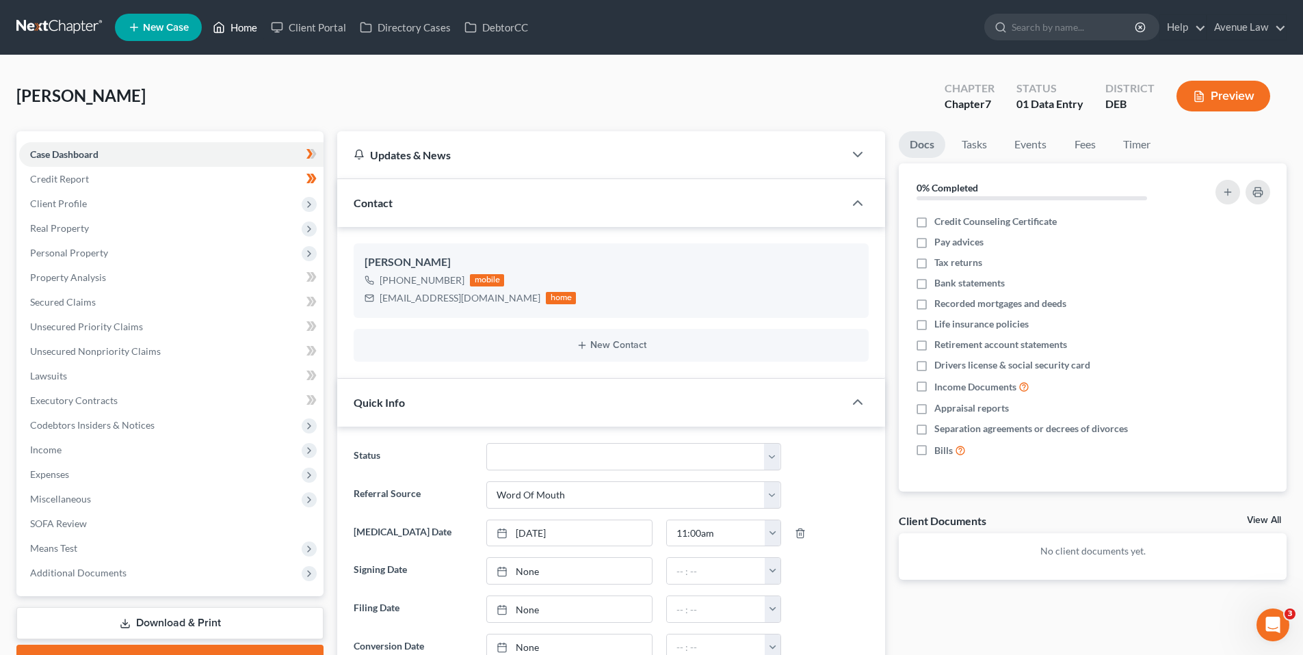
click at [243, 24] on link "Home" at bounding box center [235, 27] width 58 height 25
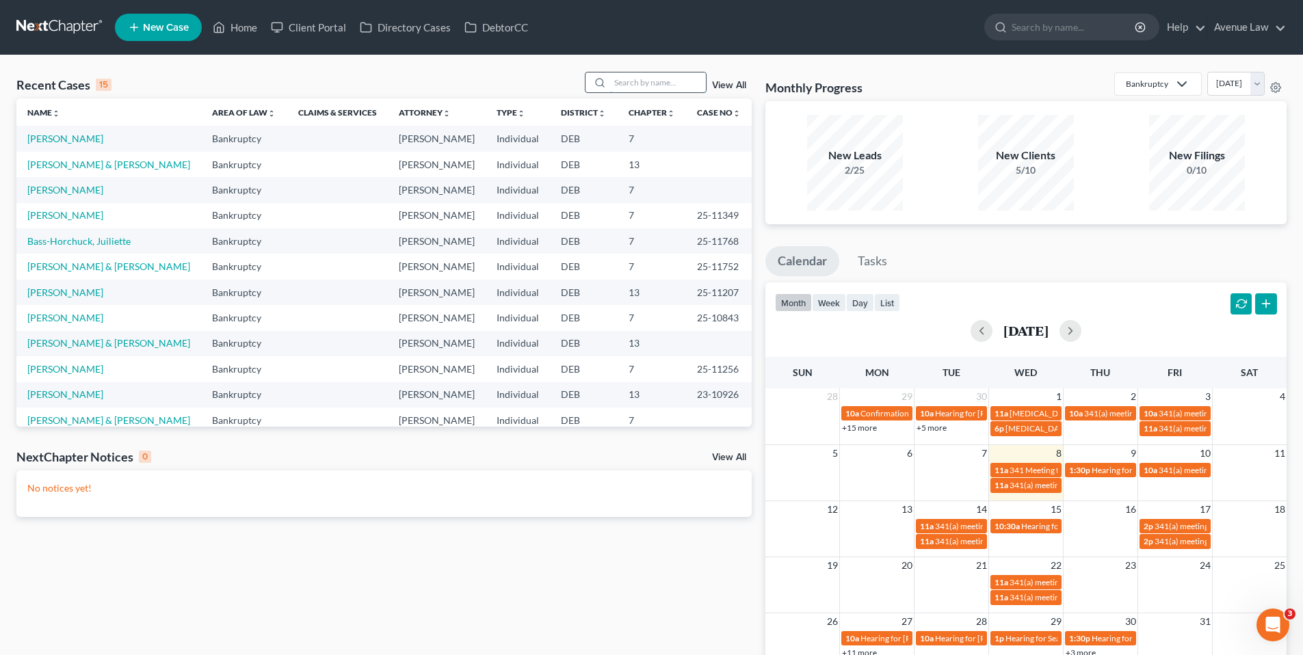
click at [635, 81] on input "search" at bounding box center [658, 82] width 96 height 20
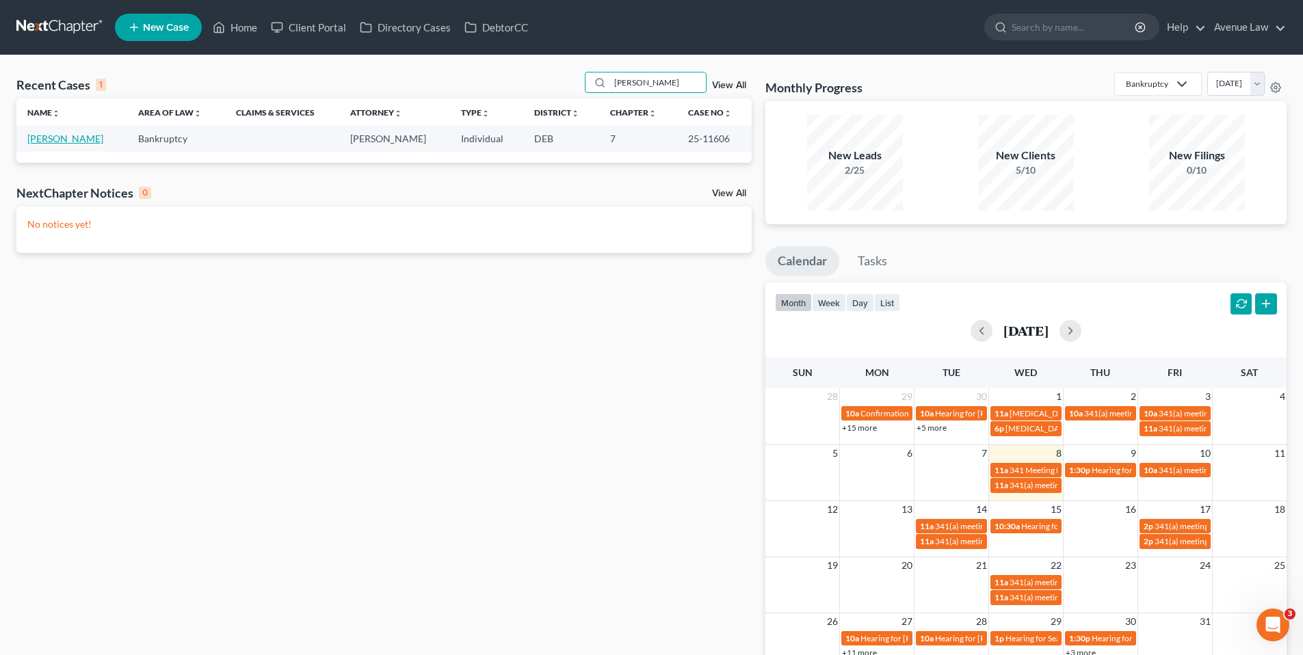
type input "[PERSON_NAME]"
click at [88, 139] on link "[PERSON_NAME]" at bounding box center [65, 139] width 76 height 12
select select "0"
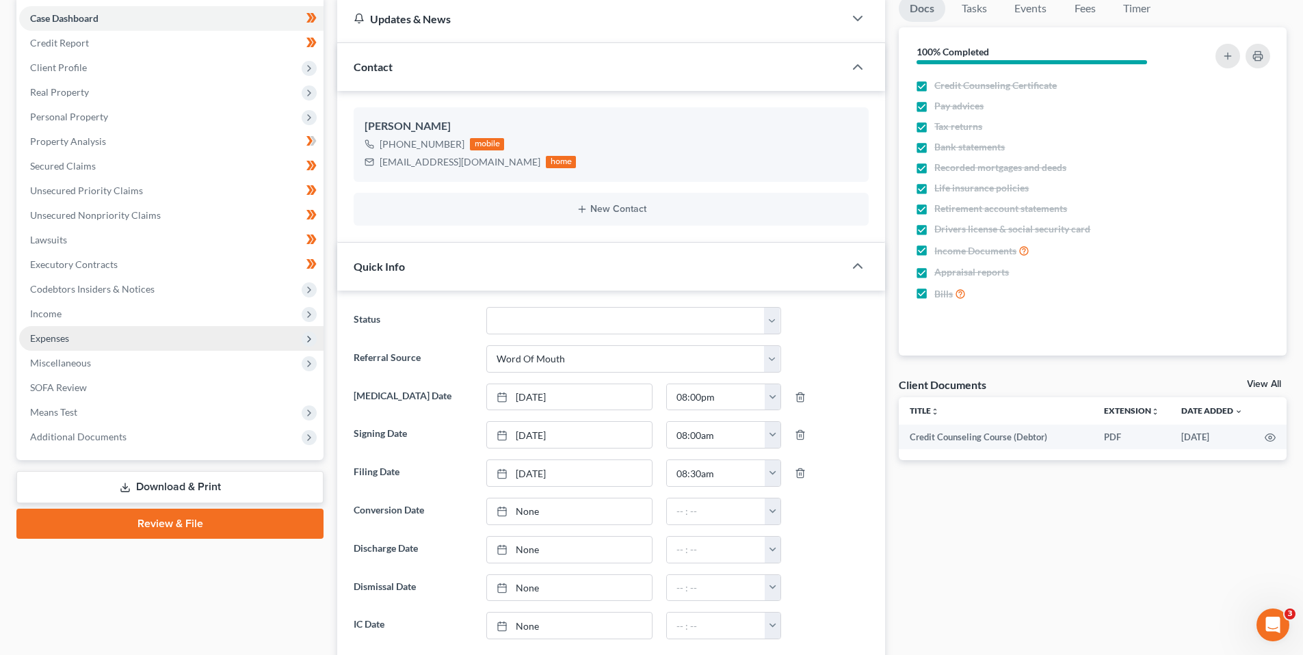
scroll to position [137, 0]
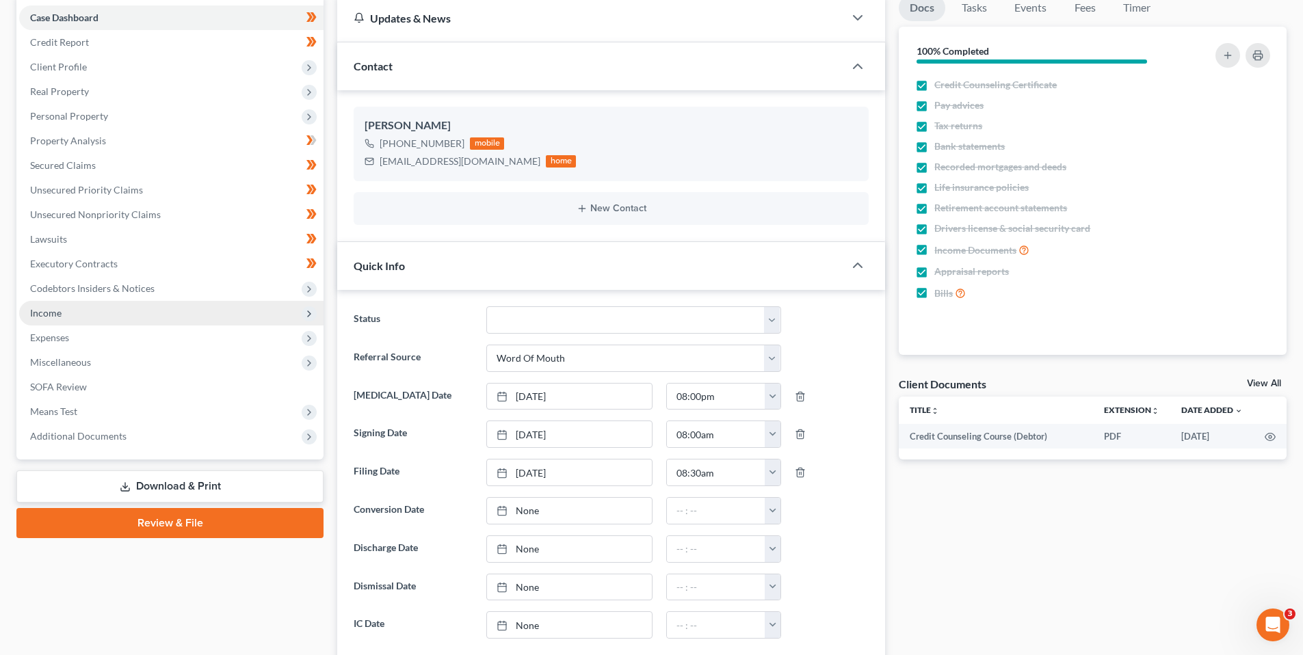
click at [60, 312] on span "Income" at bounding box center [45, 313] width 31 height 12
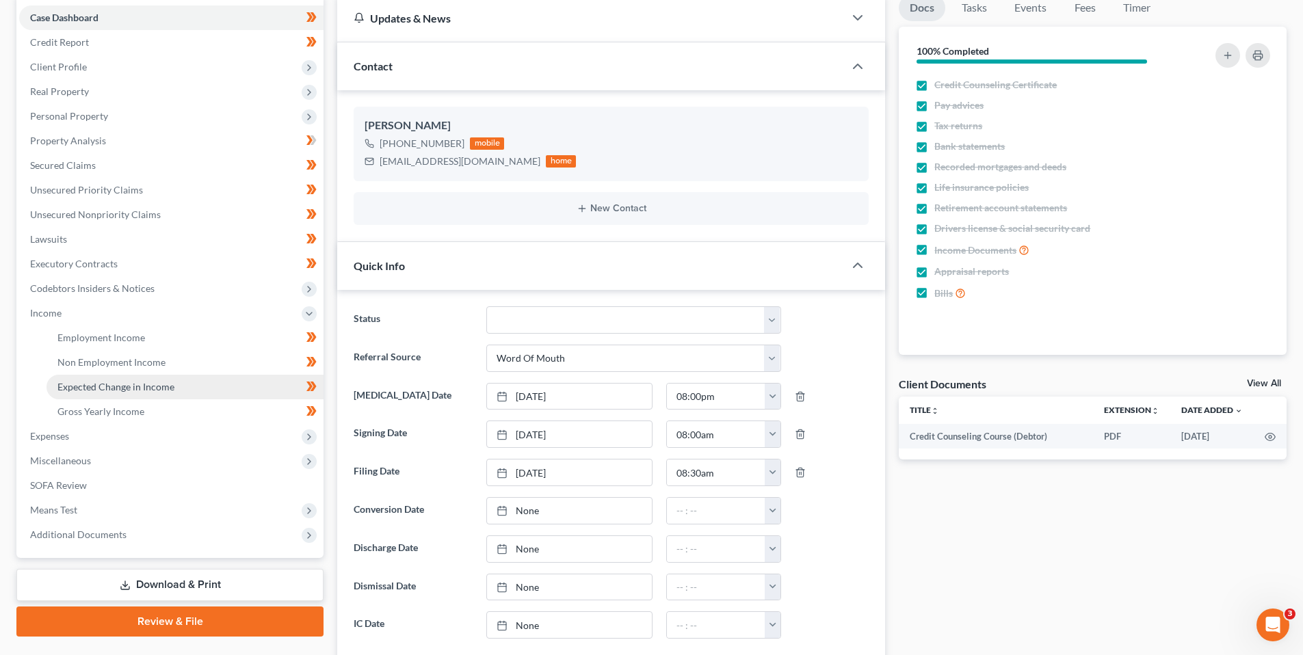
click at [92, 382] on span "Expected Change in Income" at bounding box center [115, 387] width 117 height 12
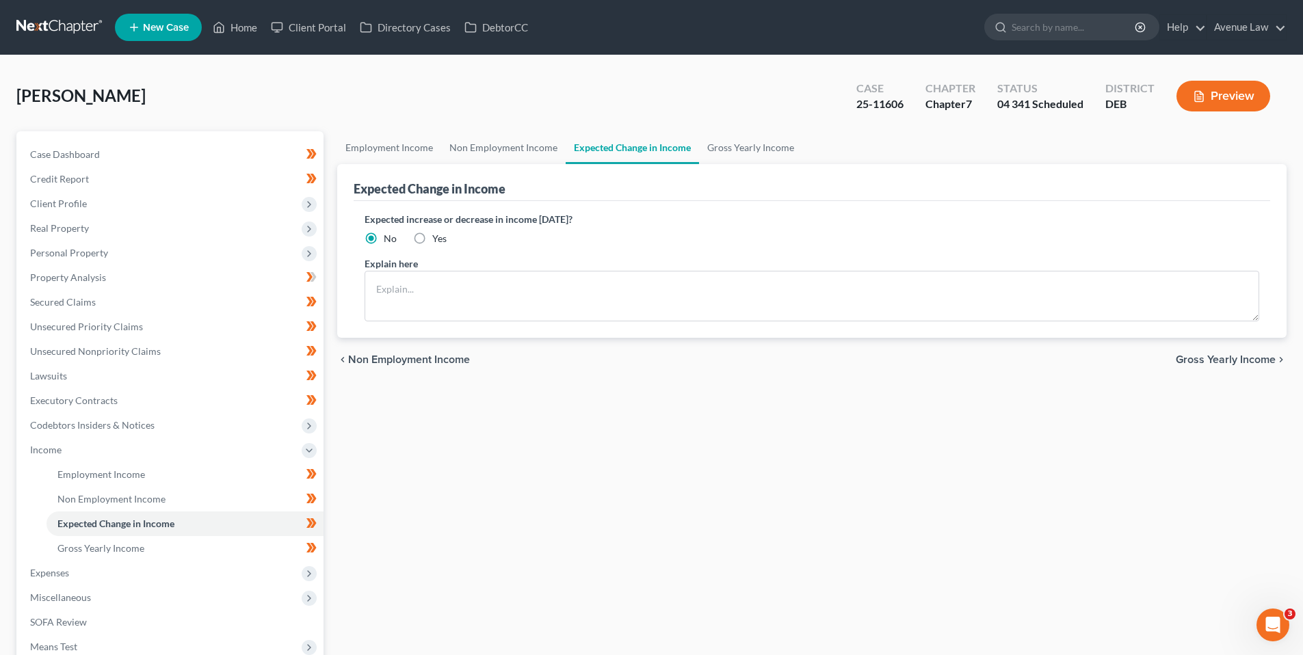
click at [1241, 99] on button "Preview" at bounding box center [1223, 96] width 94 height 31
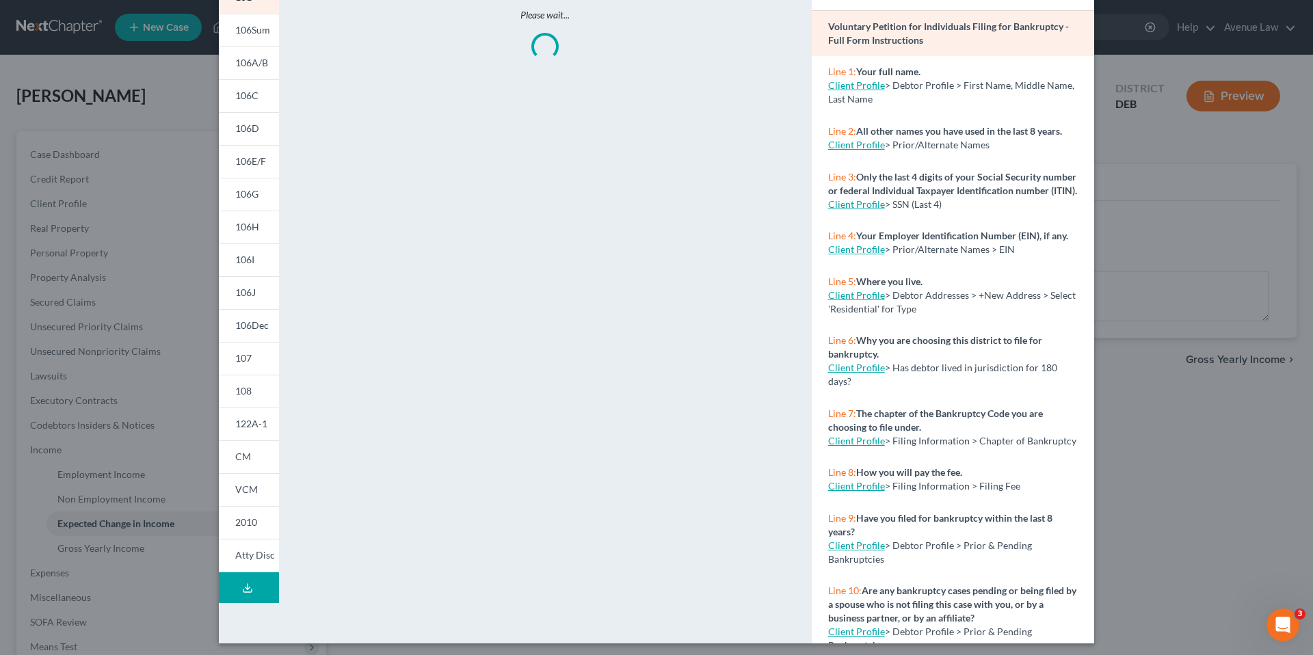
scroll to position [103, 0]
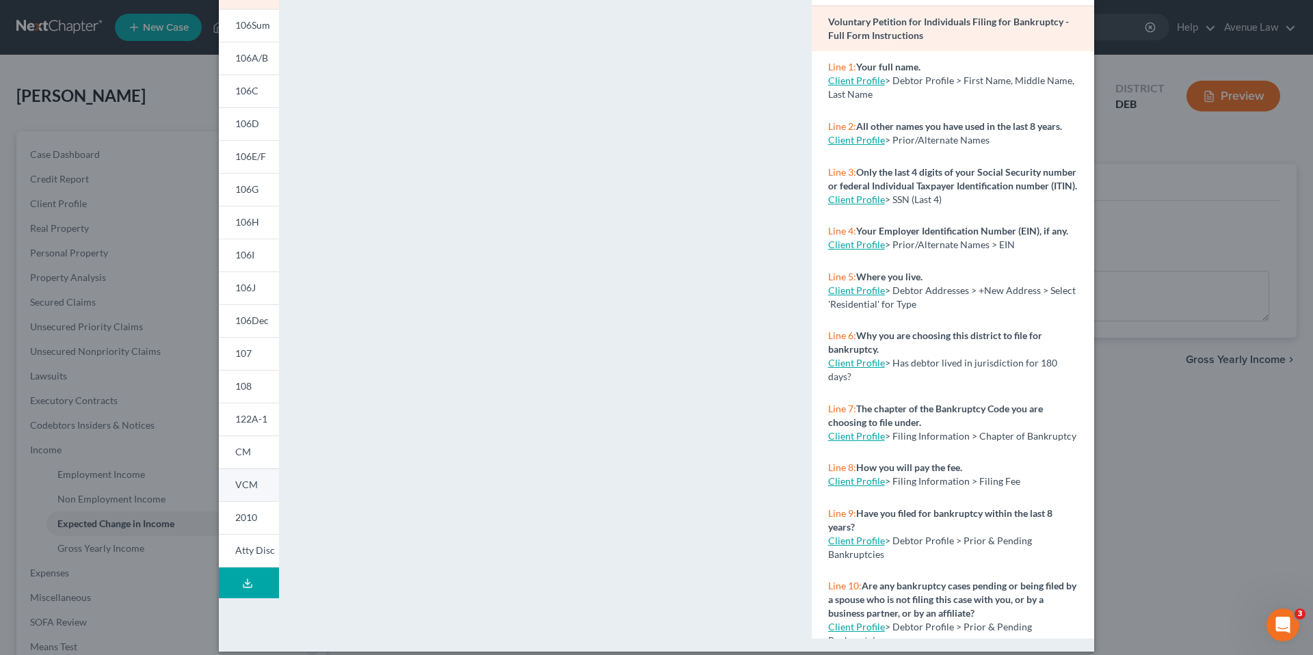
click at [250, 483] on span "VCM" at bounding box center [246, 485] width 23 height 12
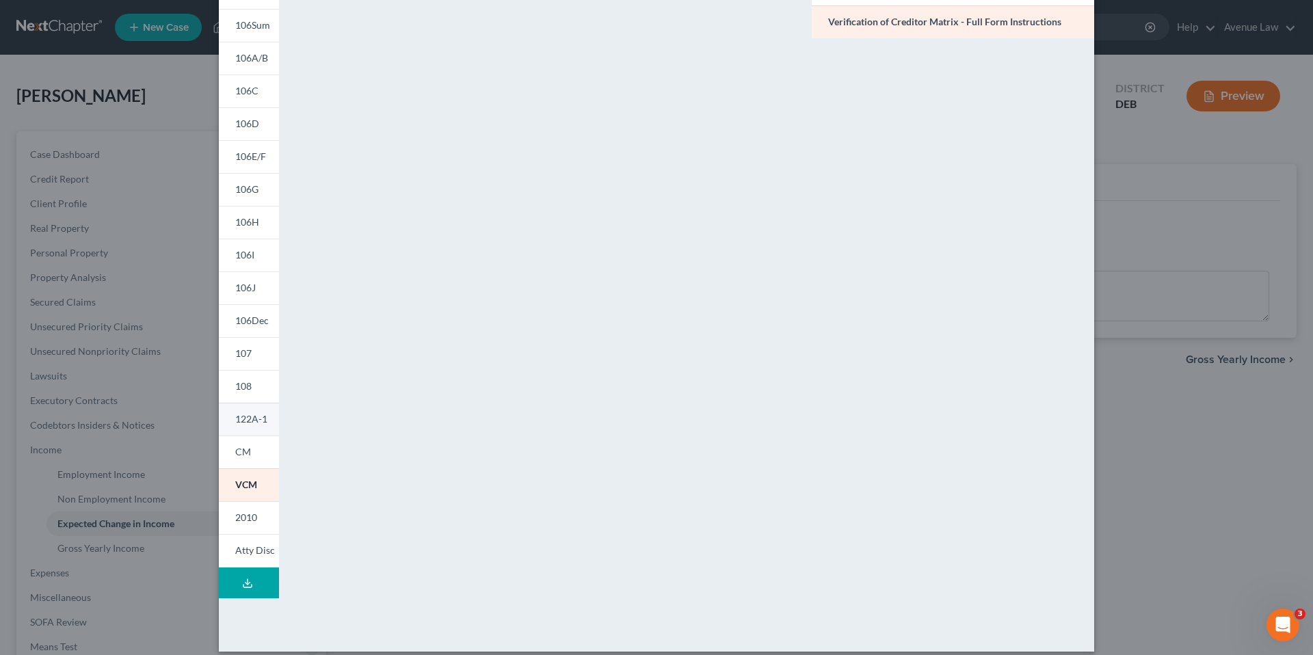
click at [250, 415] on span "122A-1" at bounding box center [251, 419] width 32 height 12
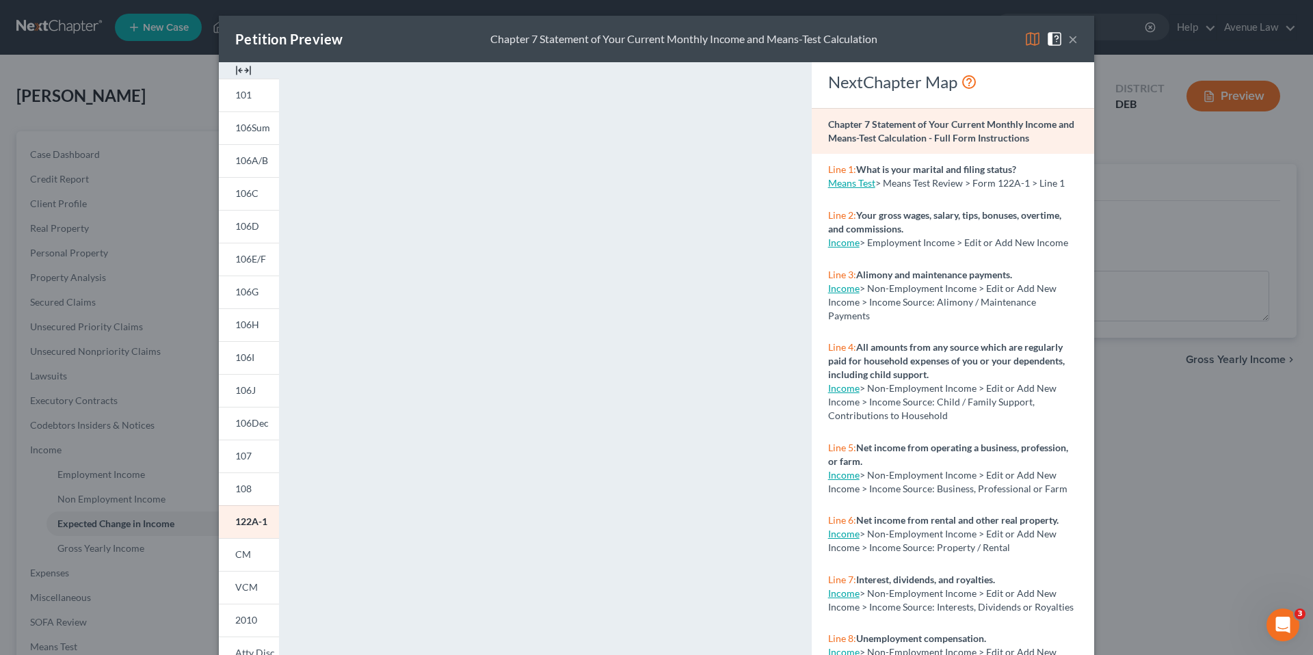
scroll to position [0, 0]
click at [1069, 40] on button "×" at bounding box center [1073, 39] width 10 height 16
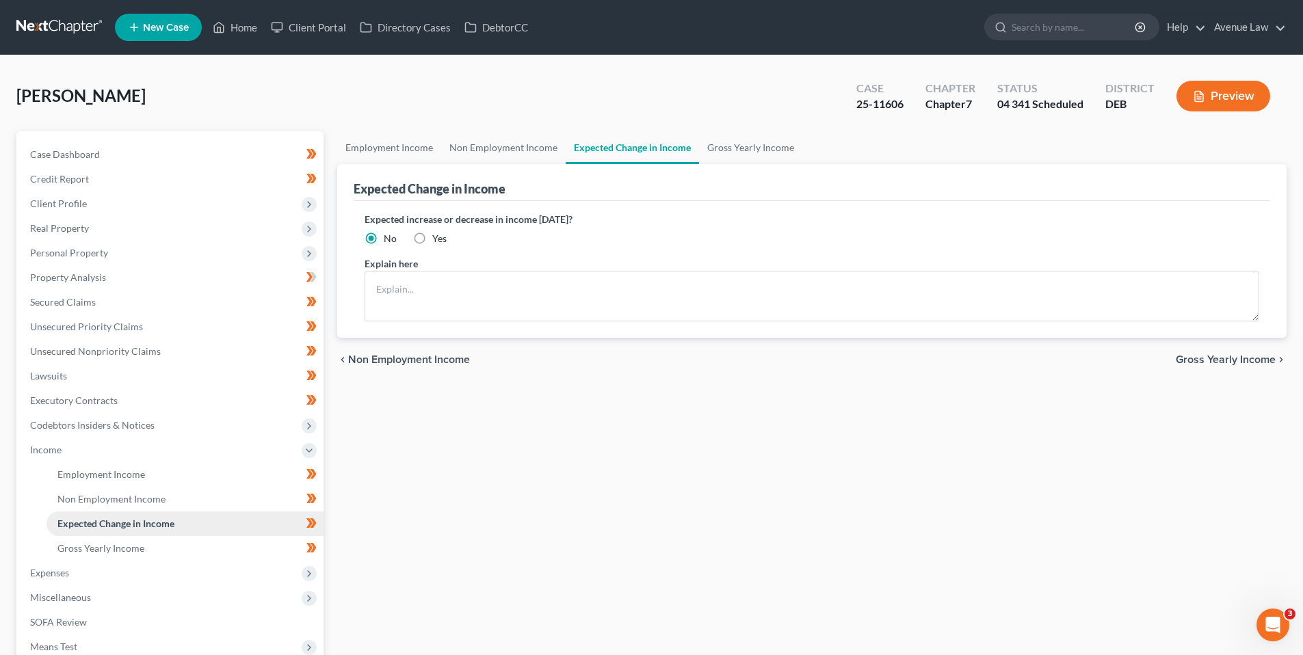
click at [107, 524] on span "Expected Change in Income" at bounding box center [115, 524] width 117 height 12
click at [1199, 96] on icon "button" at bounding box center [1199, 96] width 12 height 12
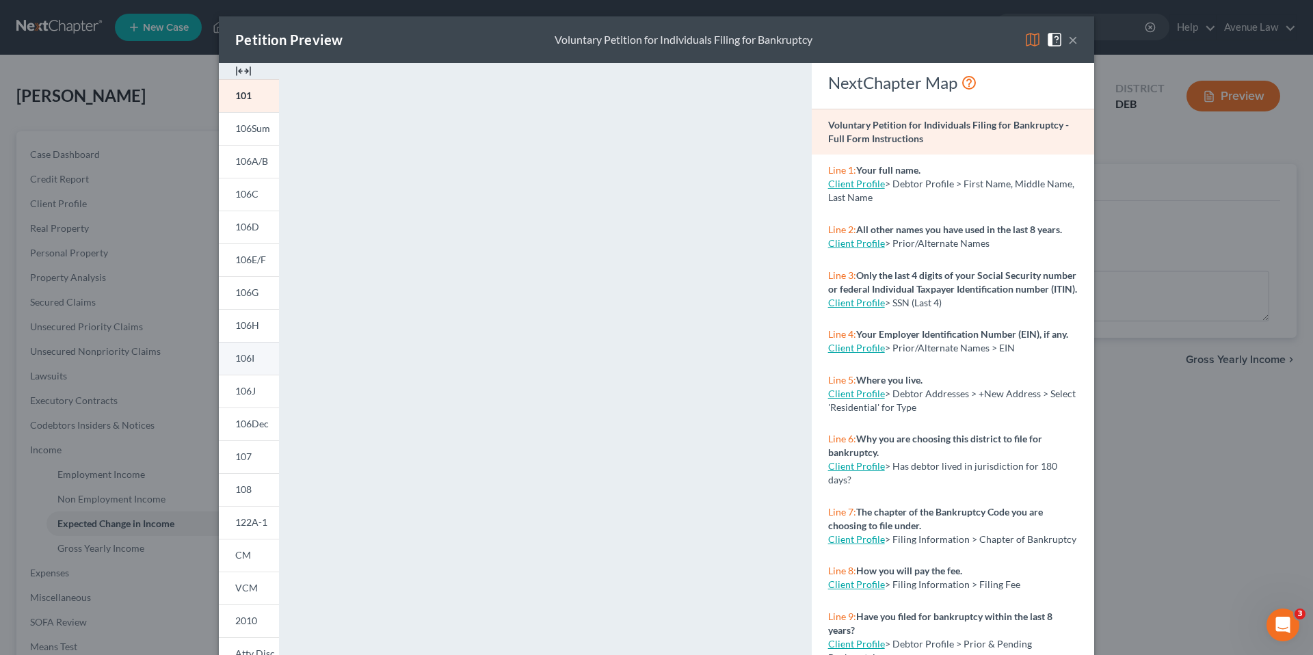
click at [245, 356] on span "106I" at bounding box center [244, 358] width 19 height 12
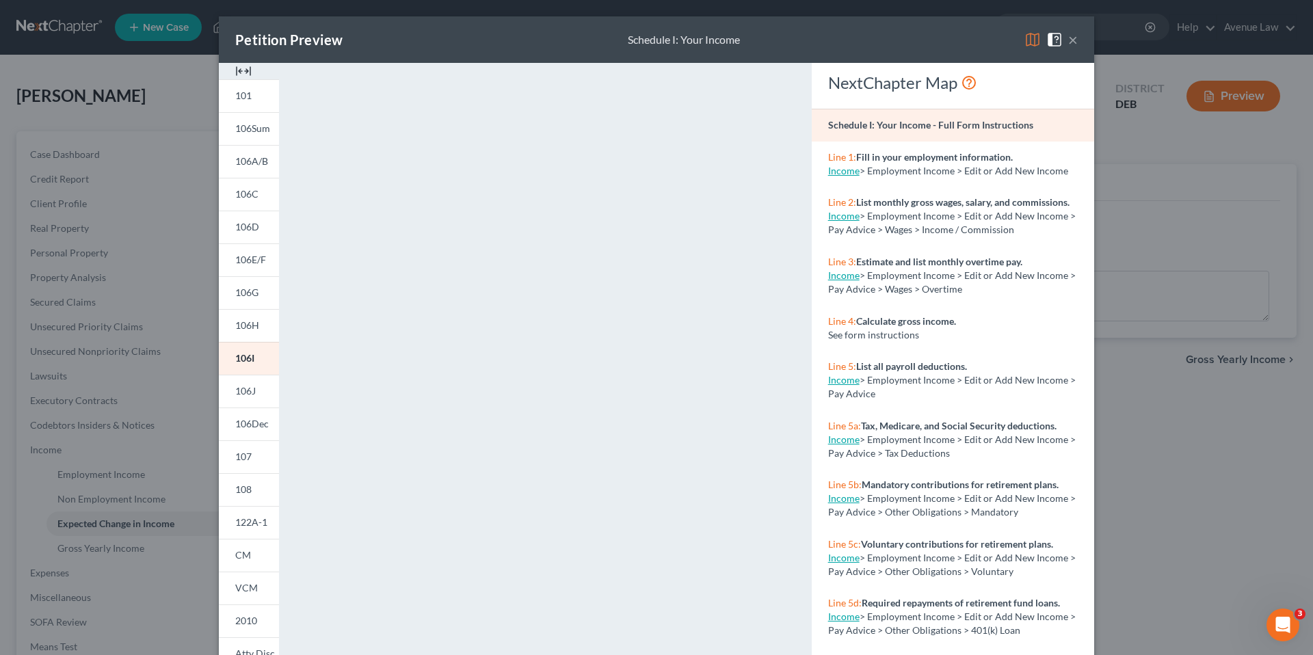
click at [1068, 40] on button "×" at bounding box center [1073, 39] width 10 height 16
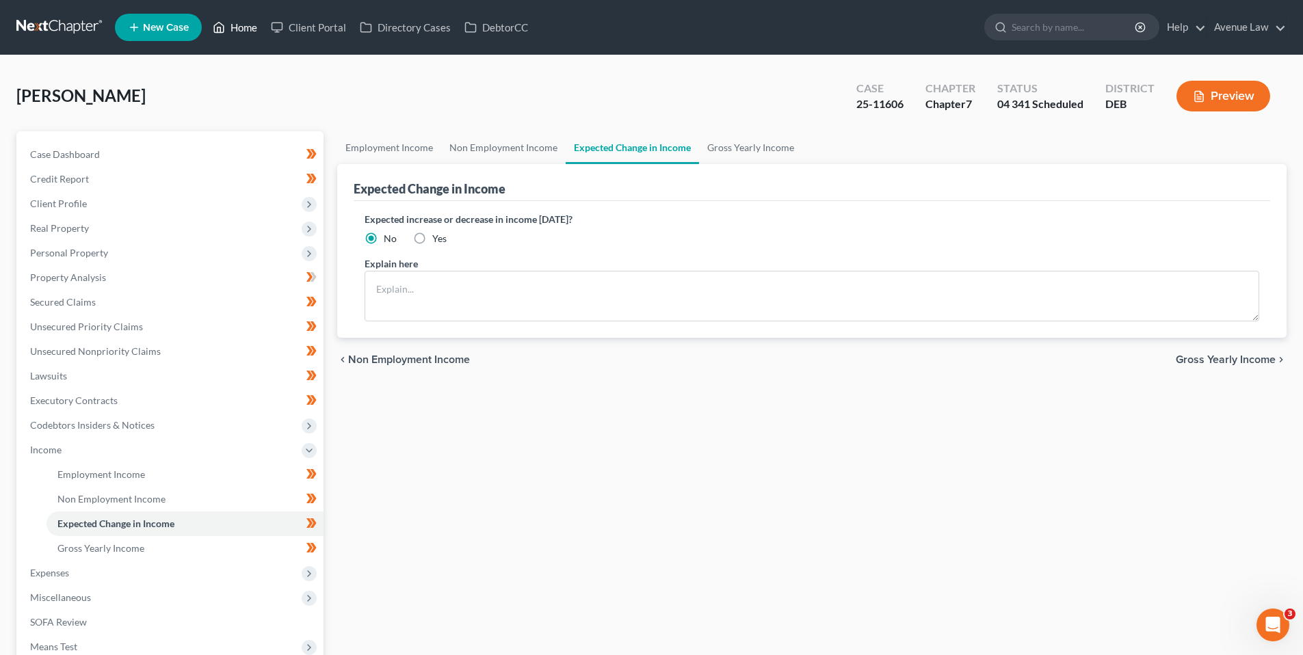
click at [253, 26] on link "Home" at bounding box center [235, 27] width 58 height 25
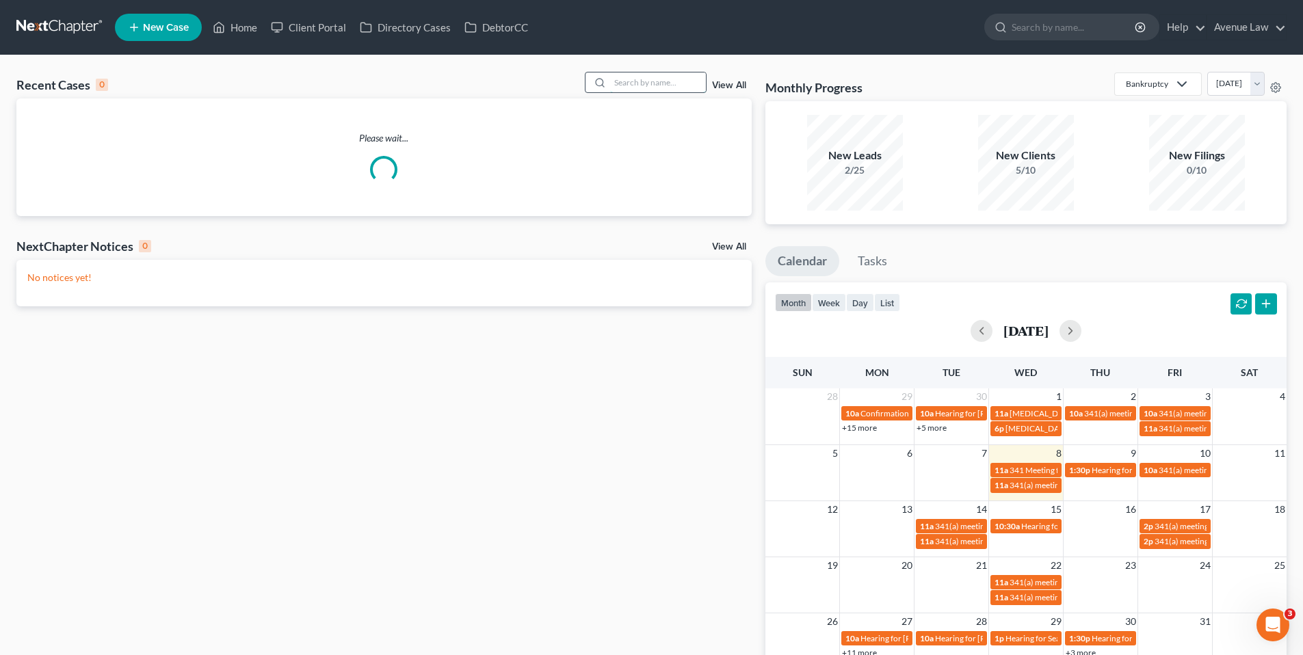
click at [650, 83] on input "search" at bounding box center [658, 82] width 96 height 20
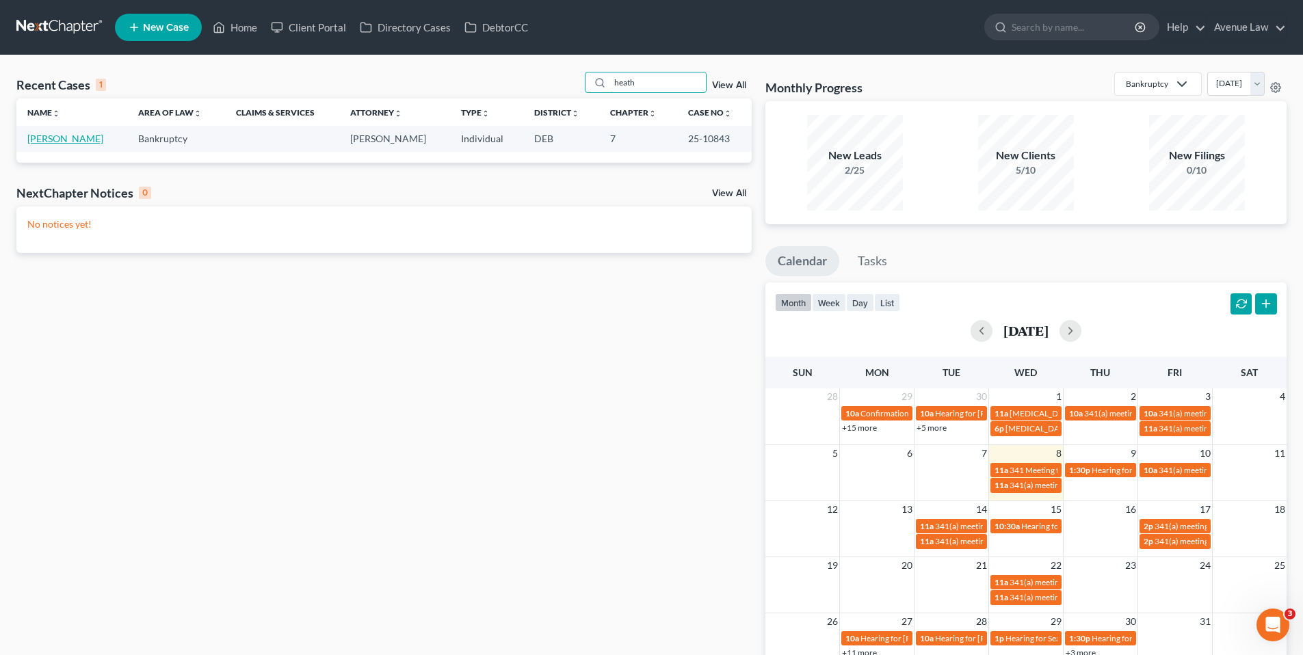
type input "heath"
click at [63, 136] on link "[PERSON_NAME]" at bounding box center [65, 139] width 76 height 12
select select "0"
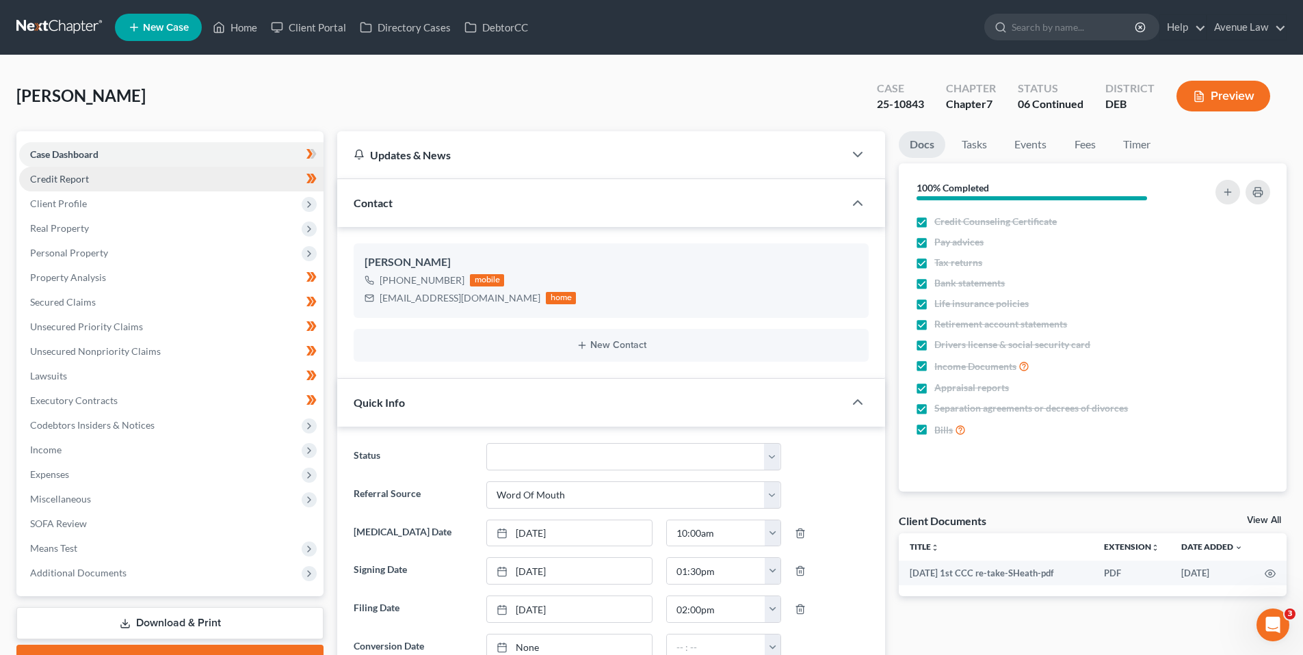
click at [83, 183] on span "Credit Report" at bounding box center [59, 179] width 59 height 12
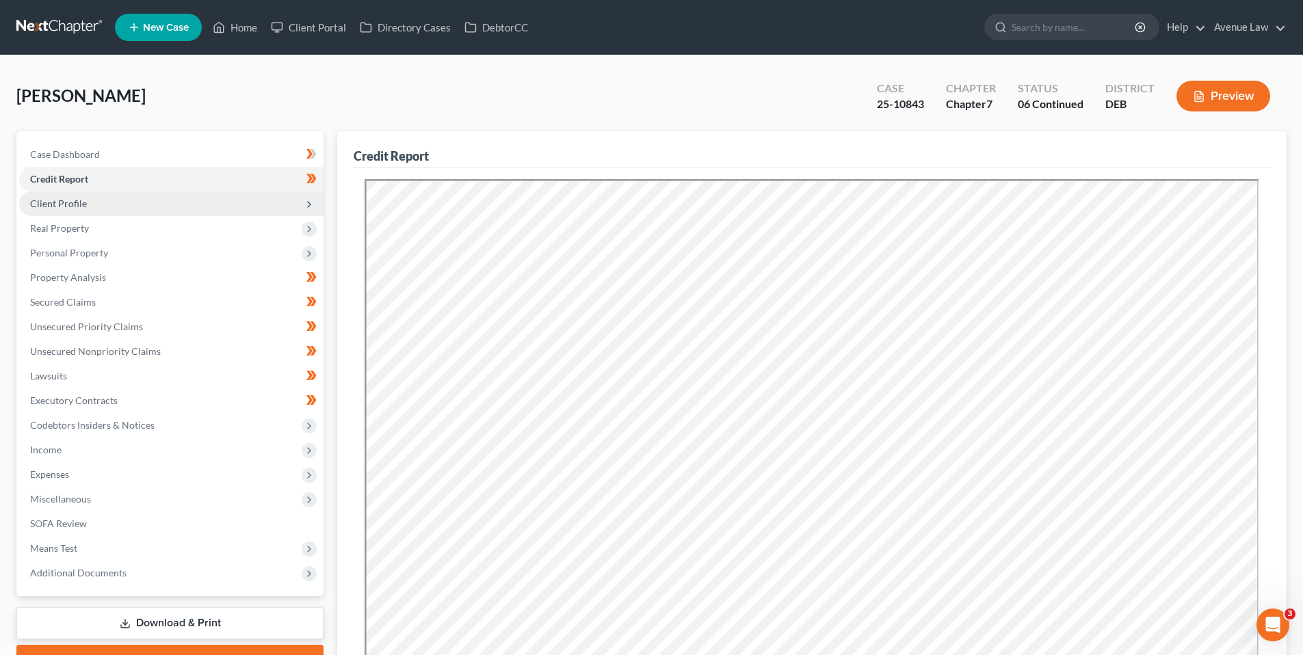
click at [77, 204] on span "Client Profile" at bounding box center [58, 204] width 57 height 12
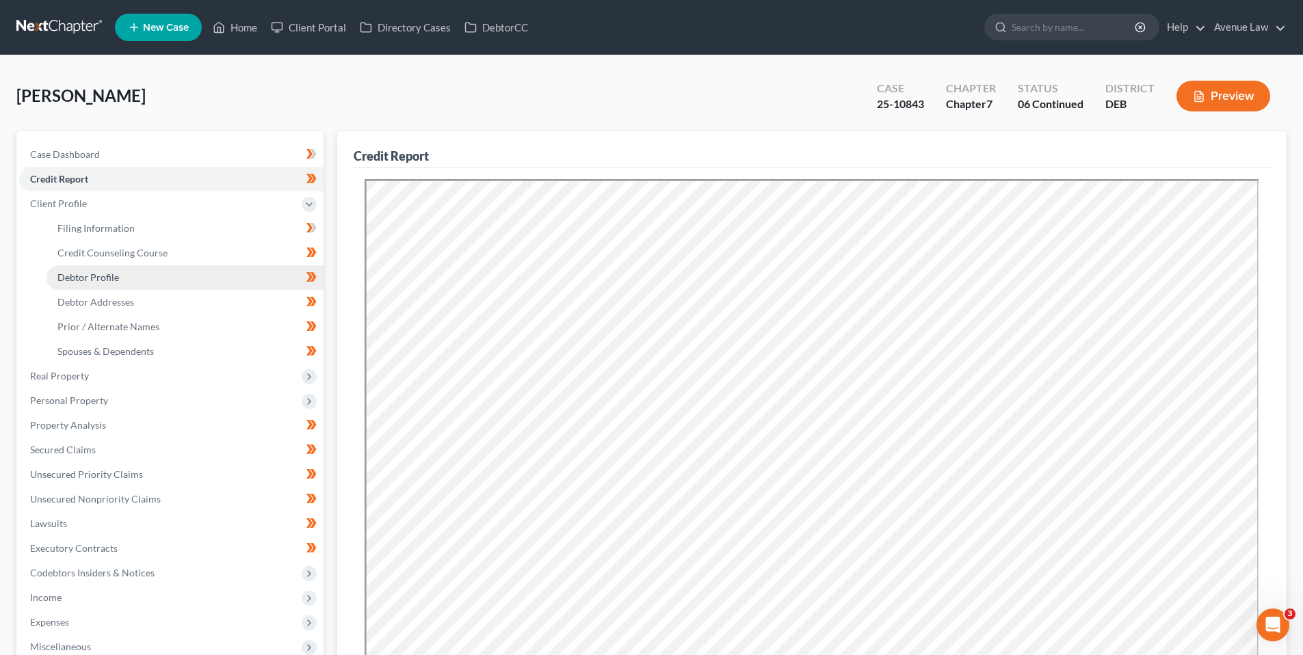
click at [108, 275] on span "Debtor Profile" at bounding box center [88, 277] width 62 height 12
select select "2"
select select "1"
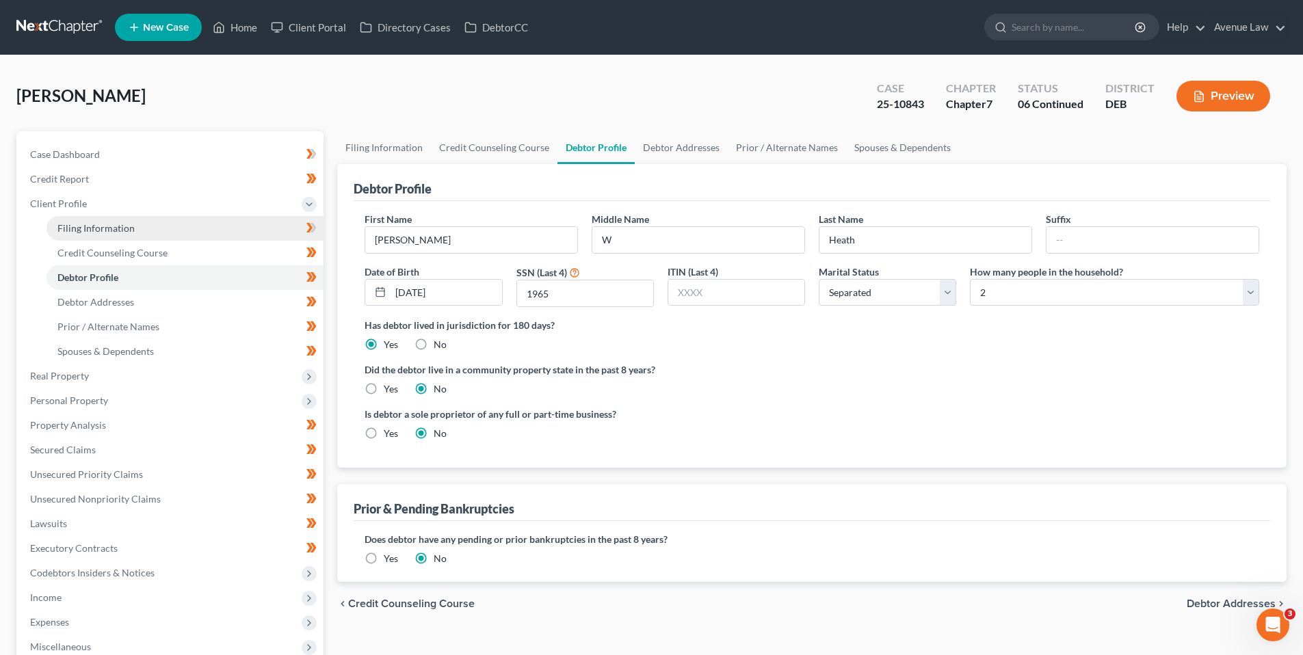
click at [72, 225] on span "Filing Information" at bounding box center [95, 228] width 77 height 12
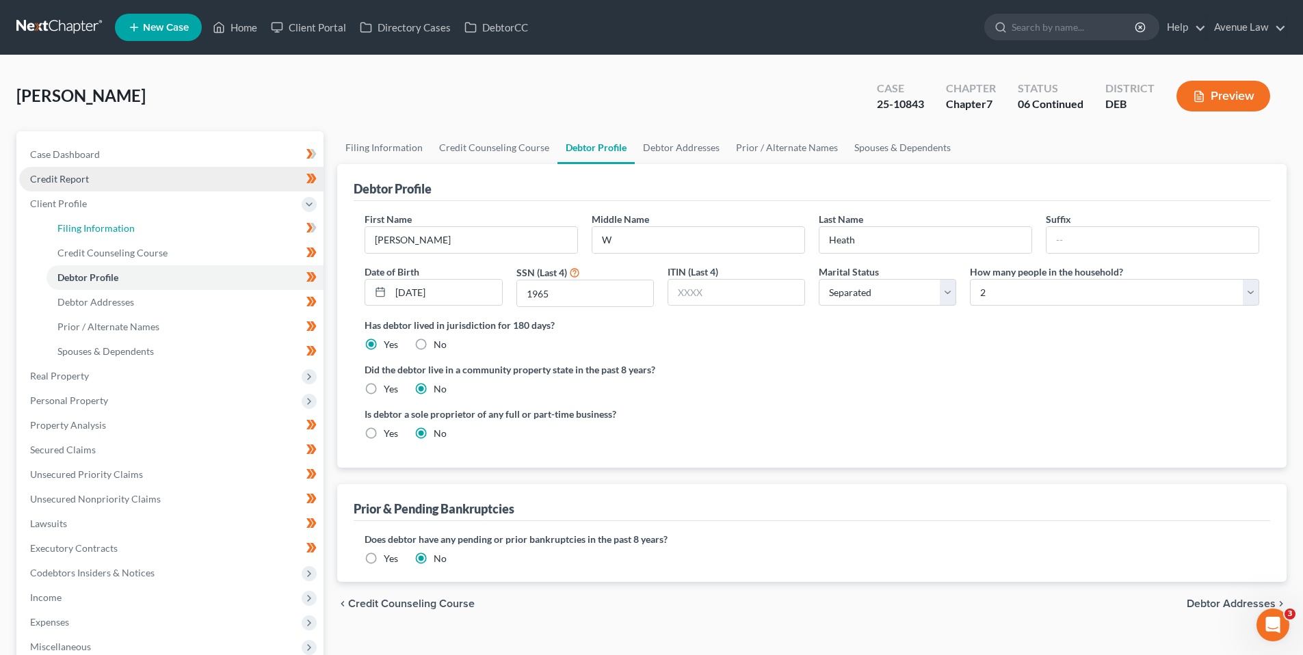
select select "1"
select select "0"
select select "13"
select select "0"
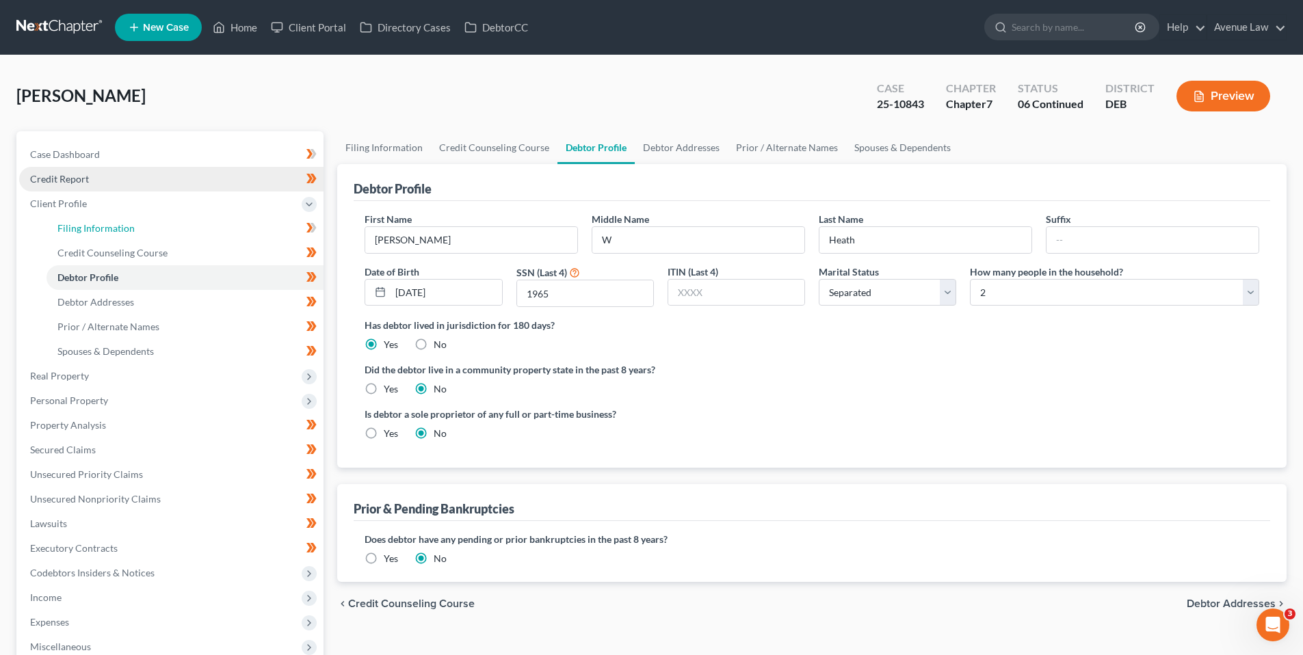
select select "7"
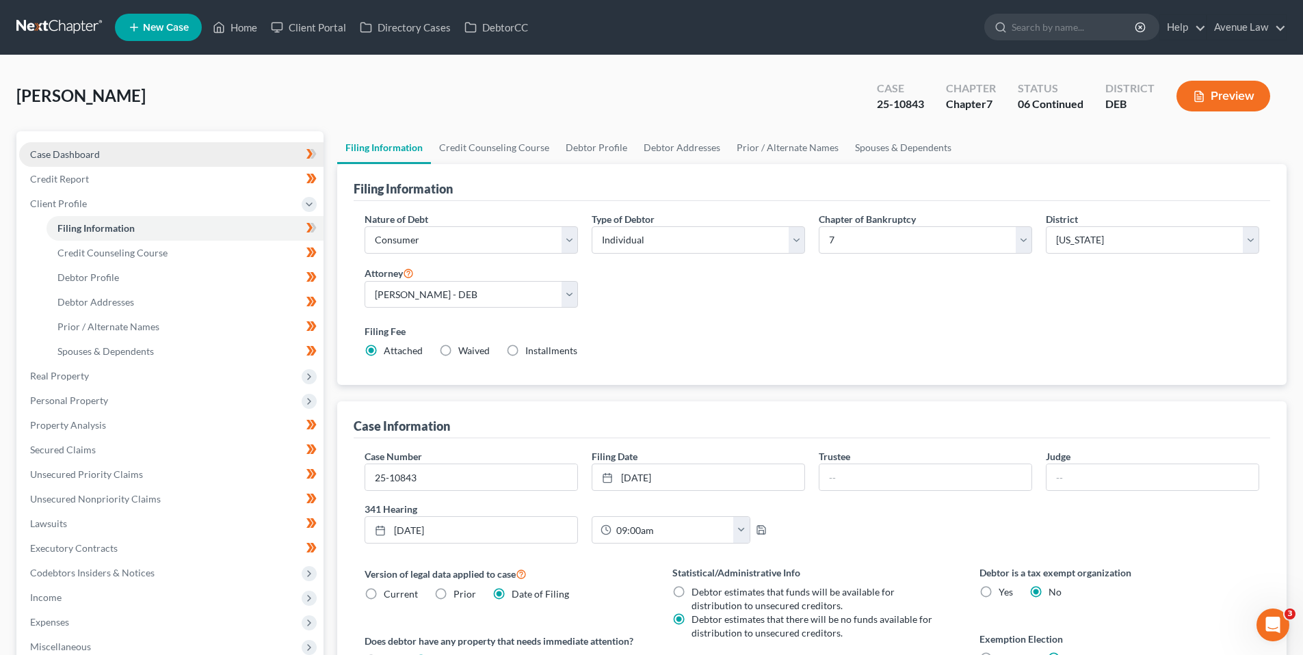
click at [65, 154] on span "Case Dashboard" at bounding box center [65, 154] width 70 height 12
select select "0"
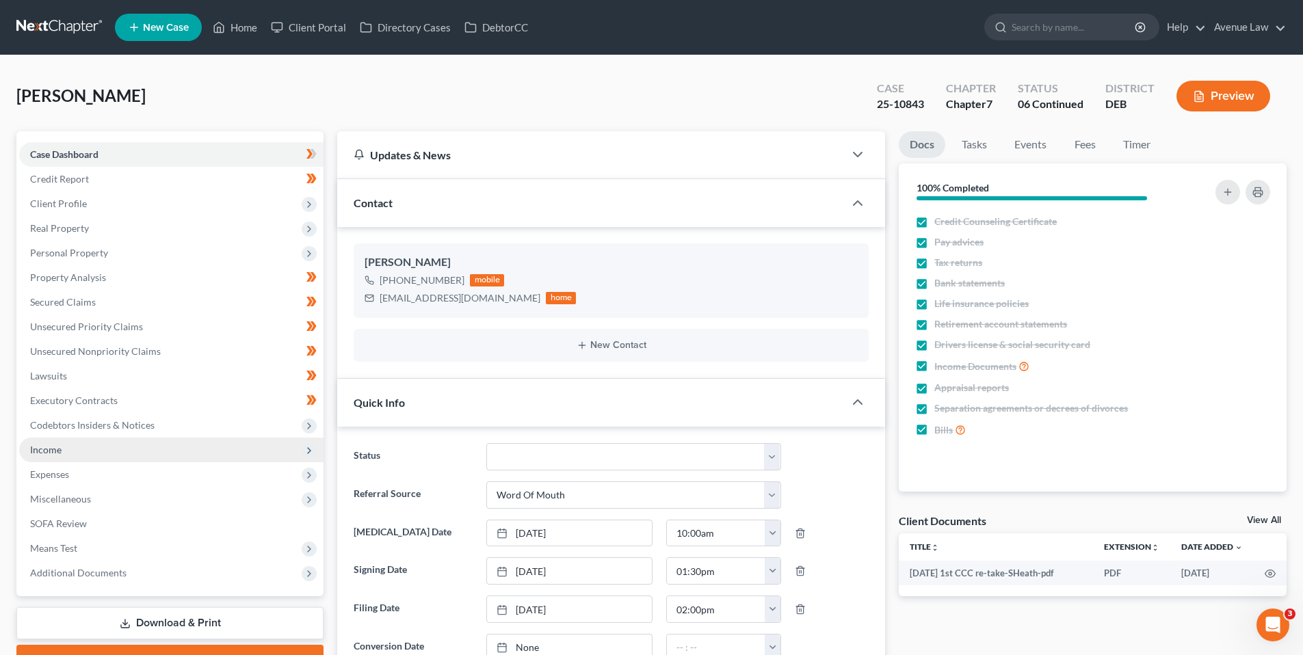
click at [49, 451] on span "Income" at bounding box center [45, 450] width 31 height 12
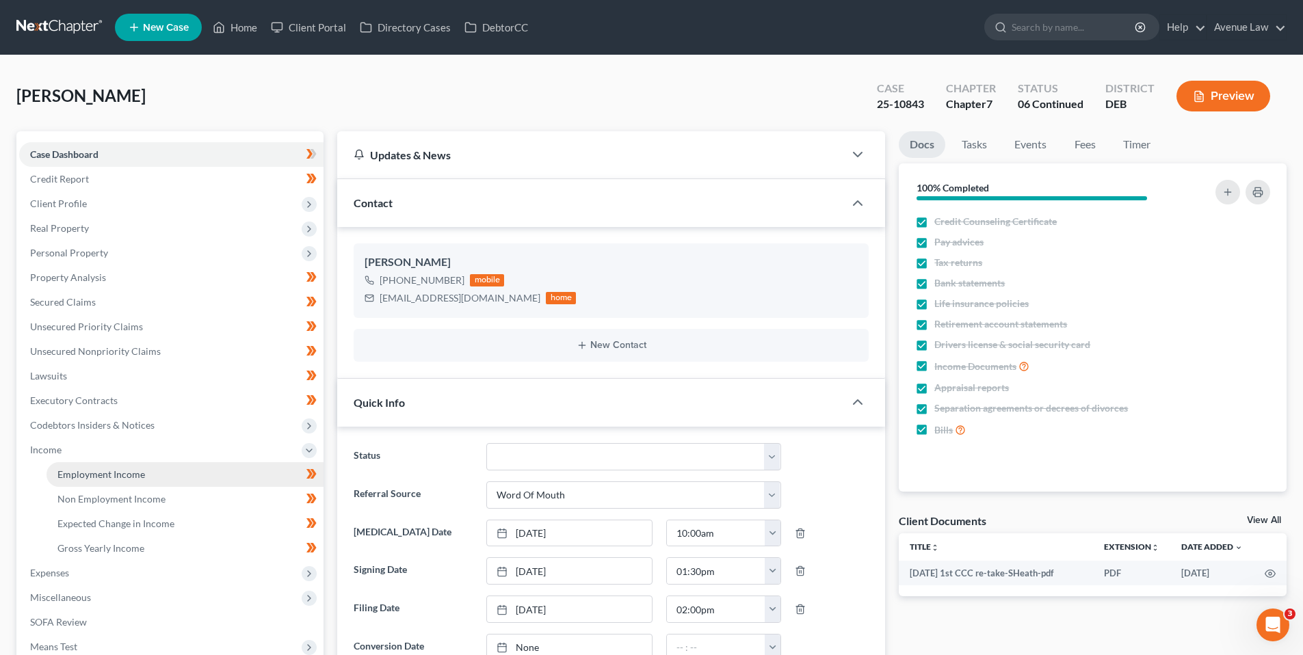
click at [92, 474] on span "Employment Income" at bounding box center [101, 474] width 88 height 12
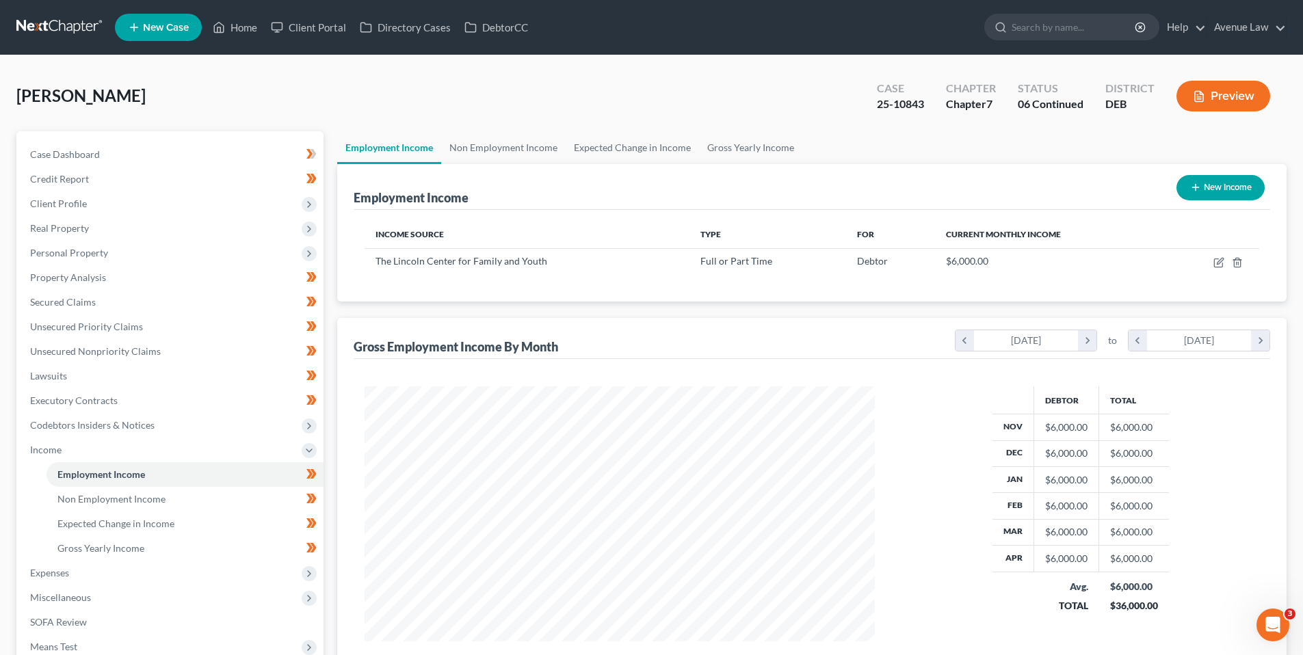
scroll to position [255, 537]
click at [106, 495] on span "Non Employment Income" at bounding box center [111, 499] width 108 height 12
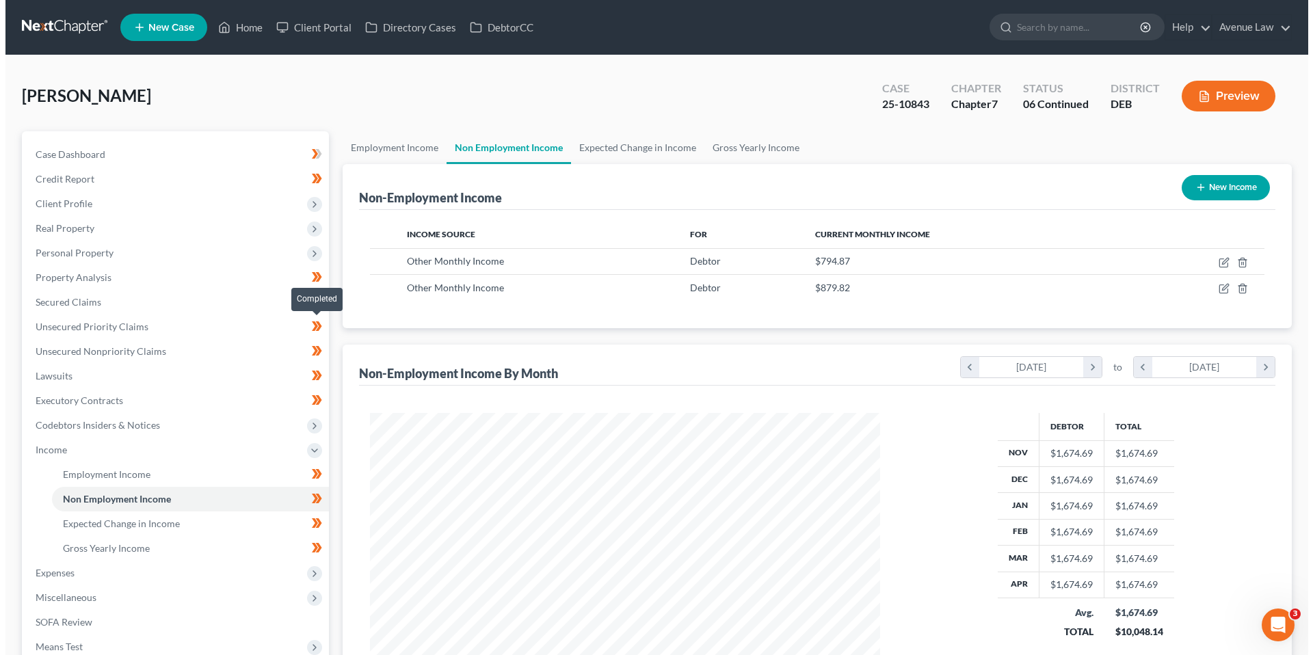
scroll to position [255, 537]
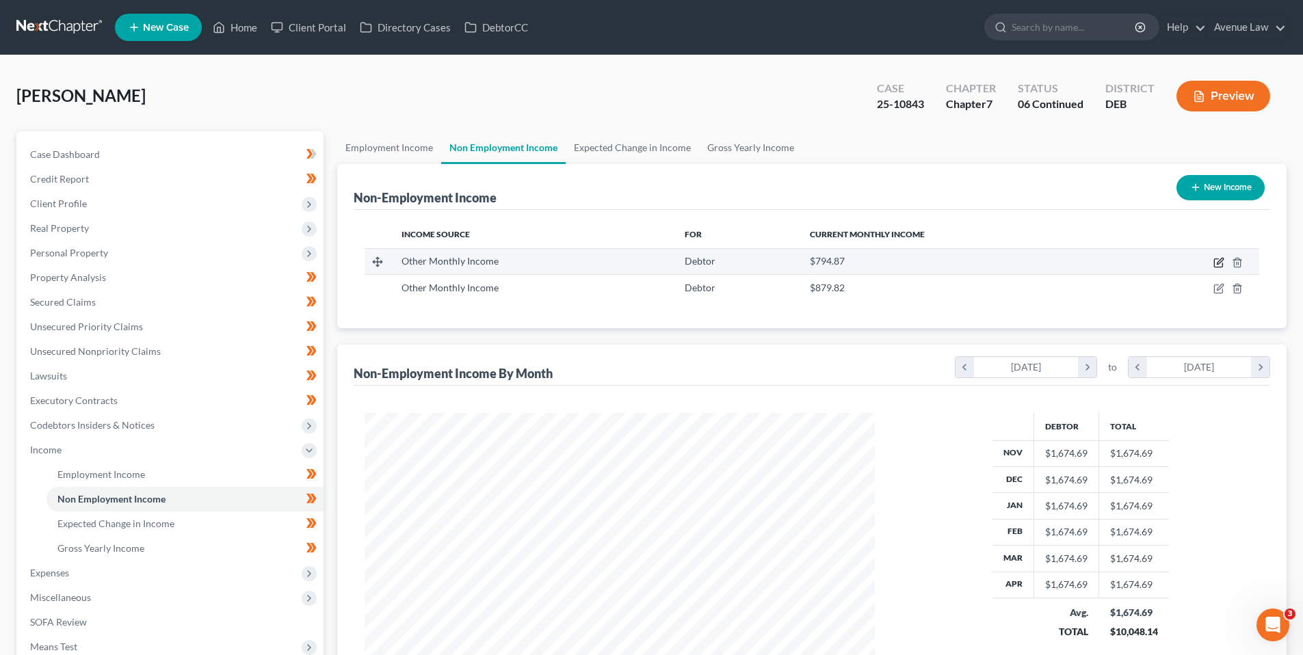
click at [1219, 261] on icon "button" at bounding box center [1219, 261] width 6 height 6
select select "13"
select select "0"
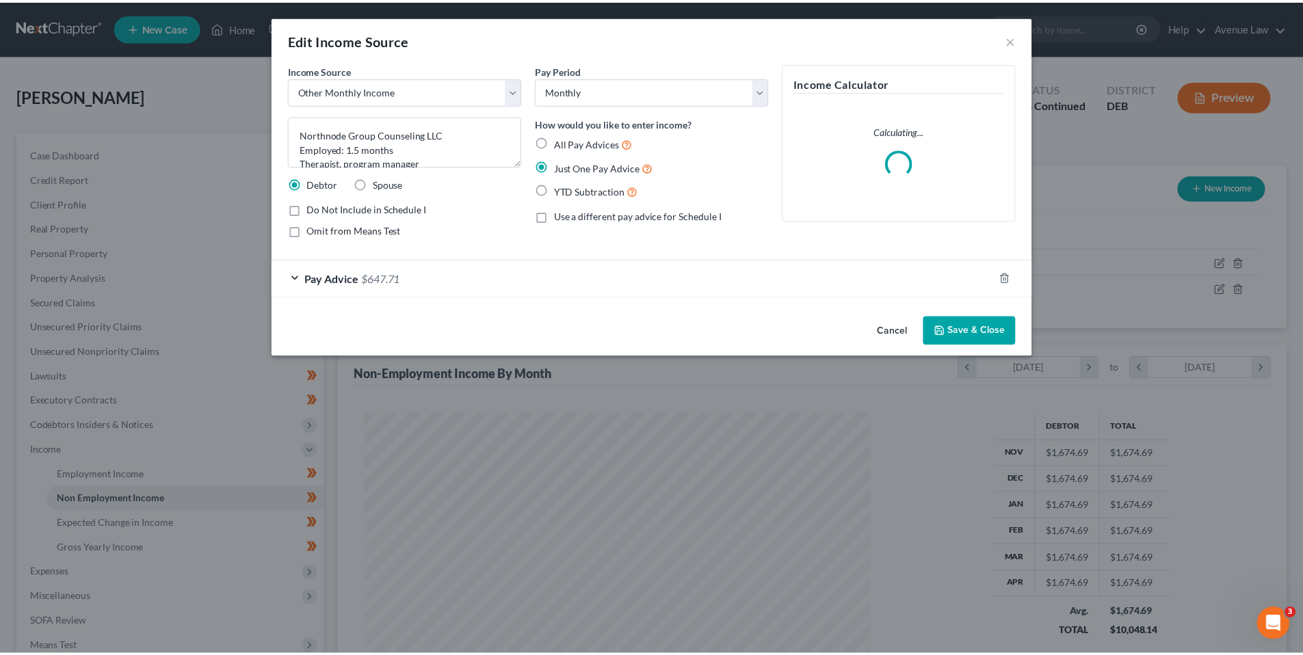
scroll to position [257, 542]
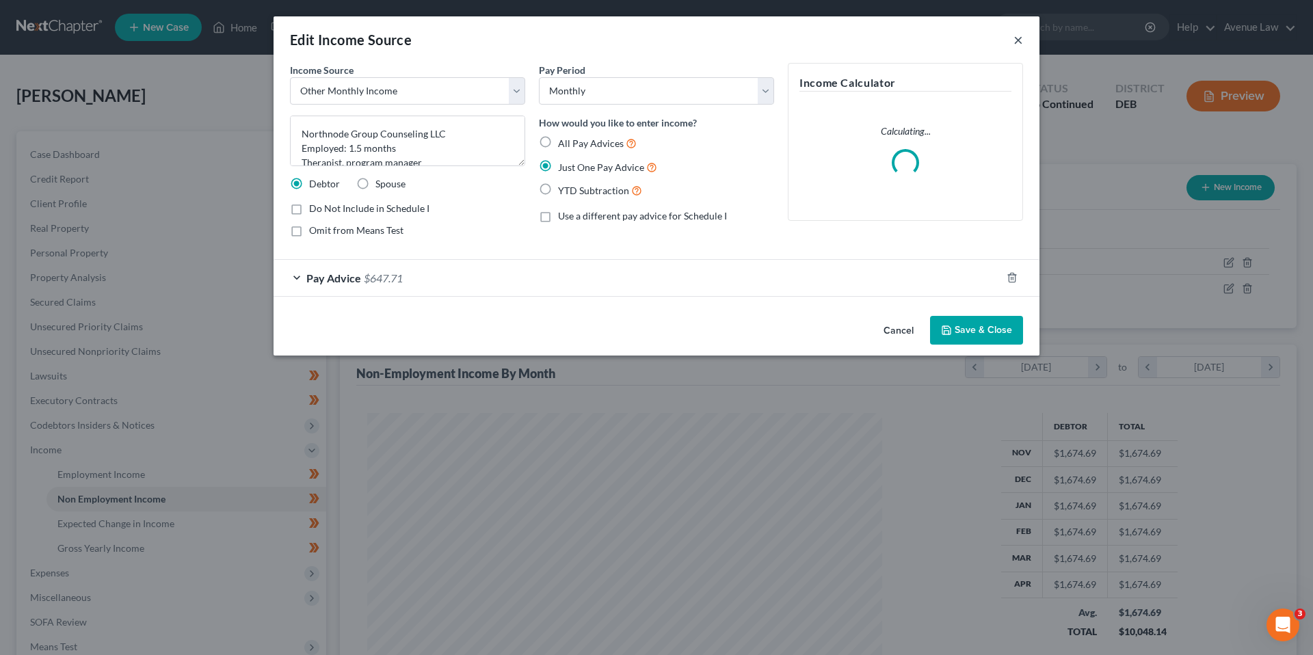
click at [1022, 40] on button "×" at bounding box center [1018, 39] width 10 height 16
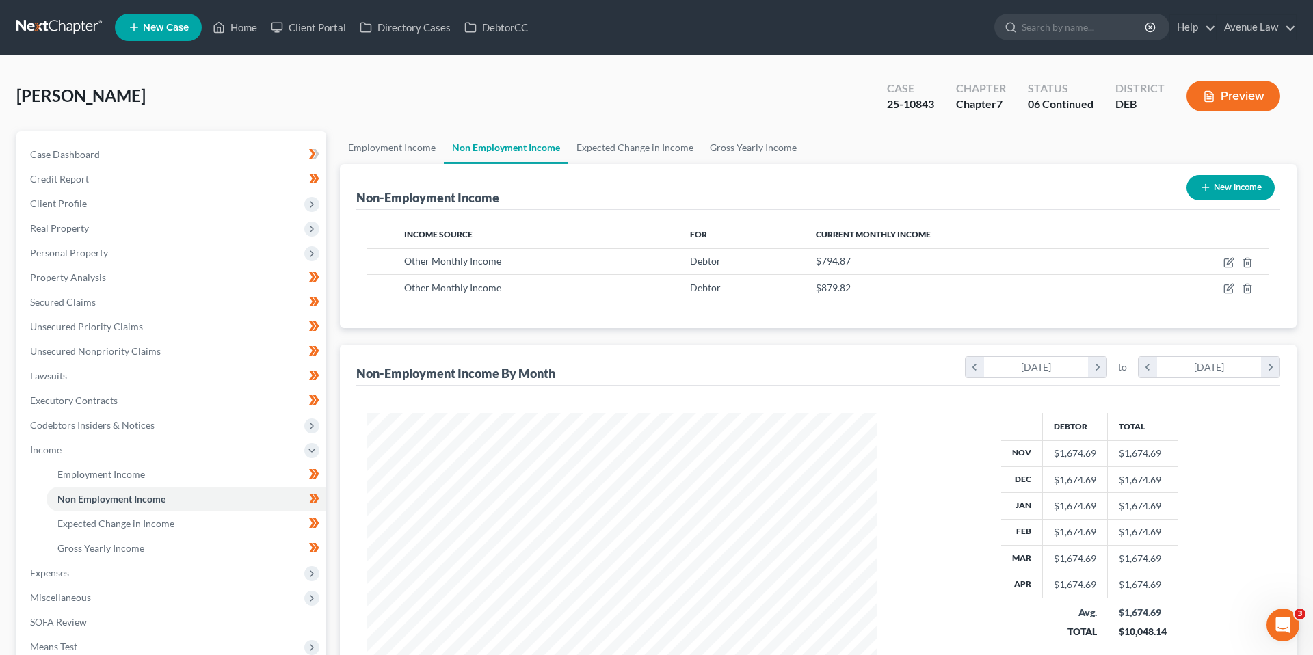
scroll to position [683553, 683270]
click at [1218, 287] on icon "button" at bounding box center [1218, 288] width 11 height 11
select select "13"
select select "0"
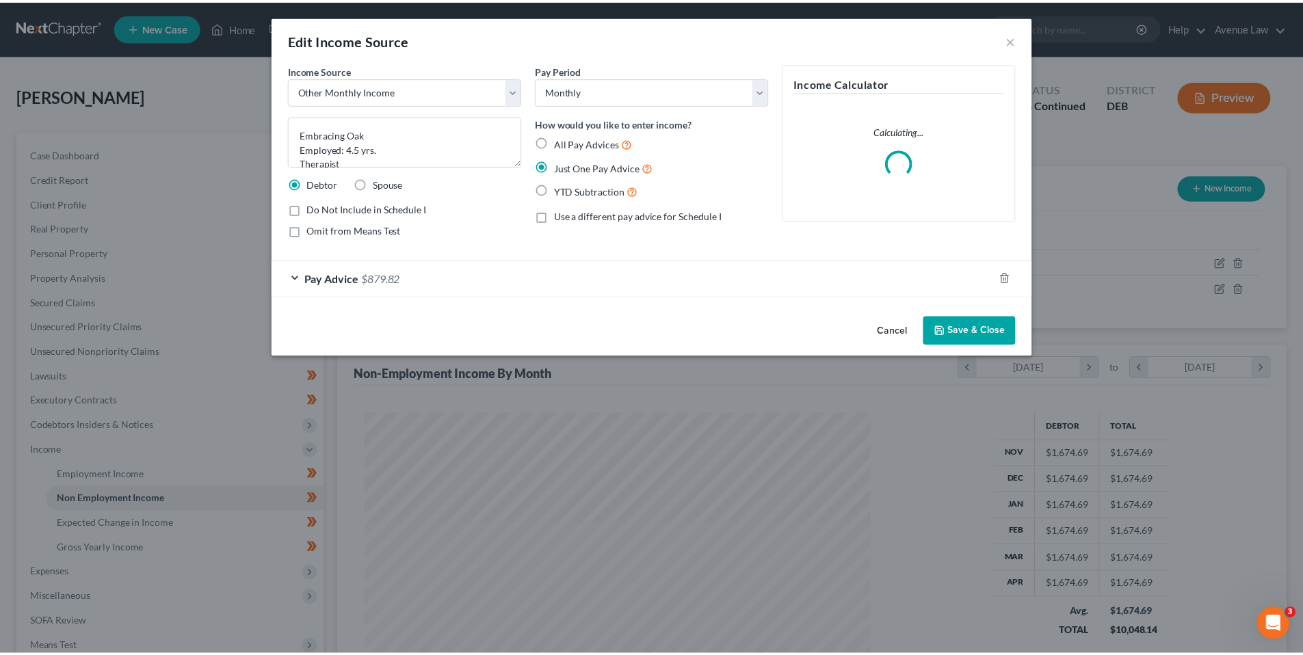
scroll to position [257, 542]
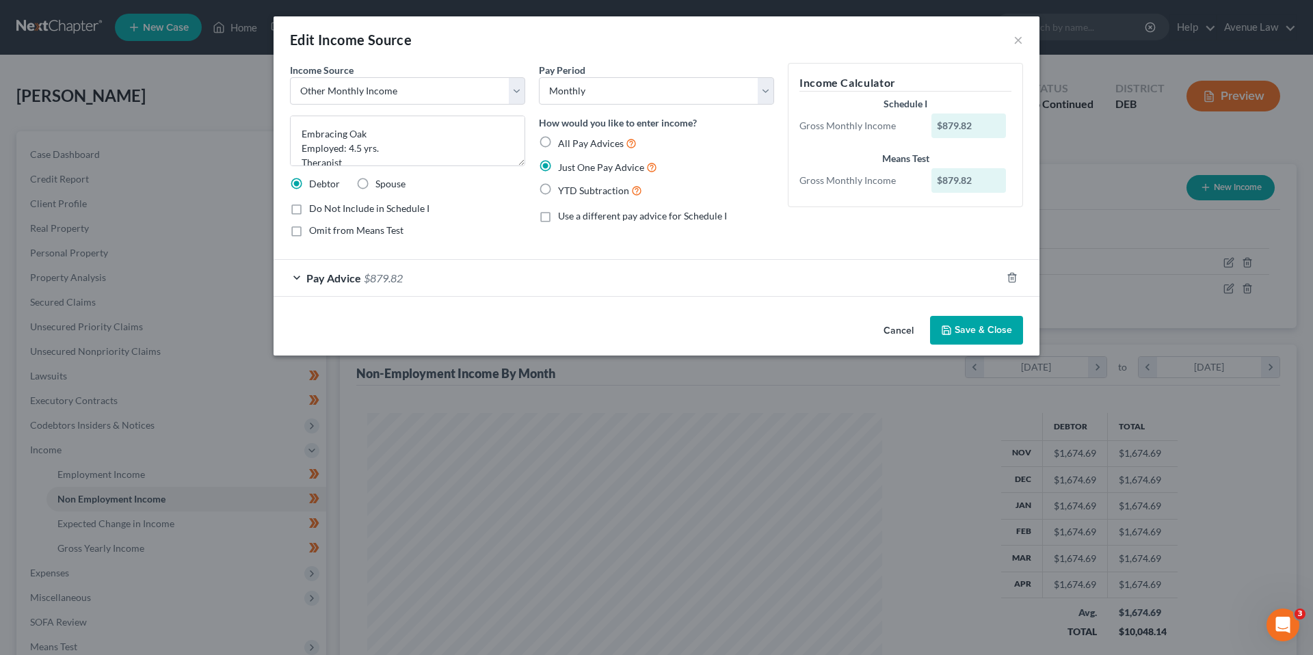
click at [583, 27] on div "Edit Income Source ×" at bounding box center [657, 39] width 766 height 46
click at [1015, 38] on button "×" at bounding box center [1018, 39] width 10 height 16
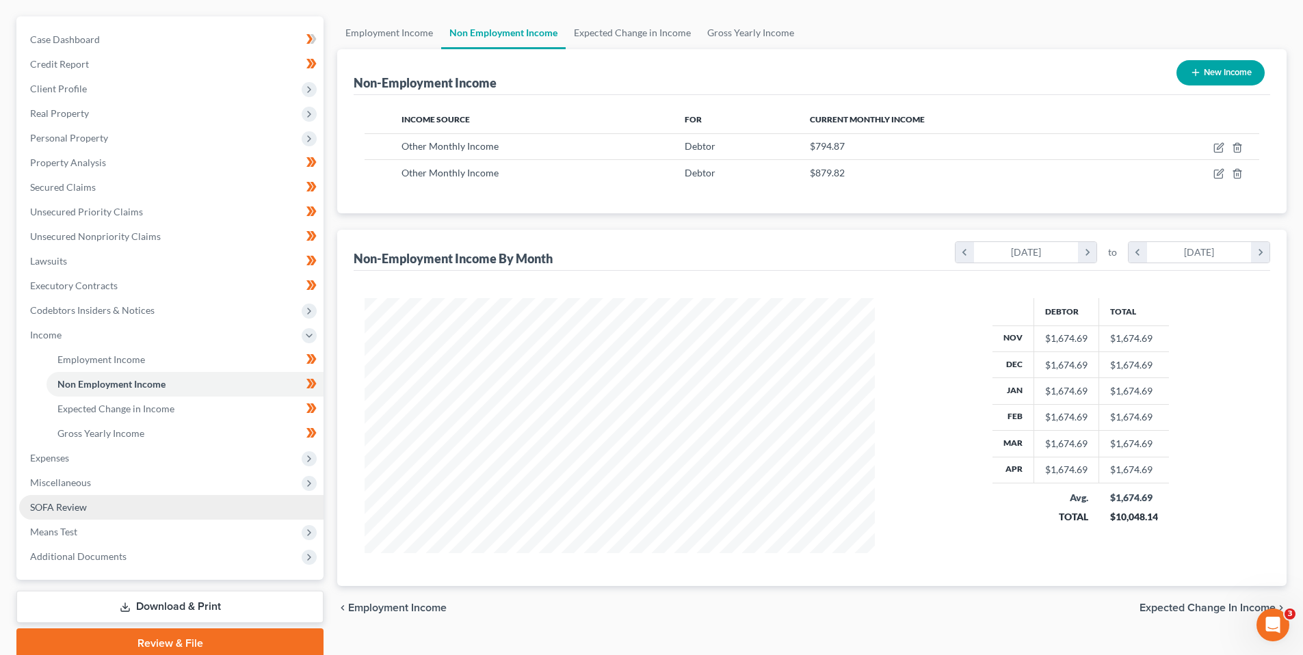
scroll to position [137, 0]
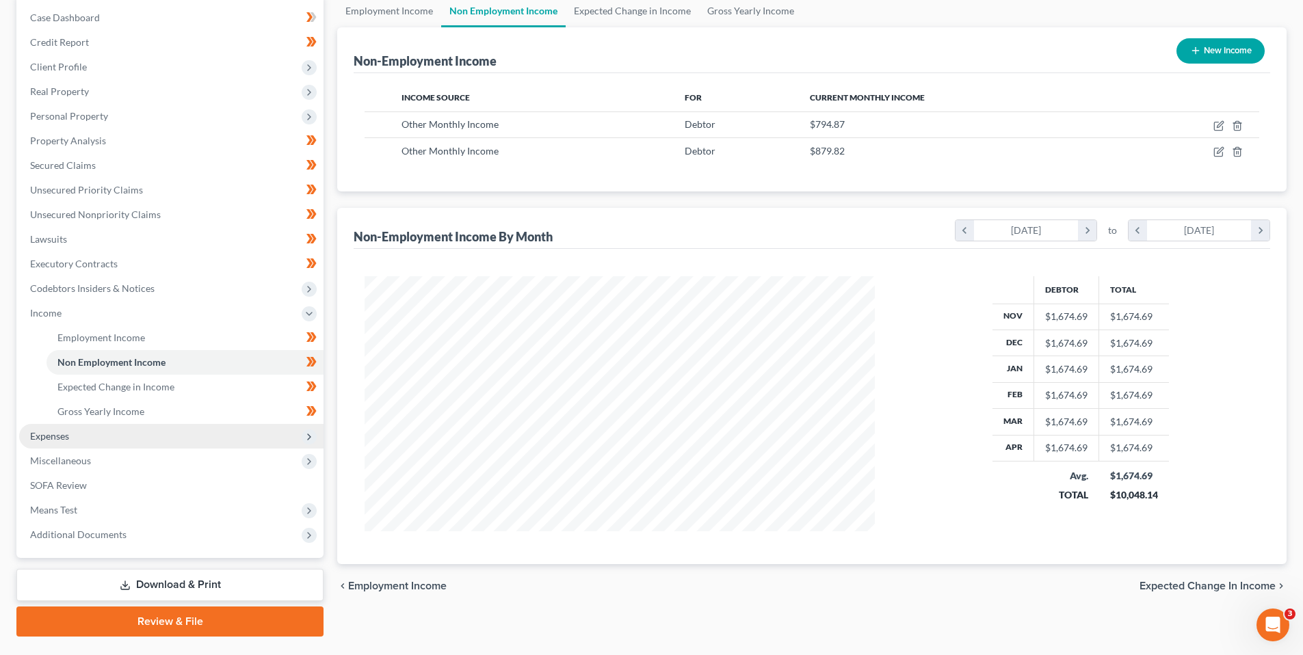
click at [48, 438] on span "Expenses" at bounding box center [49, 436] width 39 height 12
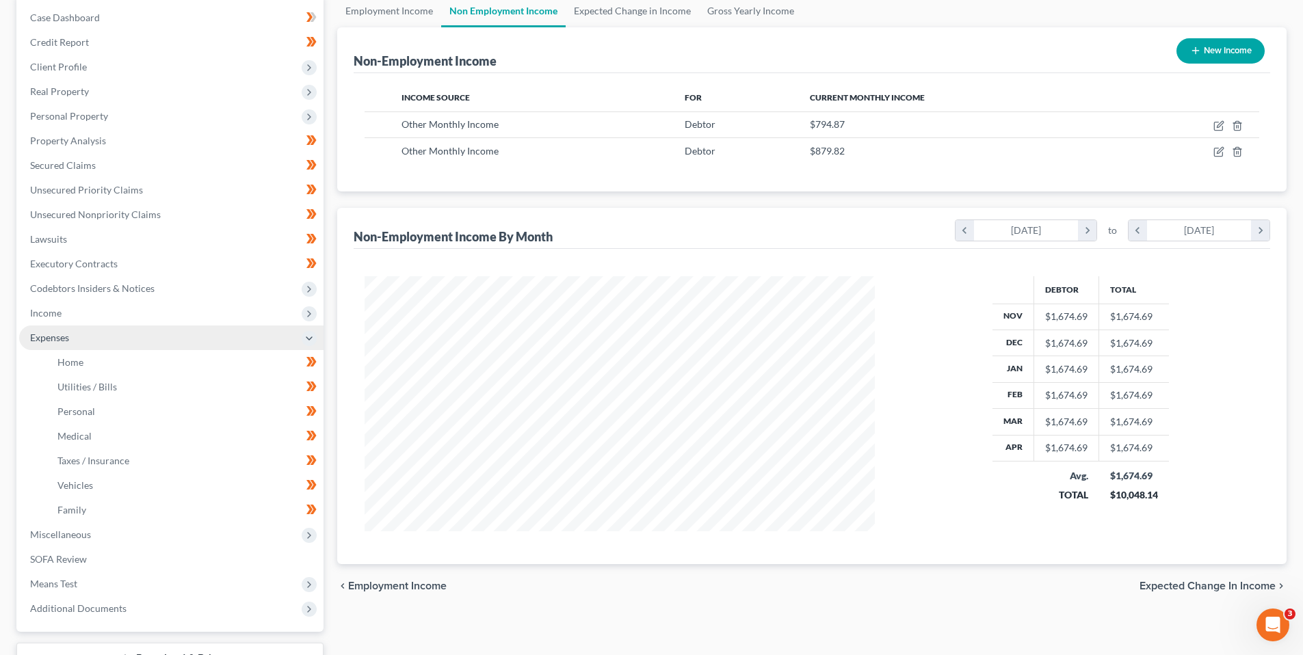
click at [53, 337] on span "Expenses" at bounding box center [49, 338] width 39 height 12
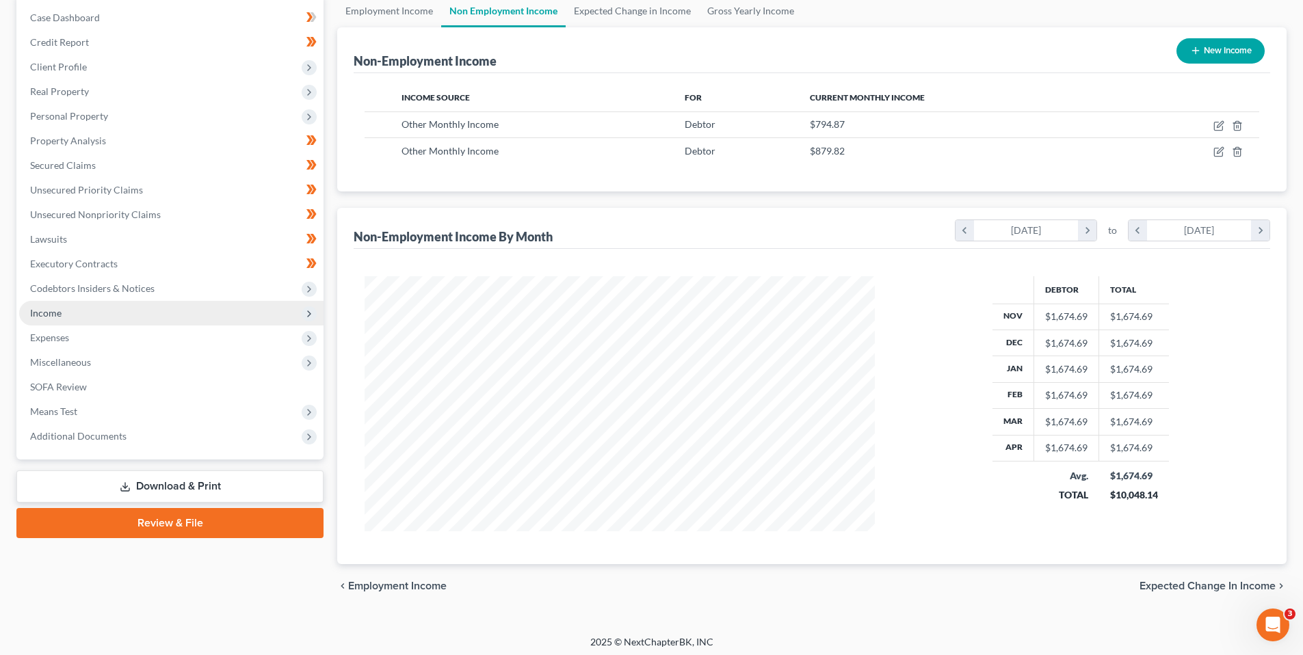
click at [54, 306] on span "Income" at bounding box center [171, 313] width 304 height 25
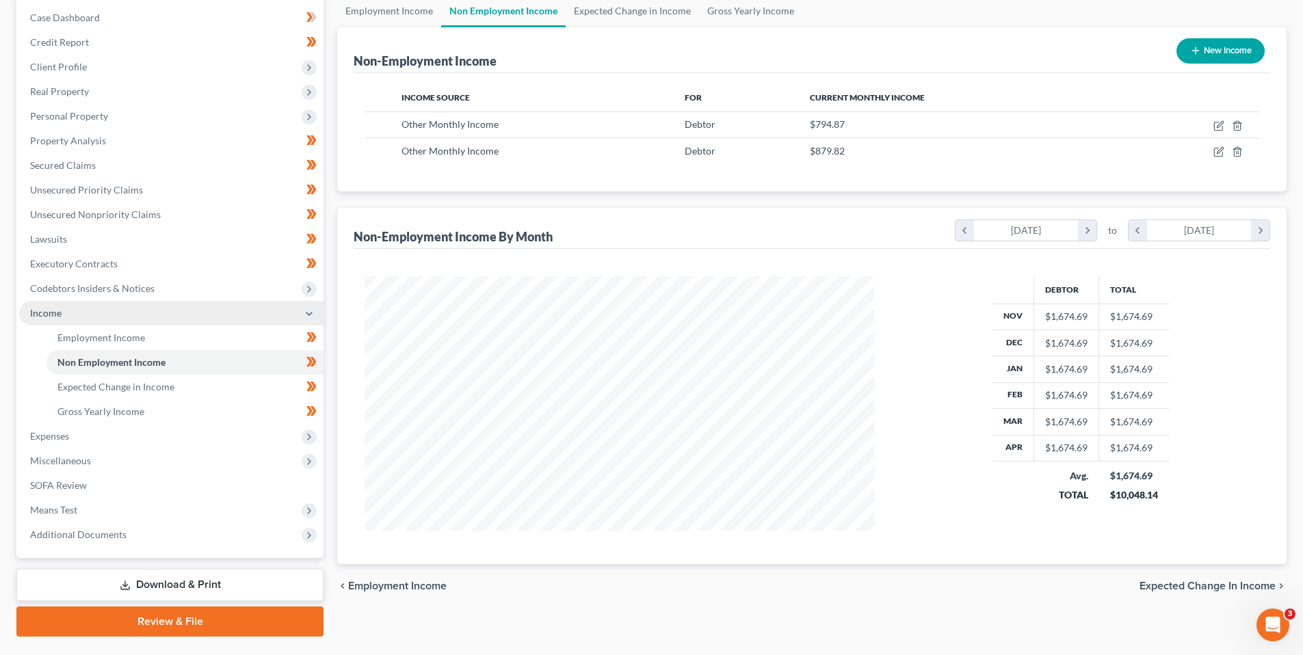
click at [49, 313] on span "Income" at bounding box center [45, 313] width 31 height 12
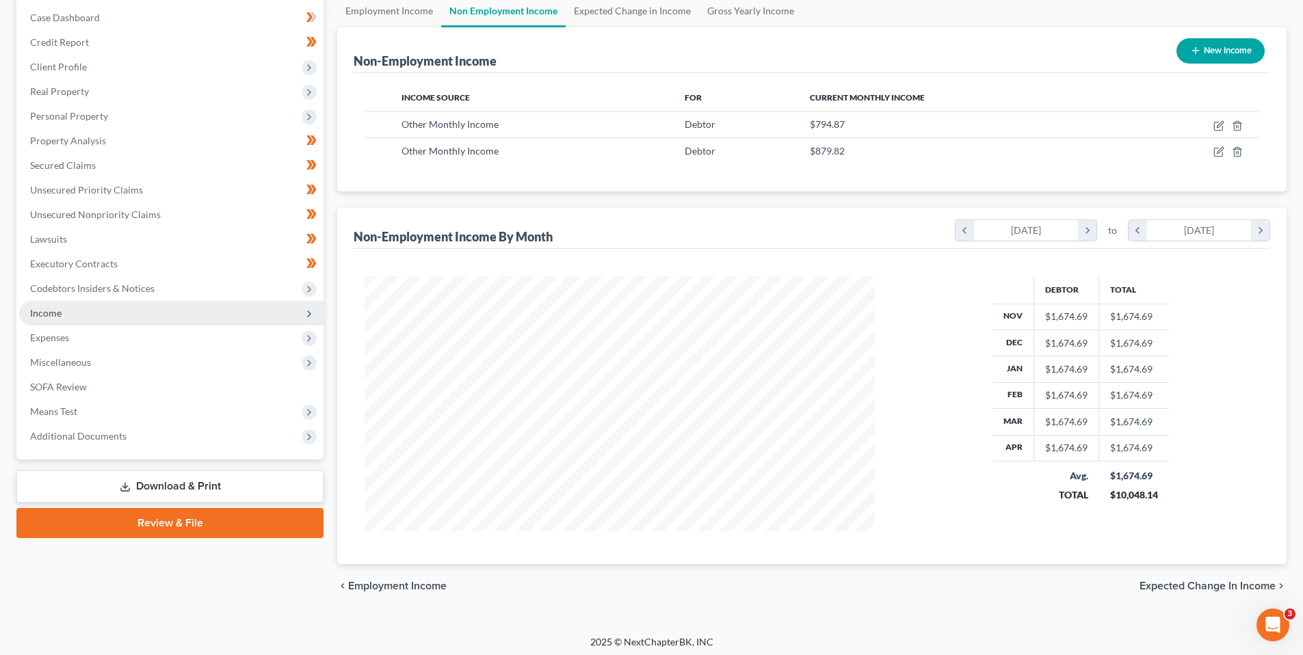
click at [57, 310] on span "Income" at bounding box center [45, 313] width 31 height 12
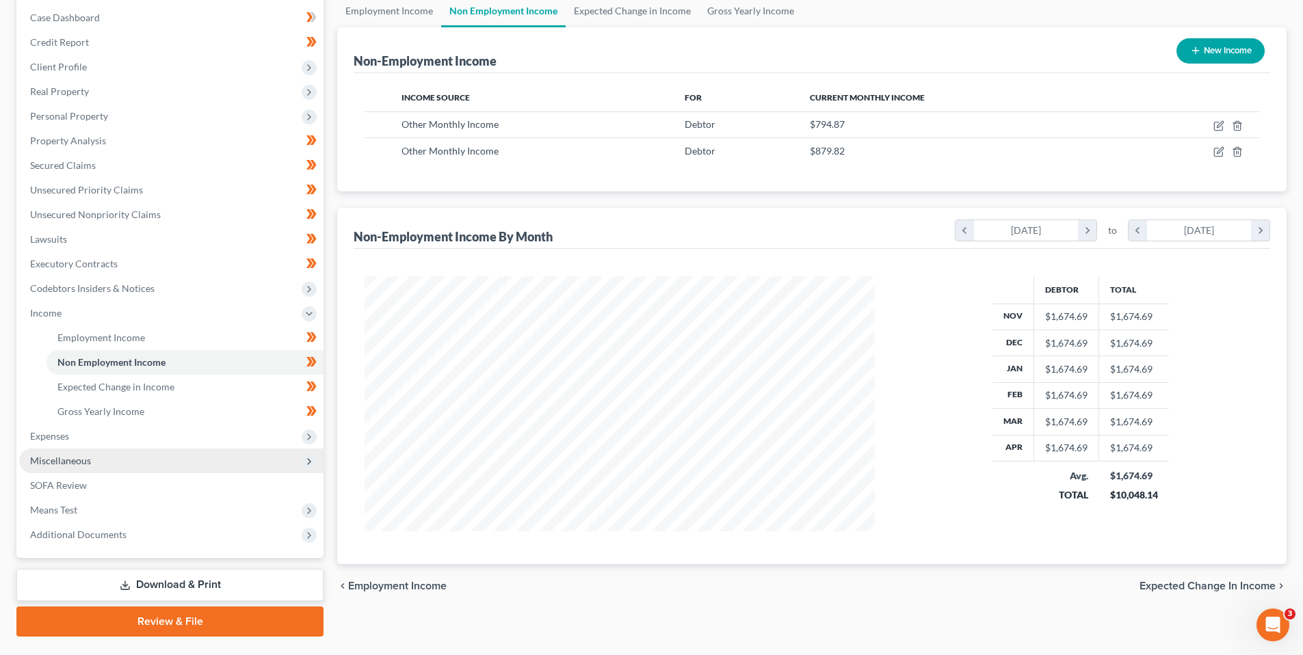
click at [60, 457] on span "Miscellaneous" at bounding box center [60, 461] width 61 height 12
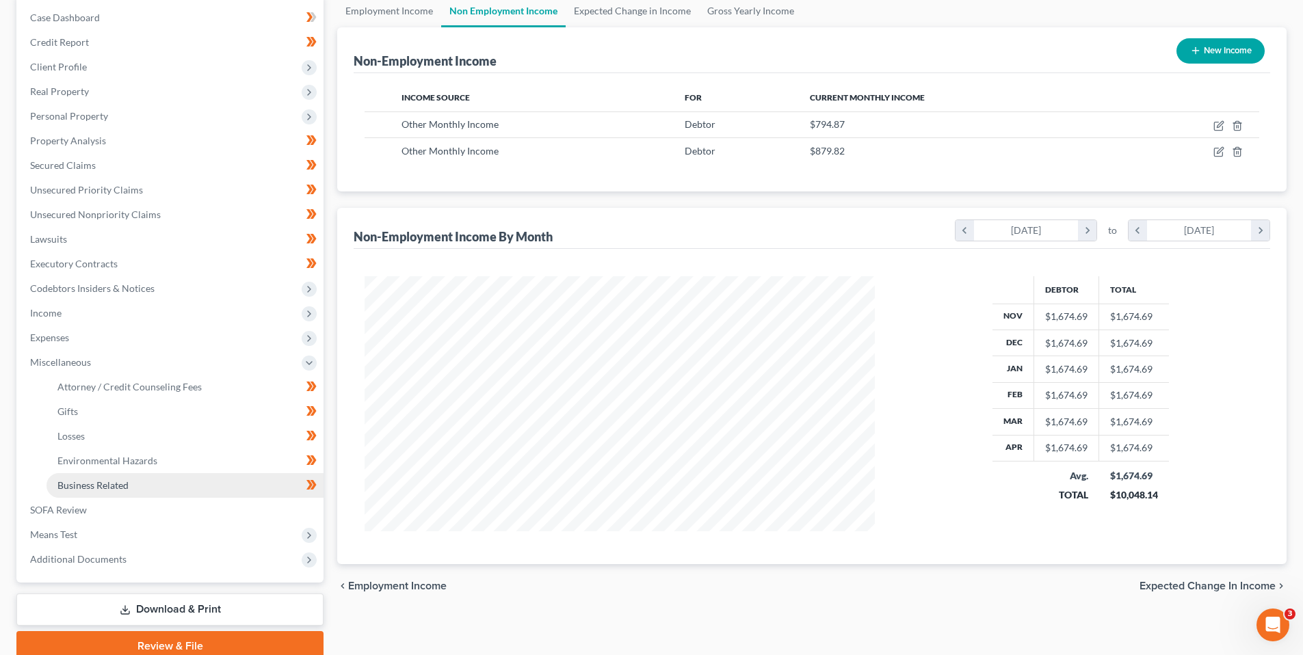
click at [93, 481] on span "Business Related" at bounding box center [92, 485] width 71 height 12
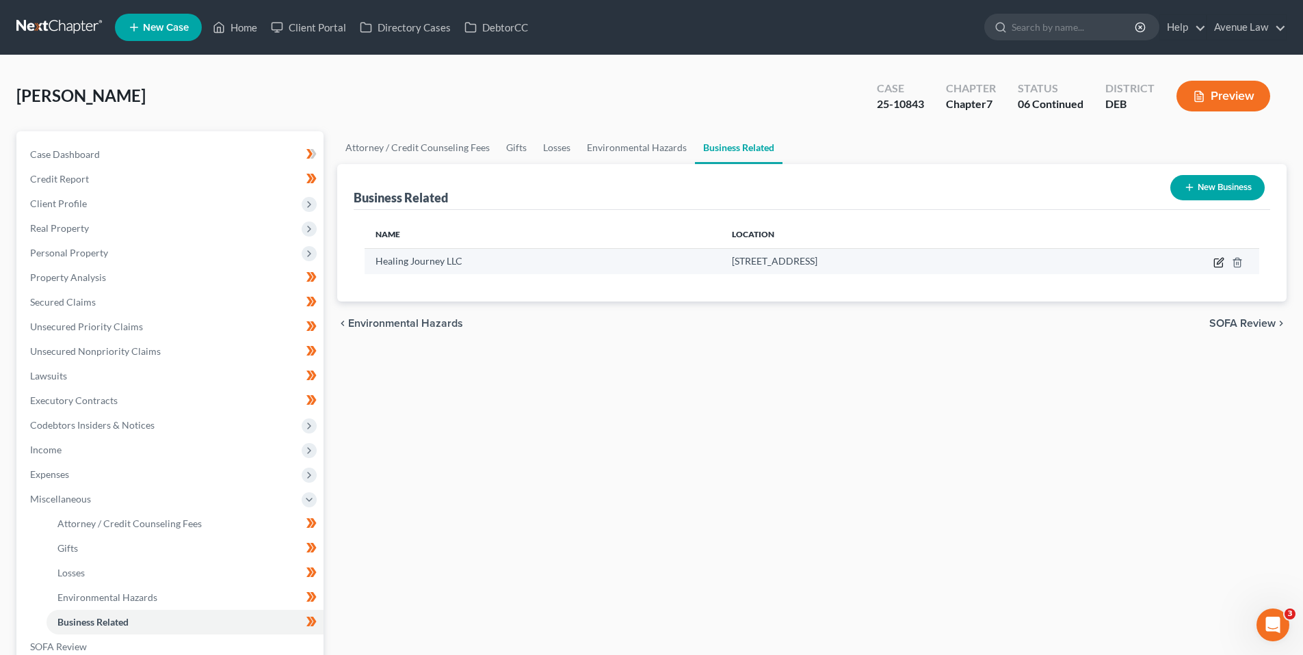
click at [1216, 260] on icon "button" at bounding box center [1218, 262] width 11 height 11
select select "member"
select select "39"
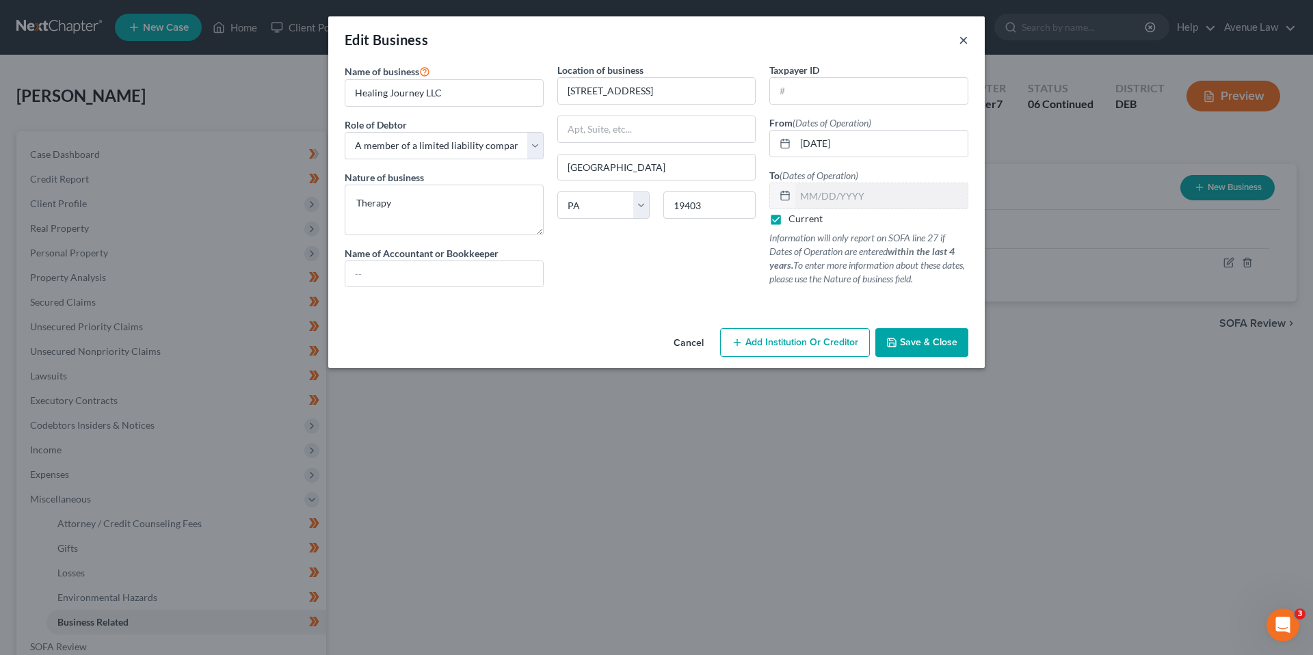
drag, startPoint x: 963, startPoint y: 43, endPoint x: 936, endPoint y: 41, distance: 27.4
click at [963, 43] on button "×" at bounding box center [964, 39] width 10 height 16
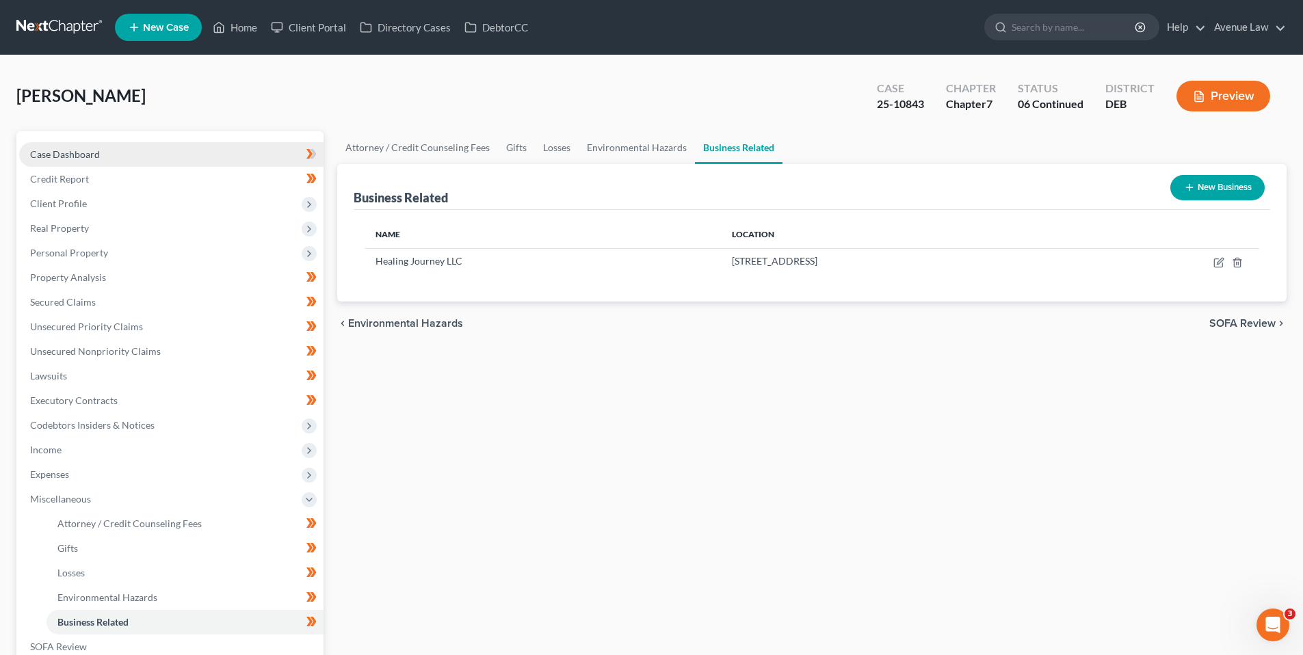
click at [86, 150] on span "Case Dashboard" at bounding box center [65, 154] width 70 height 12
select select "0"
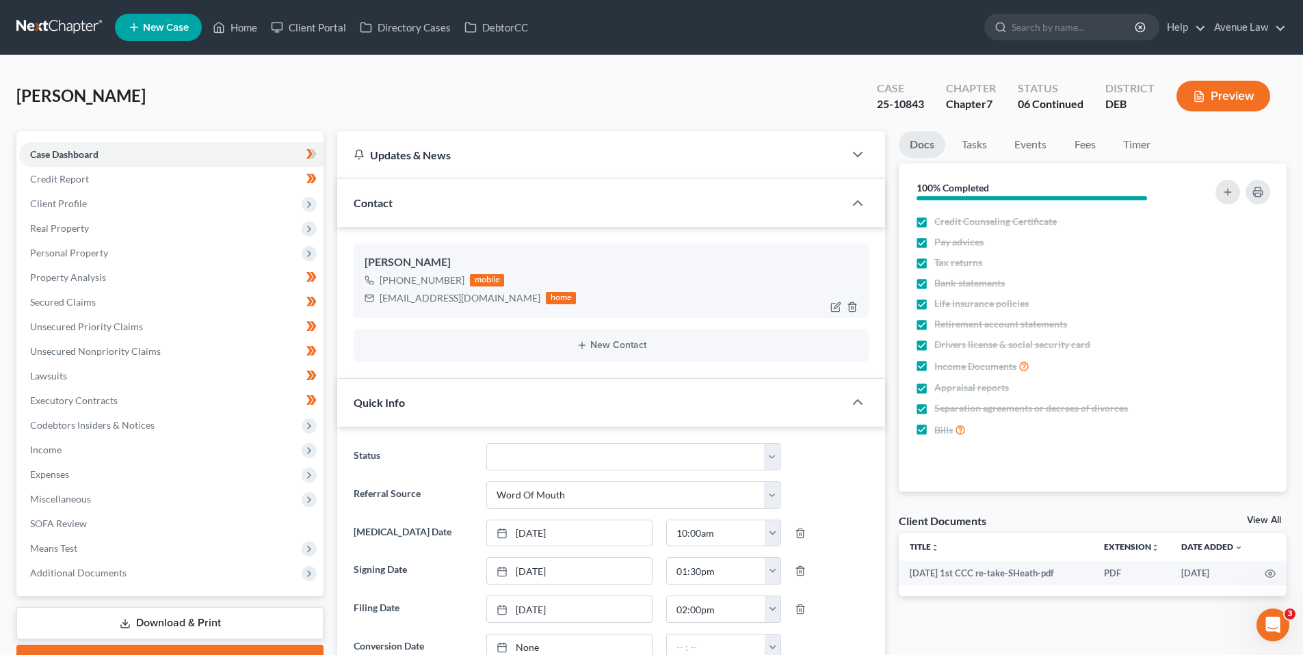
drag, startPoint x: 461, startPoint y: 280, endPoint x: 385, endPoint y: 293, distance: 77.0
click at [386, 285] on div "[PHONE_NUMBER] mobile" at bounding box center [469, 280] width 211 height 18
copy div "[PHONE_NUMBER]"
drag, startPoint x: 239, startPoint y: 30, endPoint x: 21, endPoint y: 46, distance: 218.7
click at [239, 30] on link "Home" at bounding box center [235, 27] width 58 height 25
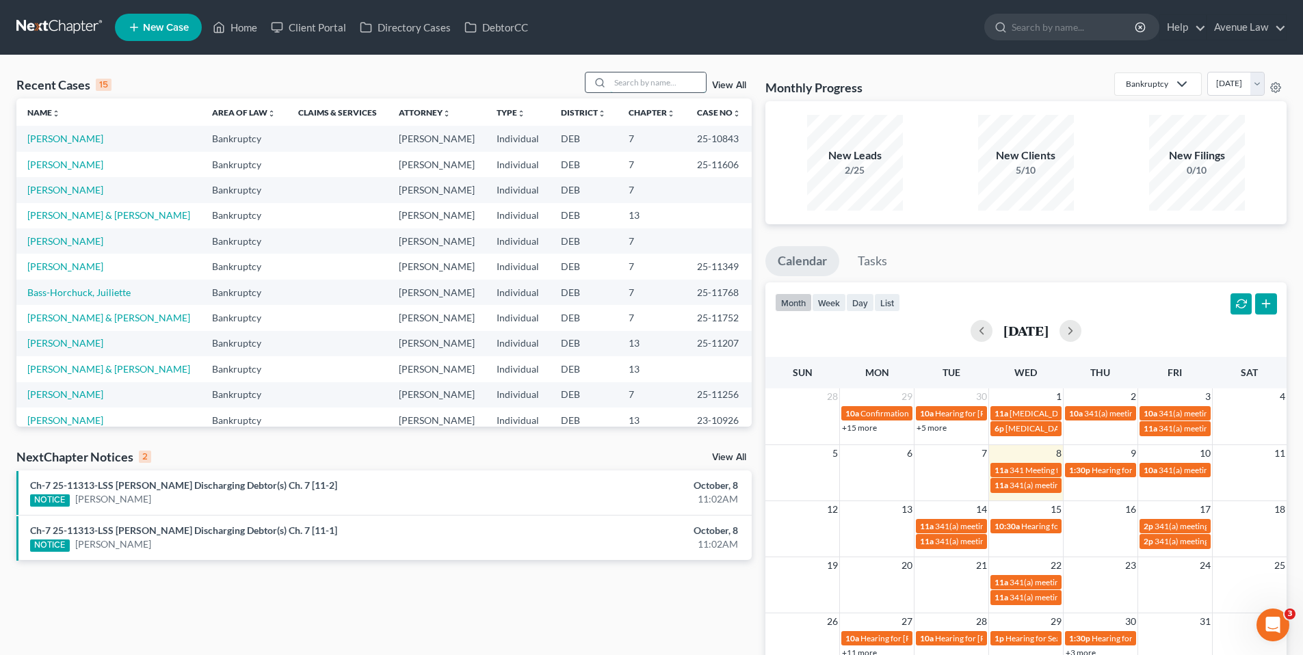
click at [621, 82] on input "search" at bounding box center [658, 82] width 96 height 20
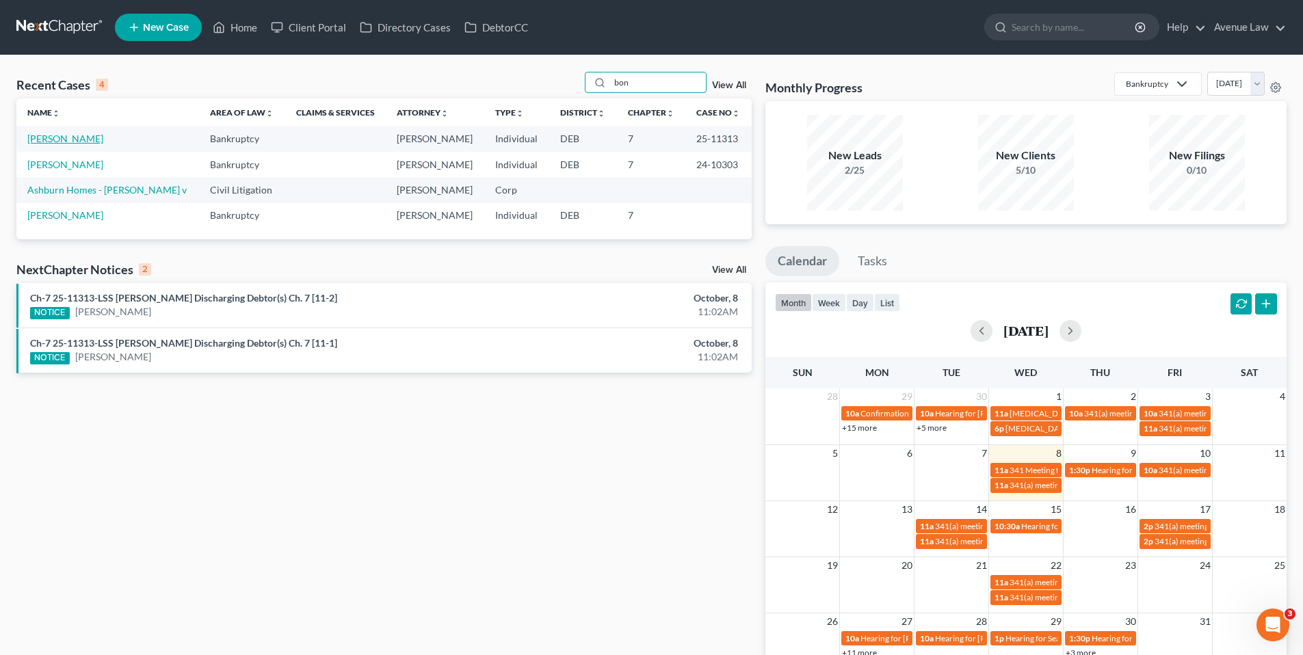
type input "bon"
click at [55, 142] on link "[PERSON_NAME]" at bounding box center [65, 139] width 76 height 12
select select "0"
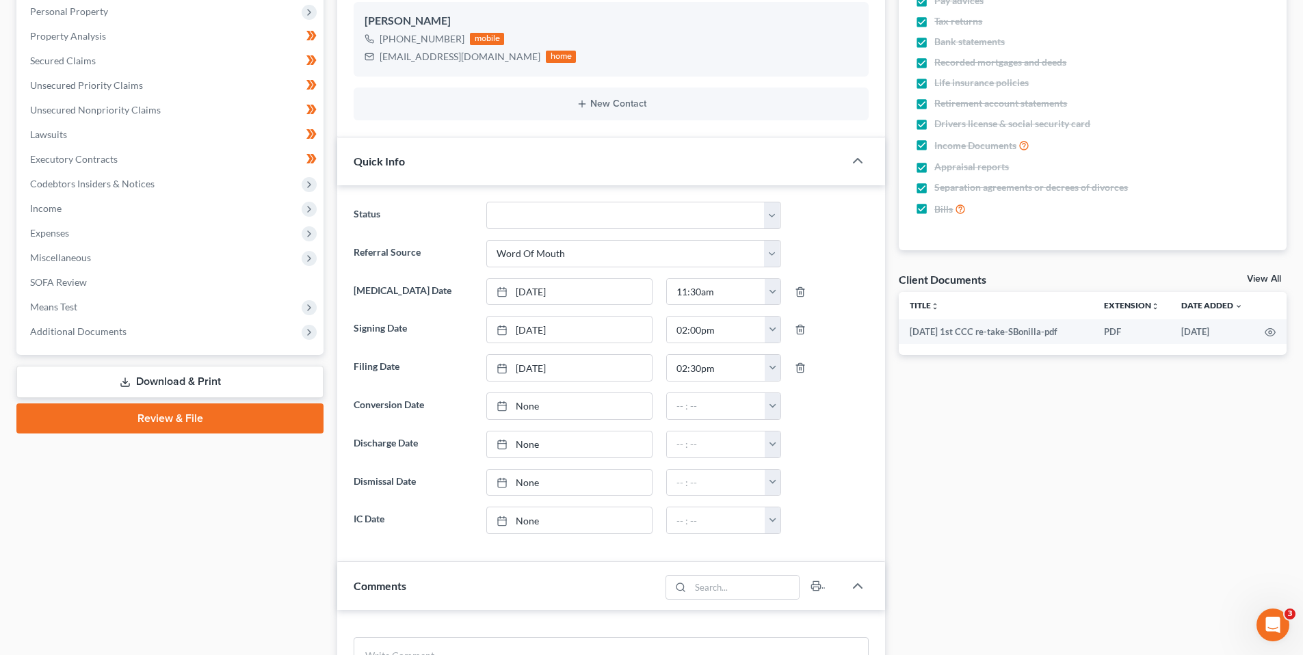
scroll to position [274, 0]
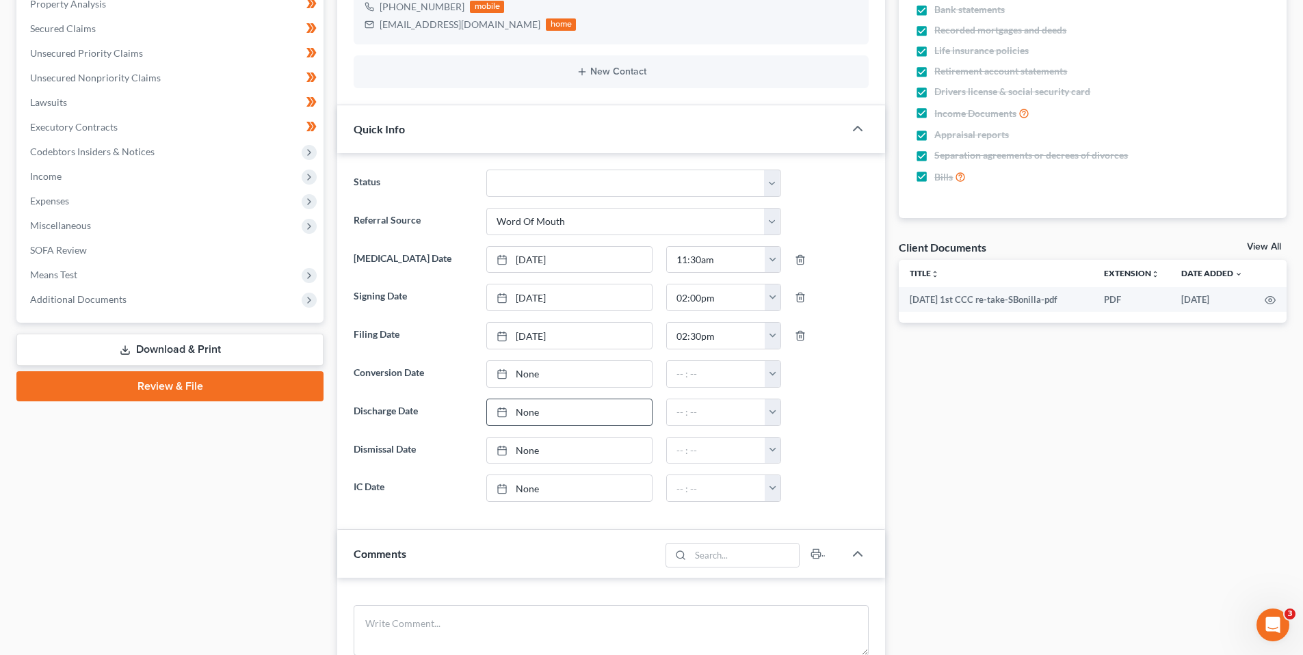
drag, startPoint x: 523, startPoint y: 408, endPoint x: 539, endPoint y: 443, distance: 38.9
click at [523, 408] on link "None" at bounding box center [569, 412] width 165 height 26
type input "[DATE]"
click at [691, 410] on input "text" at bounding box center [716, 412] width 98 height 26
type input "10:28am"
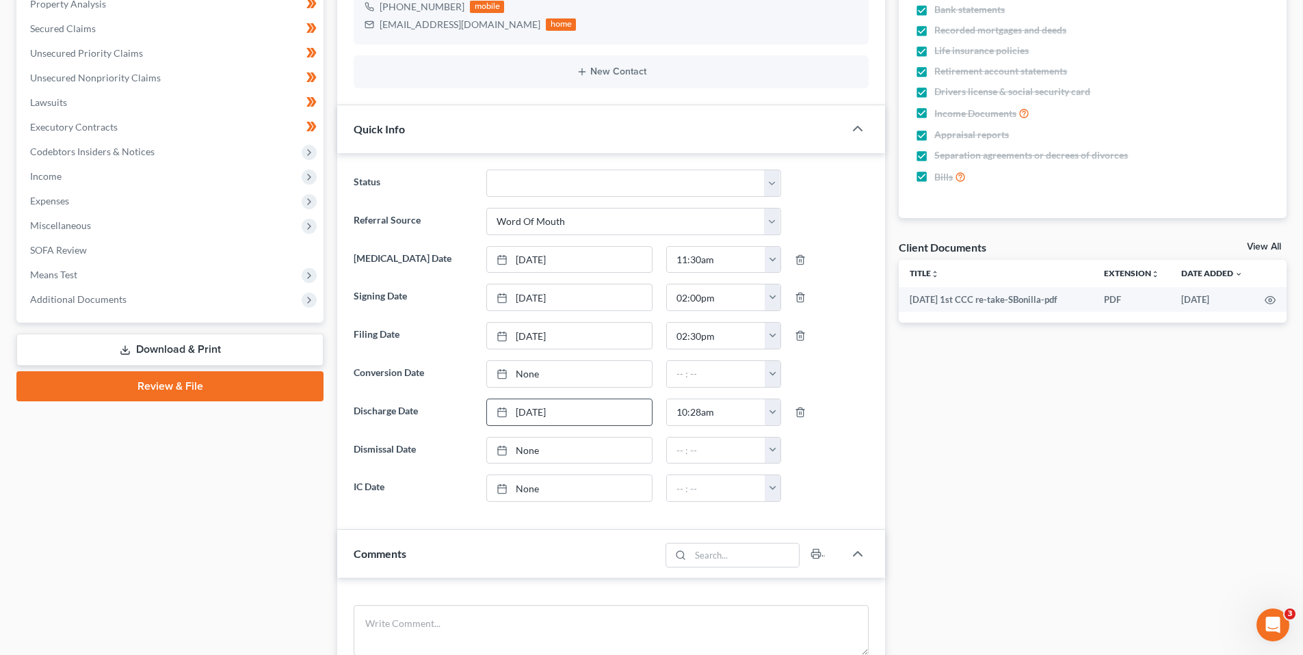
click at [190, 491] on div "Case Dashboard Payments Invoices Payments Payments Credit Report Client Profile" at bounding box center [170, 411] width 321 height 1106
click at [773, 181] on select "01 Data Entry 02 Ready for Review and File 03 Filed 04 341 Scheduled 05 341 Con…" at bounding box center [633, 183] width 295 height 27
select select "9"
click at [486, 170] on select "01 Data Entry 02 Ready for Review and File 03 Filed 04 341 Scheduled 05 341 Con…" at bounding box center [633, 183] width 295 height 27
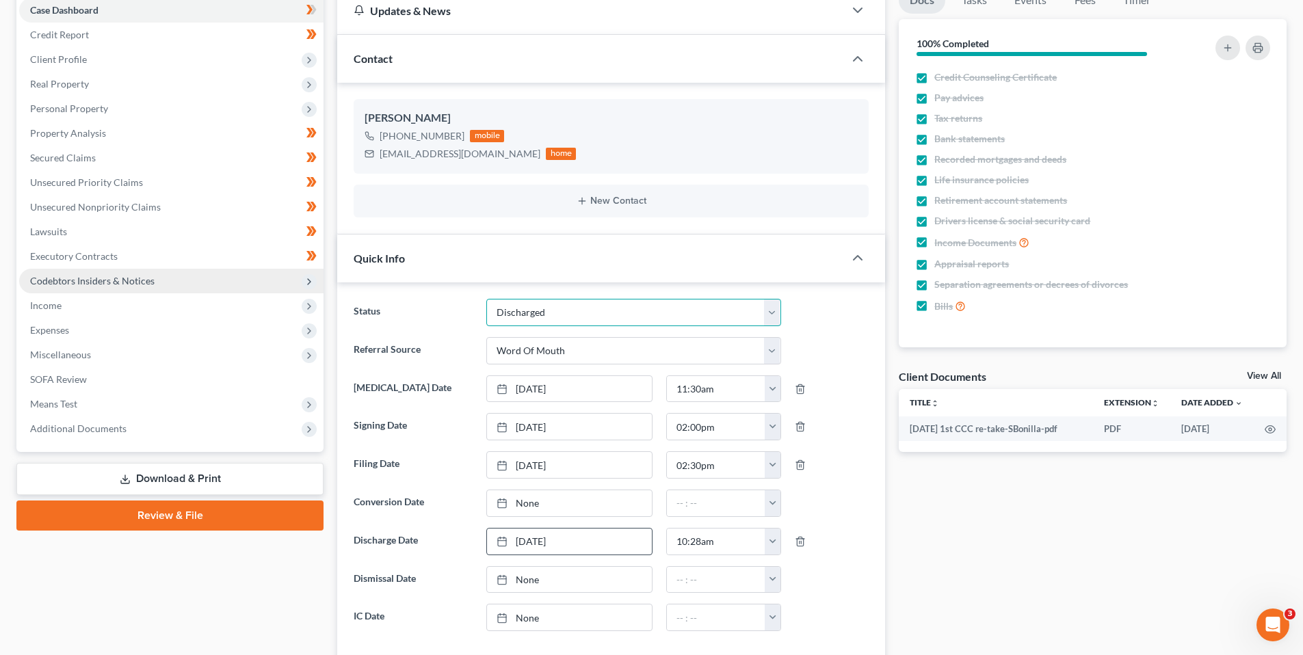
scroll to position [0, 0]
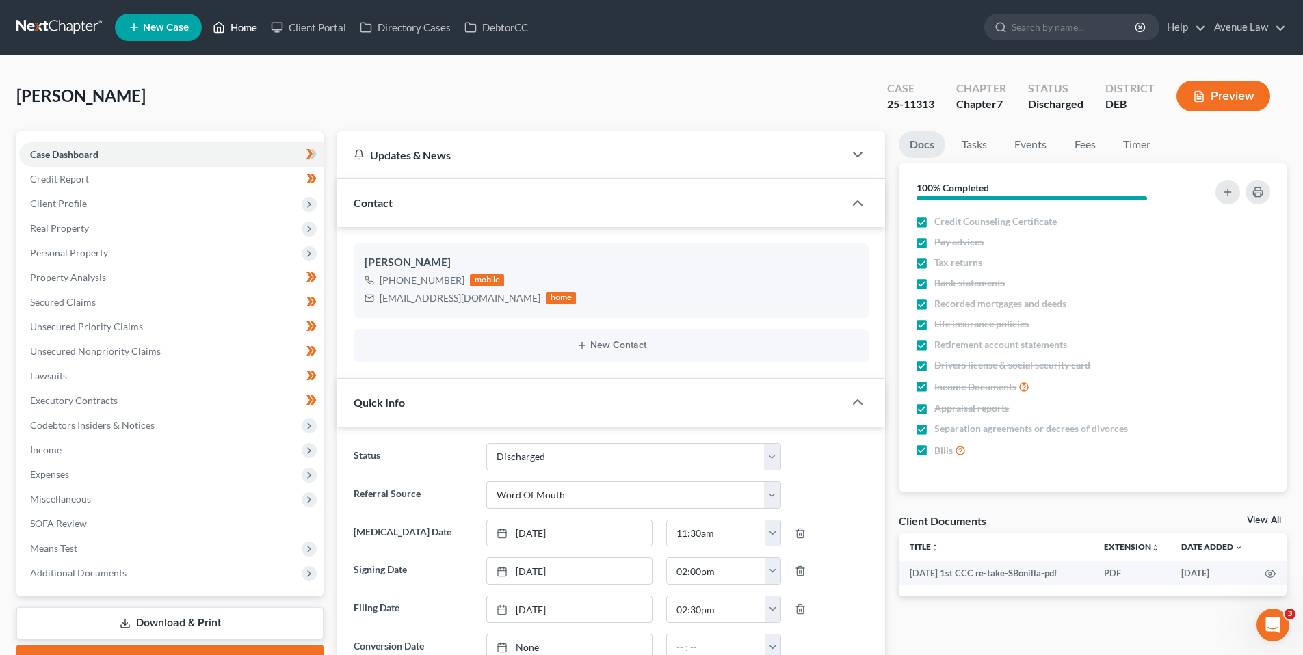
click at [254, 22] on link "Home" at bounding box center [235, 27] width 58 height 25
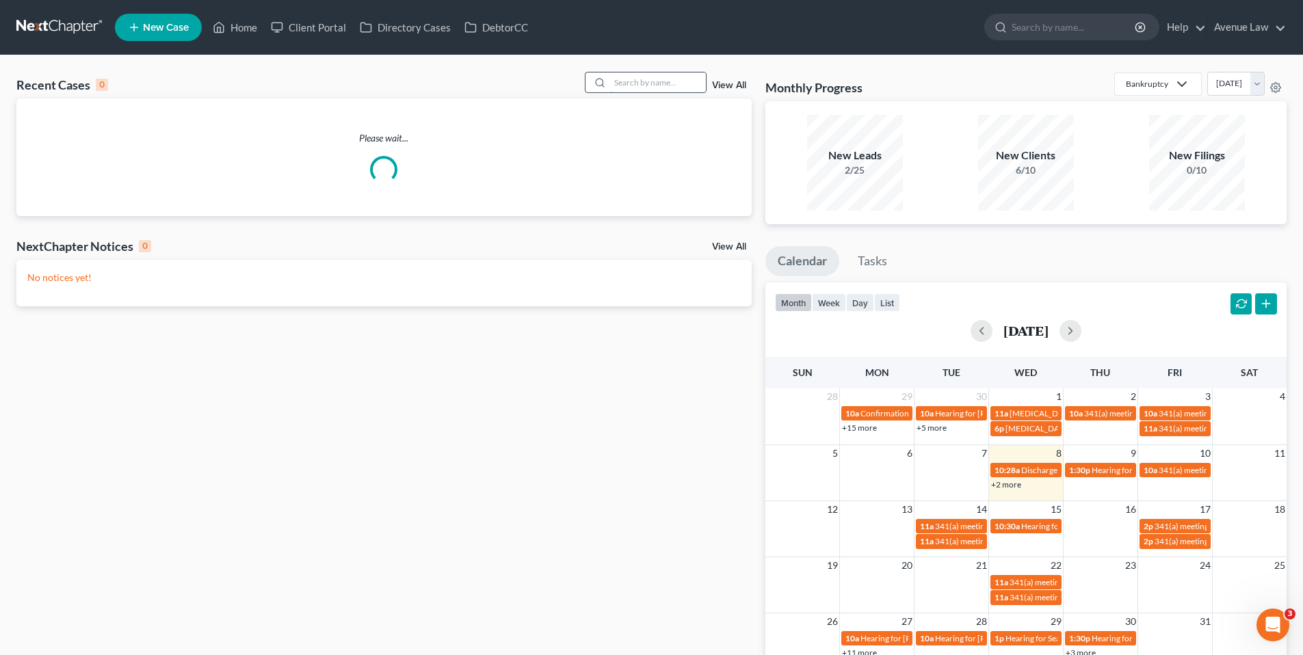
click at [650, 85] on input "search" at bounding box center [658, 82] width 96 height 20
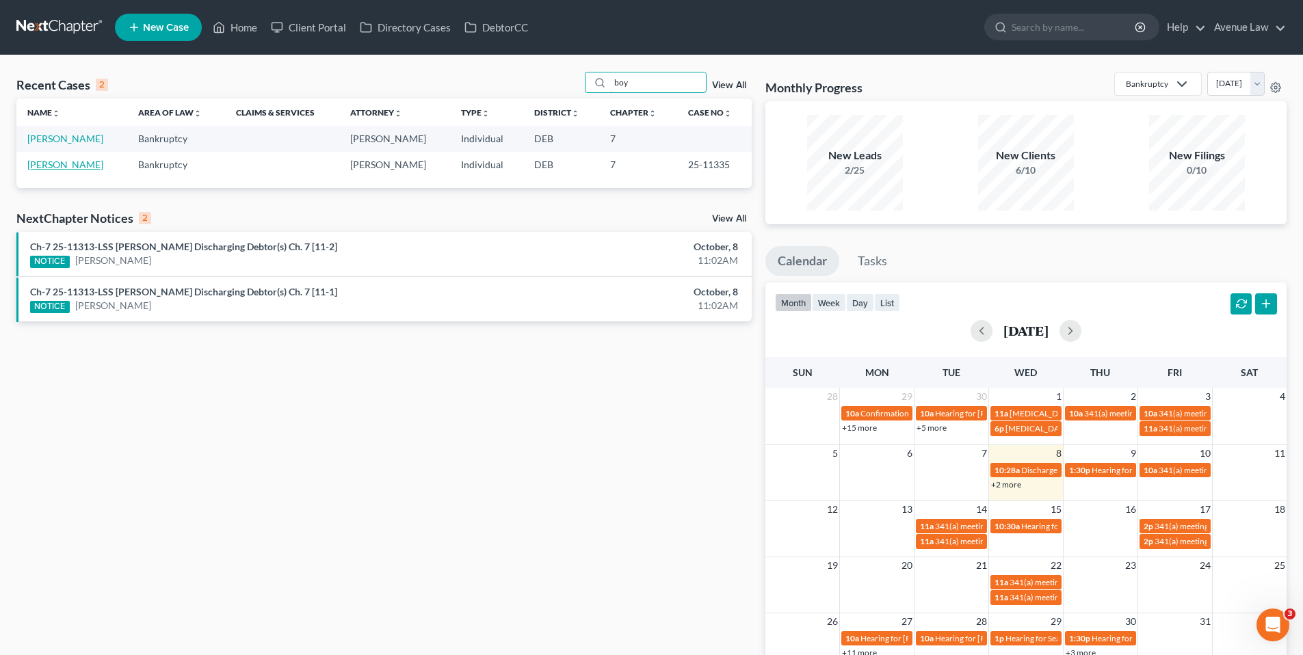
type input "boy"
click at [76, 162] on link "[PERSON_NAME]" at bounding box center [65, 165] width 76 height 12
select select "0"
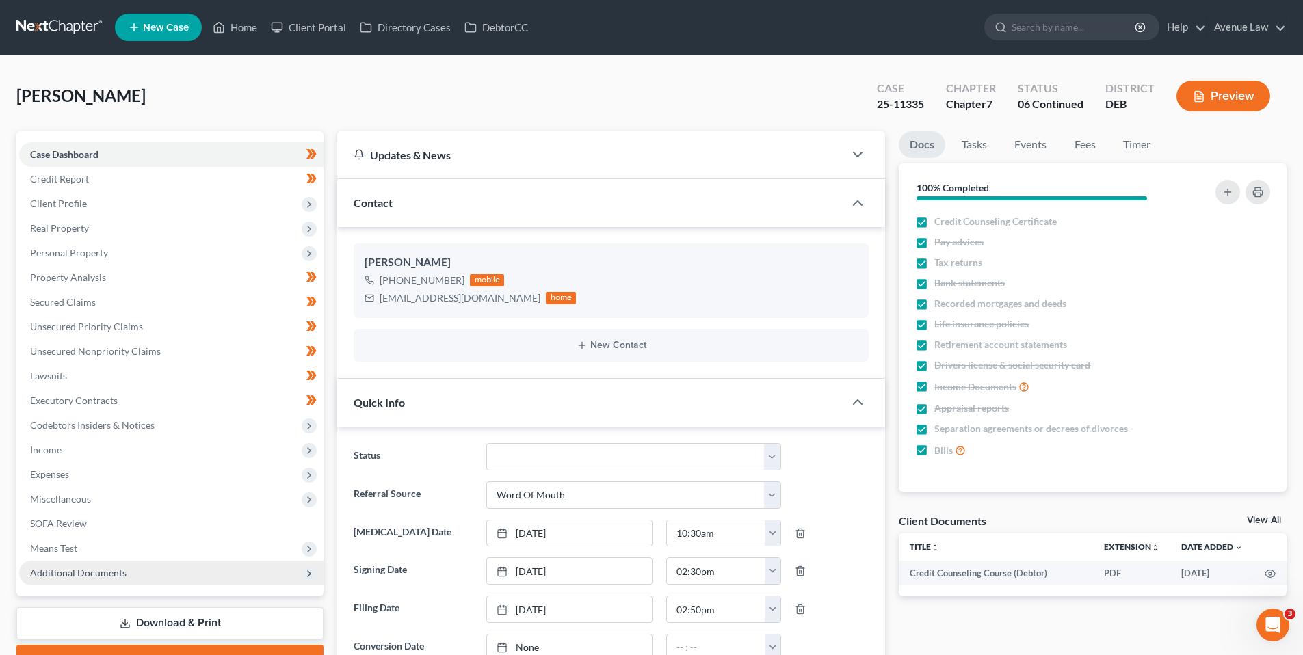
scroll to position [286, 0]
click at [78, 568] on span "Additional Documents" at bounding box center [78, 573] width 96 height 12
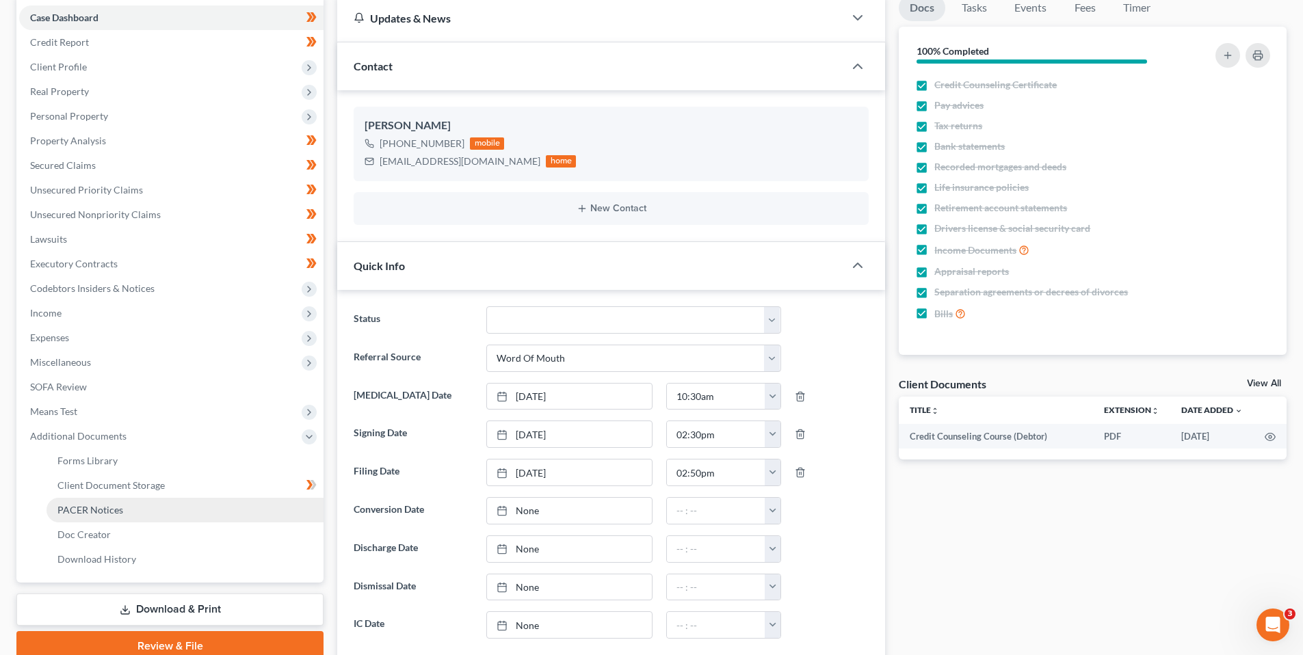
click at [92, 509] on span "PACER Notices" at bounding box center [90, 510] width 66 height 12
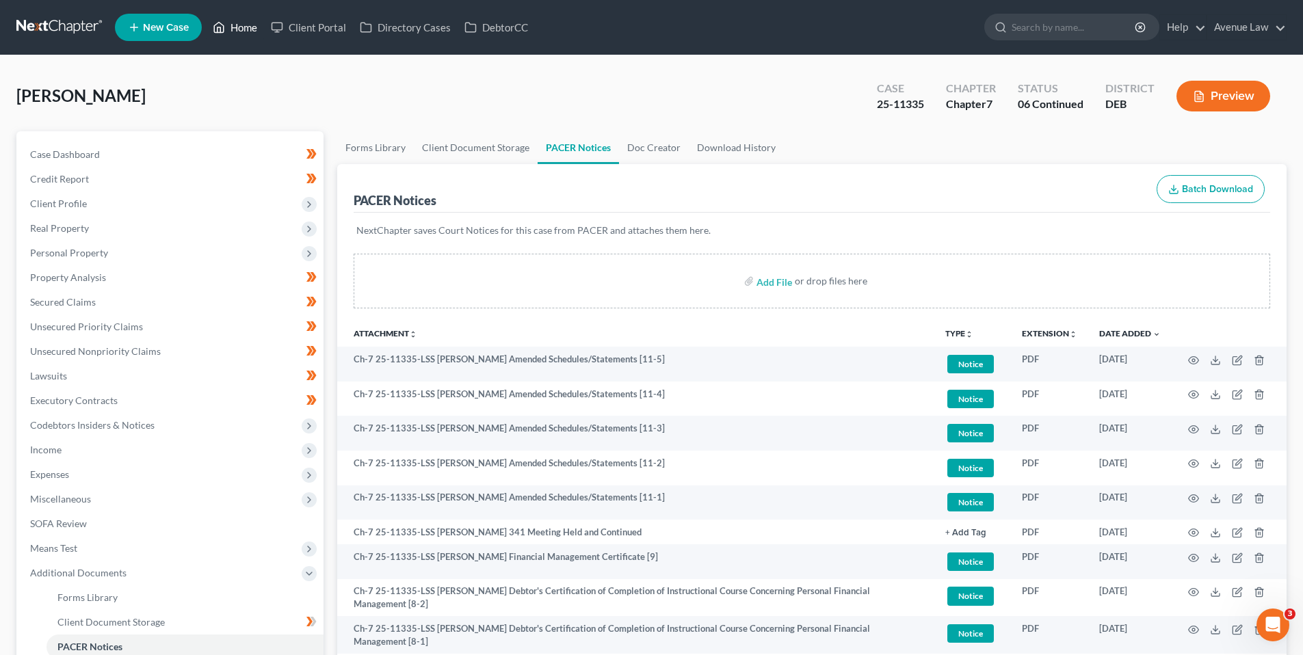
drag, startPoint x: 239, startPoint y: 23, endPoint x: 230, endPoint y: 33, distance: 13.6
click at [239, 23] on link "Home" at bounding box center [235, 27] width 58 height 25
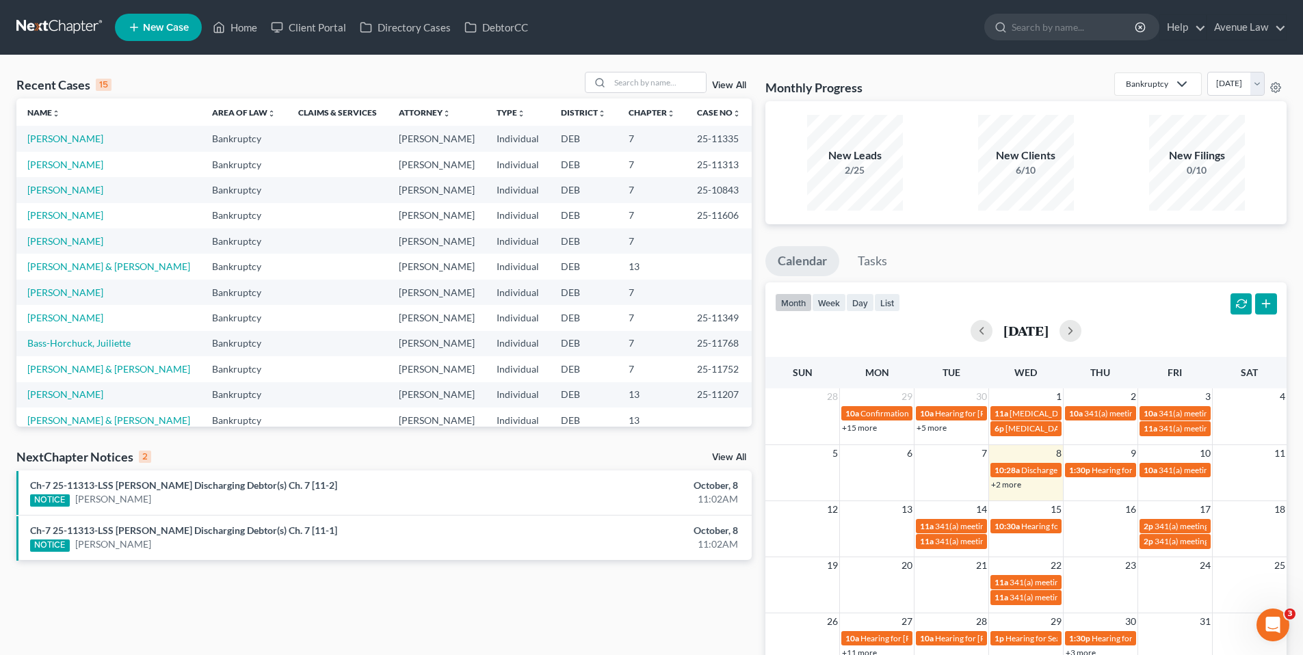
click at [736, 451] on div "NextChapter Notices 2 View All" at bounding box center [383, 460] width 735 height 22
click at [737, 455] on link "View All" at bounding box center [729, 458] width 34 height 10
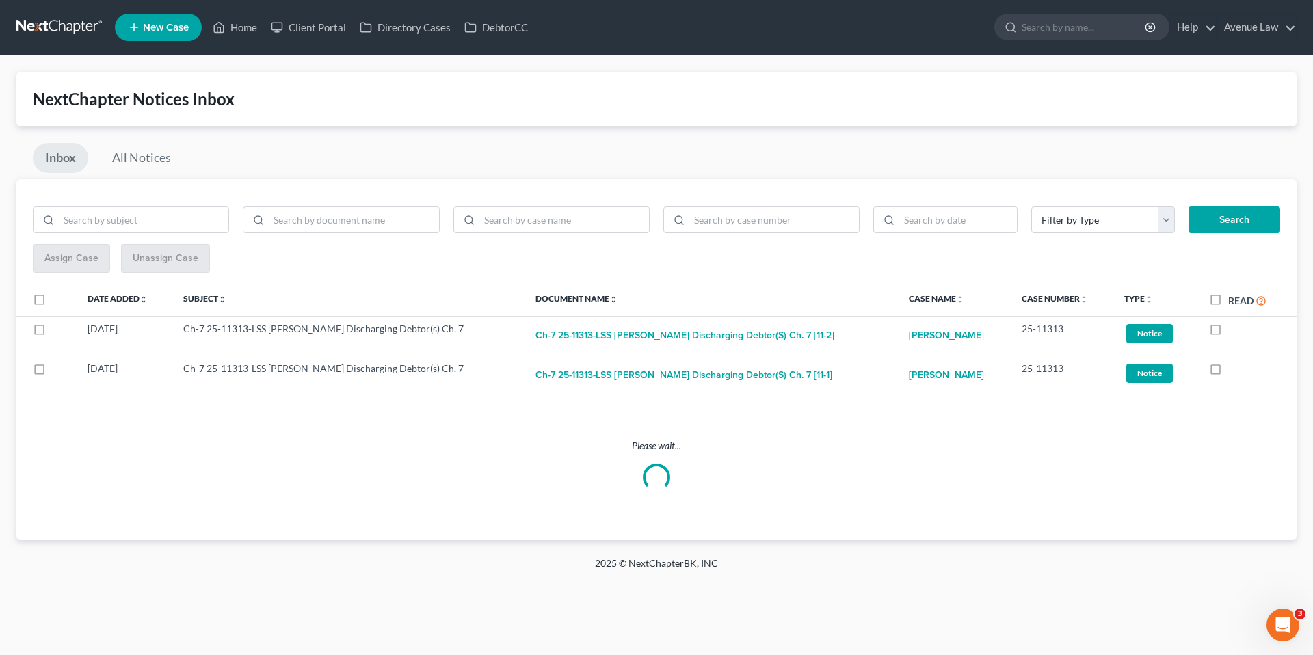
click at [1228, 297] on label "Read" at bounding box center [1247, 301] width 38 height 16
click at [1234, 297] on input "Read" at bounding box center [1238, 297] width 9 height 9
checkbox input "true"
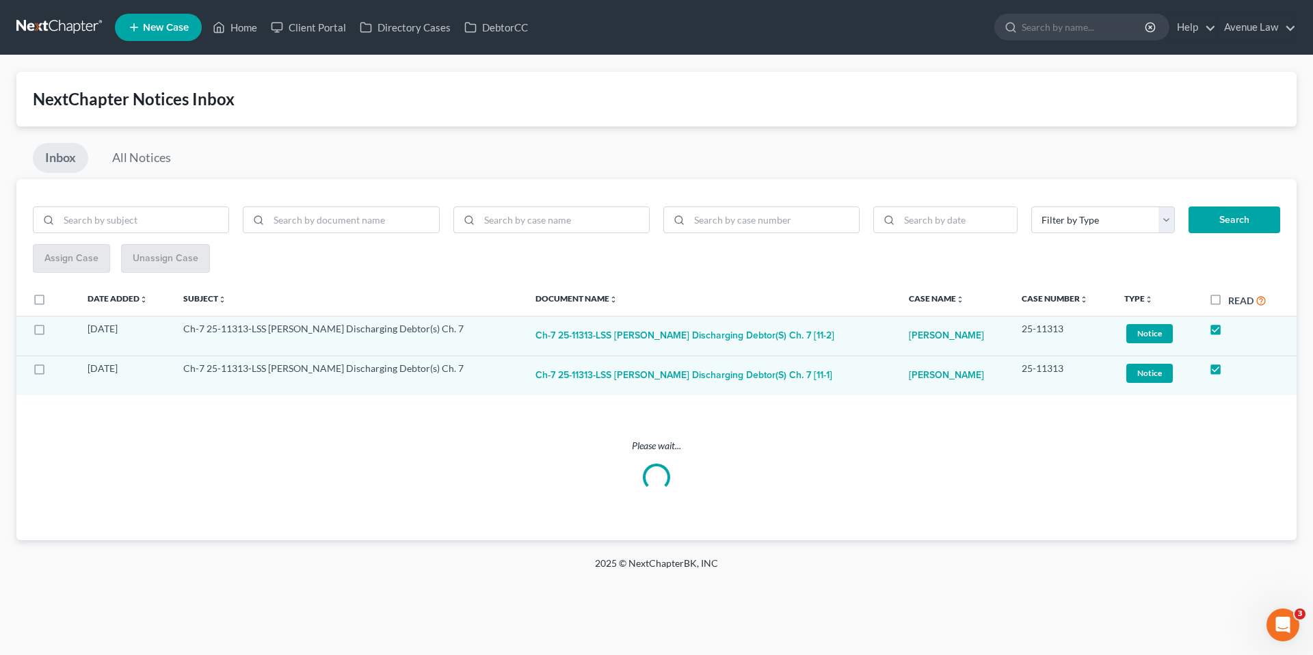
checkbox input "false"
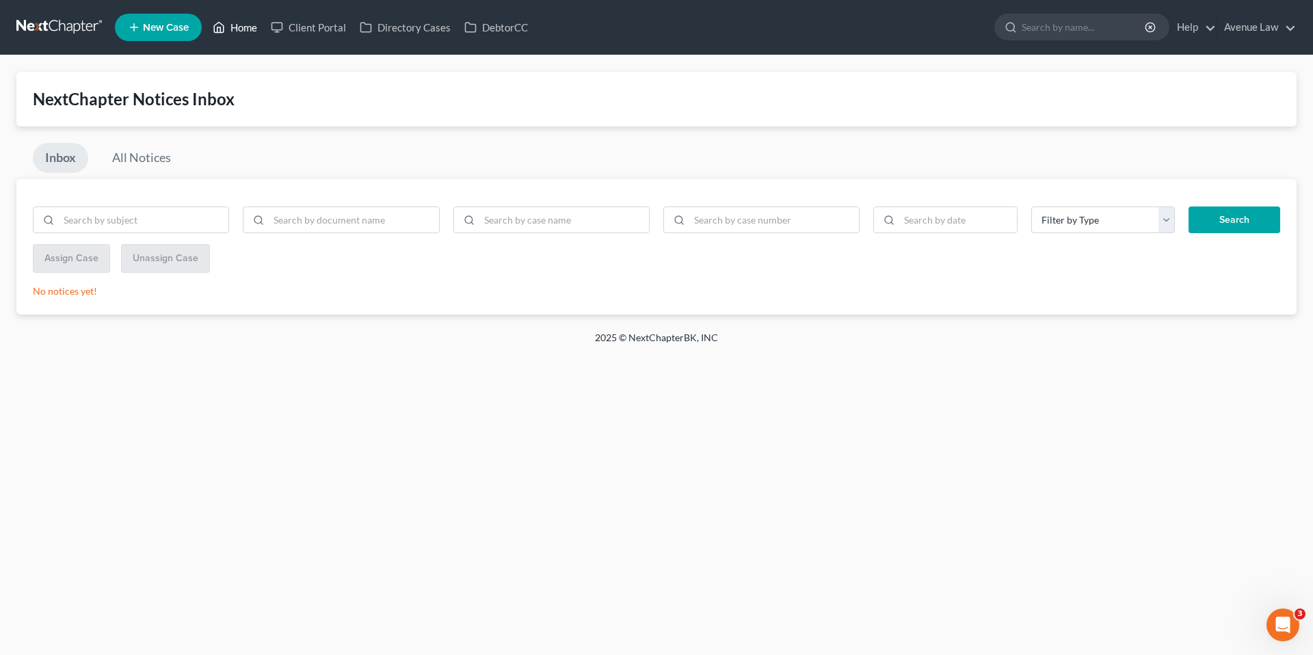
click at [243, 27] on link "Home" at bounding box center [235, 27] width 58 height 25
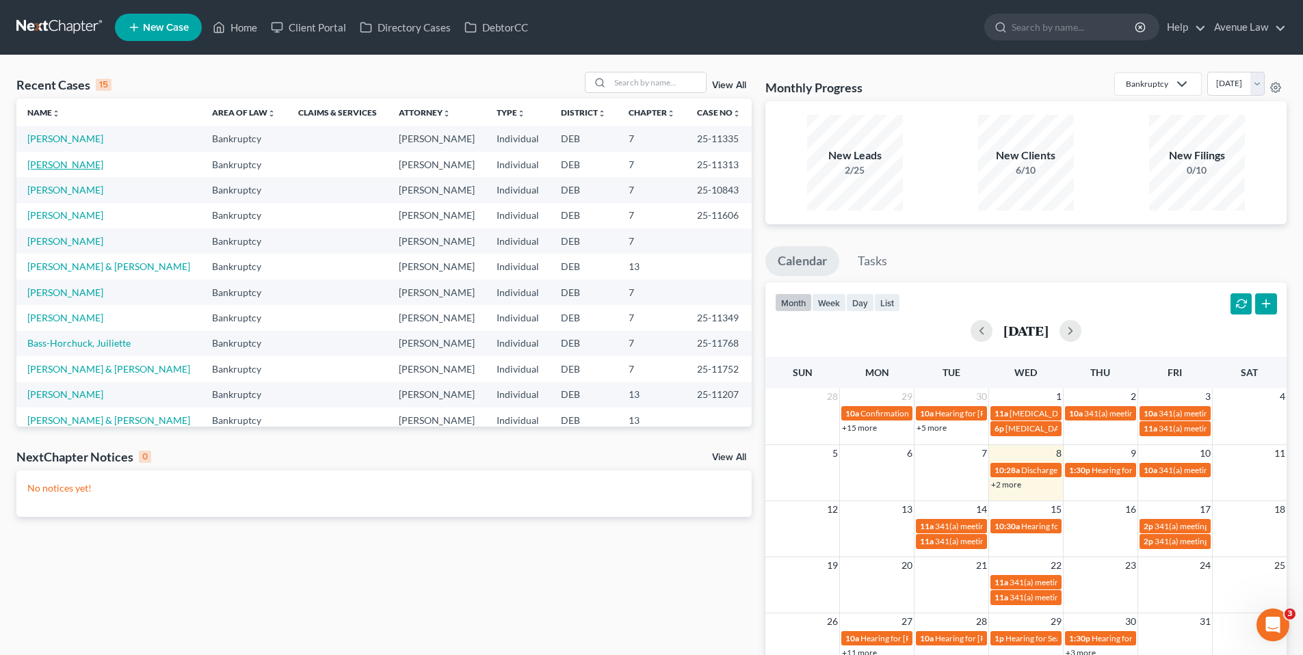
drag, startPoint x: 61, startPoint y: 164, endPoint x: 50, endPoint y: 156, distance: 13.7
click at [59, 163] on link "[PERSON_NAME]" at bounding box center [65, 165] width 76 height 12
select select "0"
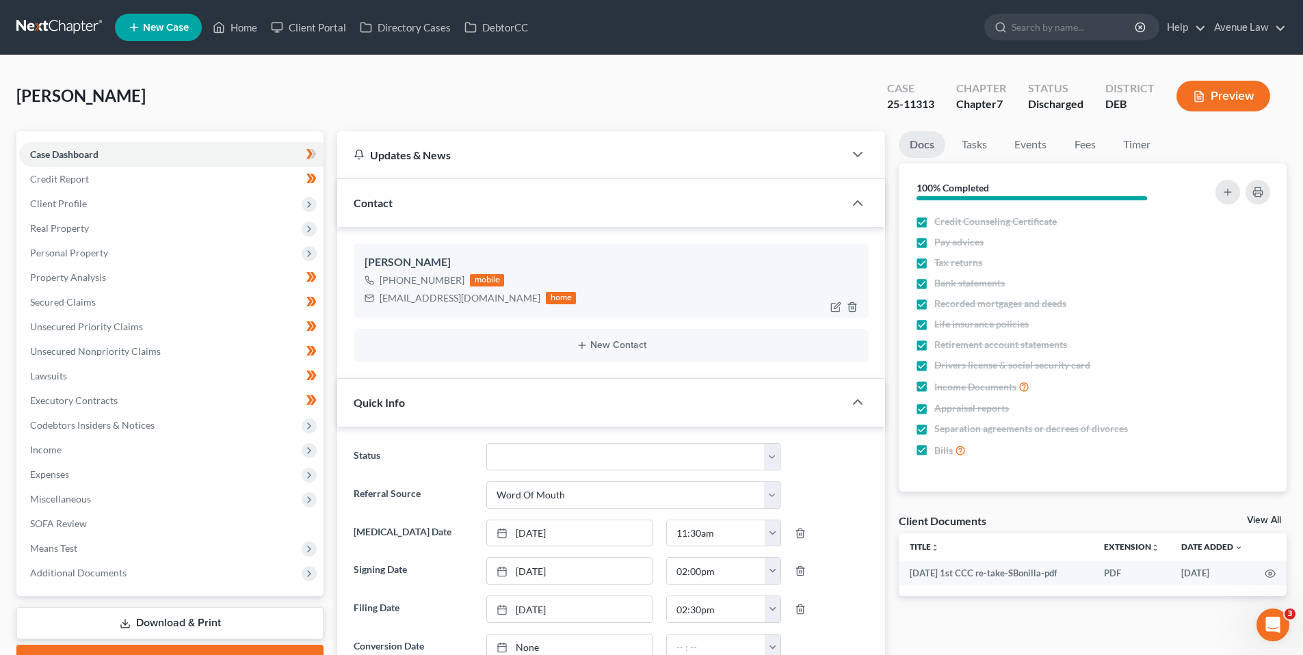
drag, startPoint x: 461, startPoint y: 282, endPoint x: 387, endPoint y: 281, distance: 73.9
click at [387, 281] on div "[PHONE_NUMBER] mobile" at bounding box center [469, 280] width 211 height 18
copy div "[PHONE_NUMBER]"
drag, startPoint x: 245, startPoint y: 29, endPoint x: 3, endPoint y: 210, distance: 302.0
click at [245, 29] on link "Home" at bounding box center [235, 27] width 58 height 25
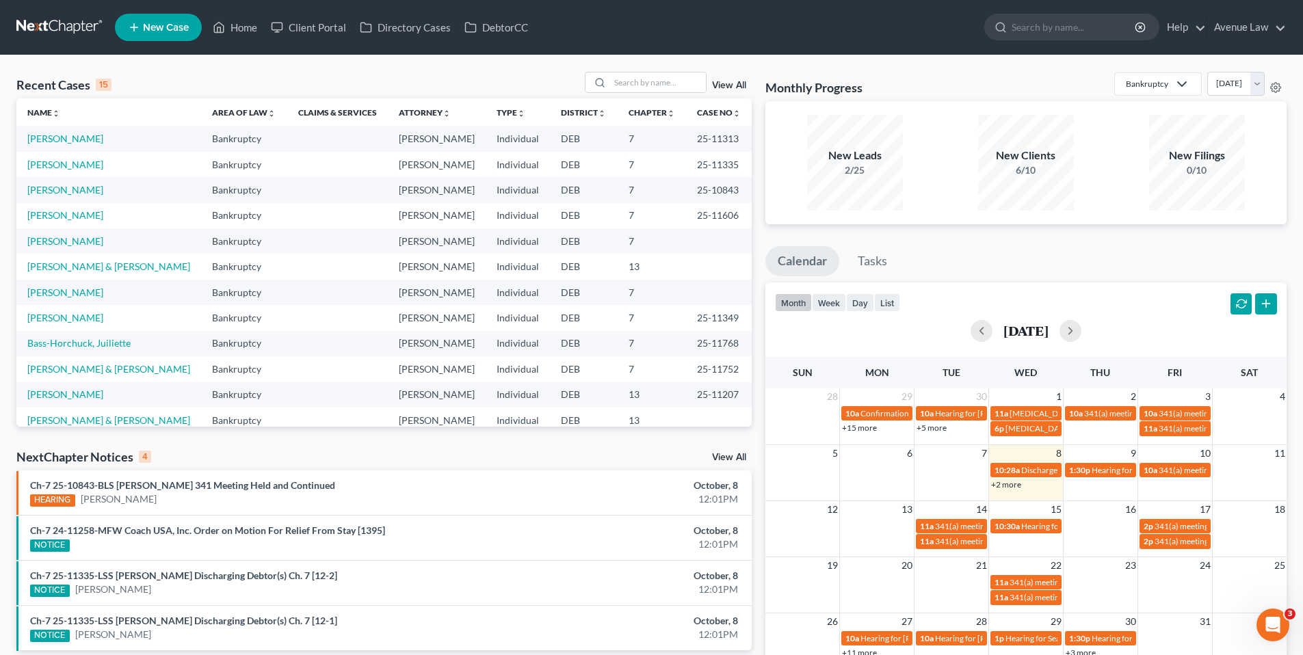
scroll to position [68, 0]
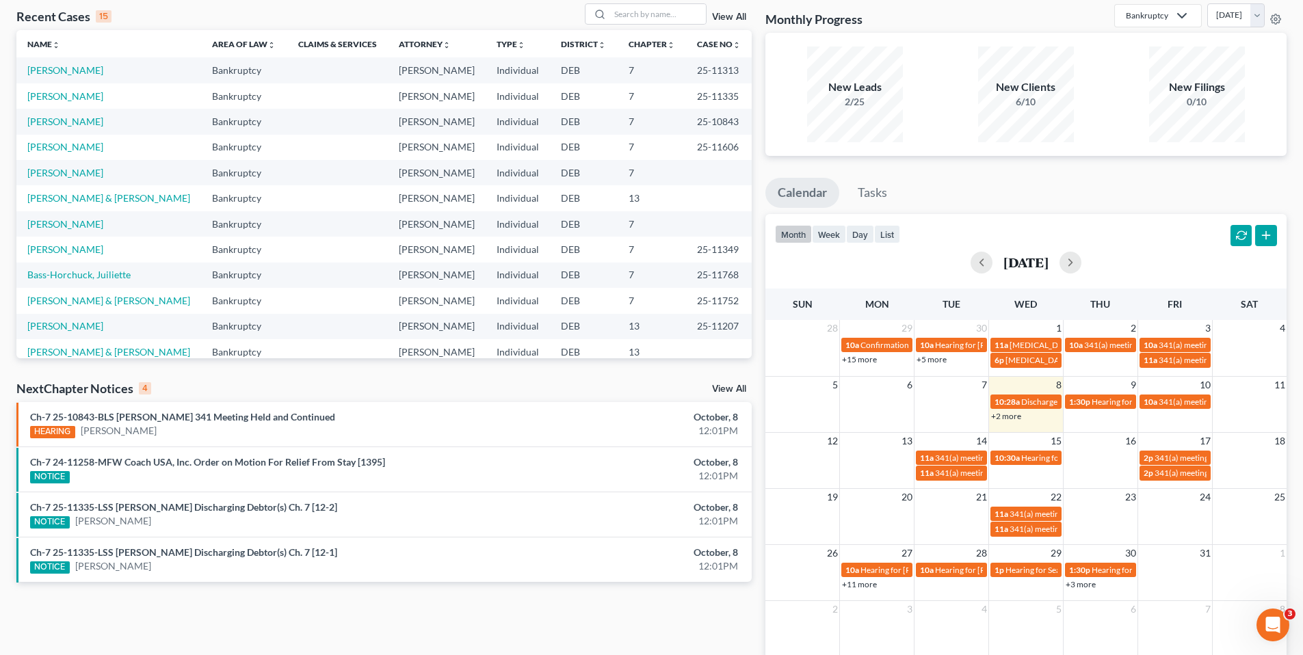
click at [715, 386] on link "View All" at bounding box center [729, 389] width 34 height 10
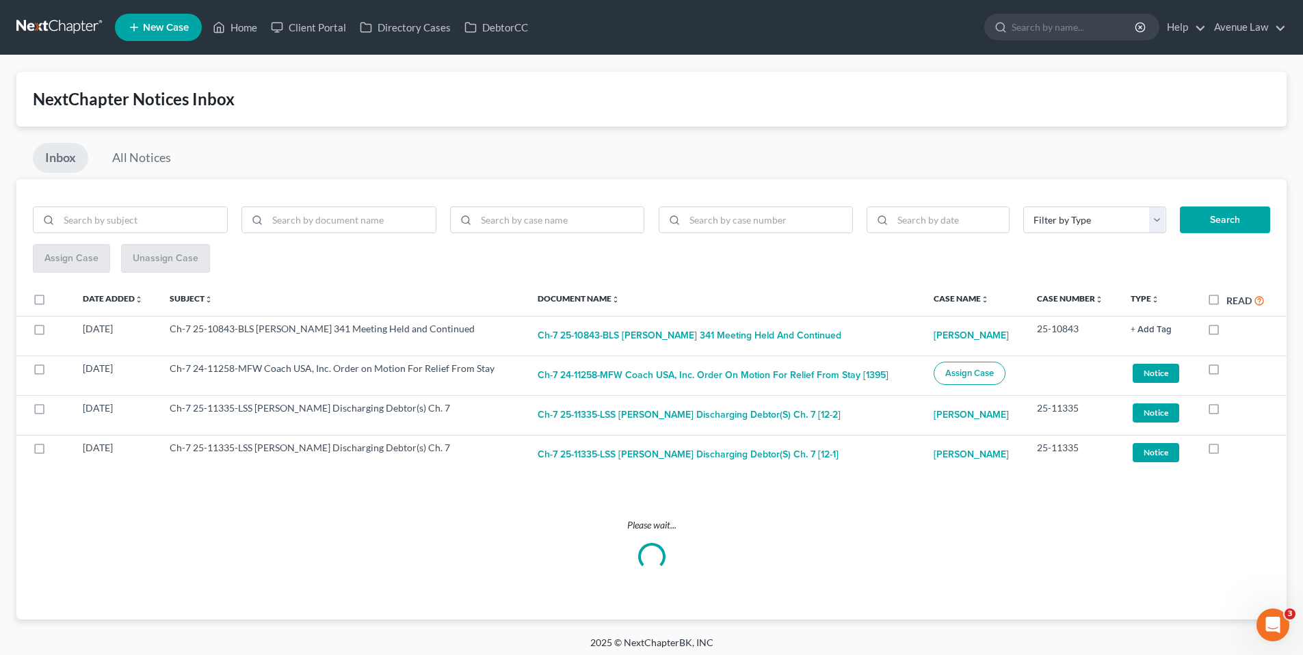
click at [1226, 300] on label "Read" at bounding box center [1245, 301] width 38 height 16
click at [1232, 300] on input "Read" at bounding box center [1236, 297] width 9 height 9
checkbox input "true"
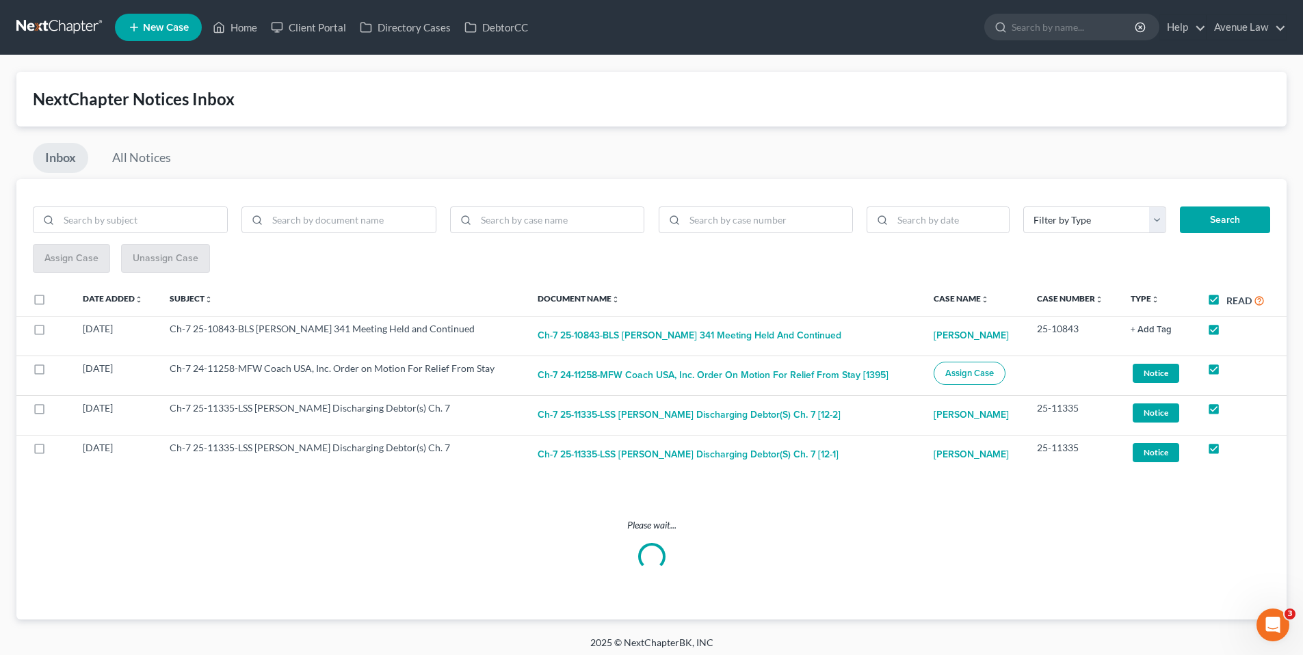
checkbox input "true"
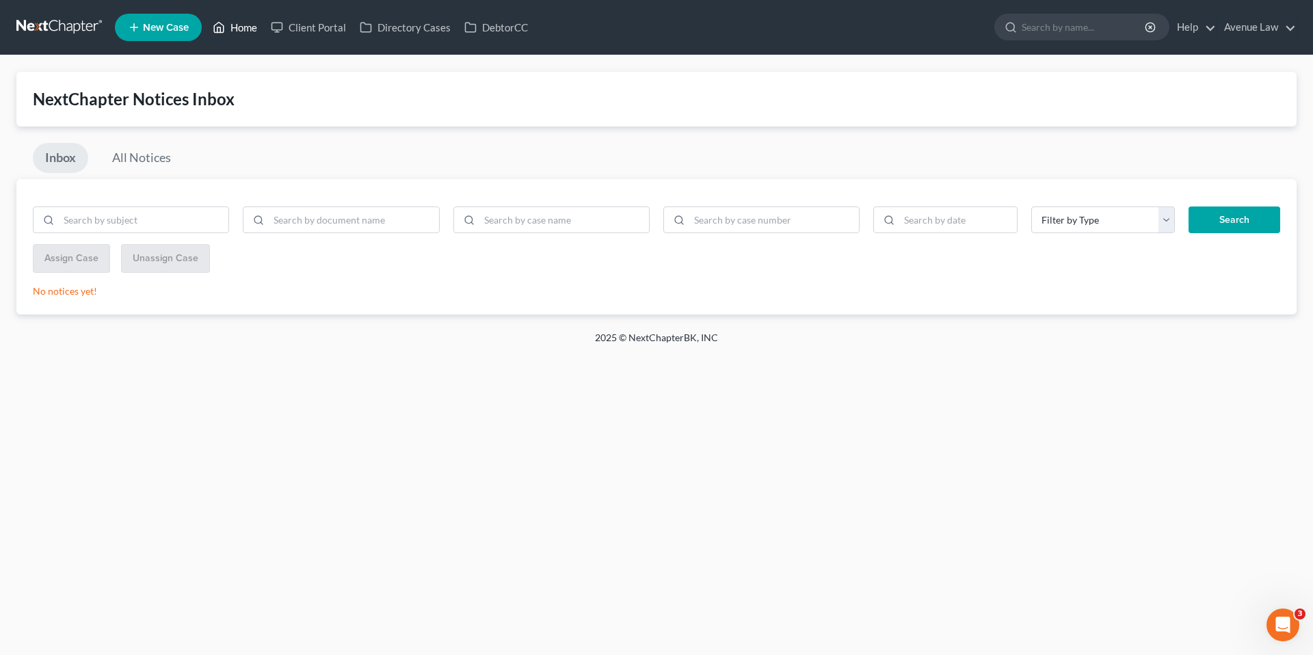
click at [242, 22] on link "Home" at bounding box center [235, 27] width 58 height 25
